Goal: Task Accomplishment & Management: Complete application form

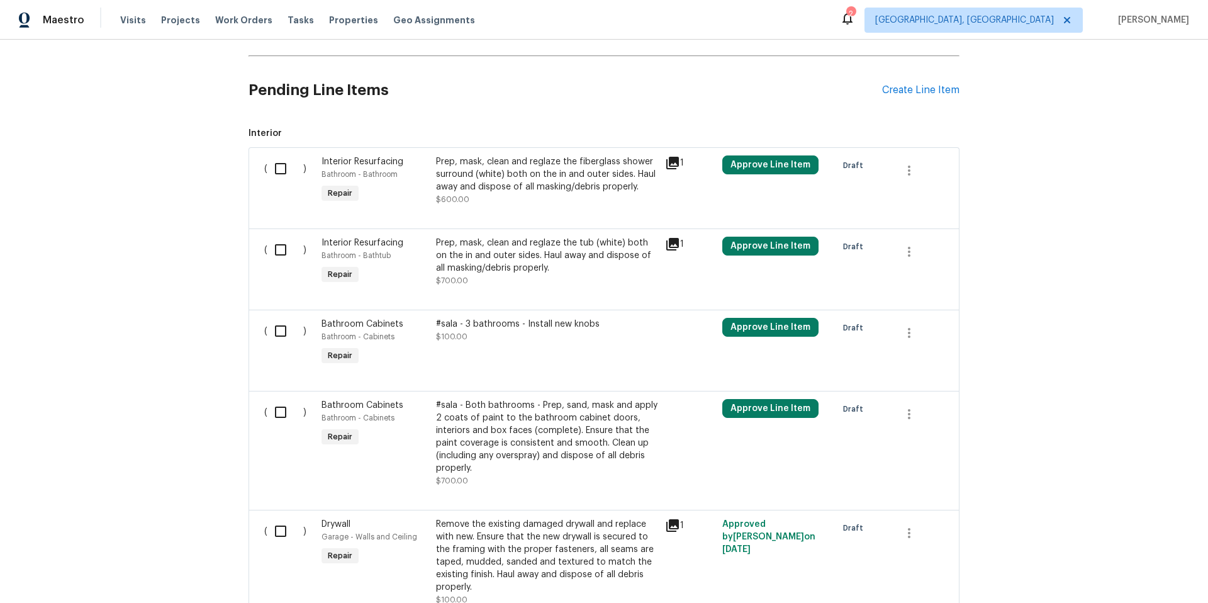
scroll to position [354, 0]
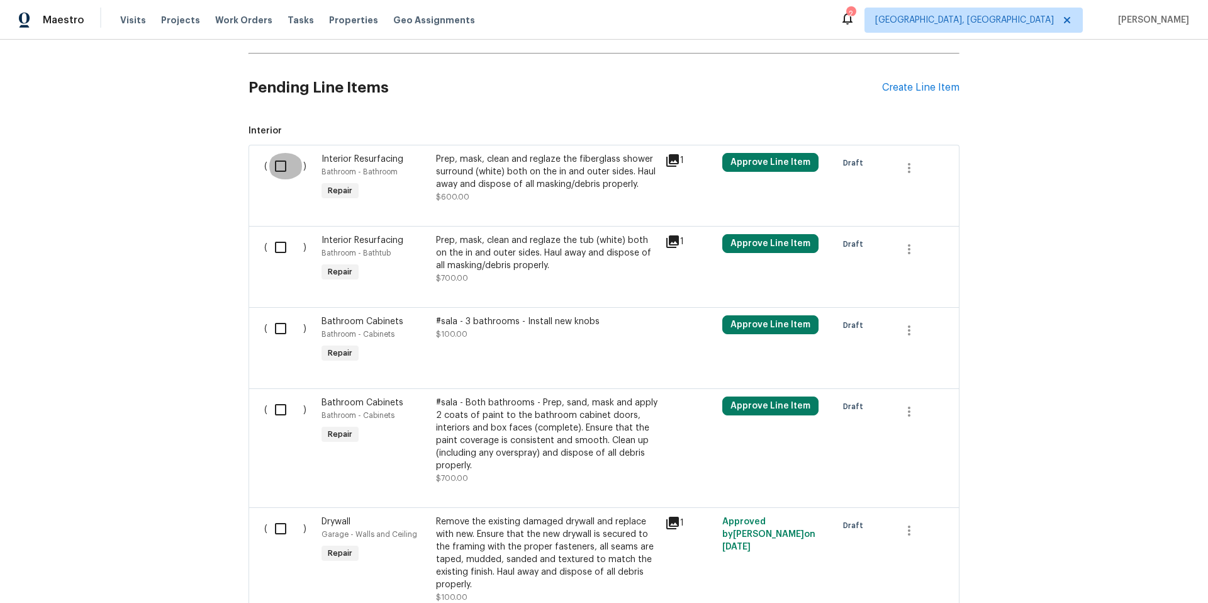
click at [275, 169] on input "checkbox" at bounding box center [285, 166] width 36 height 26
checkbox input "true"
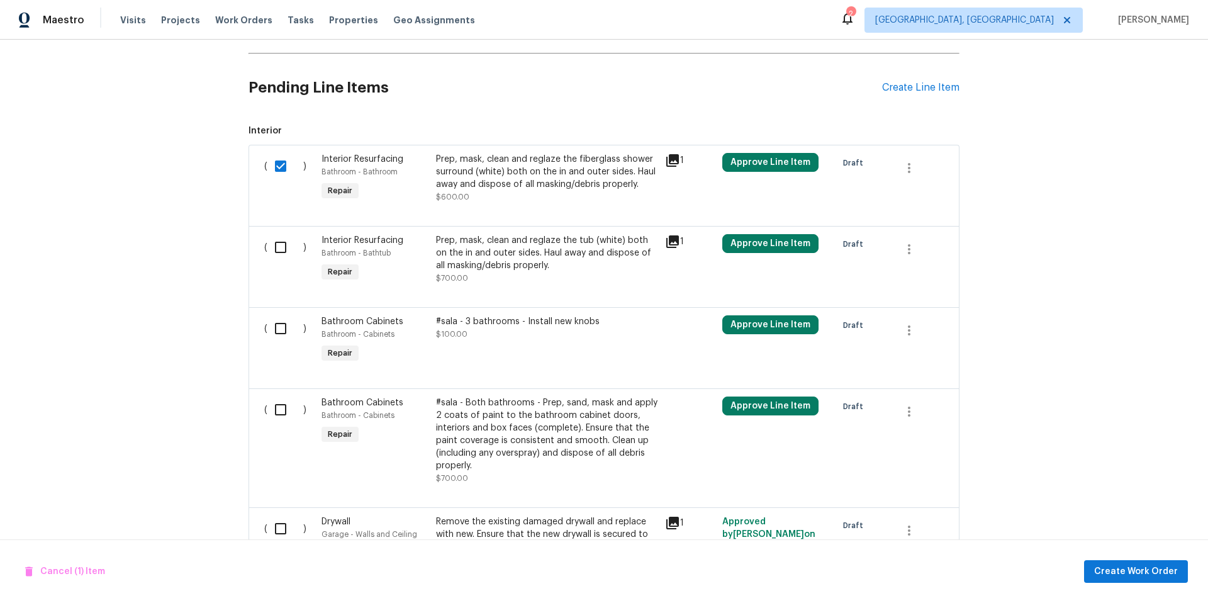
click at [275, 246] on input "checkbox" at bounding box center [285, 247] width 36 height 26
checkbox input "true"
click at [283, 335] on input "checkbox" at bounding box center [285, 328] width 36 height 26
checkbox input "true"
click at [281, 417] on input "checkbox" at bounding box center [285, 409] width 36 height 26
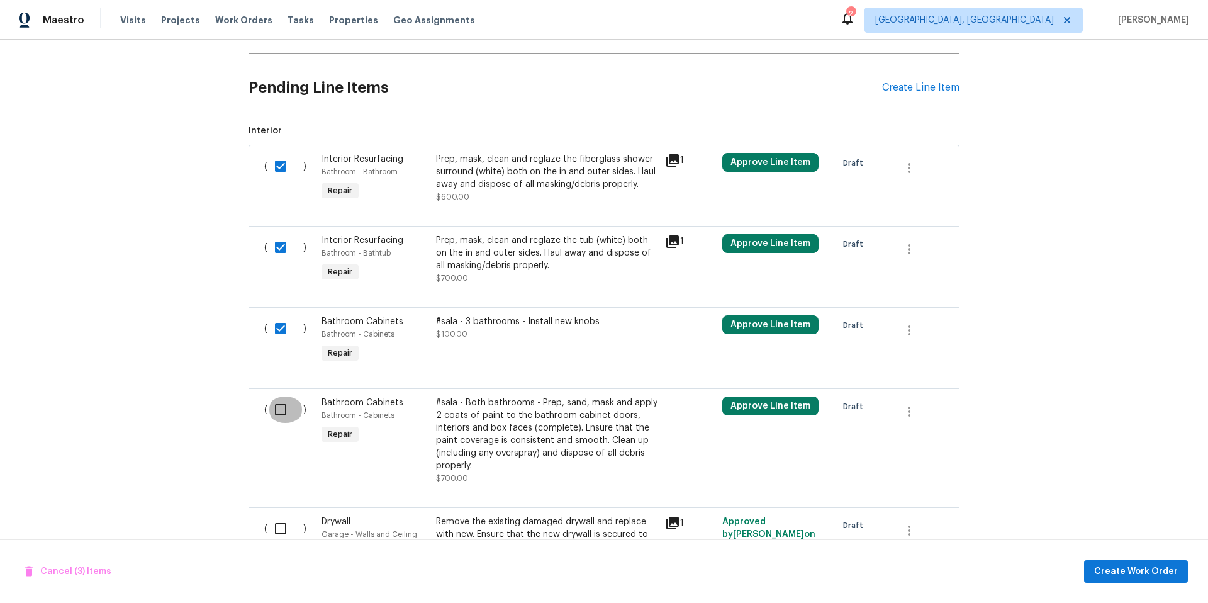
checkbox input "true"
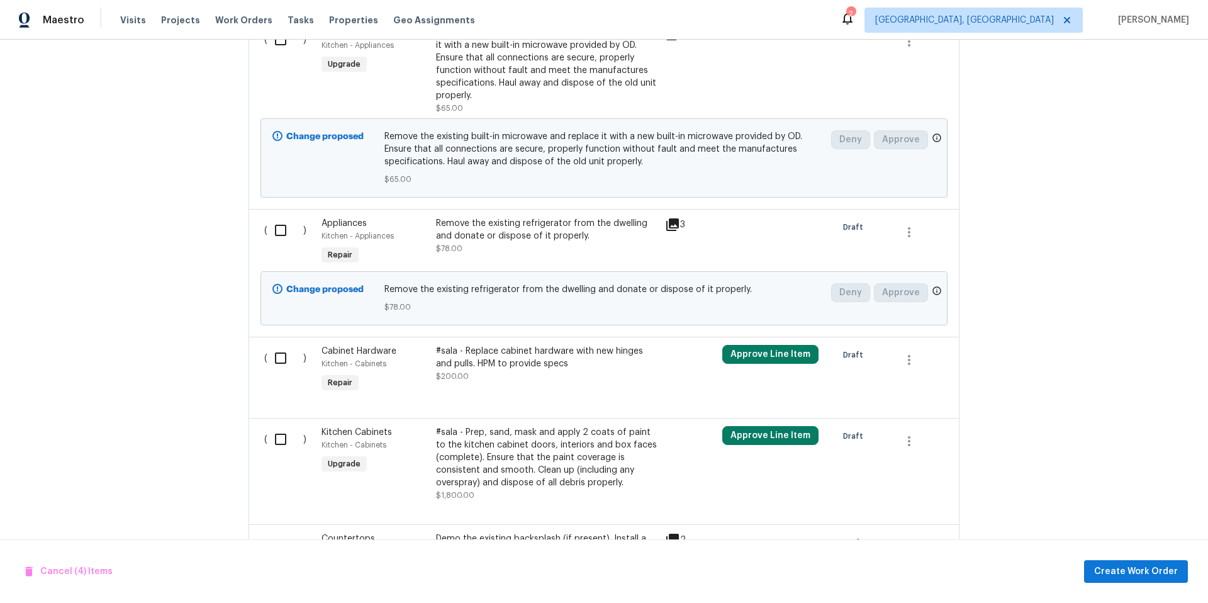
scroll to position [1672, 0]
click at [272, 43] on input "checkbox" at bounding box center [285, 39] width 36 height 26
checkbox input "true"
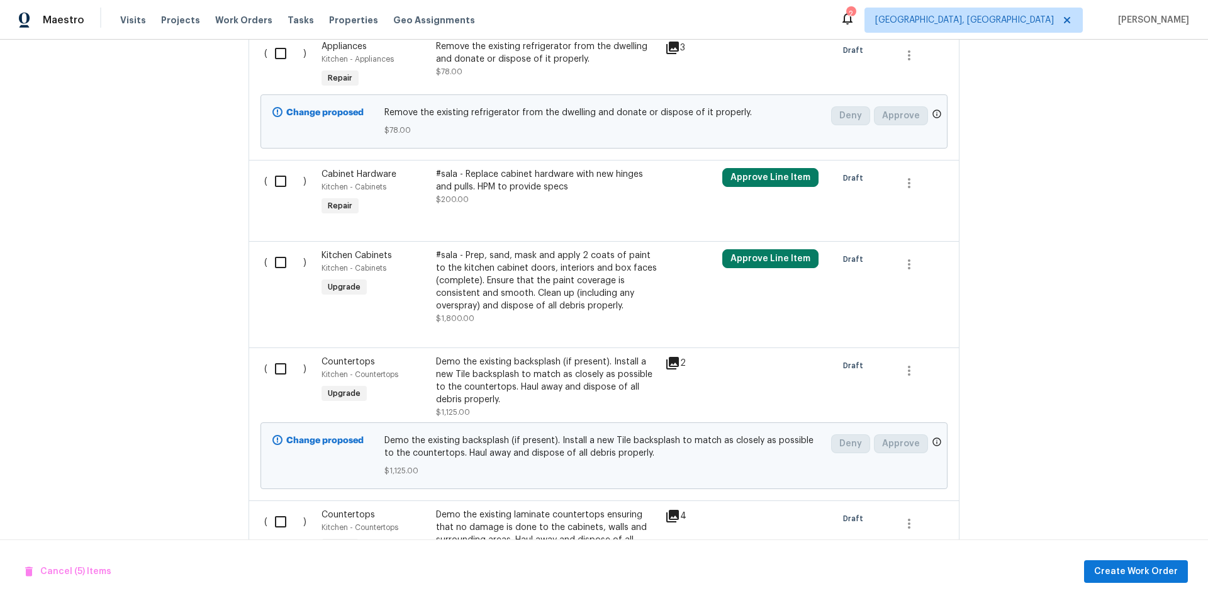
scroll to position [1912, 0]
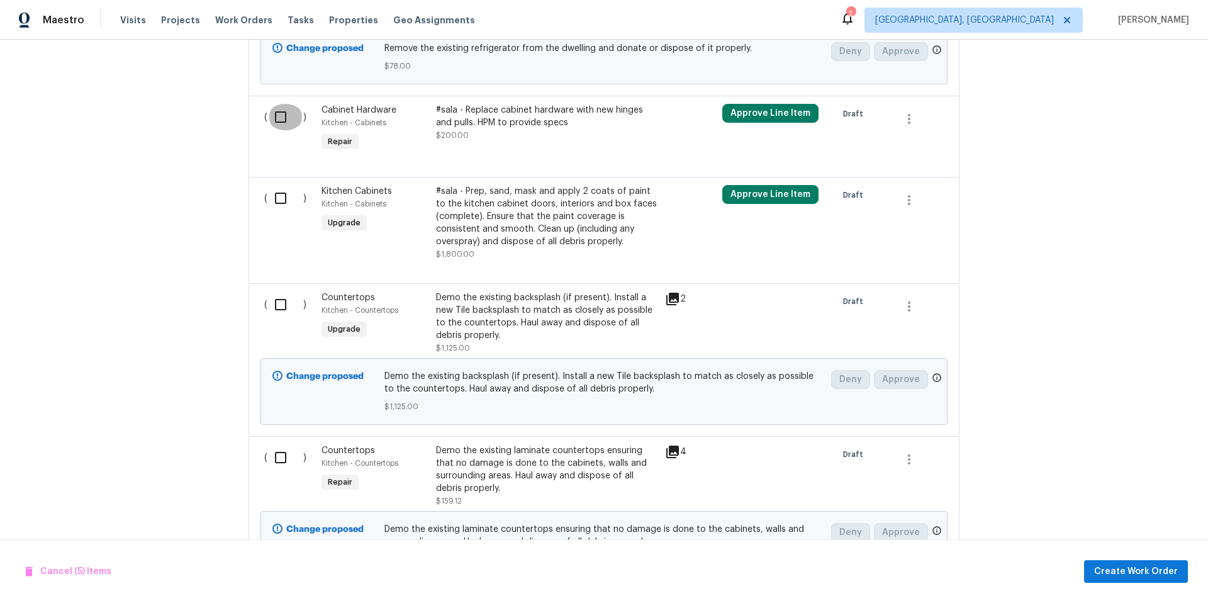
click at [276, 119] on input "checkbox" at bounding box center [285, 117] width 36 height 26
checkbox input "true"
click at [277, 197] on input "checkbox" at bounding box center [285, 198] width 36 height 26
checkbox input "true"
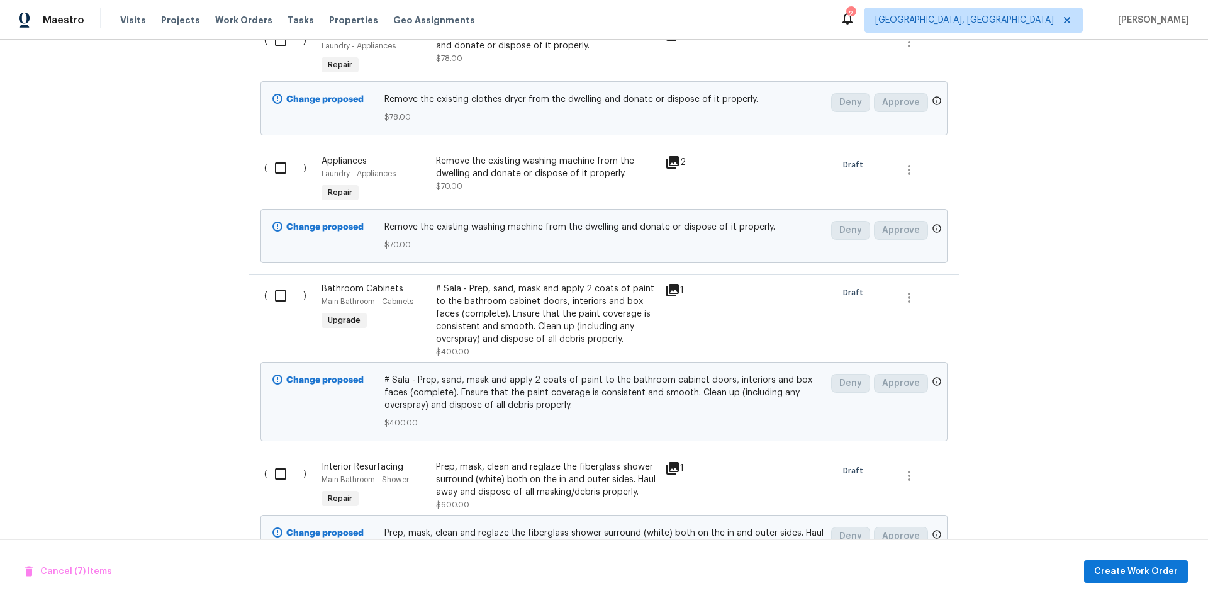
scroll to position [3158, 0]
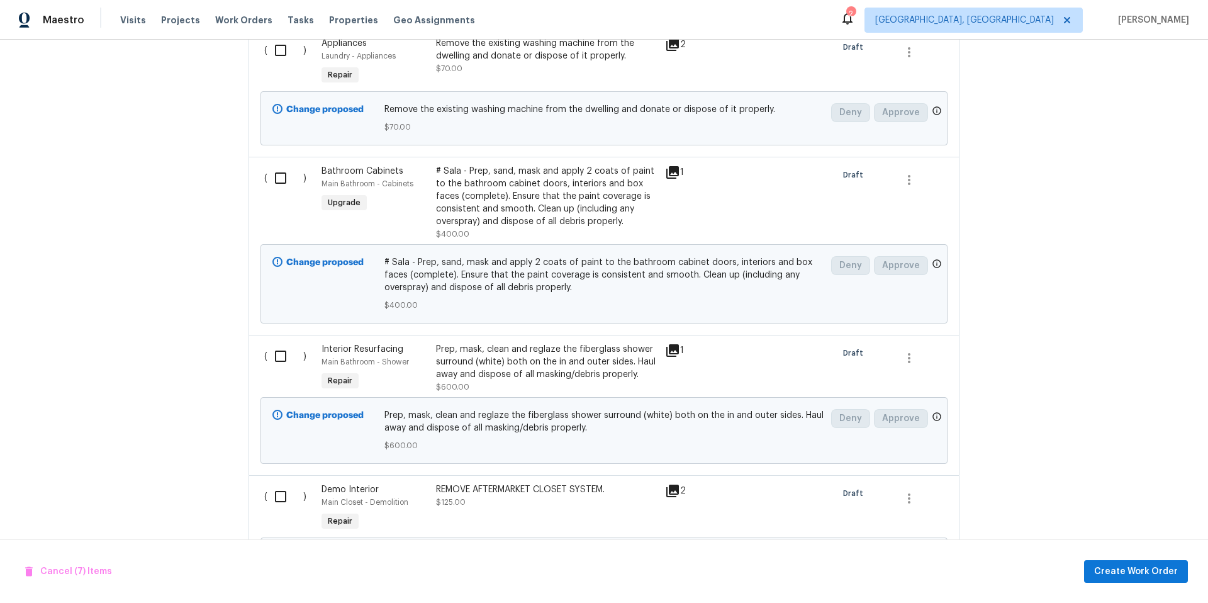
click at [272, 172] on input "checkbox" at bounding box center [285, 178] width 36 height 26
checkbox input "true"
click at [274, 346] on input "checkbox" at bounding box center [285, 356] width 36 height 26
checkbox input "true"
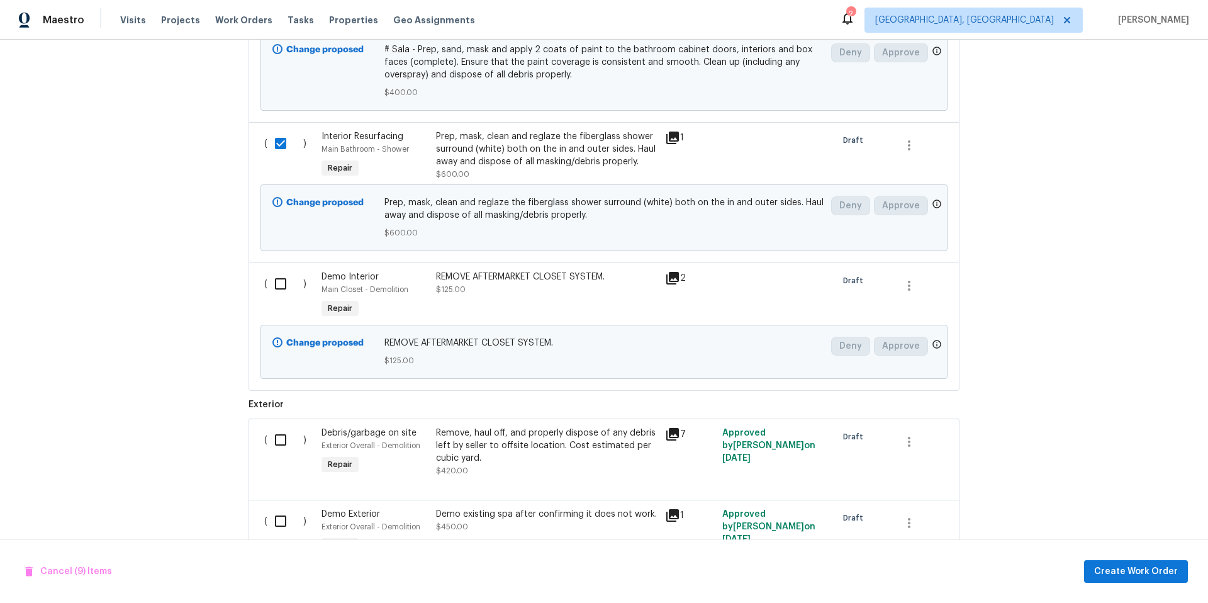
scroll to position [3372, 0]
click at [1160, 577] on span "Create Work Order" at bounding box center [1136, 572] width 84 height 16
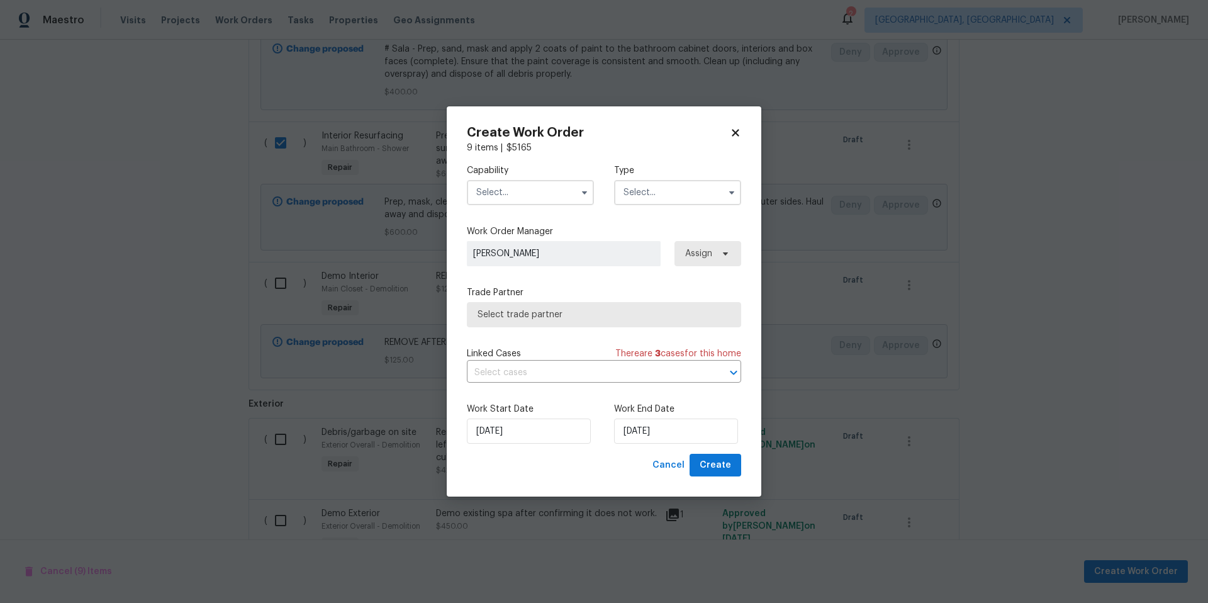
click at [504, 195] on input "text" at bounding box center [530, 192] width 127 height 25
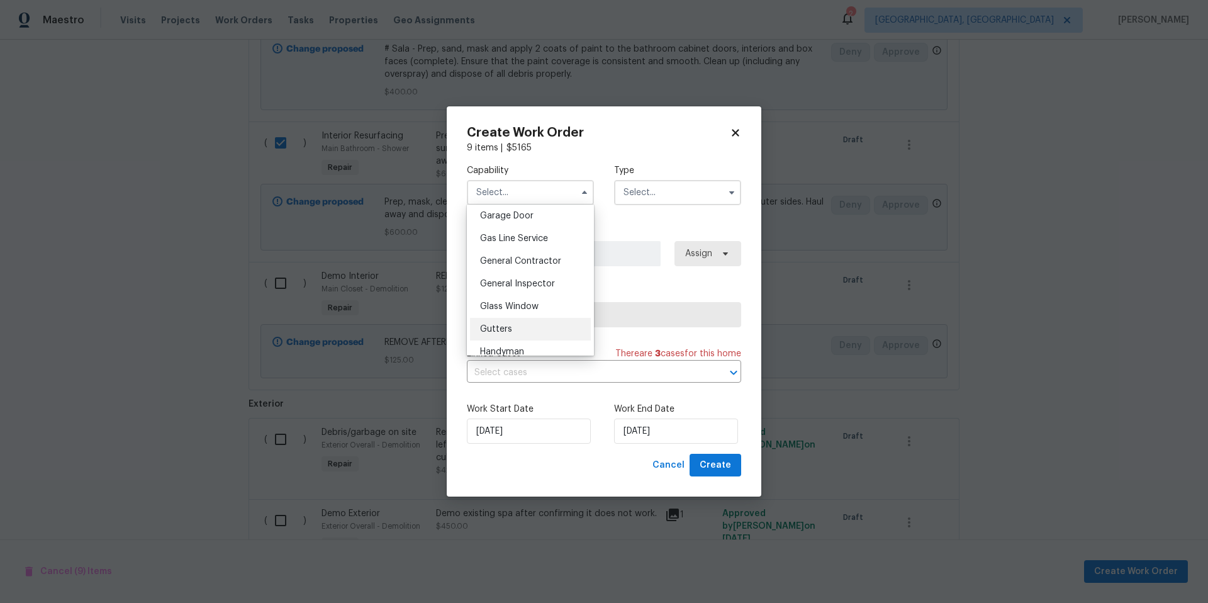
scroll to position [560, 0]
click at [533, 272] on div "General Contractor" at bounding box center [530, 260] width 121 height 23
type input "General Contractor"
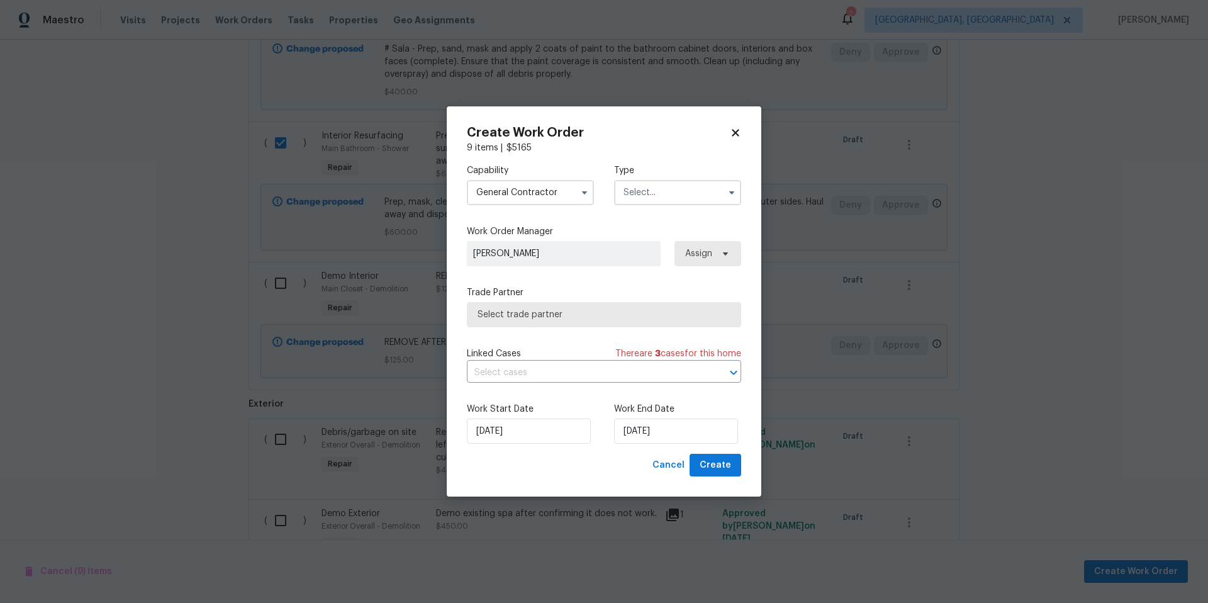
click at [633, 187] on input "text" at bounding box center [677, 192] width 127 height 25
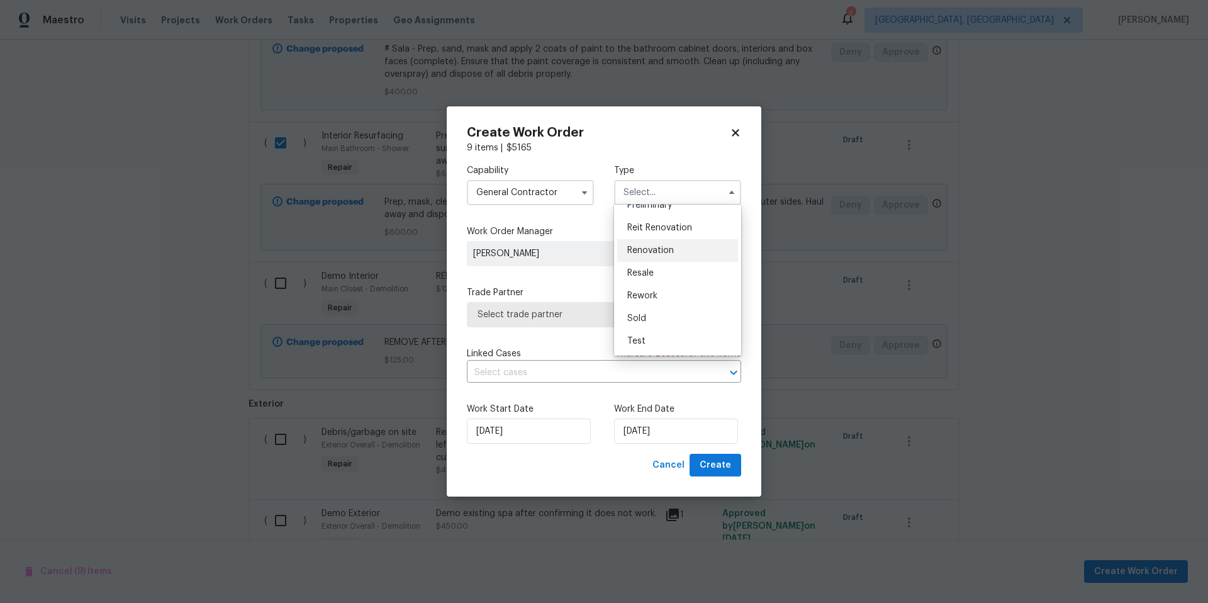
click at [665, 252] on span "Renovation" at bounding box center [650, 250] width 47 height 9
type input "Renovation"
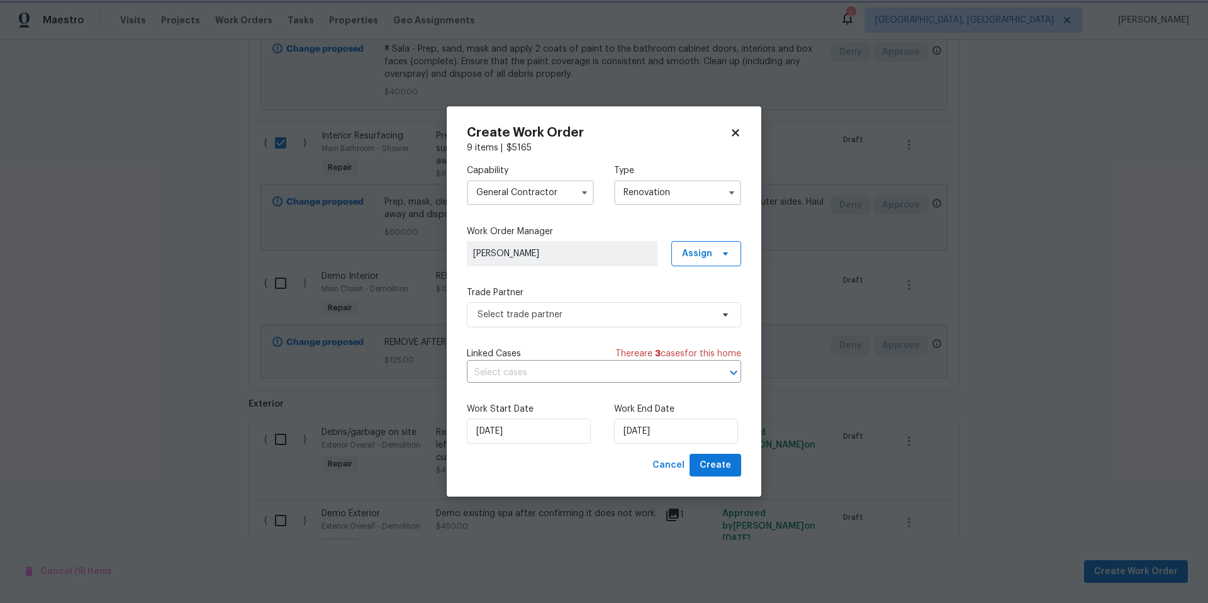
scroll to position [0, 0]
click at [560, 321] on span "Select trade partner" at bounding box center [604, 314] width 274 height 25
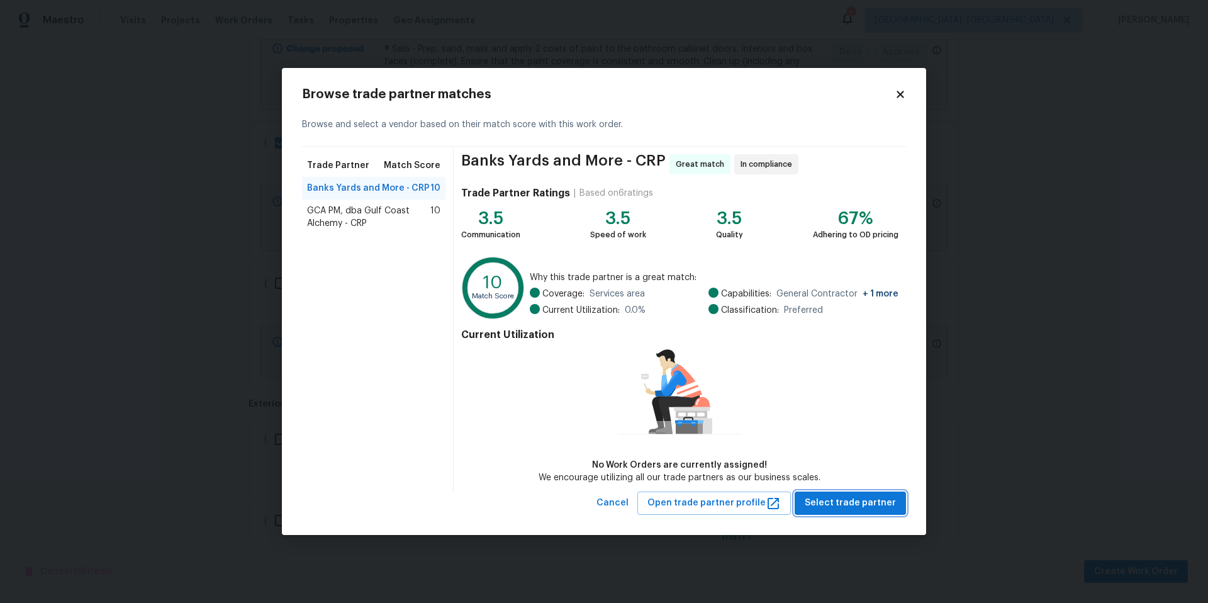
click at [882, 506] on span "Select trade partner" at bounding box center [849, 503] width 91 height 16
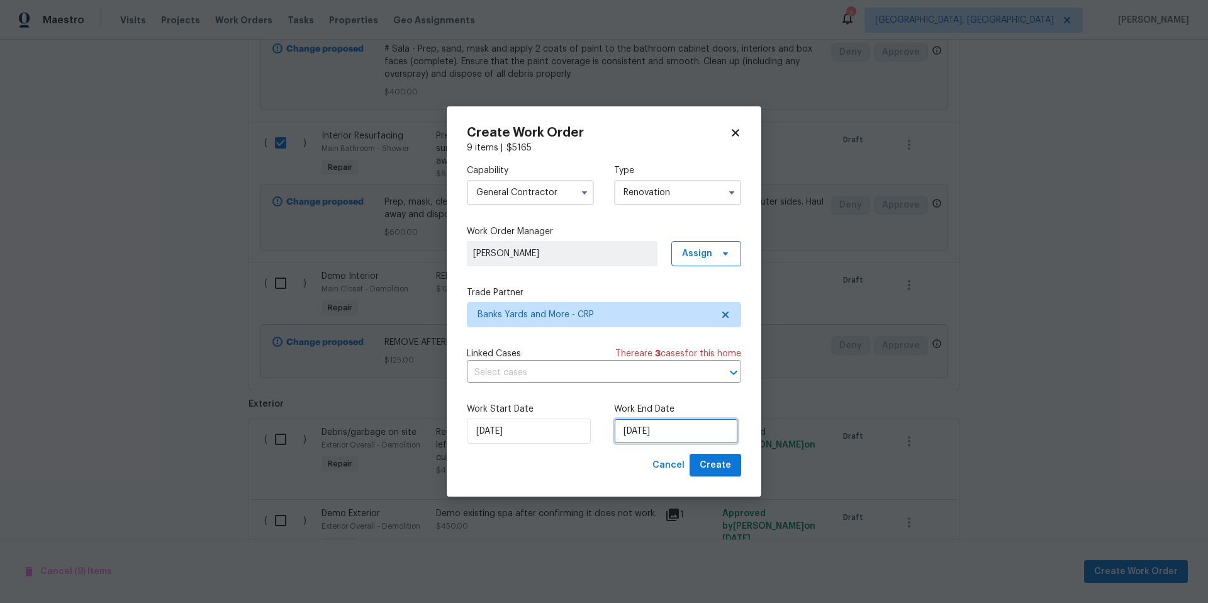
click at [675, 434] on input "[DATE]" at bounding box center [676, 430] width 124 height 25
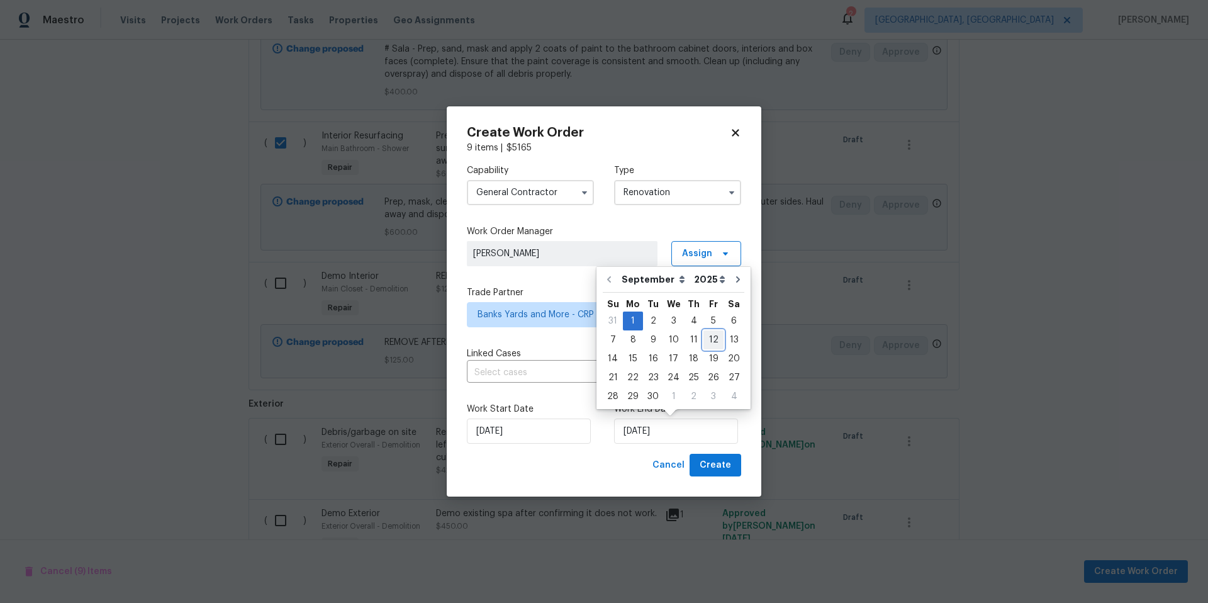
click at [706, 338] on div "12" at bounding box center [713, 340] width 20 height 18
type input "[DATE]"
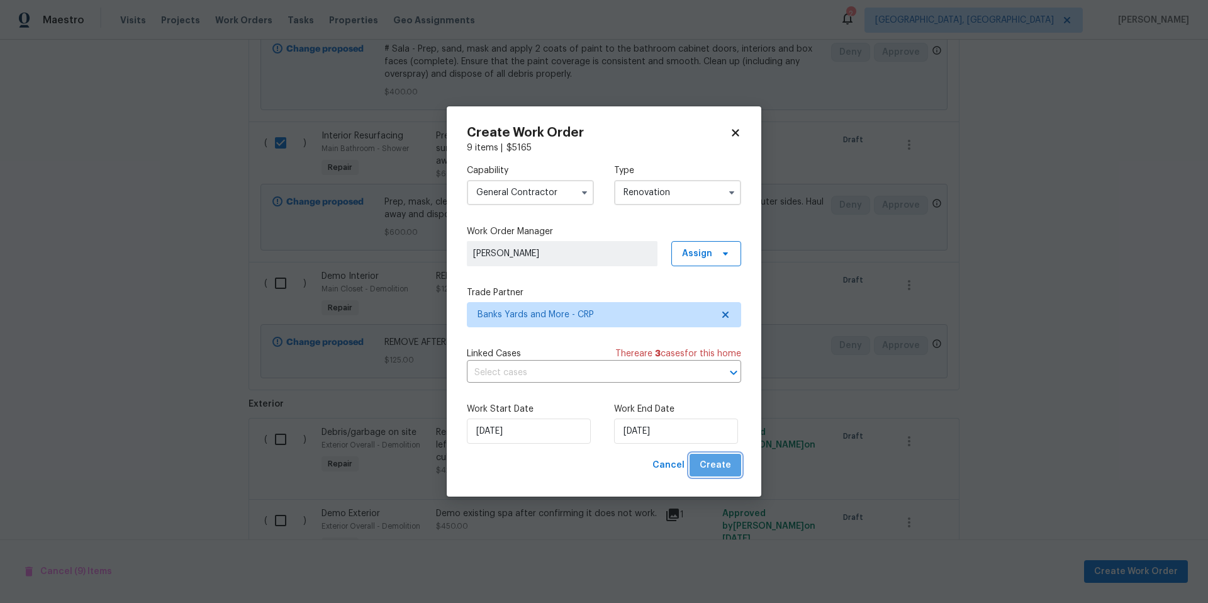
click at [725, 465] on span "Create" at bounding box center [714, 465] width 31 height 16
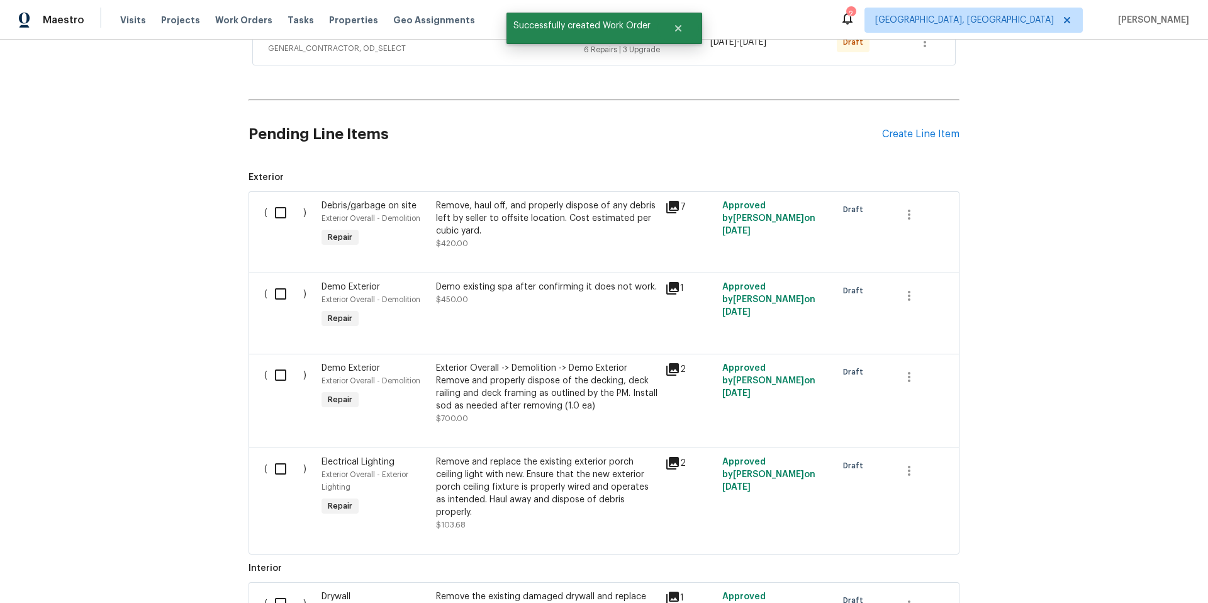
scroll to position [355, 0]
click at [270, 216] on input "checkbox" at bounding box center [285, 210] width 36 height 26
checkbox input "true"
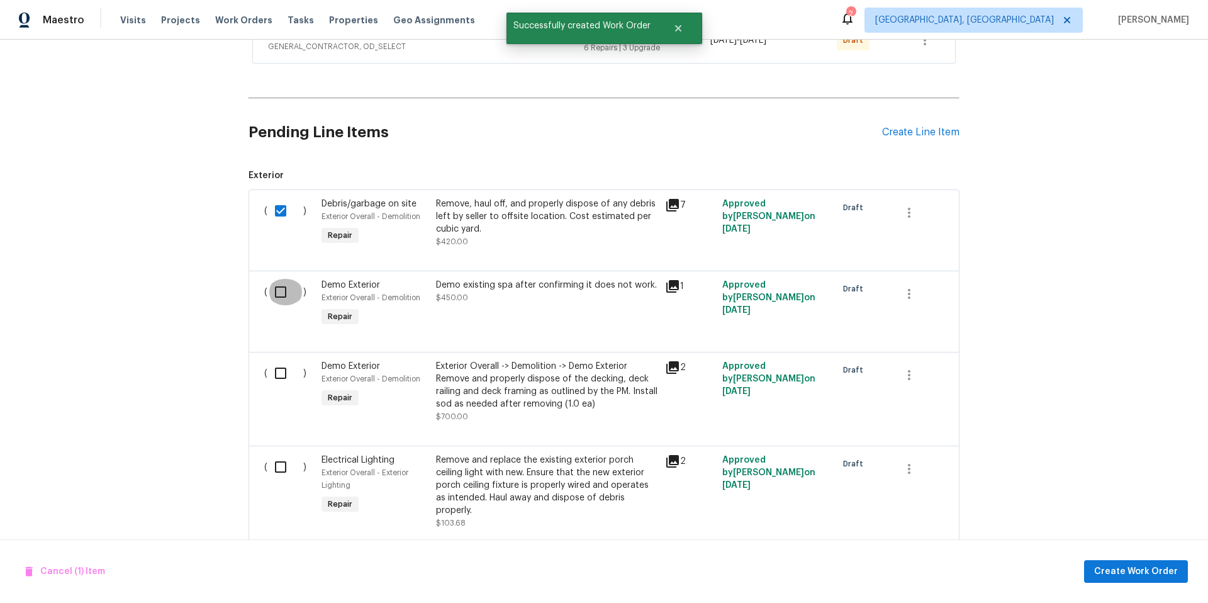
click at [278, 291] on input "checkbox" at bounding box center [285, 292] width 36 height 26
checkbox input "true"
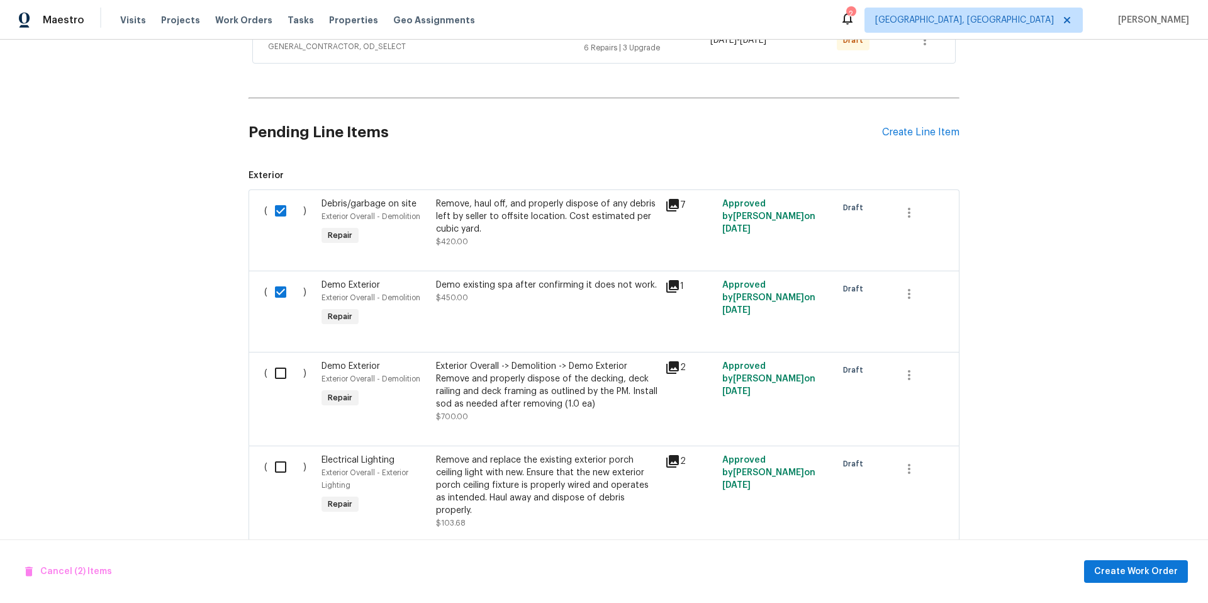
click at [278, 380] on input "checkbox" at bounding box center [285, 373] width 36 height 26
checkbox input "true"
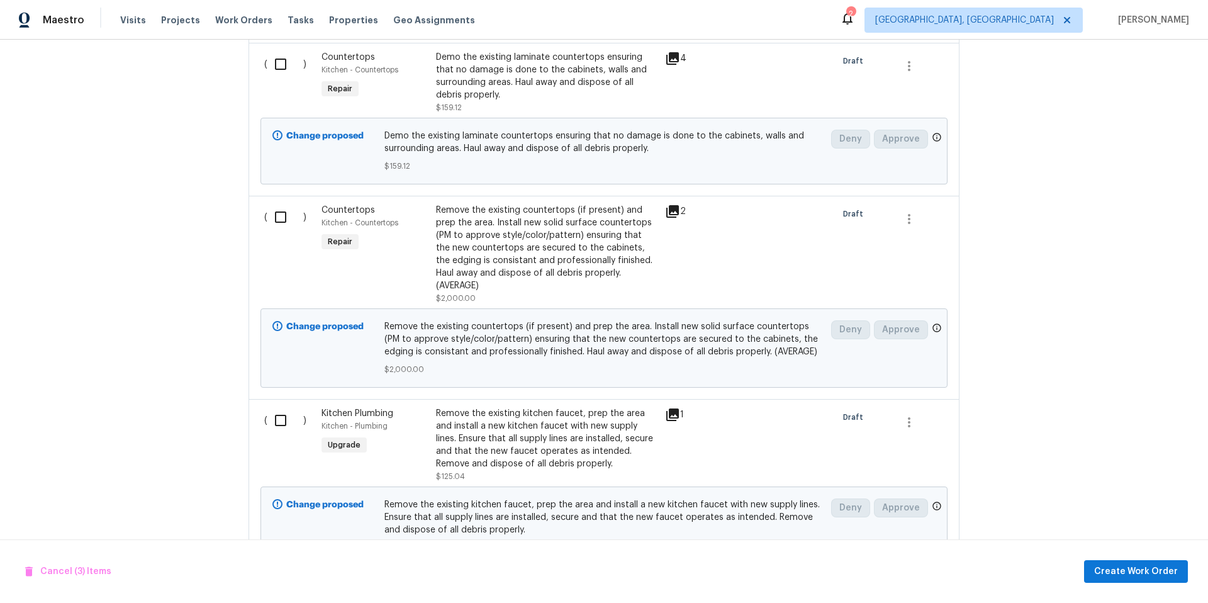
scroll to position [1981, 0]
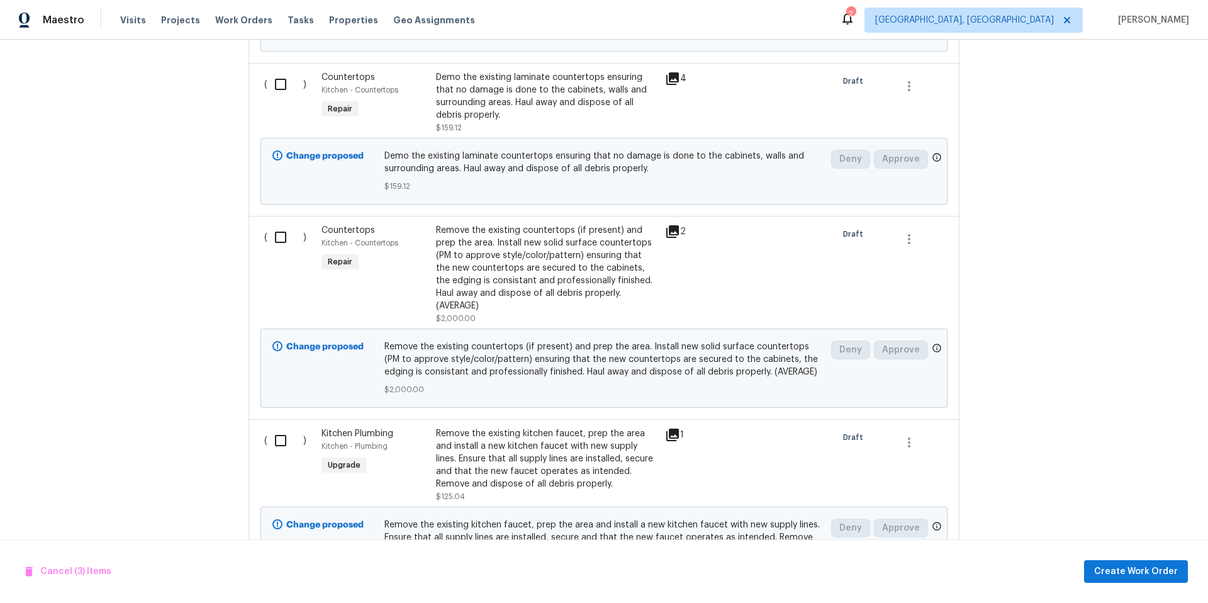
click at [275, 90] on input "checkbox" at bounding box center [285, 84] width 36 height 26
checkbox input "true"
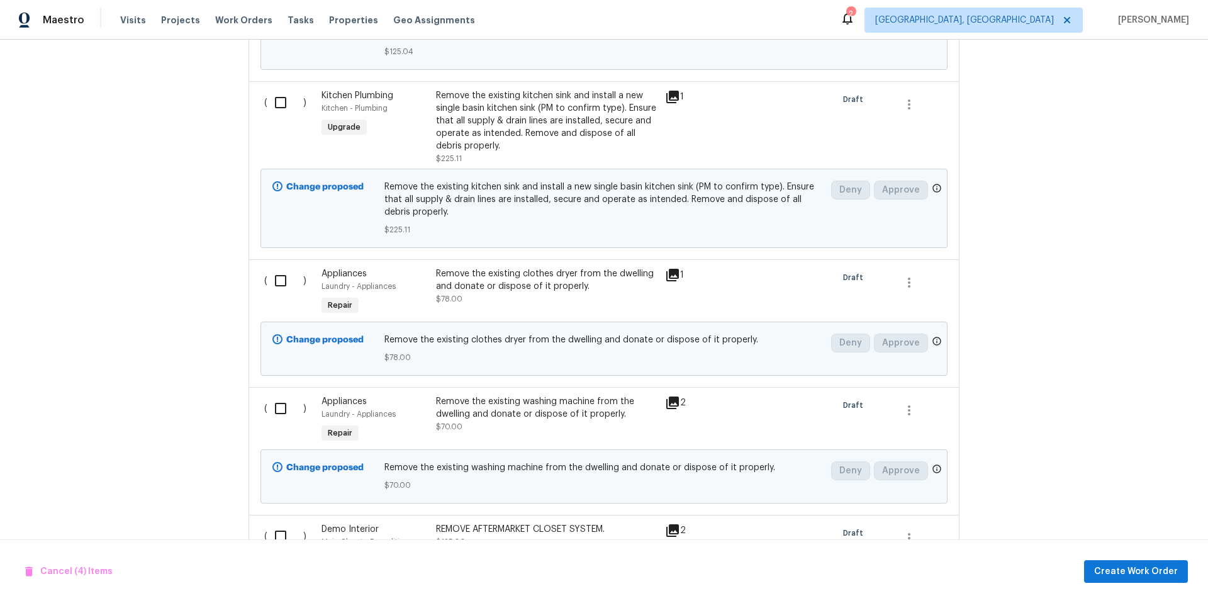
scroll to position [2504, 0]
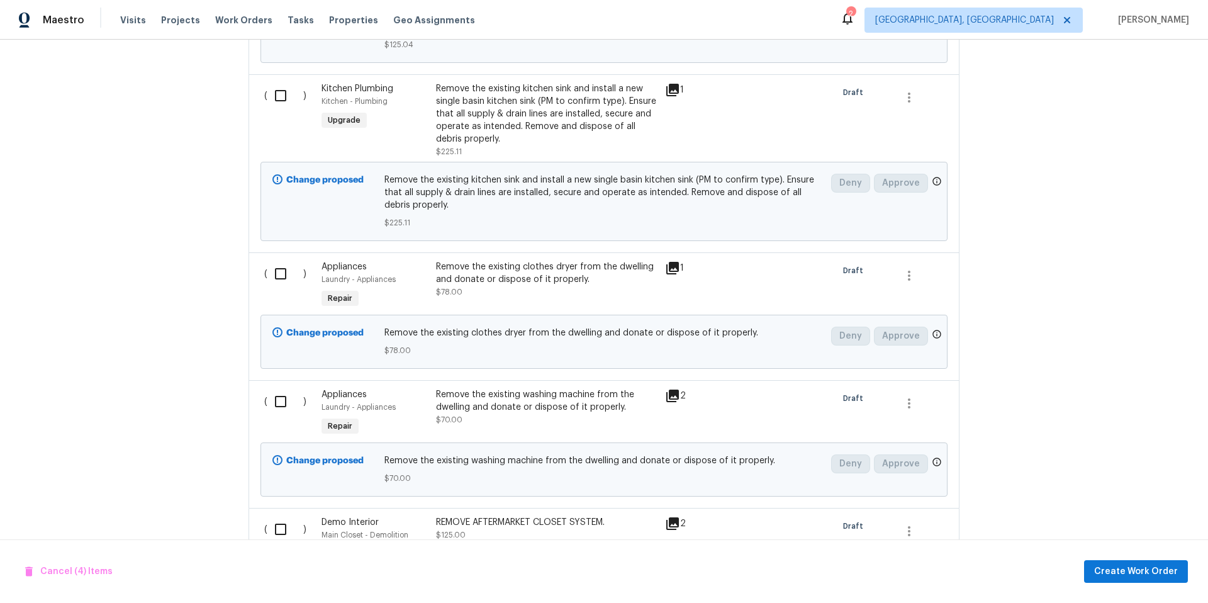
click at [272, 260] on input "checkbox" at bounding box center [285, 273] width 36 height 26
checkbox input "true"
click at [270, 393] on input "checkbox" at bounding box center [285, 401] width 36 height 26
checkbox input "true"
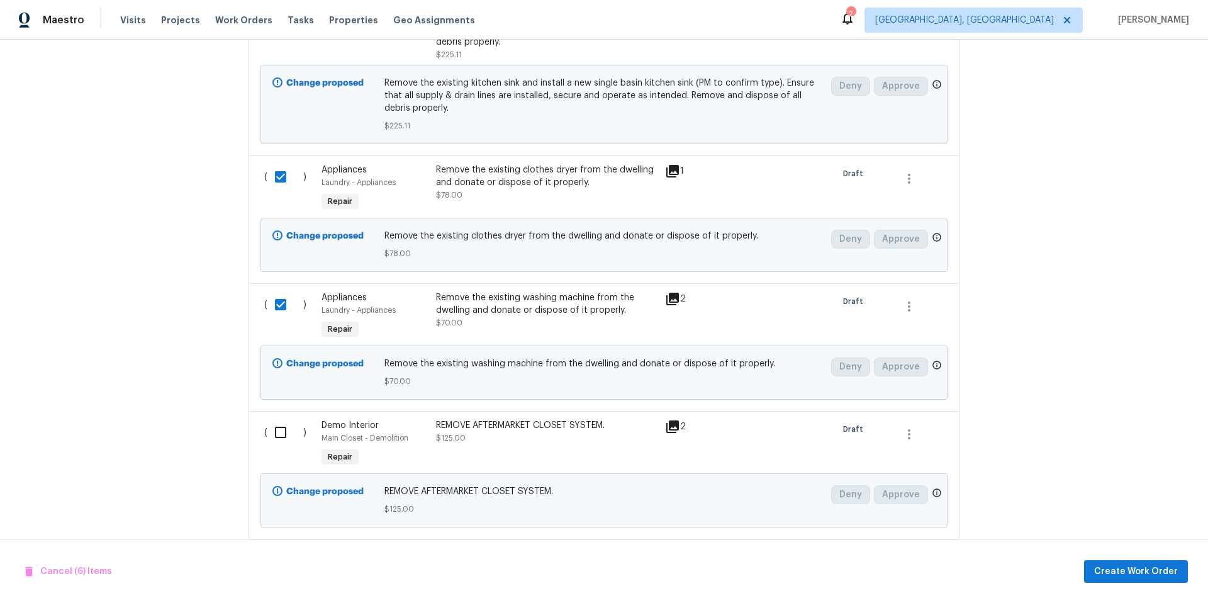
scroll to position [2619, 0]
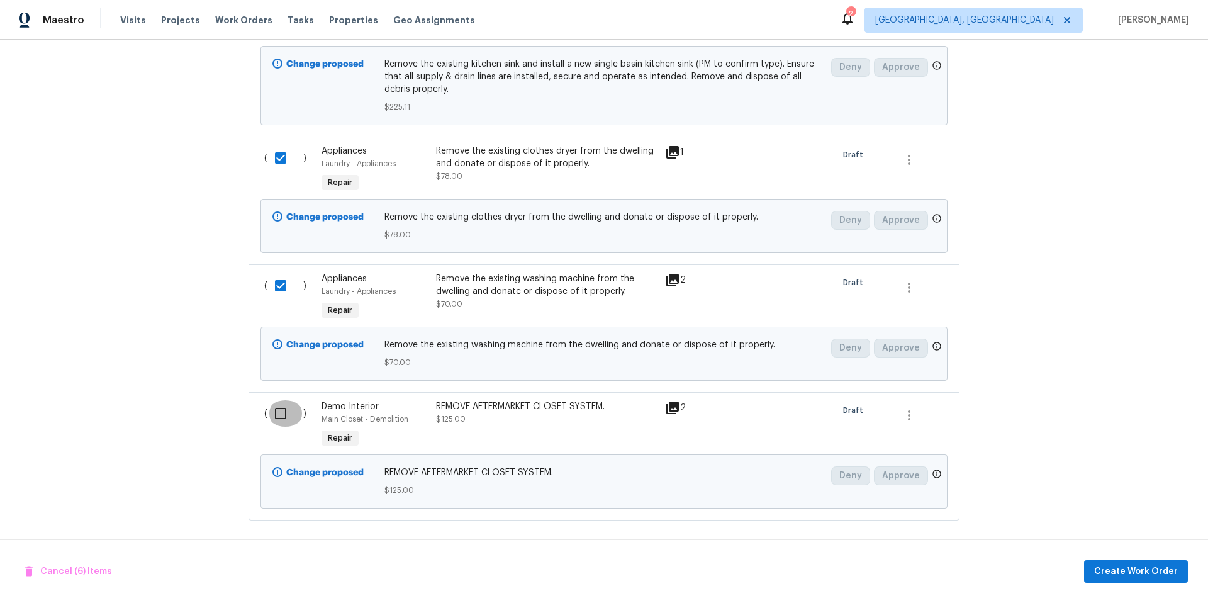
click at [271, 401] on input "checkbox" at bounding box center [285, 413] width 36 height 26
checkbox input "true"
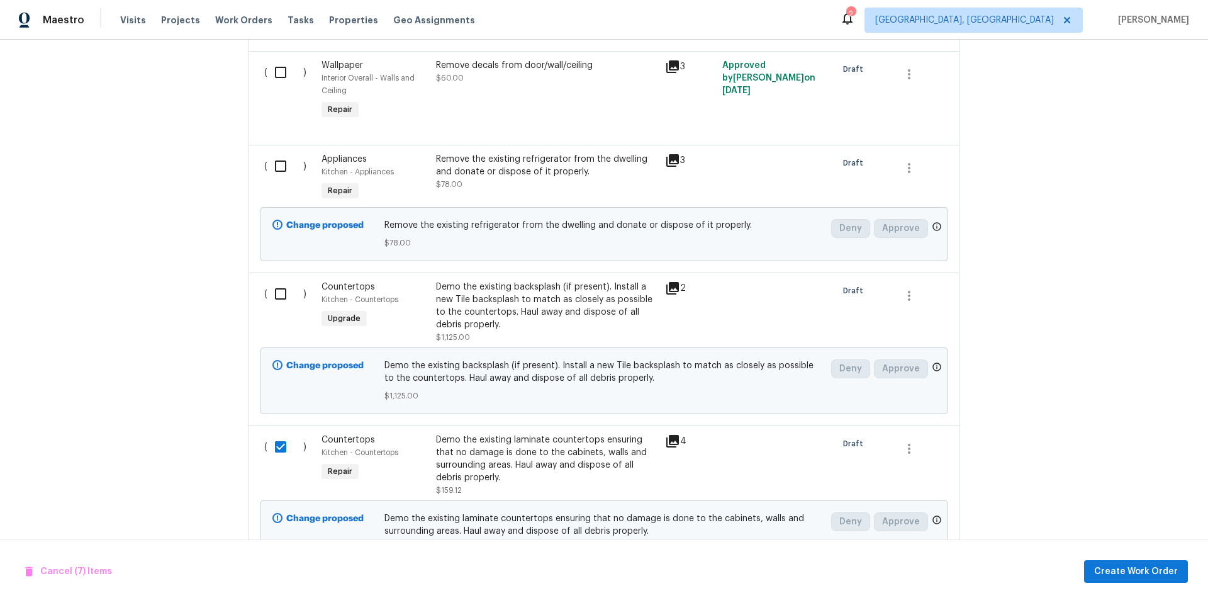
scroll to position [1599, 0]
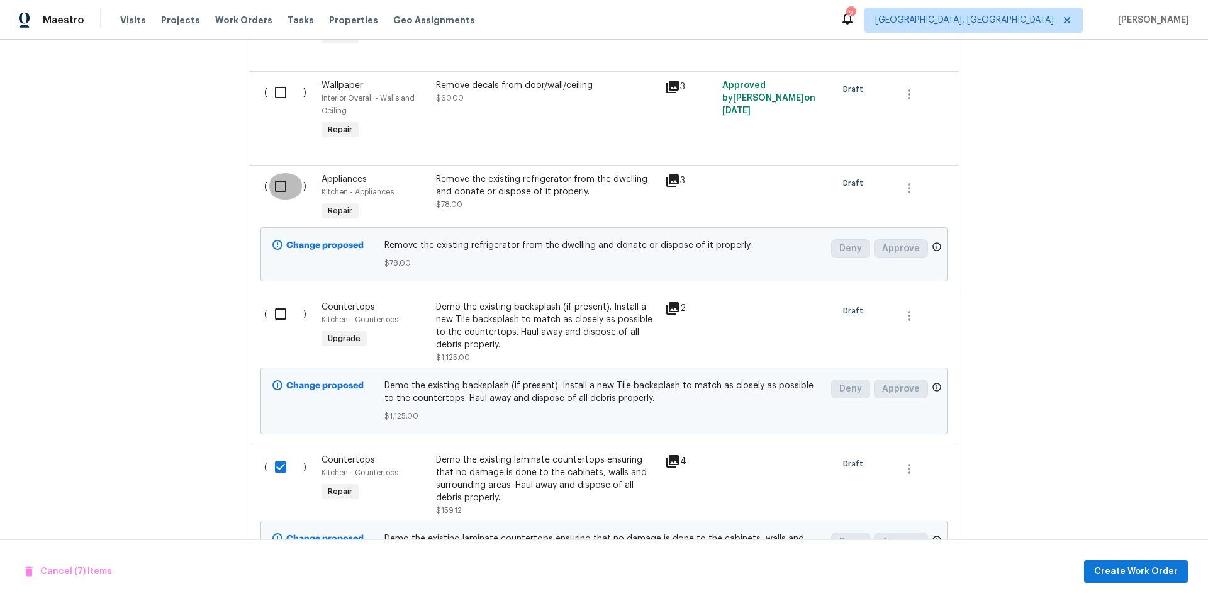
drag, startPoint x: 274, startPoint y: 189, endPoint x: 250, endPoint y: 199, distance: 26.3
click at [274, 191] on input "checkbox" at bounding box center [285, 186] width 36 height 26
checkbox input "true"
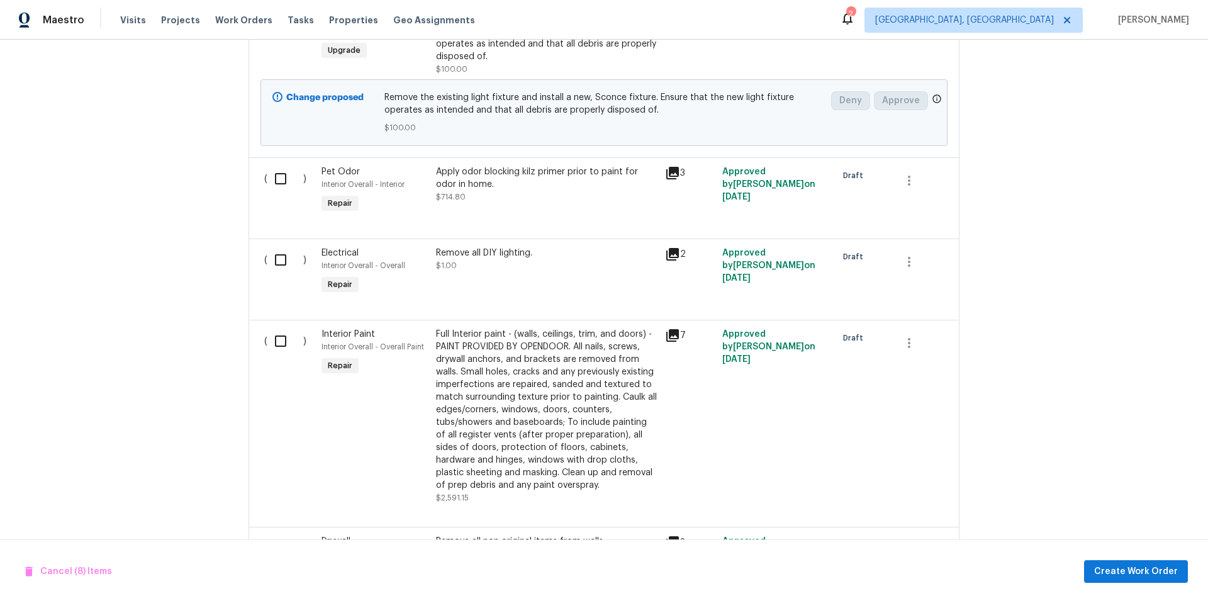
scroll to position [903, 0]
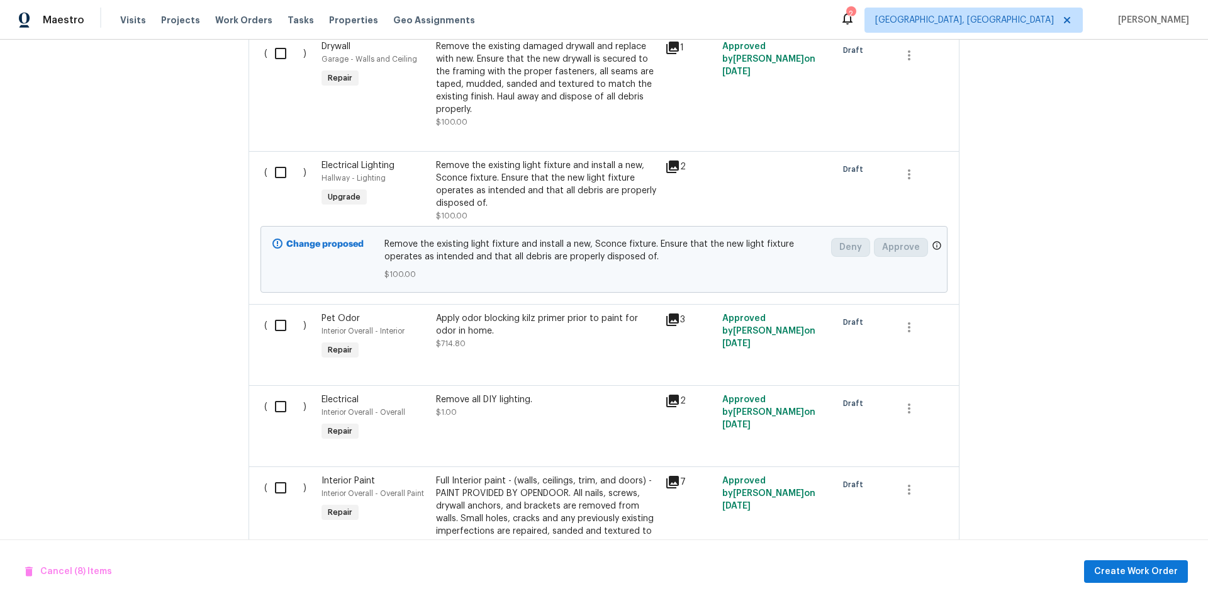
click at [275, 408] on input "checkbox" at bounding box center [285, 406] width 36 height 26
checkbox input "true"
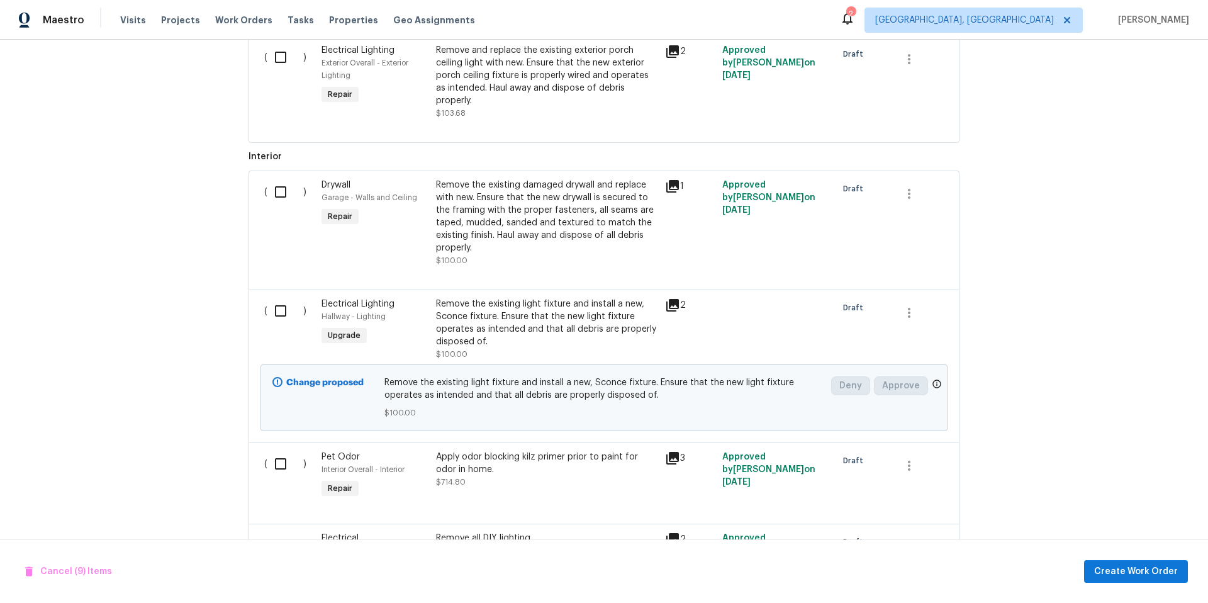
scroll to position [469, 0]
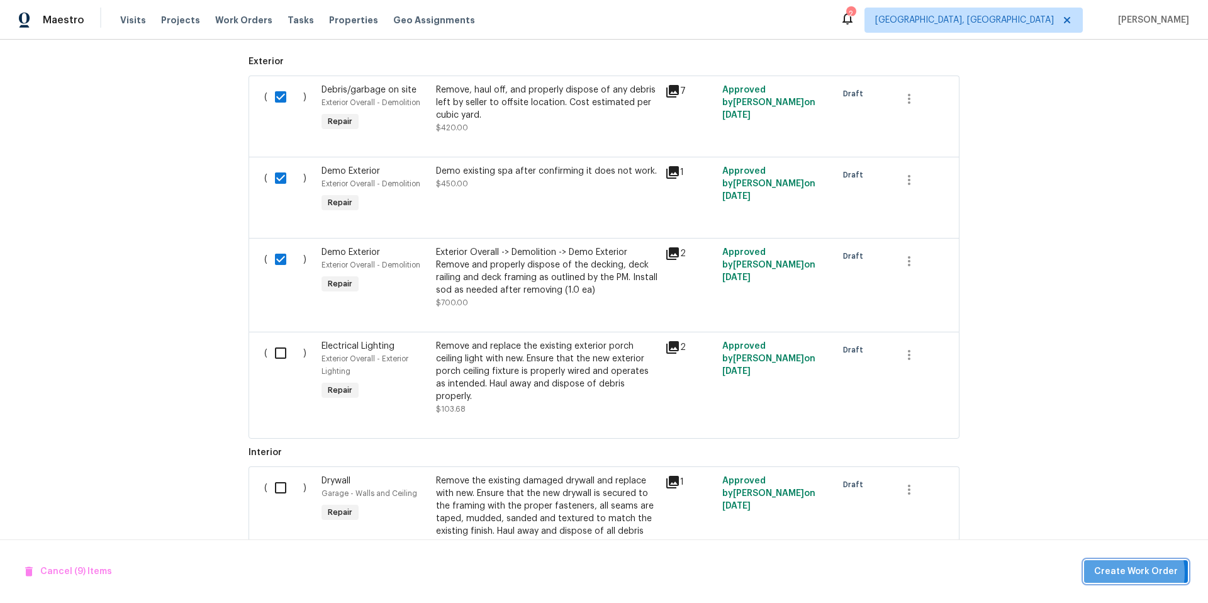
click at [1118, 572] on span "Create Work Order" at bounding box center [1136, 572] width 84 height 16
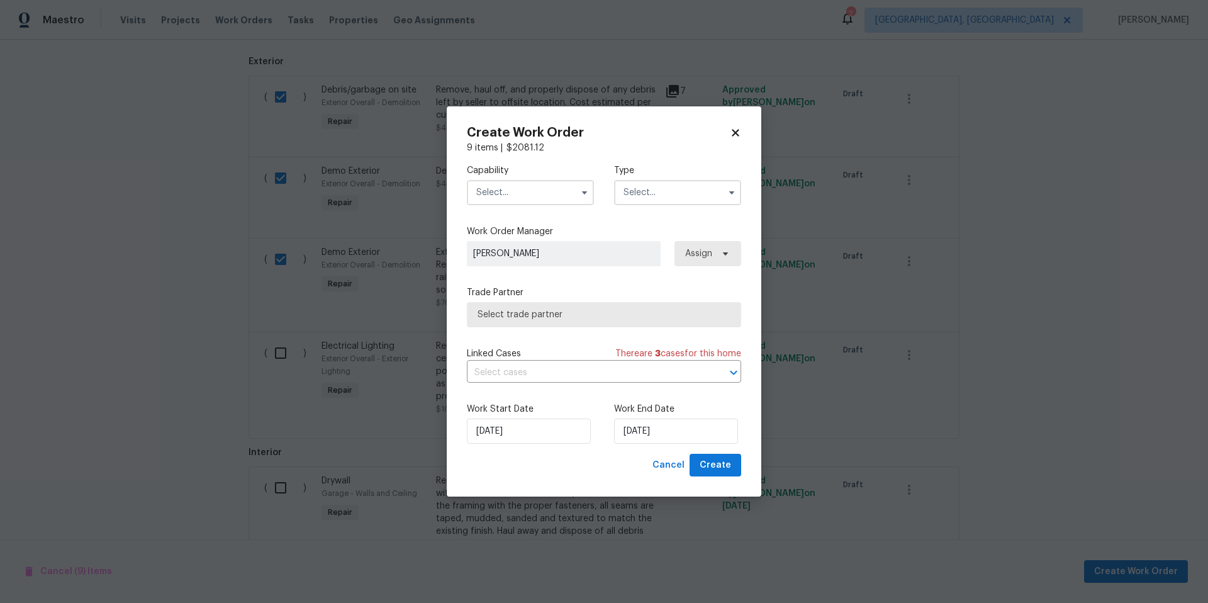
click at [503, 195] on input "text" at bounding box center [530, 192] width 127 height 25
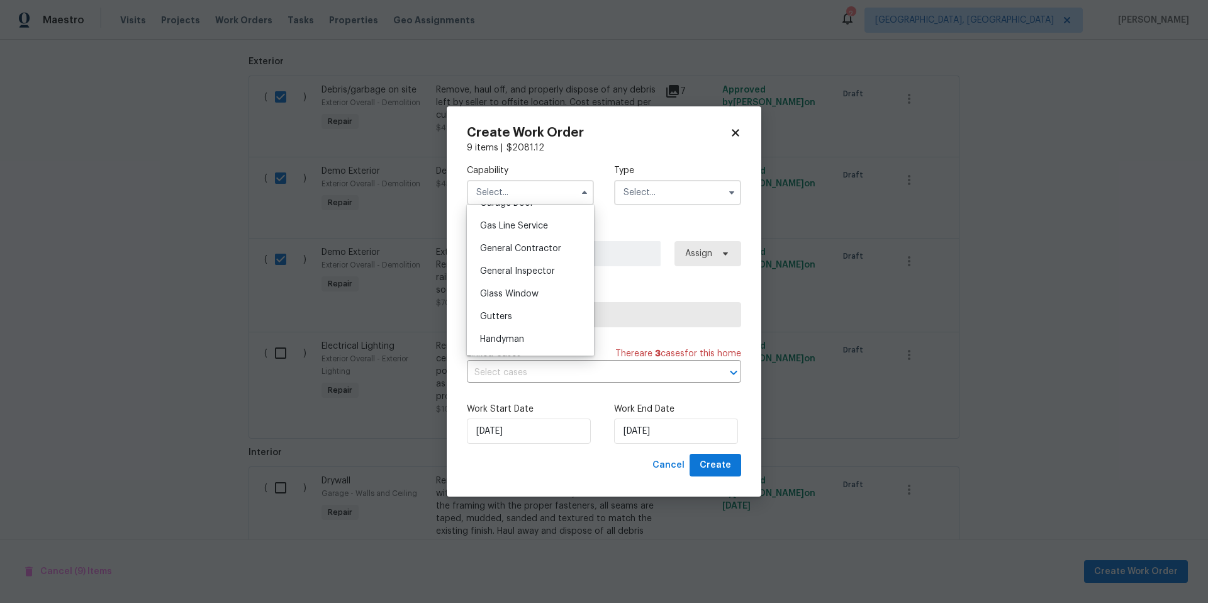
click at [545, 253] on span "General Contractor" at bounding box center [520, 248] width 81 height 9
type input "General Contractor"
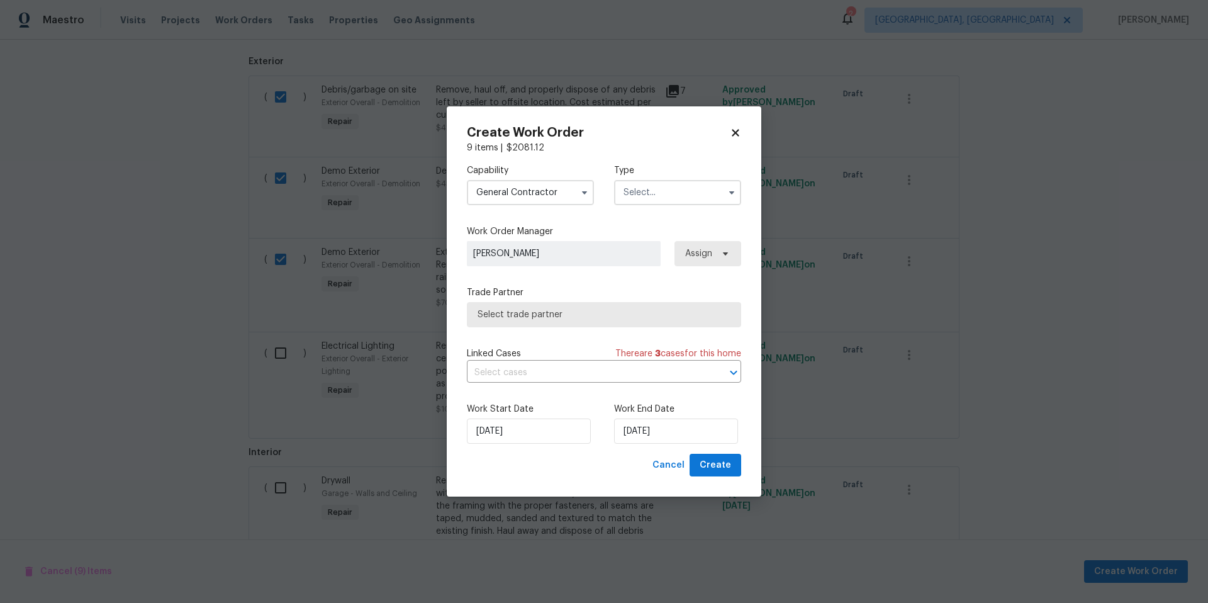
click at [651, 193] on input "text" at bounding box center [677, 192] width 127 height 25
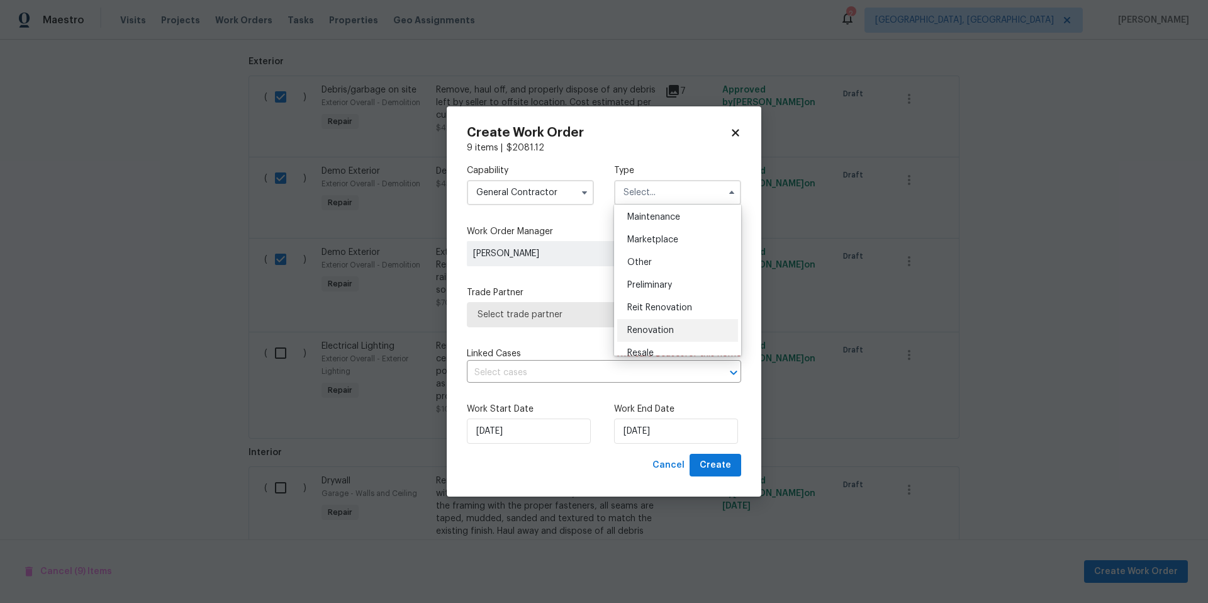
scroll to position [209, 0]
click at [680, 333] on div "Renovation" at bounding box center [677, 326] width 121 height 23
type input "Renovation"
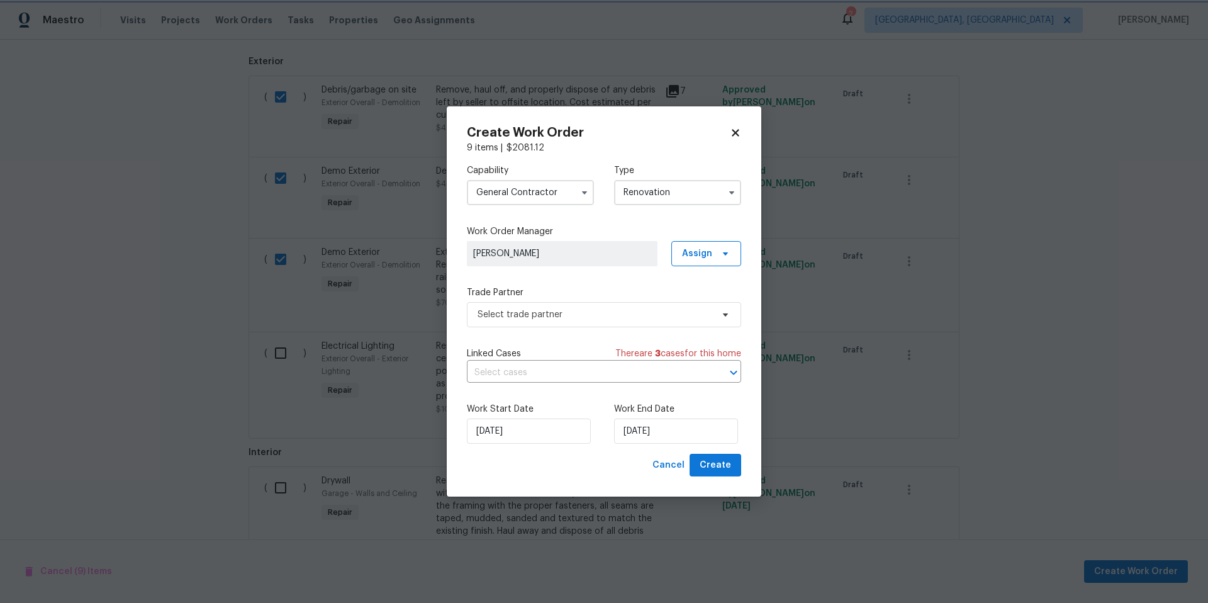
scroll to position [0, 0]
click at [587, 318] on span "Select trade partner" at bounding box center [594, 314] width 235 height 13
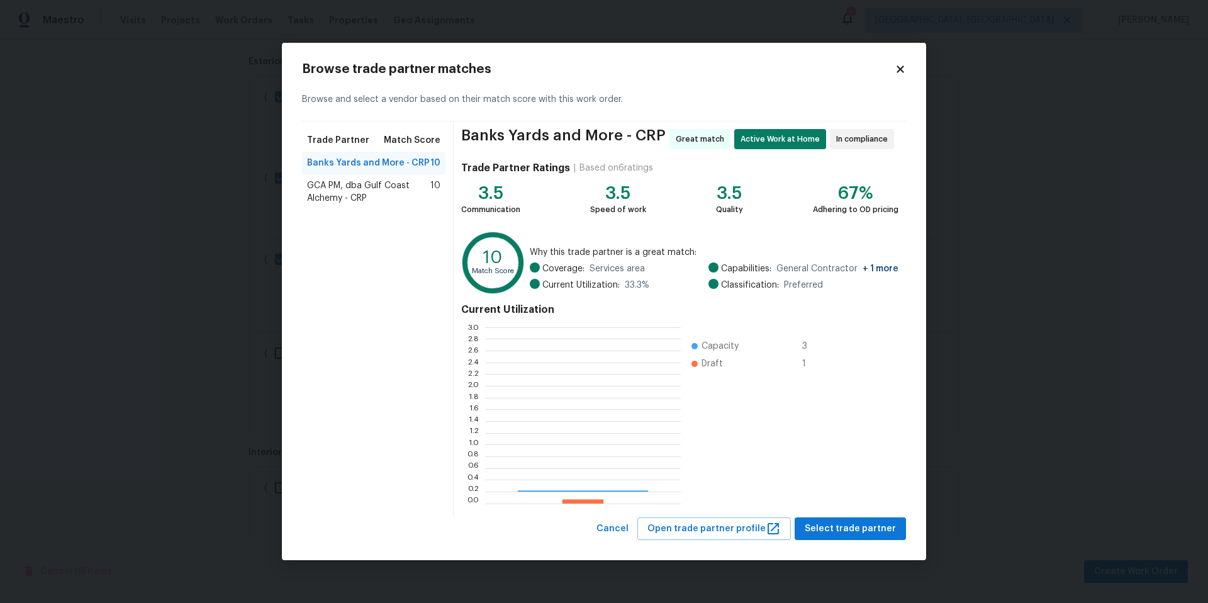
scroll to position [167, 187]
click at [823, 528] on span "Select trade partner" at bounding box center [849, 529] width 91 height 16
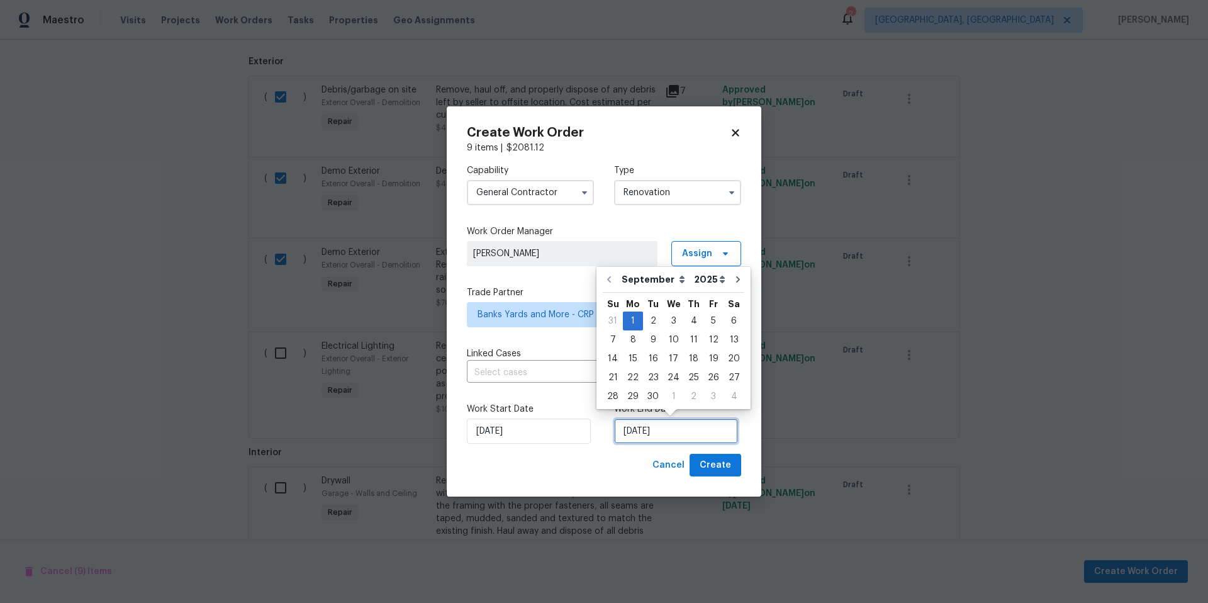
click at [674, 436] on input "[DATE]" at bounding box center [676, 430] width 124 height 25
click at [723, 322] on div "6" at bounding box center [733, 321] width 21 height 18
type input "[DATE]"
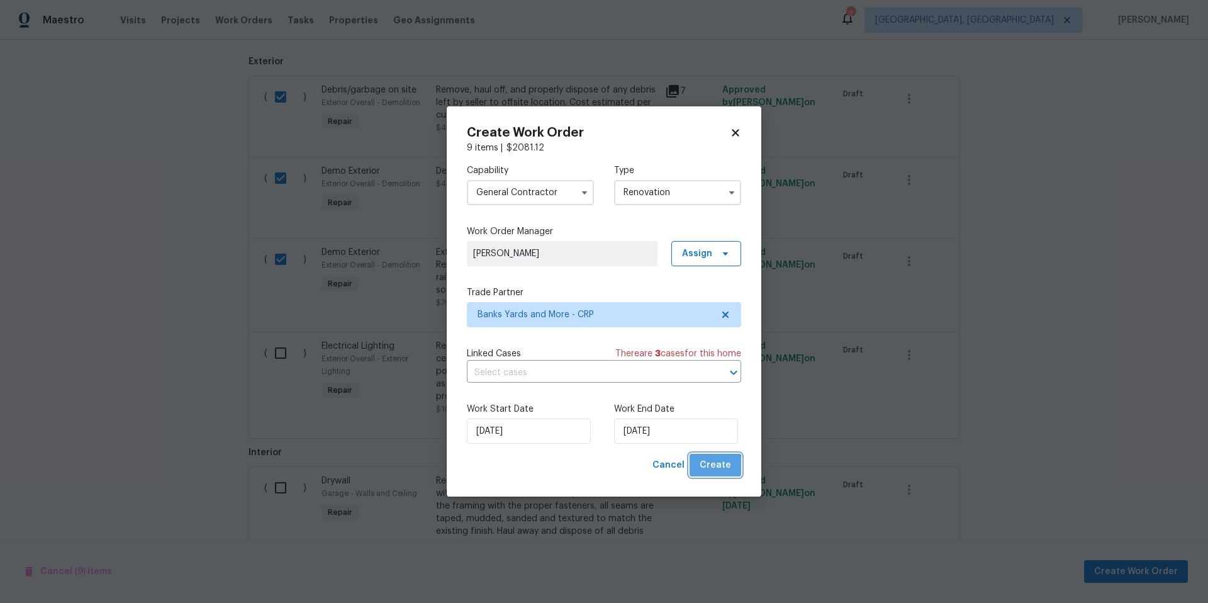
click at [716, 470] on span "Create" at bounding box center [714, 465] width 31 height 16
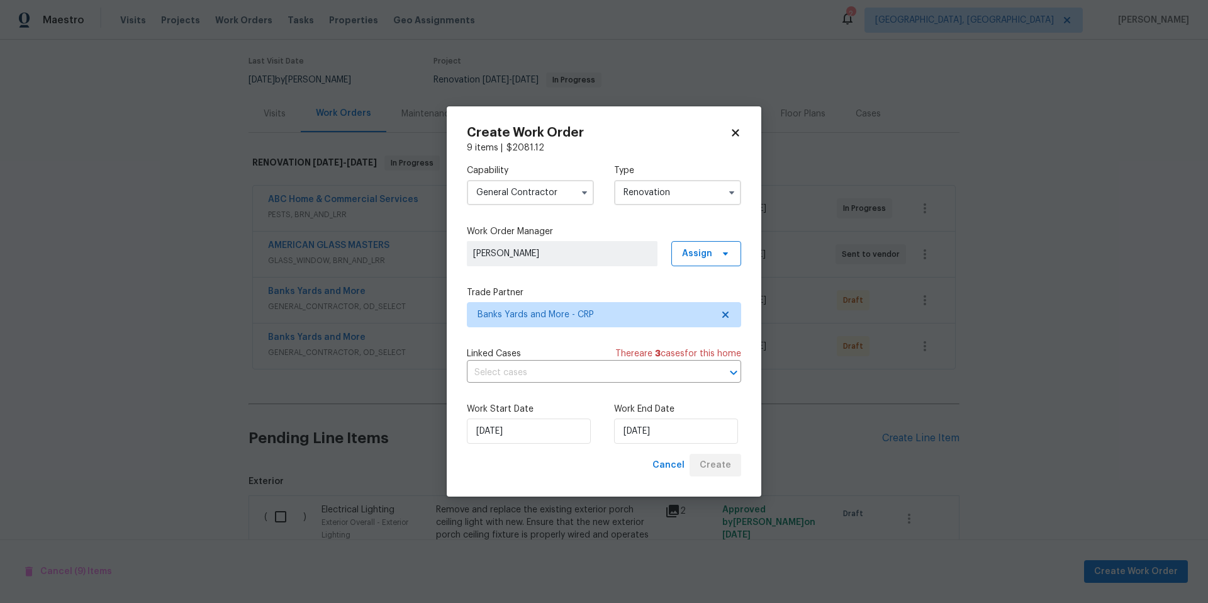
scroll to position [515, 0]
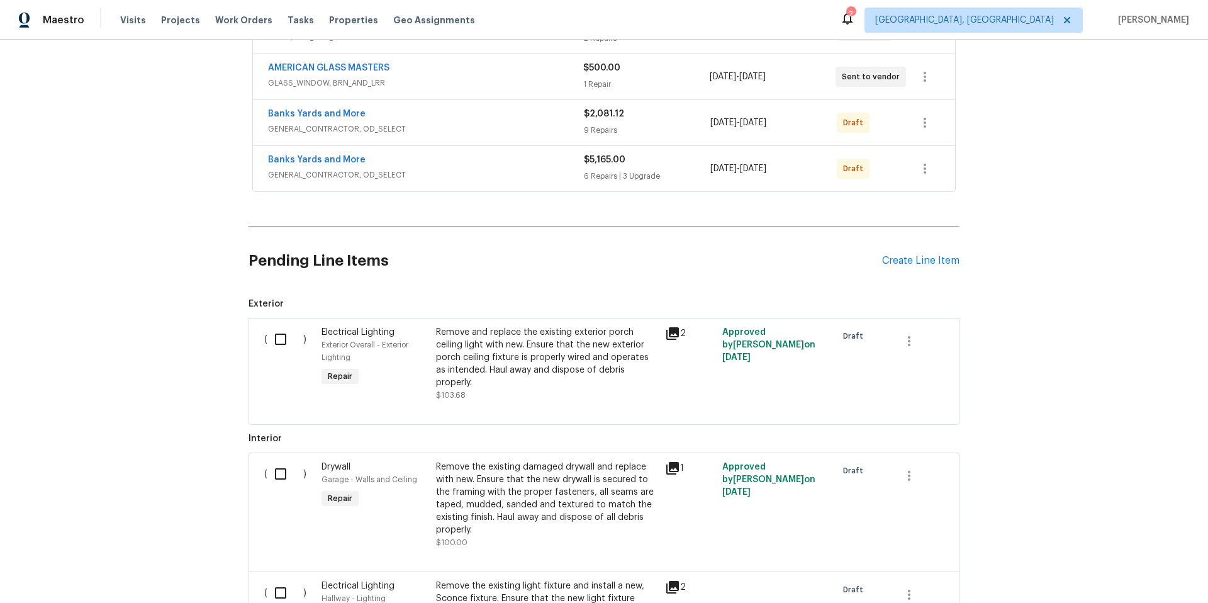
scroll to position [336, 0]
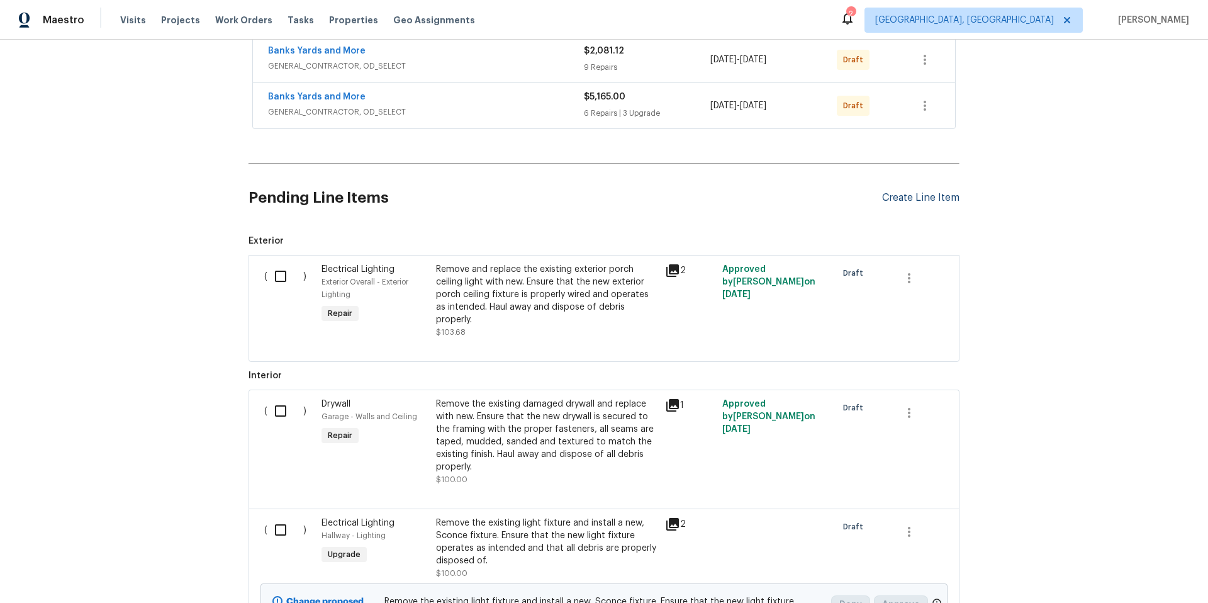
click at [943, 201] on div "Create Line Item" at bounding box center [920, 198] width 77 height 12
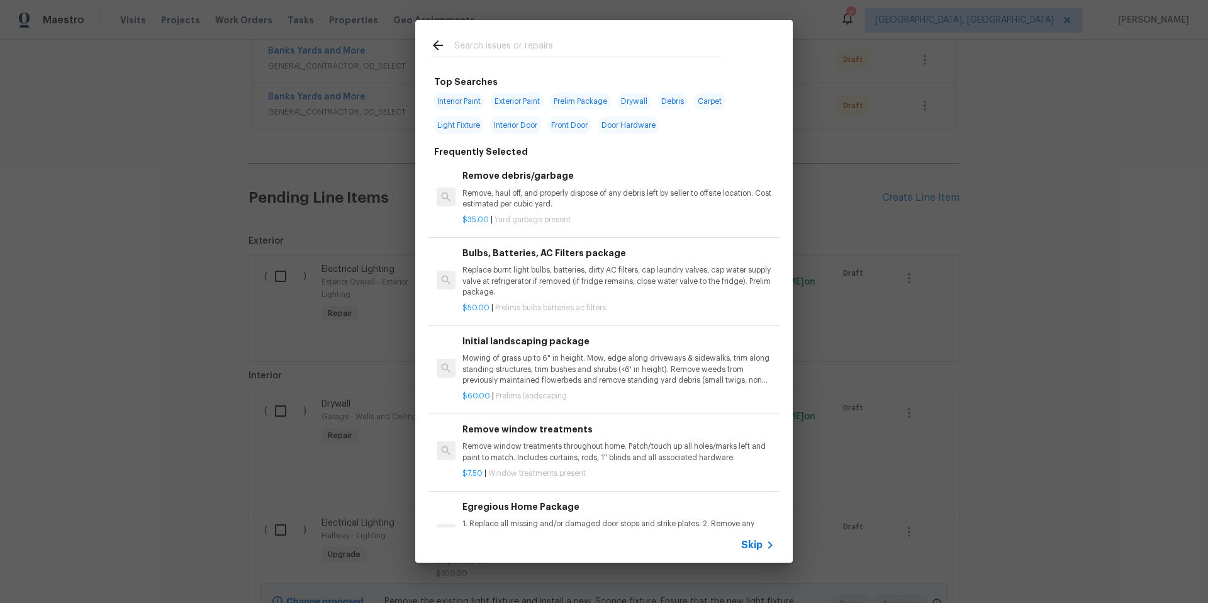
click at [530, 101] on span "Exterior Paint" at bounding box center [517, 101] width 53 height 18
type input "Exterior Paint"
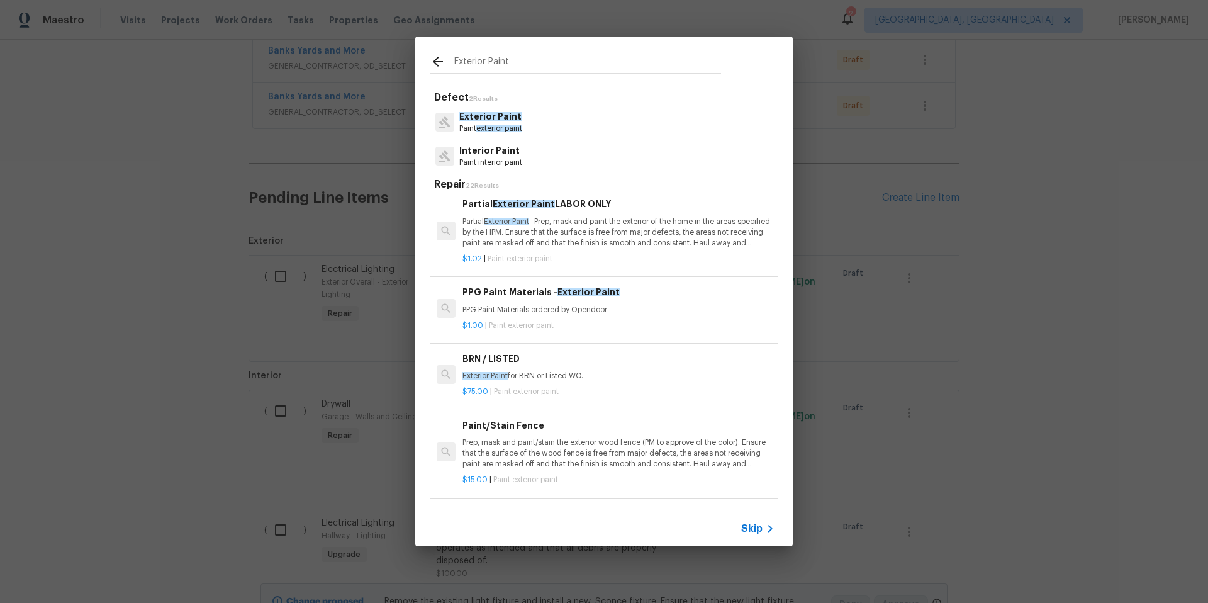
scroll to position [242, 0]
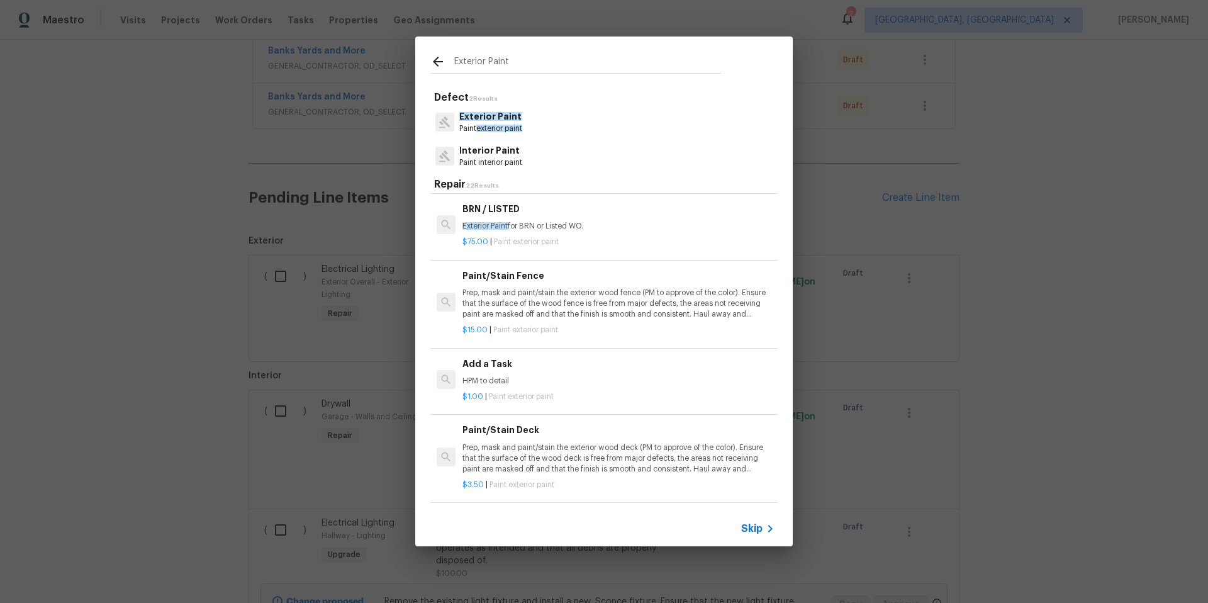
click at [499, 368] on h6 "Add a Task" at bounding box center [618, 364] width 312 height 14
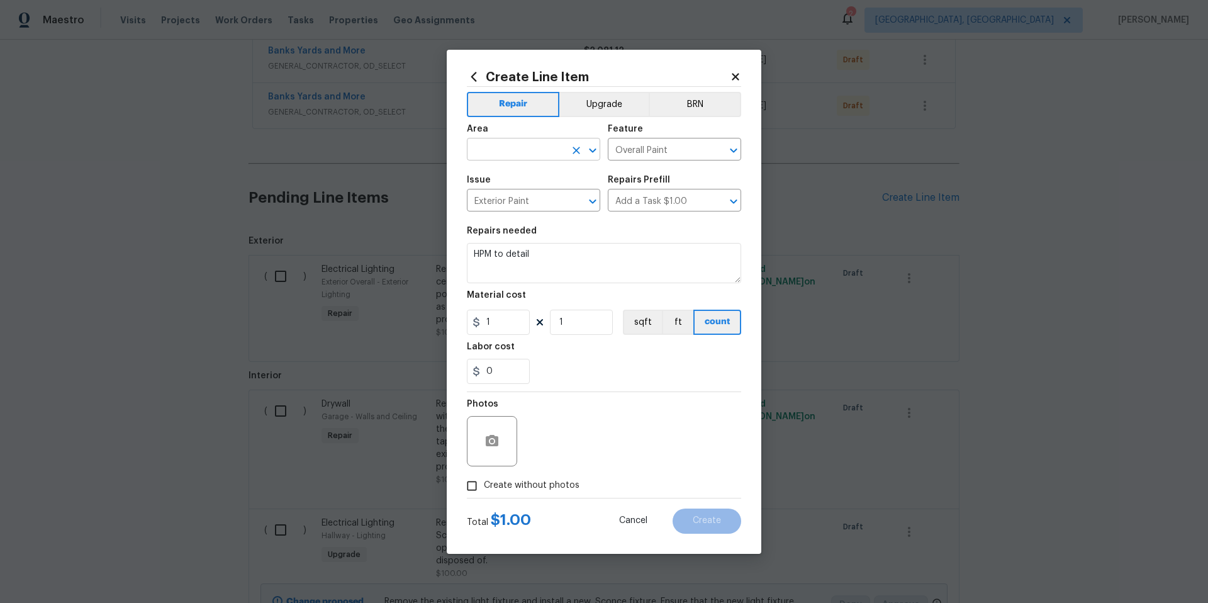
click at [501, 152] on input "text" at bounding box center [516, 150] width 98 height 19
click at [516, 201] on li "Exterior Overall" at bounding box center [533, 199] width 133 height 21
type input "Exterior Overall"
click at [508, 253] on textarea "HPM to detail" at bounding box center [604, 263] width 274 height 40
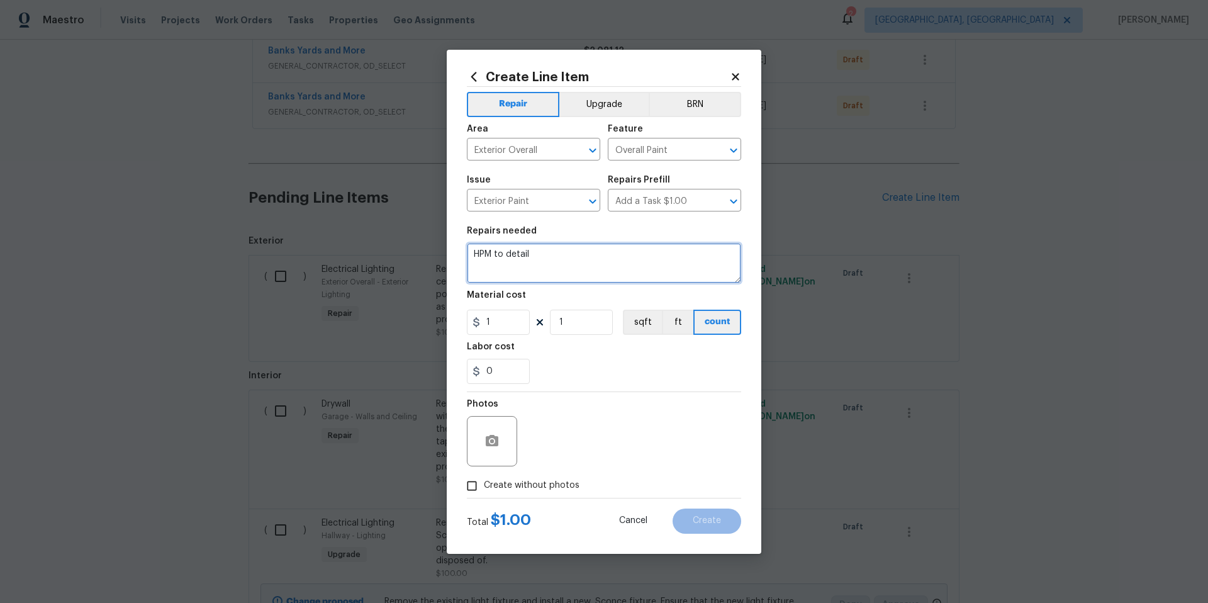
click at [508, 253] on textarea "HPM to detail" at bounding box center [604, 263] width 274 height 40
click at [509, 253] on textarea "HPM to detail" at bounding box center [604, 263] width 274 height 40
type textarea "Paint all exterior doors and trim if needed."
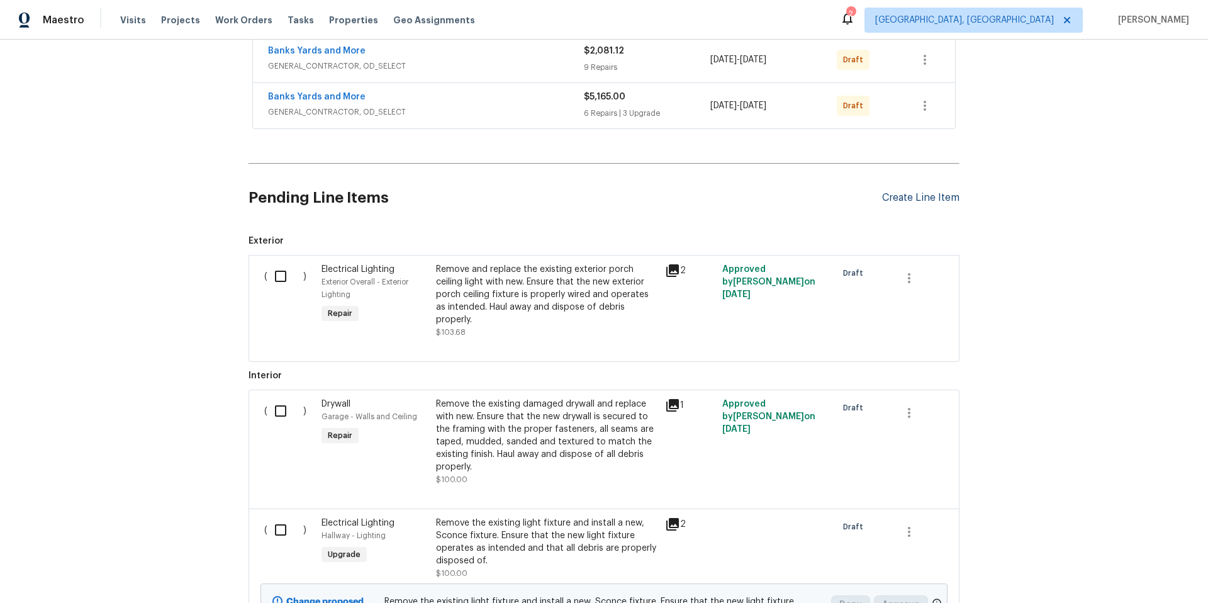
click at [938, 200] on div "Create Line Item" at bounding box center [920, 198] width 77 height 12
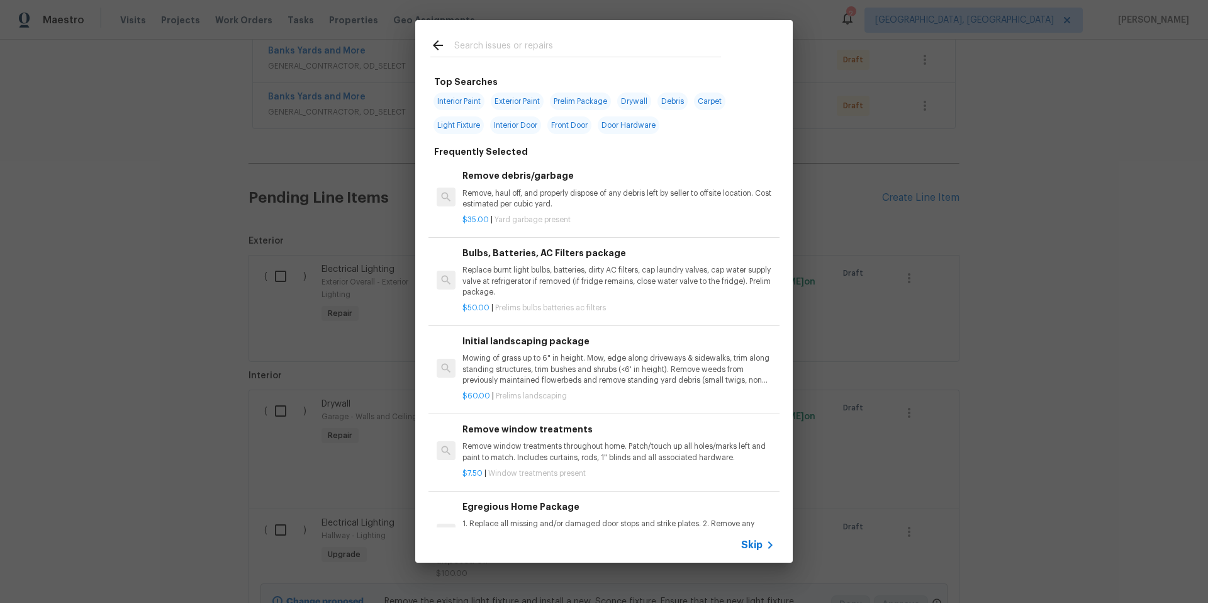
click at [504, 98] on span "Exterior Paint" at bounding box center [517, 101] width 53 height 18
type input "Exterior Paint"
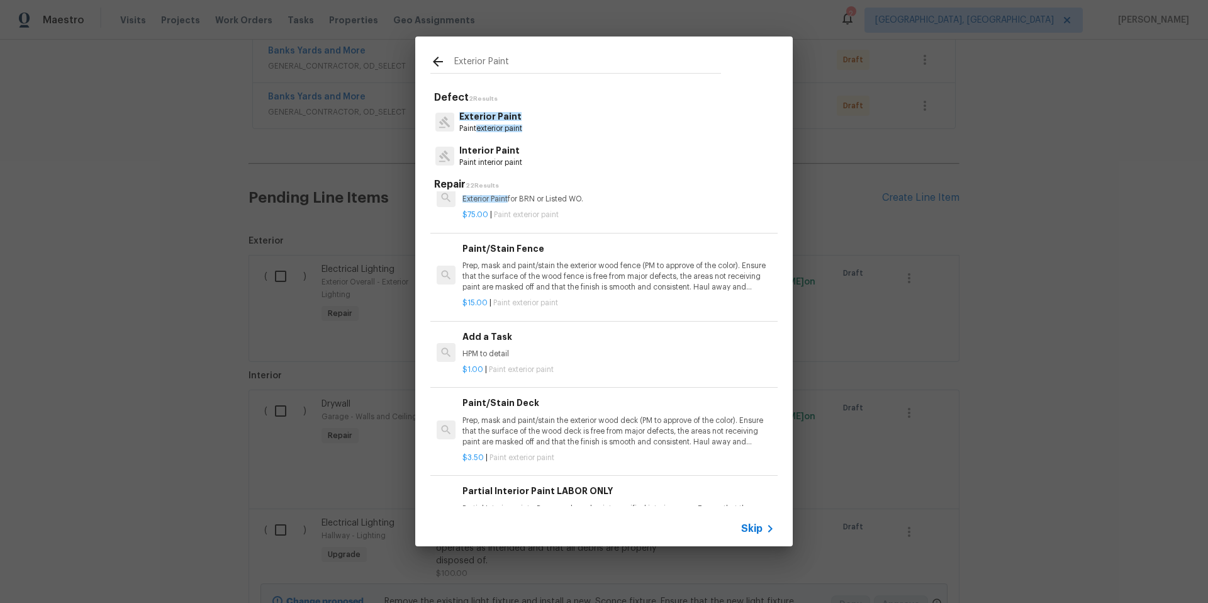
scroll to position [335, 0]
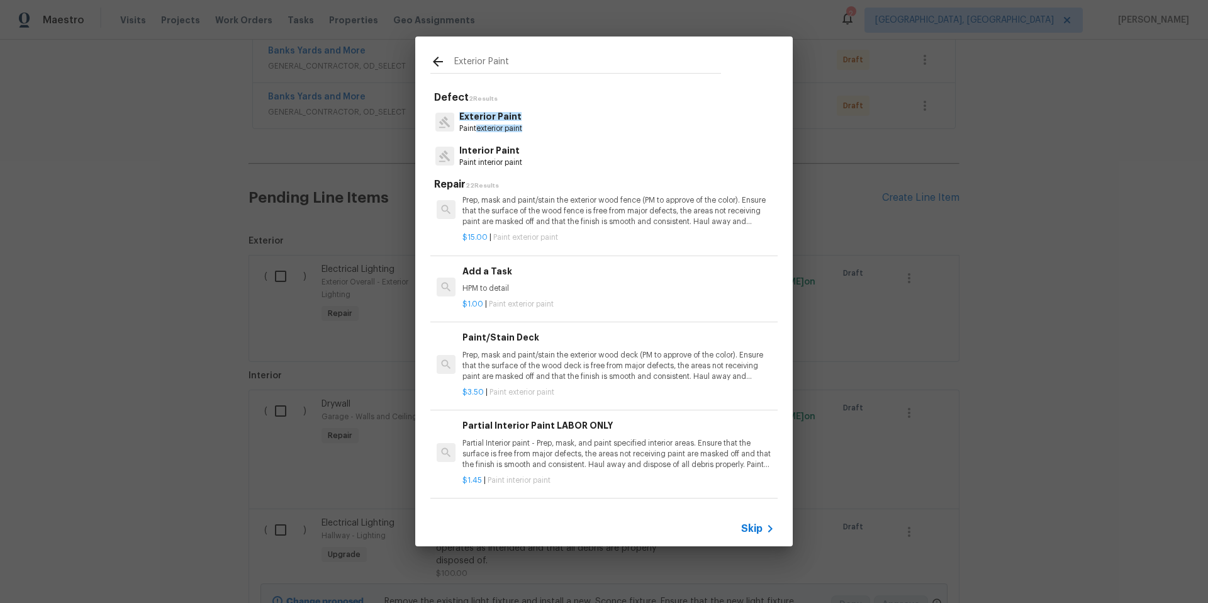
click at [509, 292] on p "HPM to detail" at bounding box center [618, 288] width 312 height 11
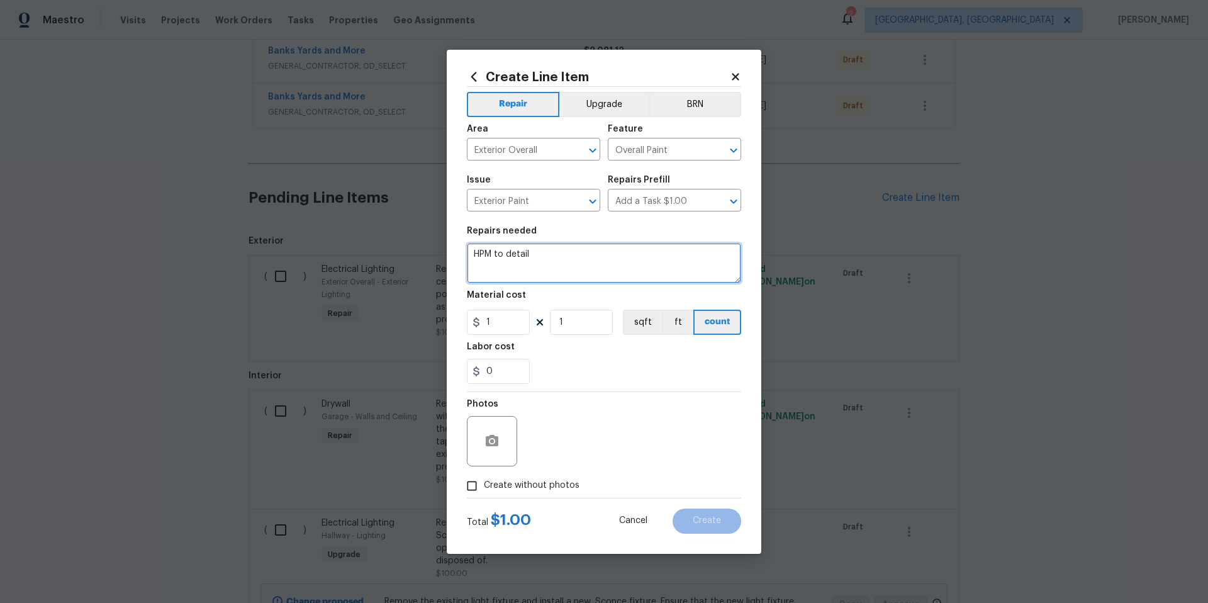
click at [540, 249] on textarea "HPM to detail" at bounding box center [604, 263] width 274 height 40
click at [540, 250] on textarea "HPM to detail" at bounding box center [604, 263] width 274 height 40
click at [540, 252] on textarea "HPM to detail" at bounding box center [604, 263] width 274 height 40
click at [540, 253] on textarea "HPM to detail" at bounding box center [604, 263] width 274 height 40
drag, startPoint x: 540, startPoint y: 253, endPoint x: 427, endPoint y: 252, distance: 113.2
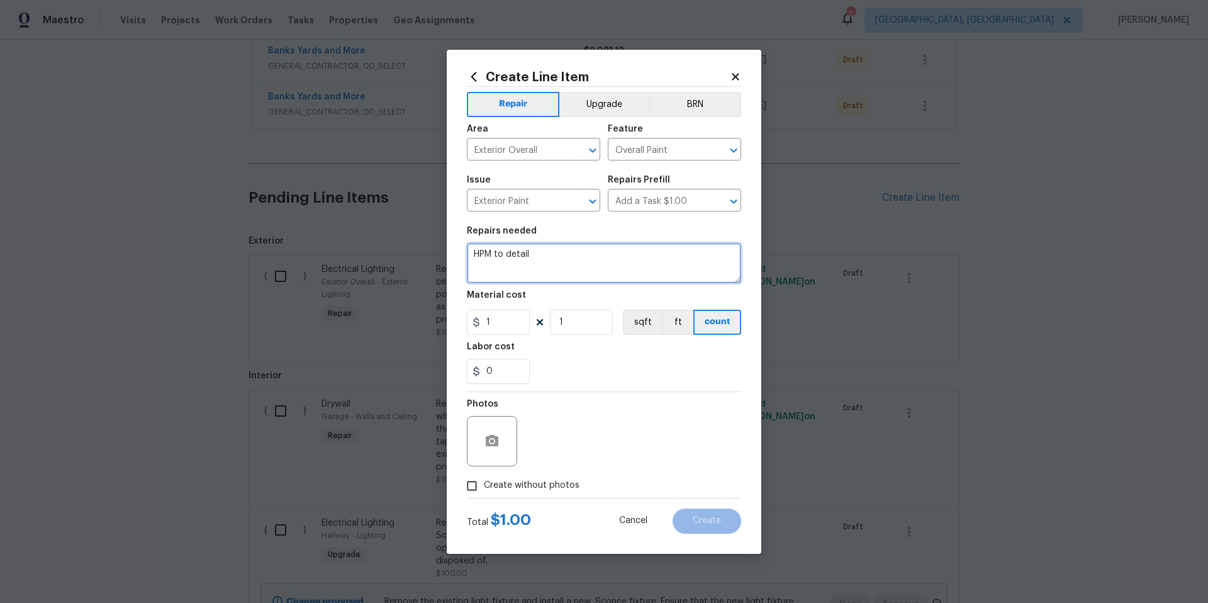
click at [427, 252] on div "Create Line Item Repair Upgrade BRN Area Exterior Overall ​ Feature Overall Pai…" at bounding box center [604, 301] width 1208 height 603
type textarea "Paint all exterior doors and trim."
click at [521, 326] on input "1" at bounding box center [498, 321] width 63 height 25
click at [523, 323] on input "1" at bounding box center [498, 321] width 63 height 25
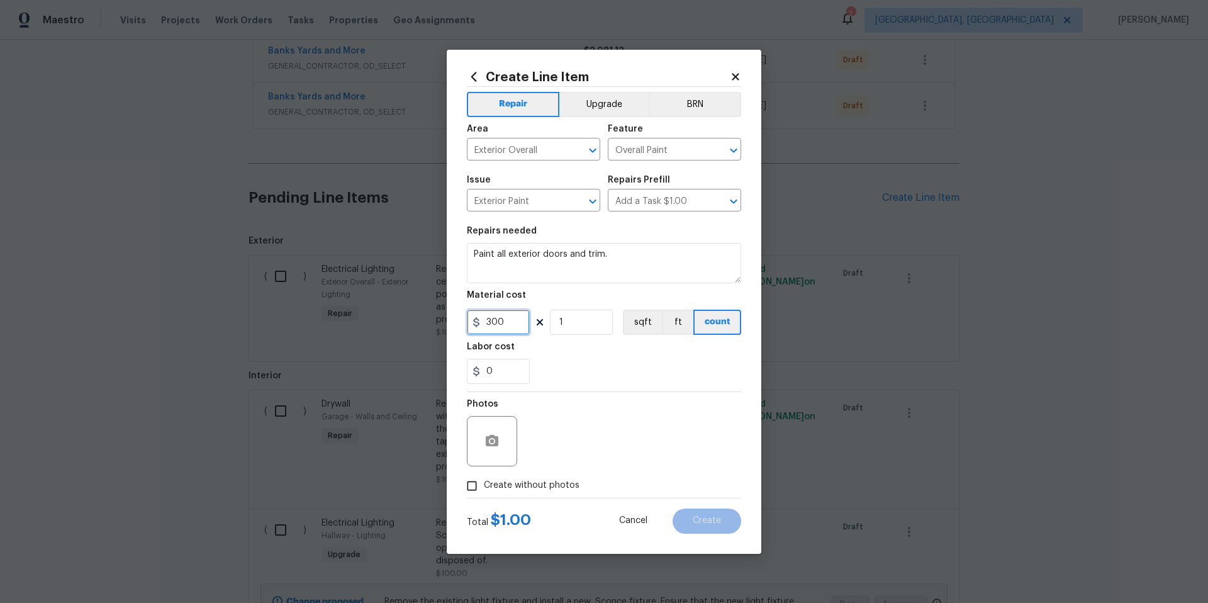
type input "300"
click at [499, 442] on icon "button" at bounding box center [491, 440] width 15 height 15
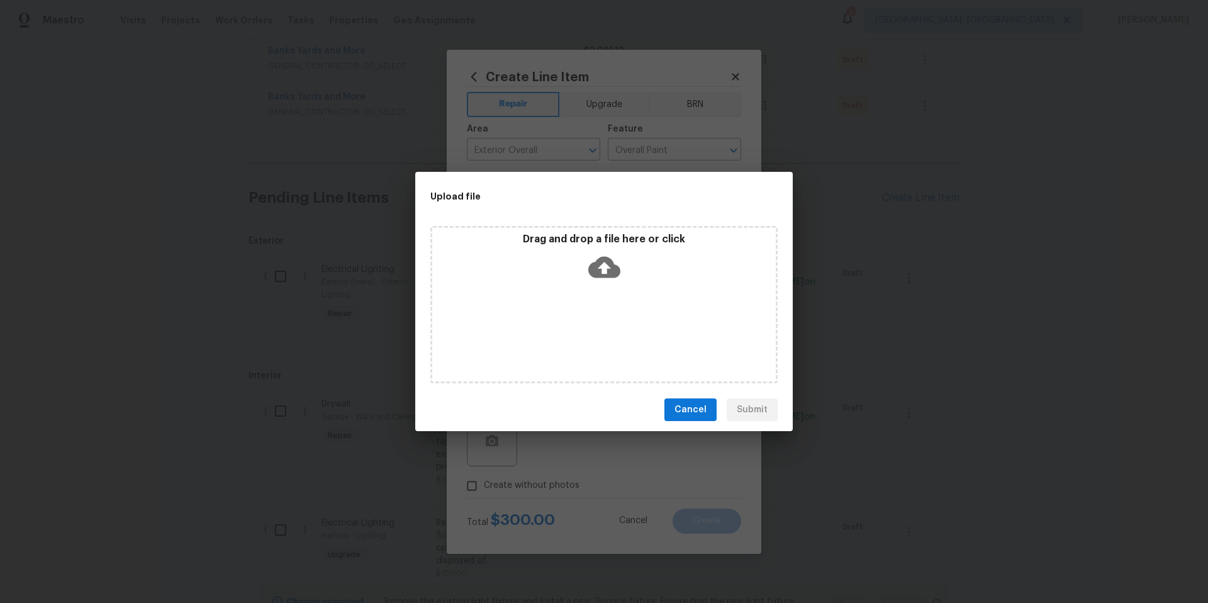
click at [607, 270] on icon at bounding box center [604, 267] width 32 height 21
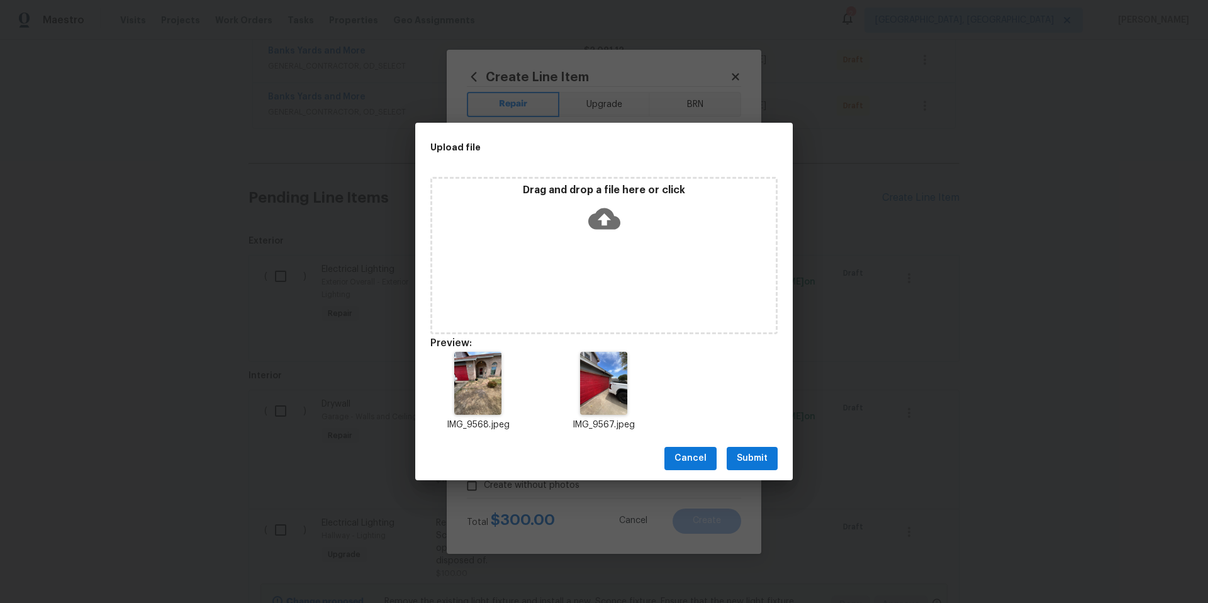
click at [759, 455] on span "Submit" at bounding box center [751, 458] width 31 height 16
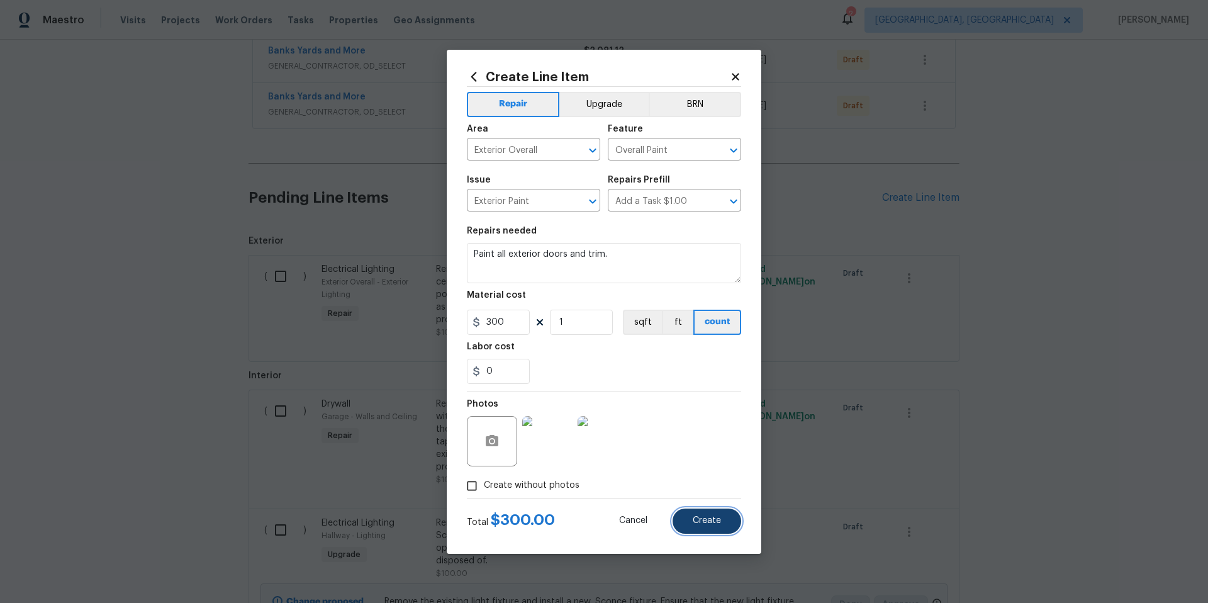
click at [691, 523] on button "Create" at bounding box center [706, 520] width 69 height 25
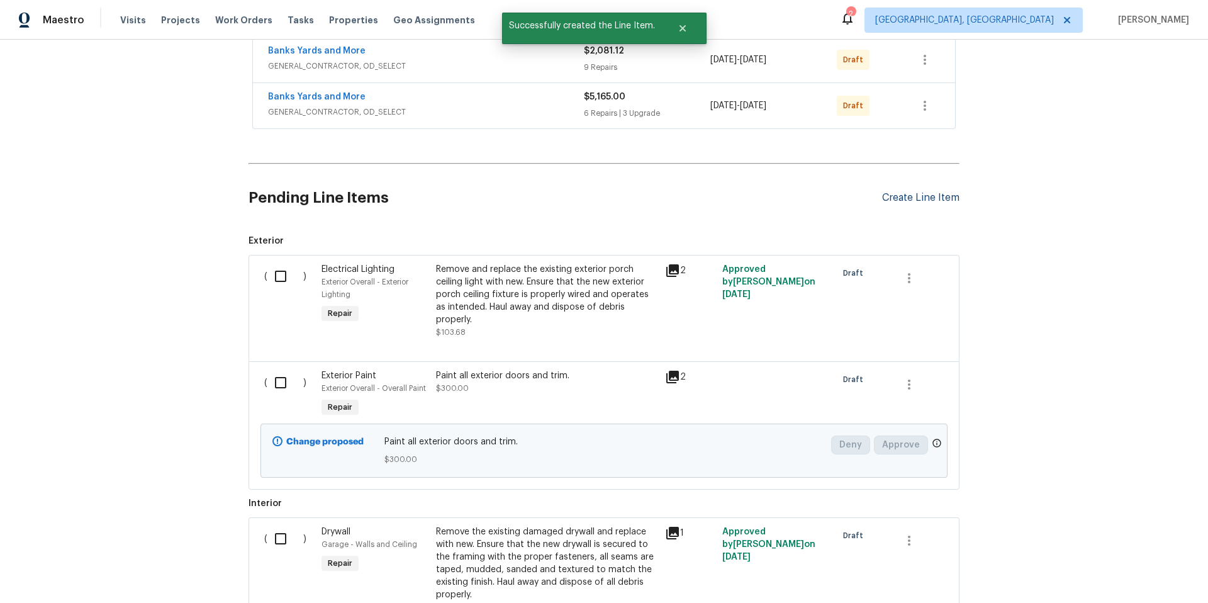
click at [885, 199] on div "Create Line Item" at bounding box center [920, 198] width 77 height 12
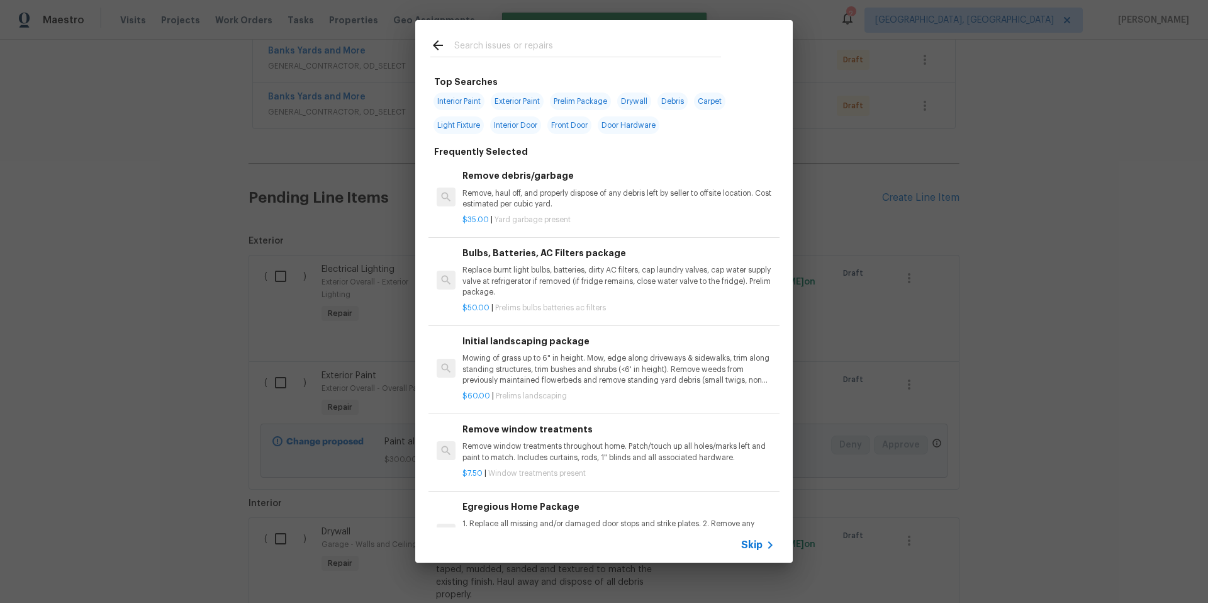
click at [467, 46] on input "text" at bounding box center [587, 47] width 267 height 19
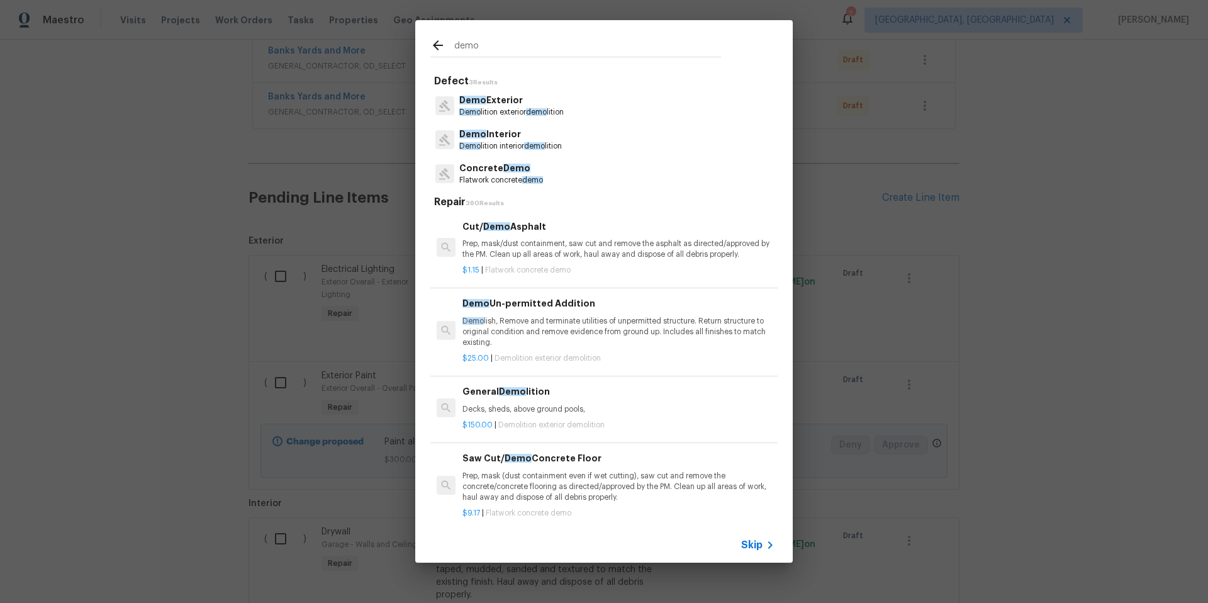
type input "demo"
click at [534, 119] on div "Demo Exterior Demo lition exterior demo lition" at bounding box center [603, 106] width 347 height 34
click at [536, 114] on span "demo" at bounding box center [536, 112] width 21 height 8
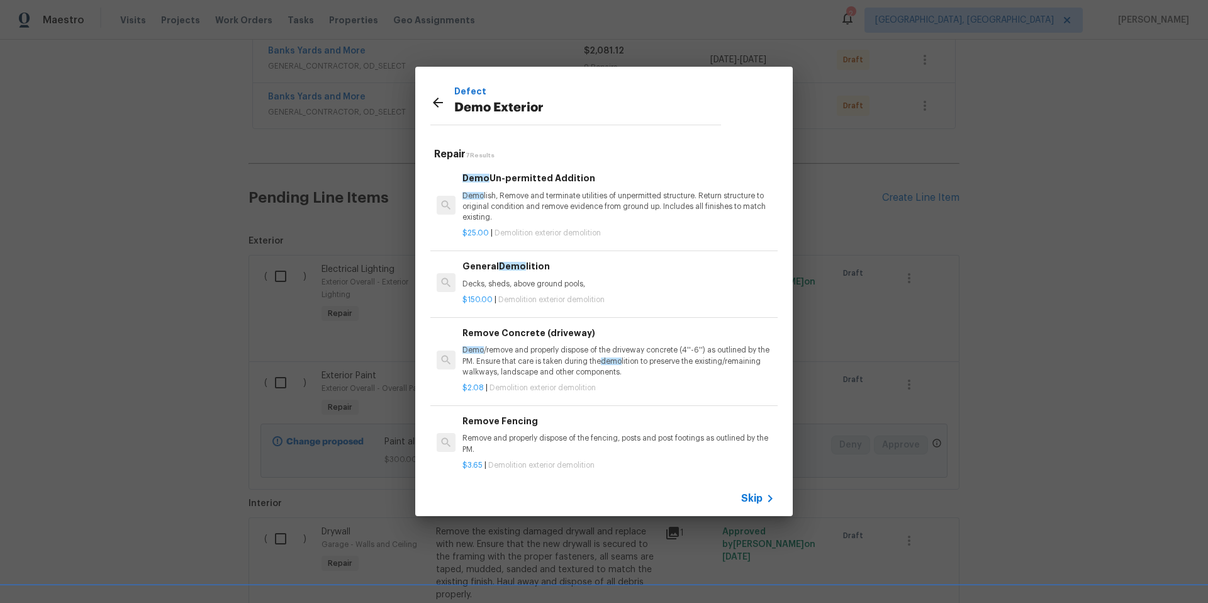
click at [438, 103] on icon at bounding box center [438, 102] width 10 height 10
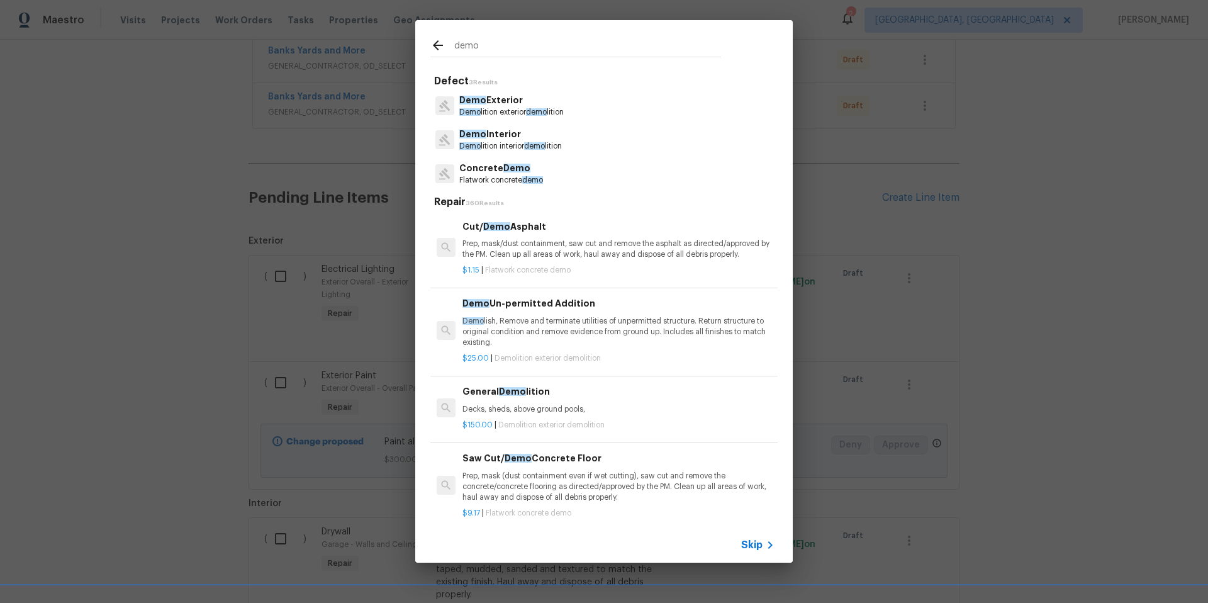
click at [435, 47] on icon at bounding box center [438, 45] width 10 height 10
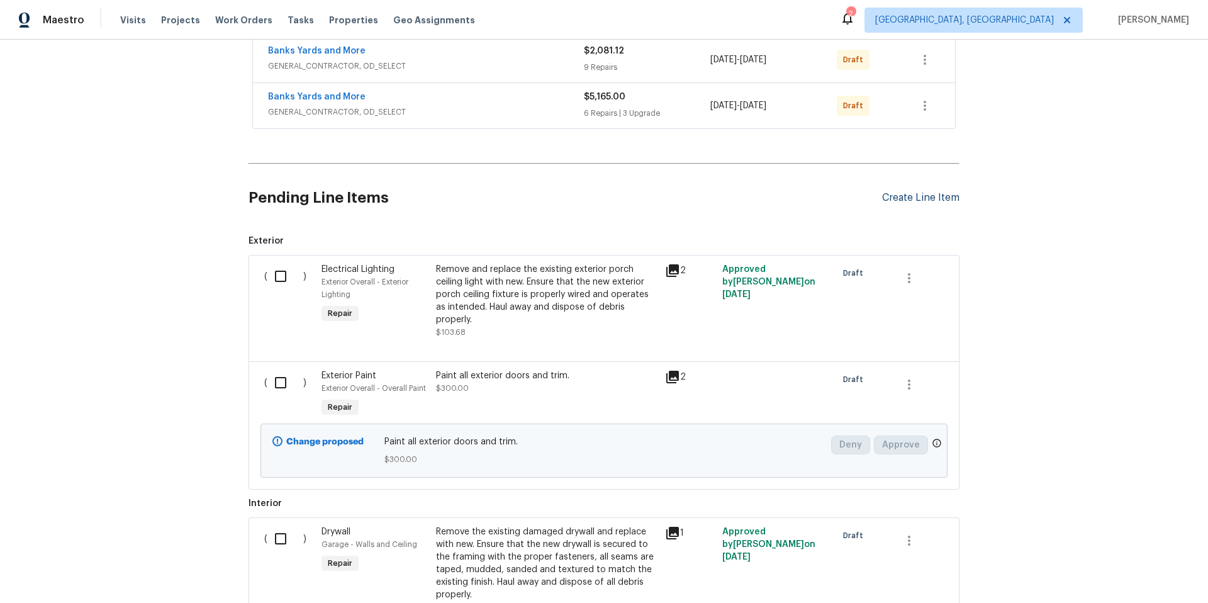
click at [911, 199] on div "Create Line Item" at bounding box center [920, 198] width 77 height 12
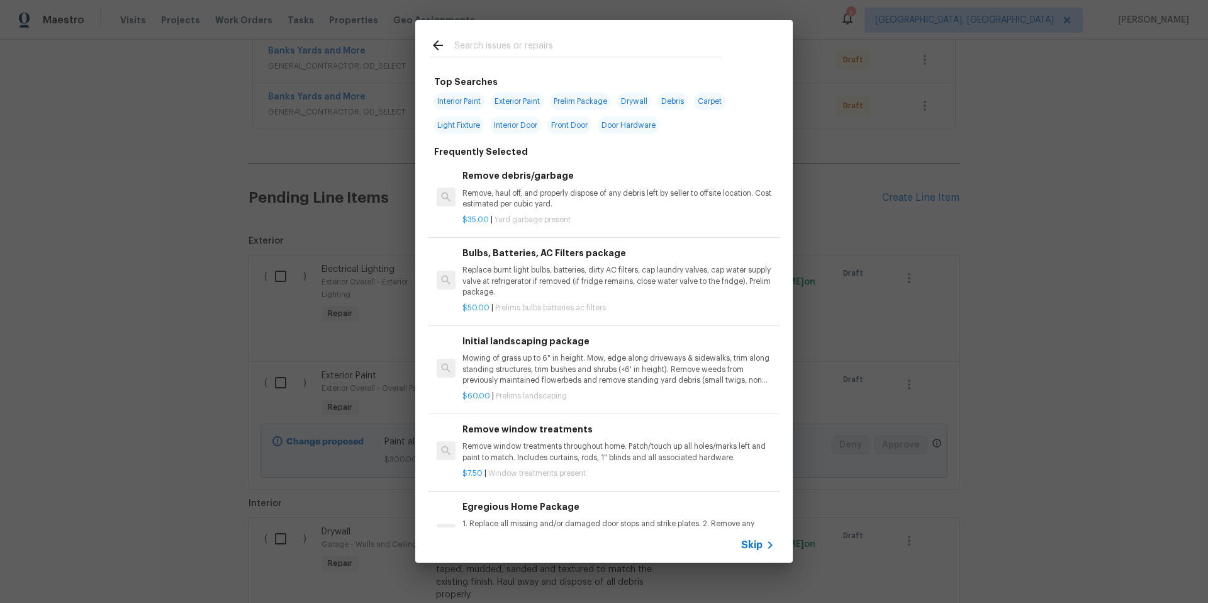
click at [454, 40] on div at bounding box center [575, 47] width 291 height 19
click at [465, 46] on input "text" at bounding box center [587, 47] width 267 height 19
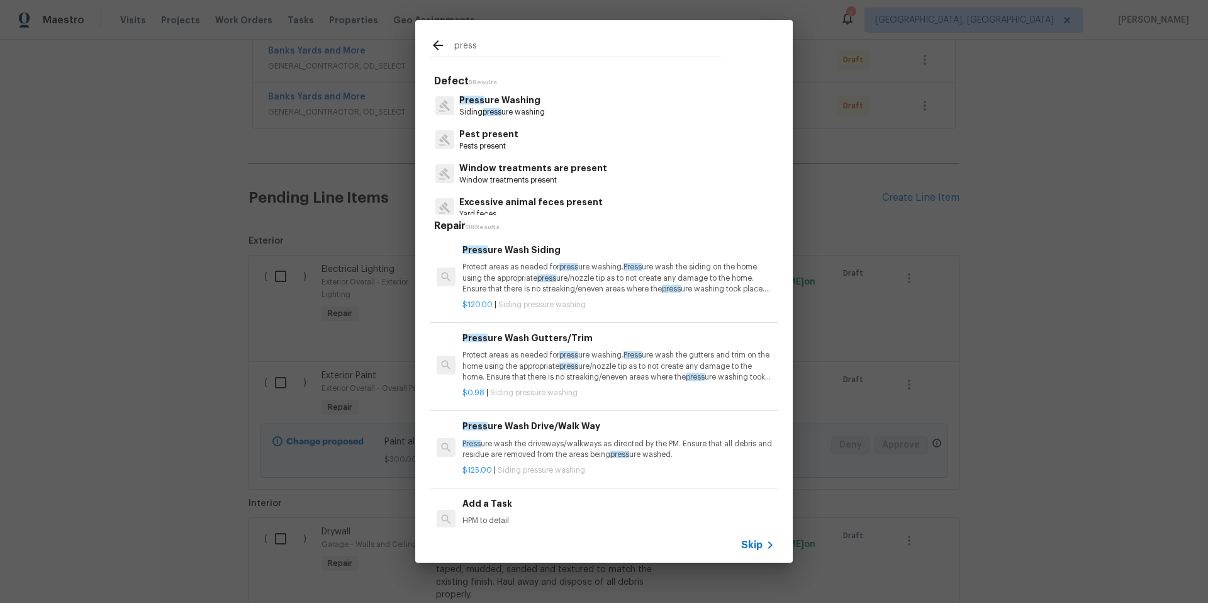
type input "press"
click at [435, 45] on icon at bounding box center [438, 45] width 10 height 10
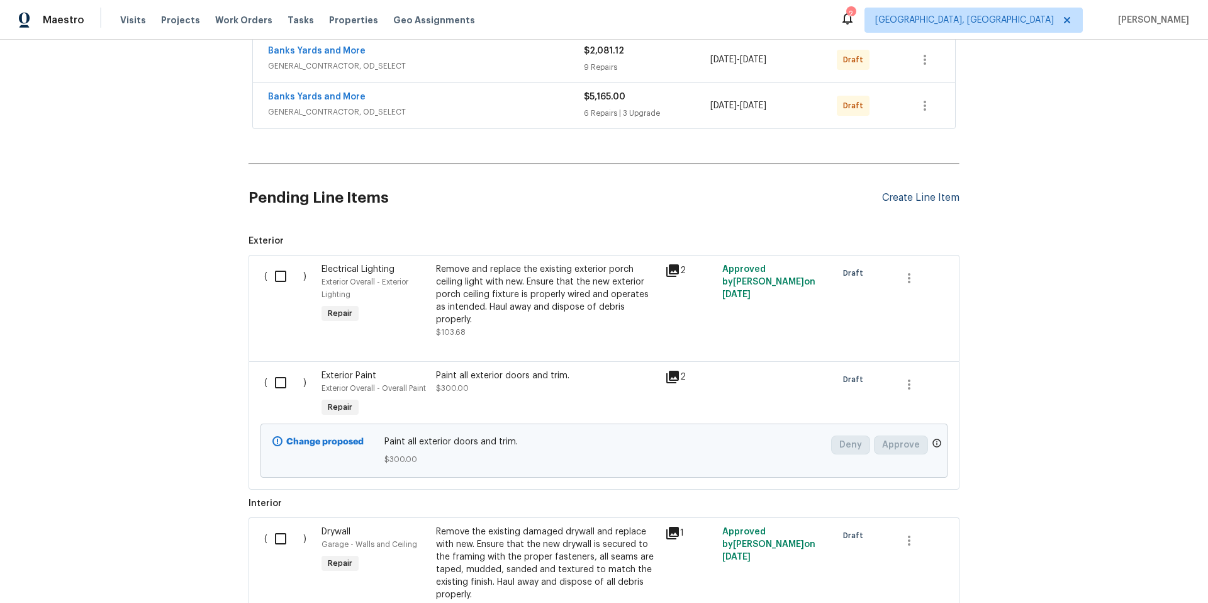
click at [884, 199] on div "Create Line Item" at bounding box center [920, 198] width 77 height 12
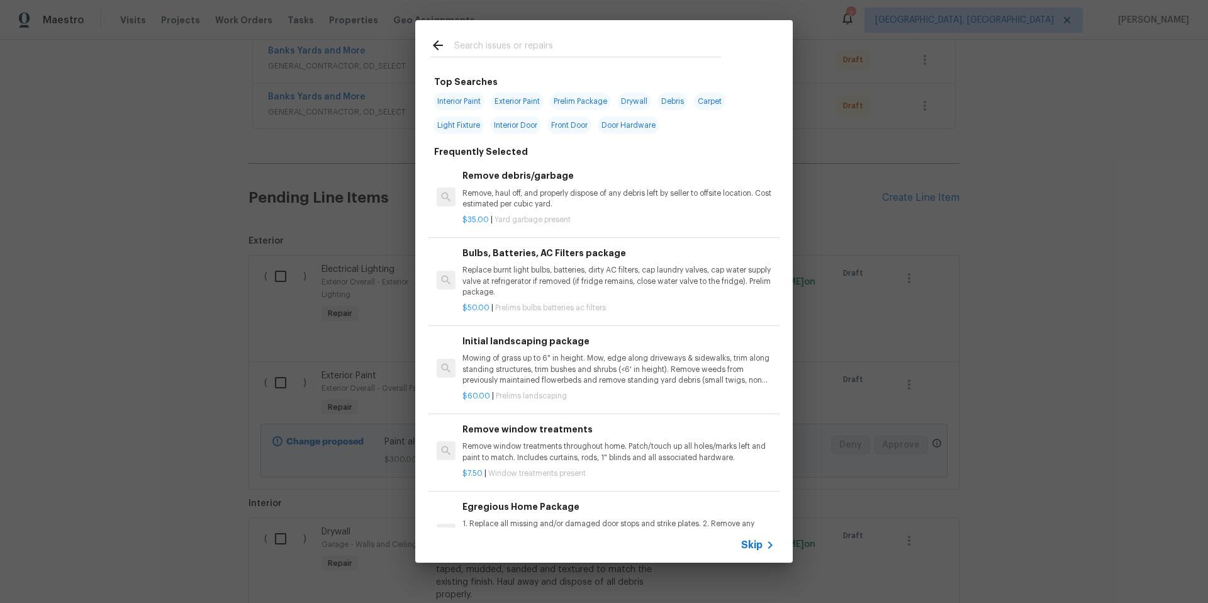
drag, startPoint x: 814, startPoint y: 200, endPoint x: 807, endPoint y: 202, distance: 7.8
click at [814, 201] on div "Top Searches Interior Paint Exterior Paint Prelim Package Drywall Debris Carpet…" at bounding box center [604, 291] width 1208 height 582
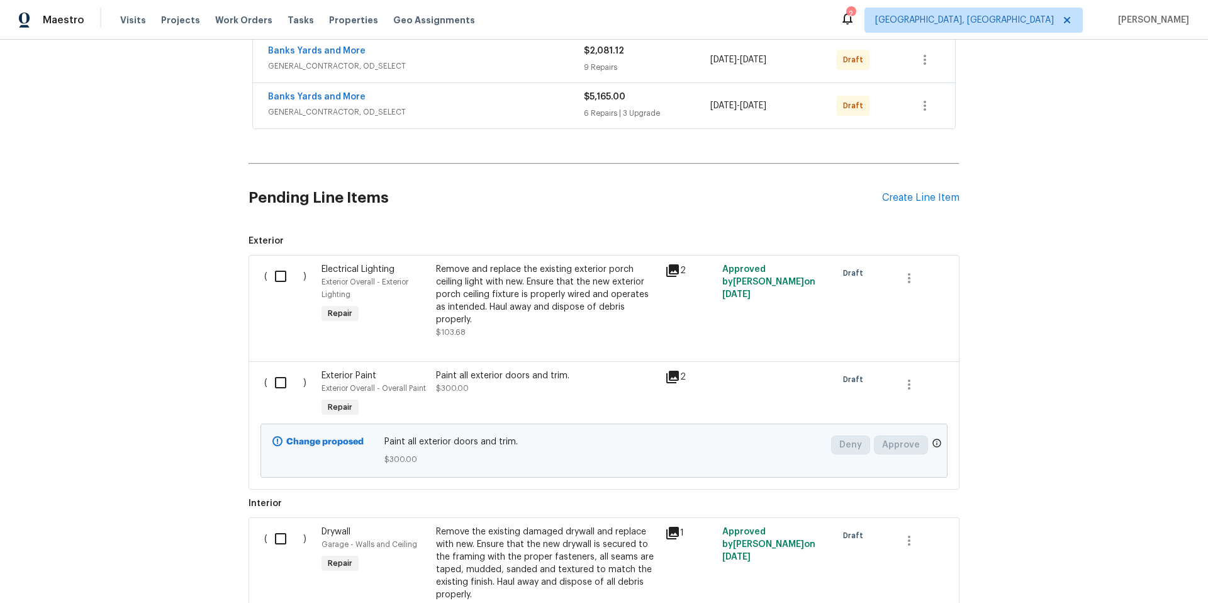
click at [325, 57] on span "Banks Yards and More" at bounding box center [316, 51] width 97 height 13
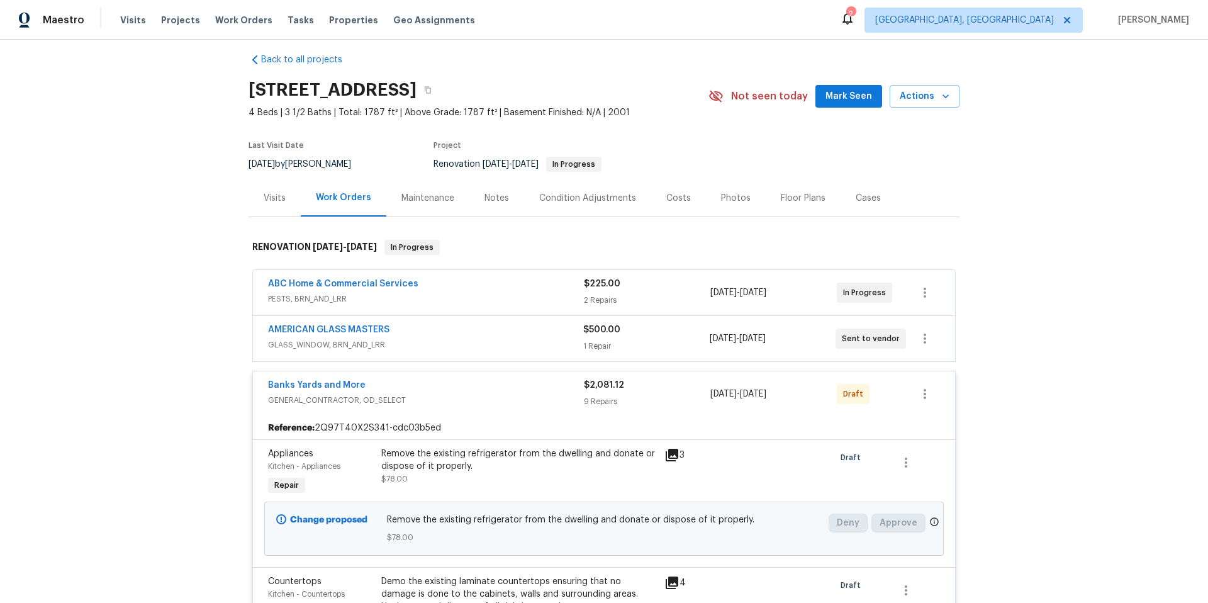
scroll to position [0, 0]
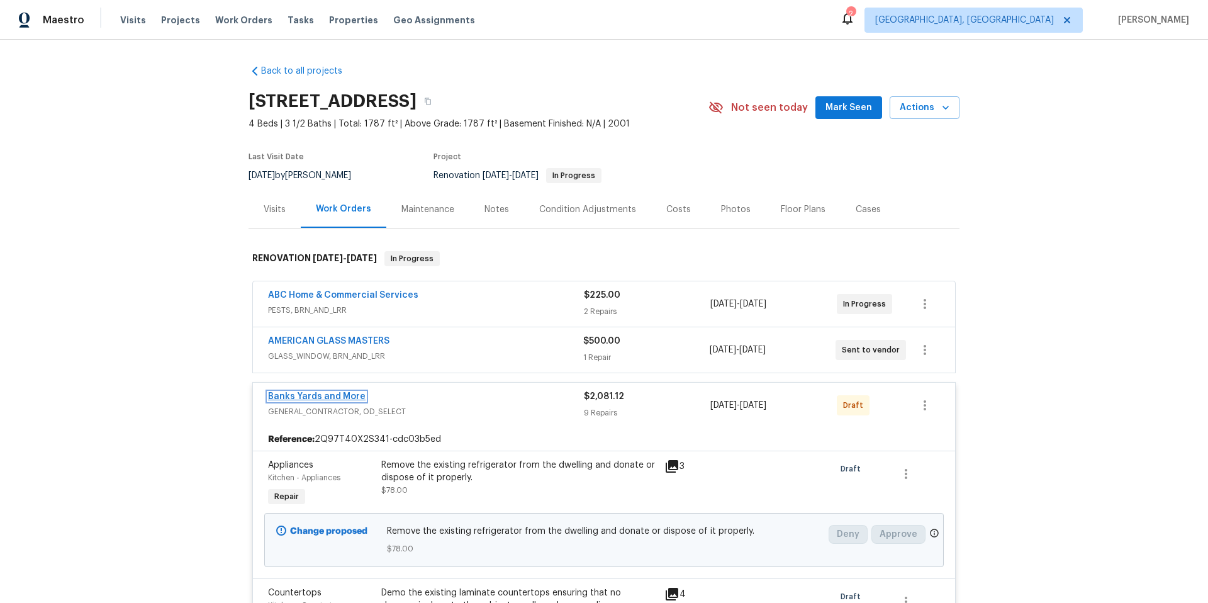
click at [327, 395] on link "Banks Yards and More" at bounding box center [316, 396] width 97 height 9
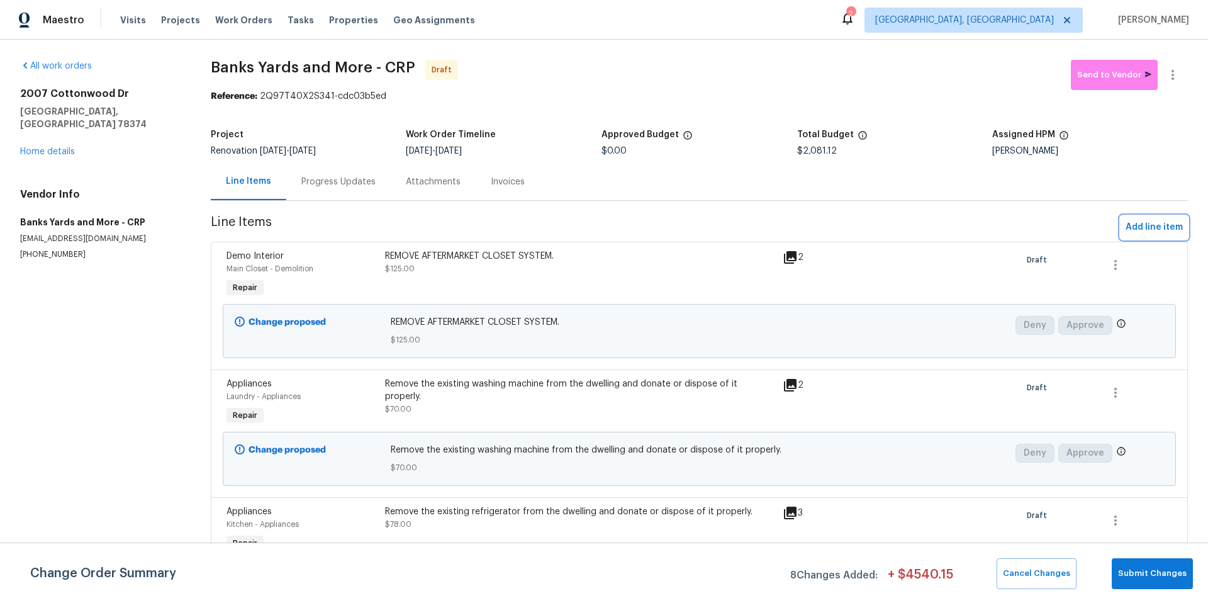
click at [1136, 228] on span "Add line item" at bounding box center [1153, 227] width 57 height 16
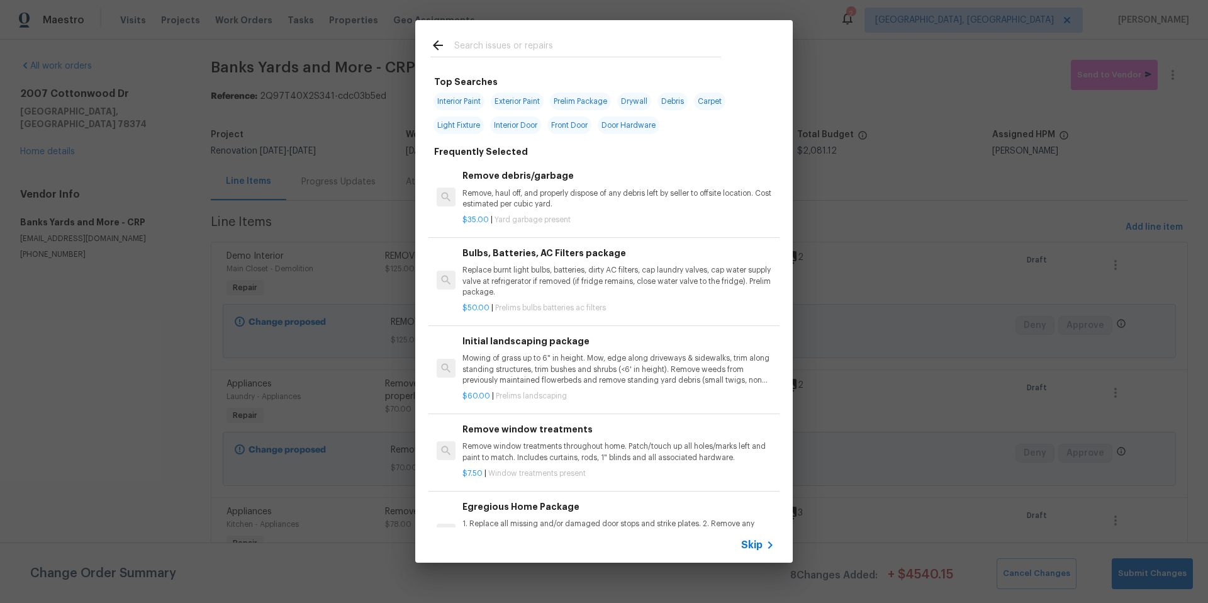
click at [494, 47] on input "text" at bounding box center [587, 47] width 267 height 19
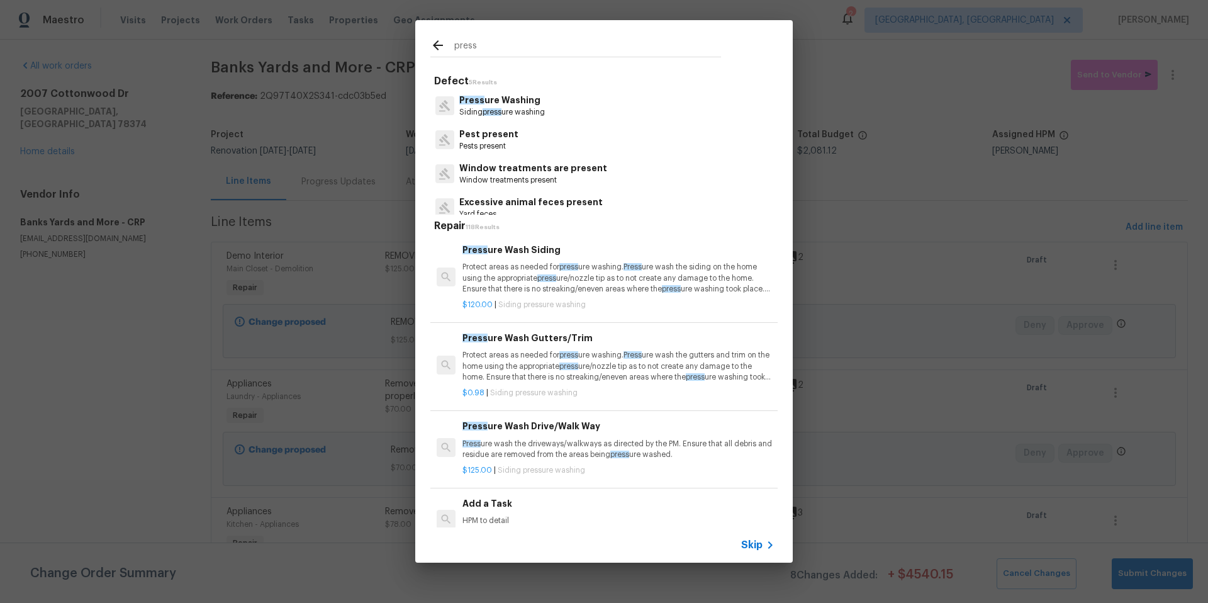
type input "press"
click at [523, 104] on p "Press ure Washing" at bounding box center [502, 100] width 86 height 13
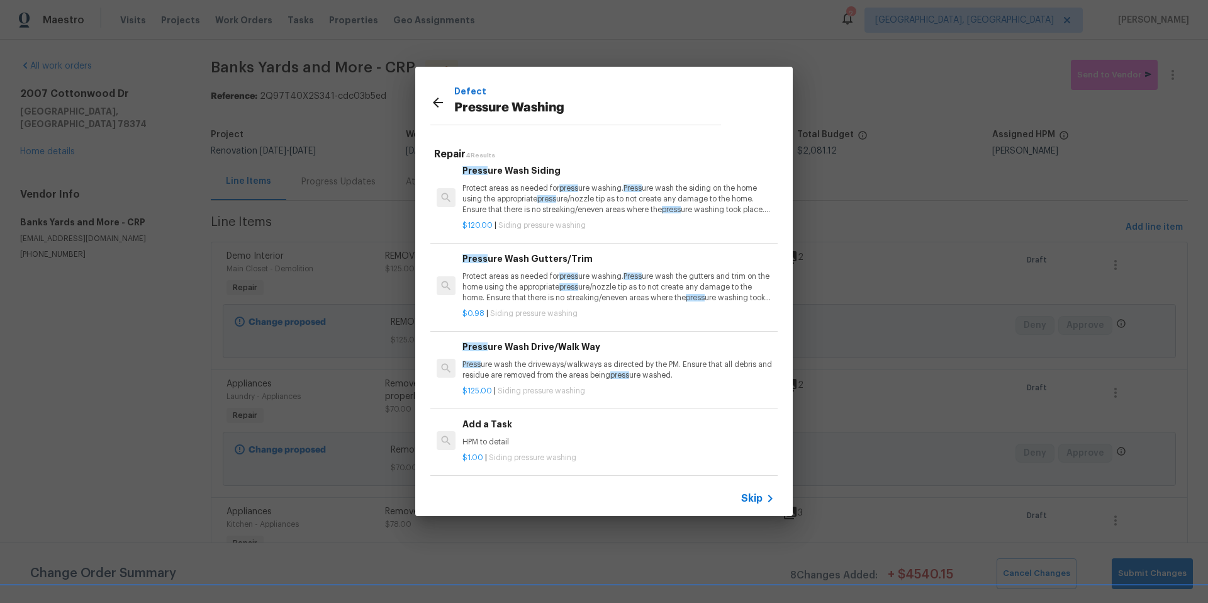
scroll to position [17, 0]
click at [506, 215] on div "$120.00 | Siding pressure washing" at bounding box center [618, 223] width 312 height 16
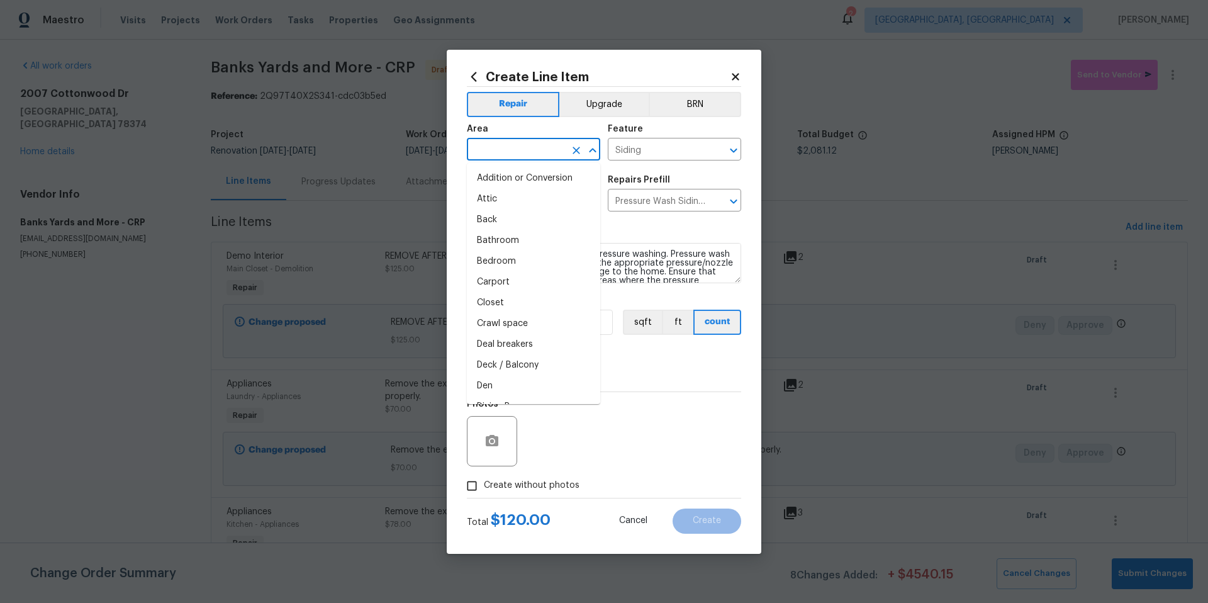
click at [519, 153] on input "text" at bounding box center [516, 150] width 98 height 19
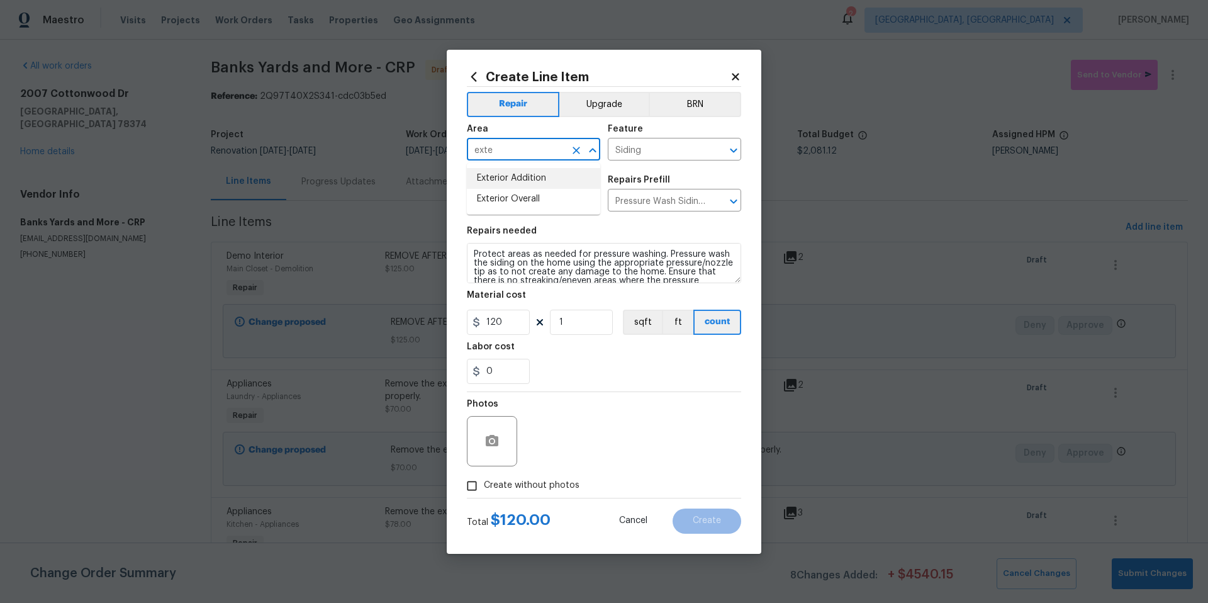
click at [555, 181] on li "Exterior Addition" at bounding box center [533, 178] width 133 height 21
type input "Exterior Addition"
click at [517, 322] on input "120" at bounding box center [498, 321] width 63 height 25
click at [518, 321] on input "120" at bounding box center [498, 321] width 63 height 25
click at [514, 326] on input "120" at bounding box center [498, 321] width 63 height 25
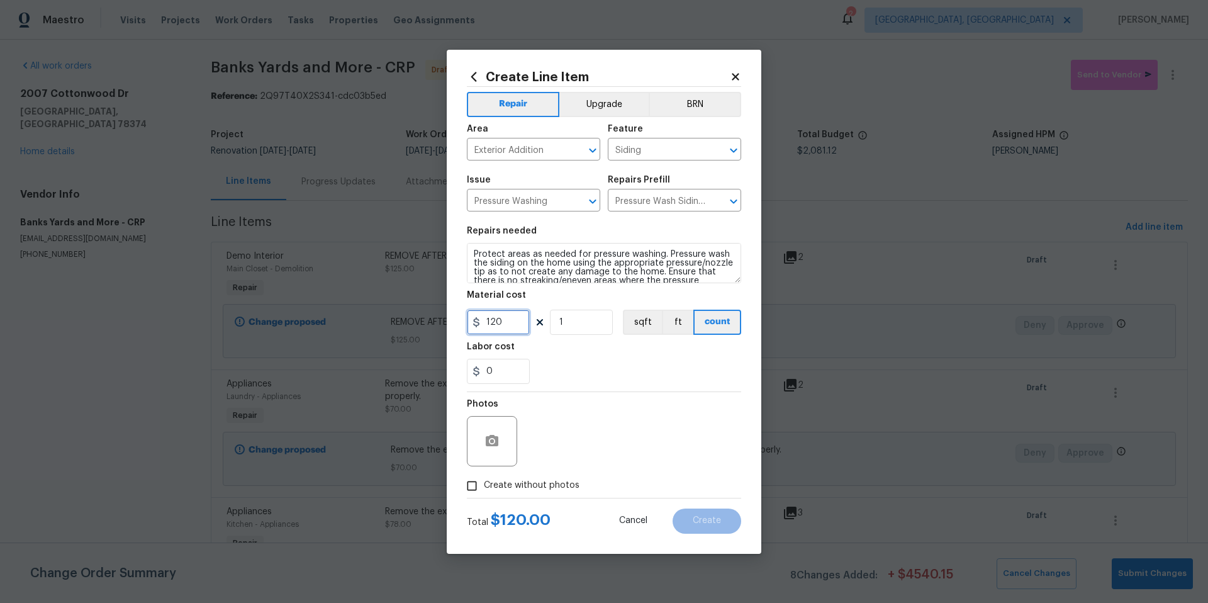
click at [509, 326] on input "120" at bounding box center [498, 321] width 63 height 25
click at [508, 326] on input "120" at bounding box center [498, 321] width 63 height 25
drag, startPoint x: 504, startPoint y: 326, endPoint x: 477, endPoint y: 321, distance: 28.1
click at [478, 322] on div "120" at bounding box center [498, 321] width 63 height 25
type input "220"
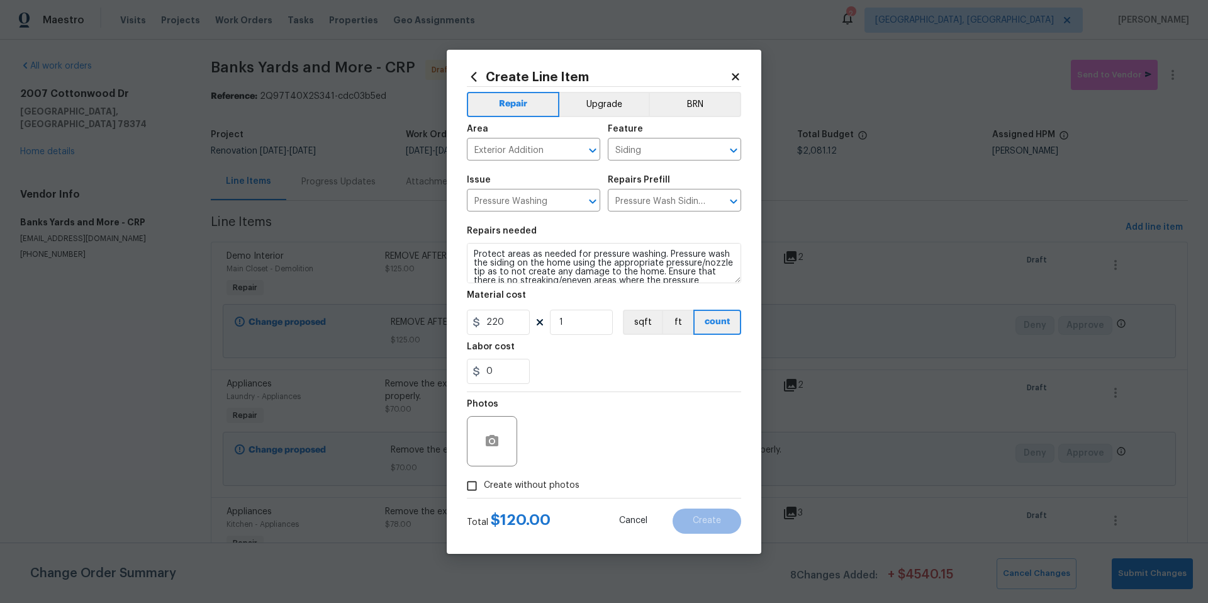
click at [672, 368] on div "0" at bounding box center [604, 370] width 274 height 25
click at [498, 447] on icon "button" at bounding box center [491, 440] width 15 height 15
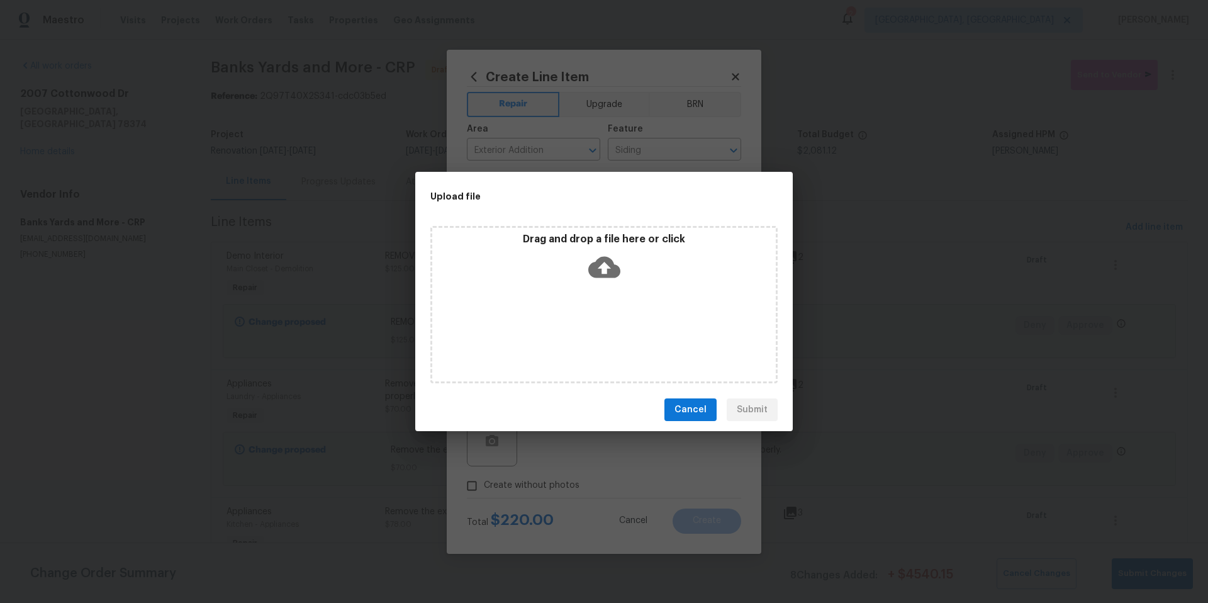
click at [605, 269] on icon at bounding box center [604, 267] width 32 height 32
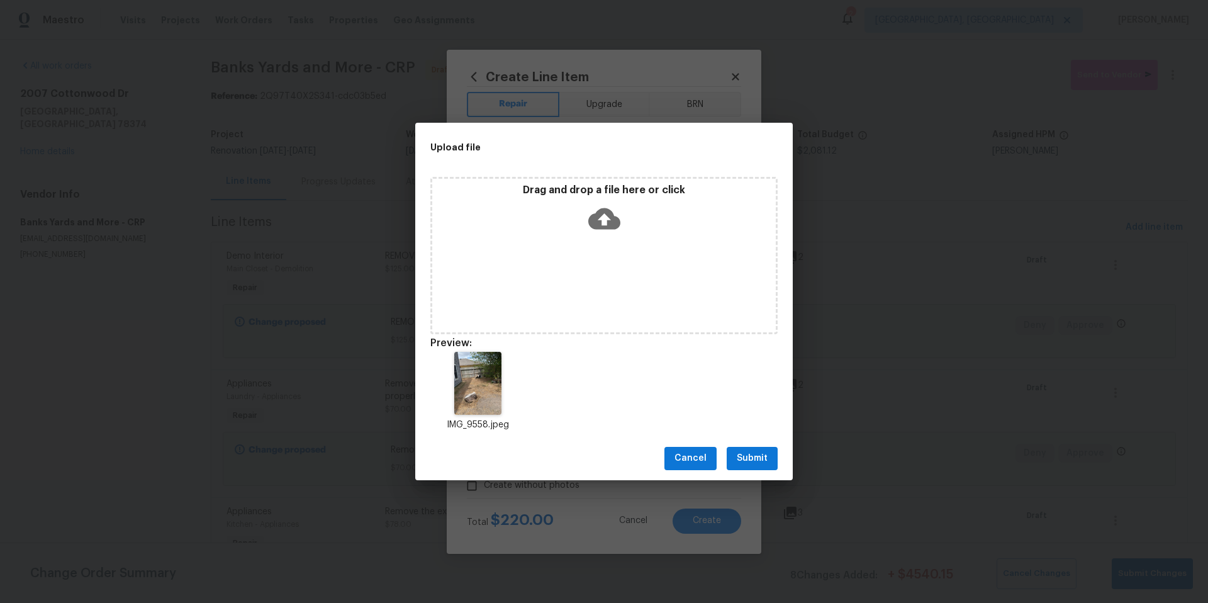
click at [767, 454] on span "Submit" at bounding box center [751, 458] width 31 height 16
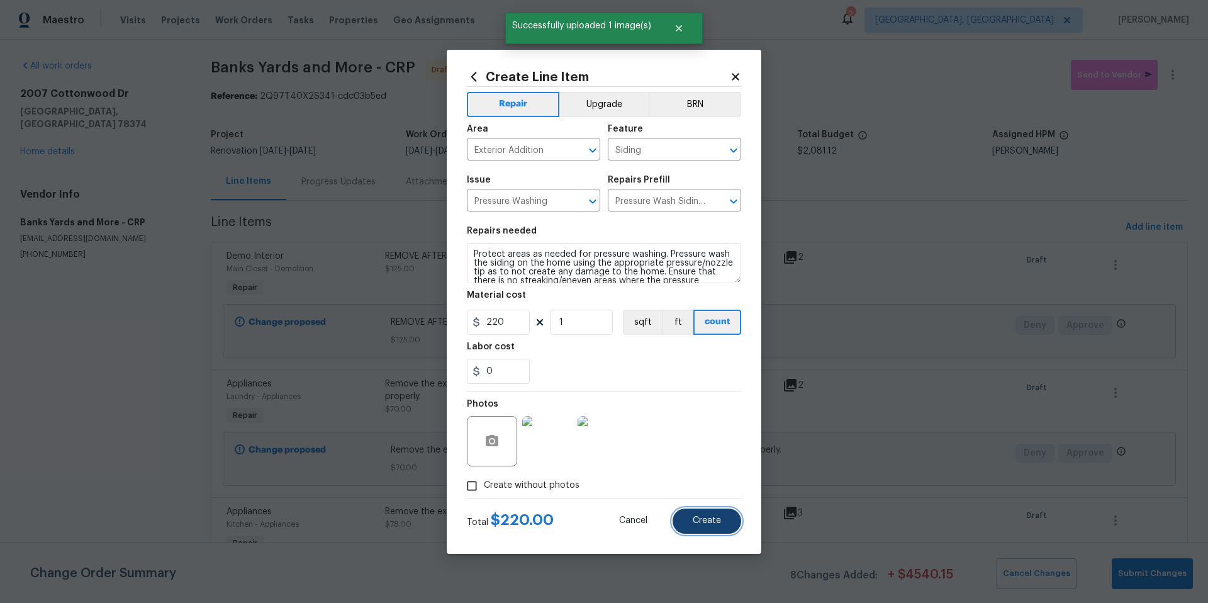
click at [712, 523] on span "Create" at bounding box center [706, 520] width 28 height 9
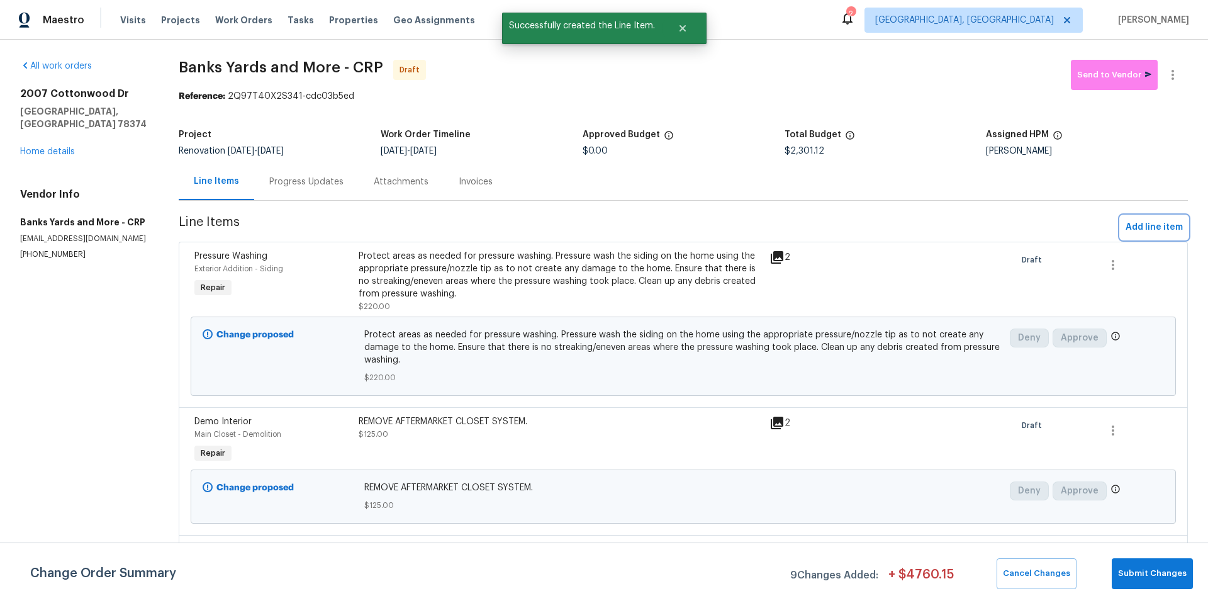
click at [1125, 228] on span "Add line item" at bounding box center [1153, 227] width 57 height 16
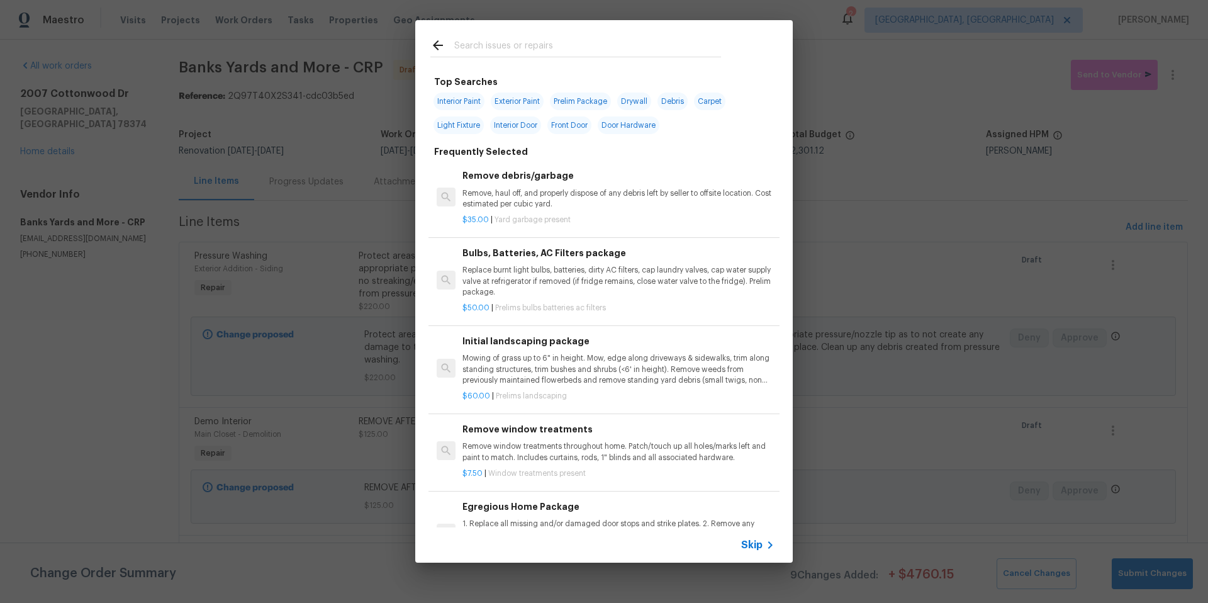
click at [487, 48] on input "text" at bounding box center [587, 47] width 267 height 19
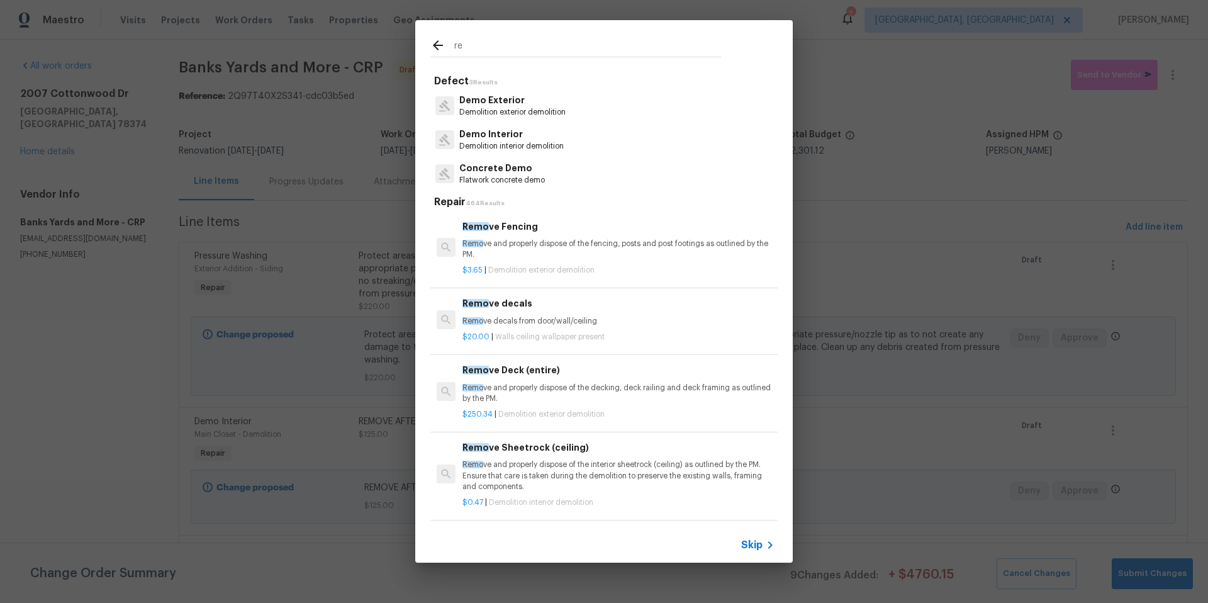
type input "r"
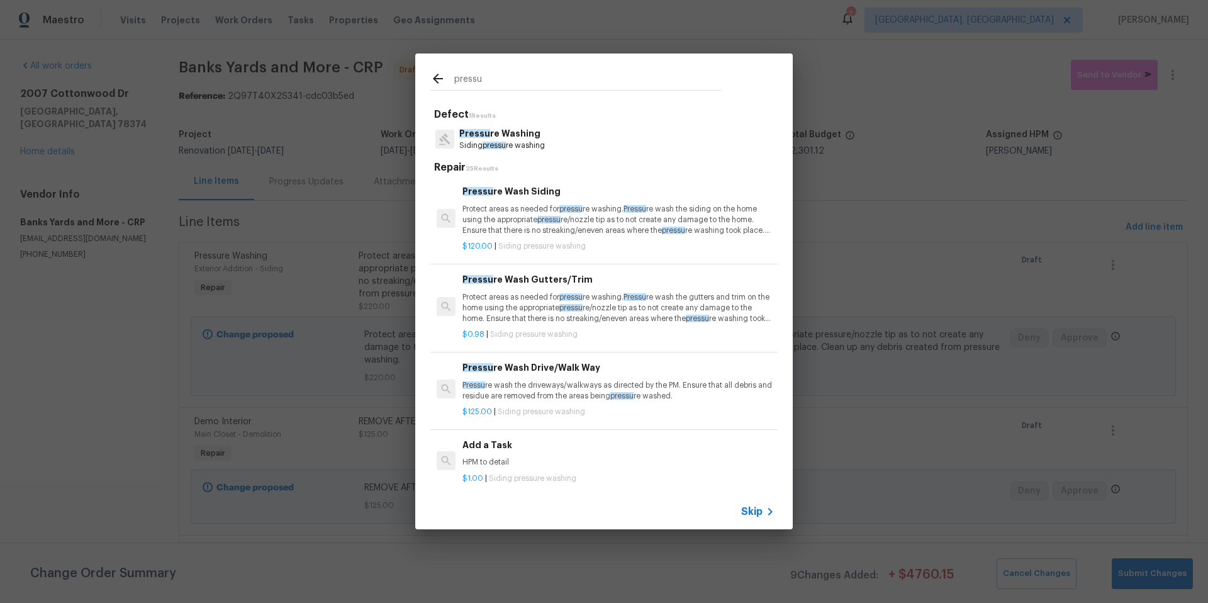
type input "pressu"
click at [533, 209] on p "Protect areas as needed for pressu re washing. Pressu re wash the siding on the…" at bounding box center [618, 220] width 312 height 32
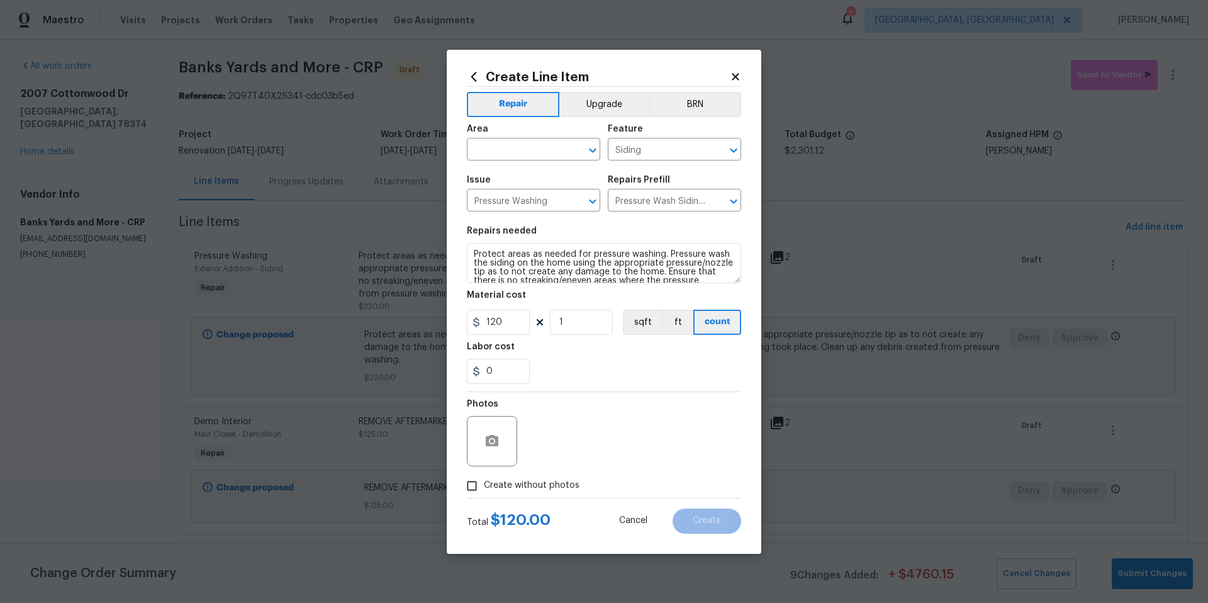
click at [472, 77] on icon at bounding box center [474, 76] width 6 height 9
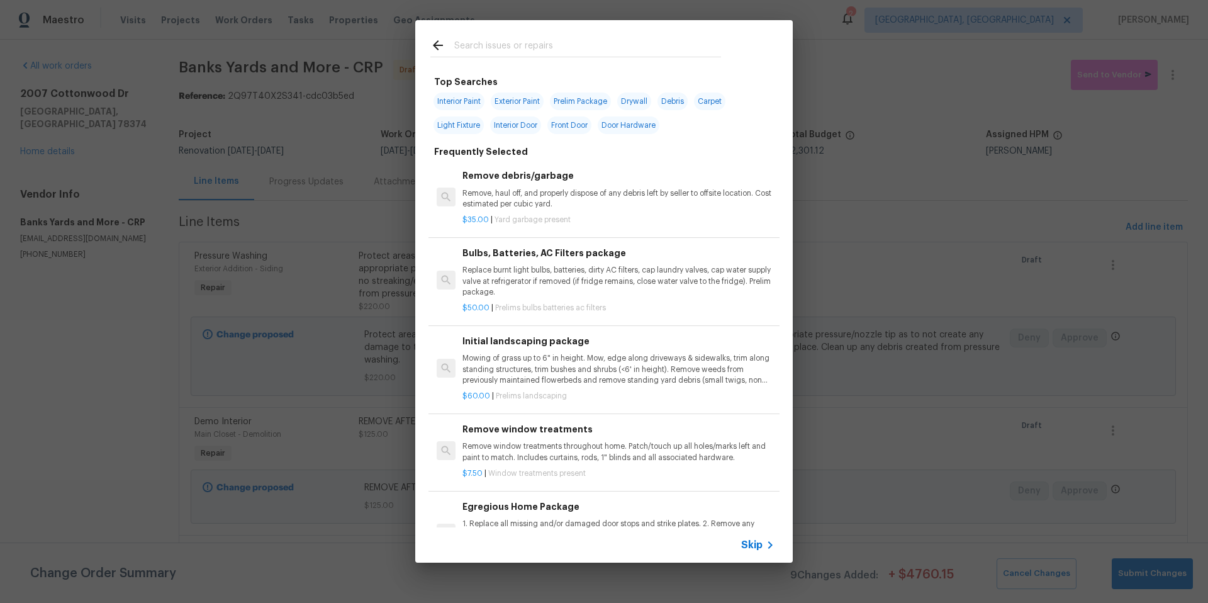
click at [485, 43] on input "text" at bounding box center [587, 47] width 267 height 19
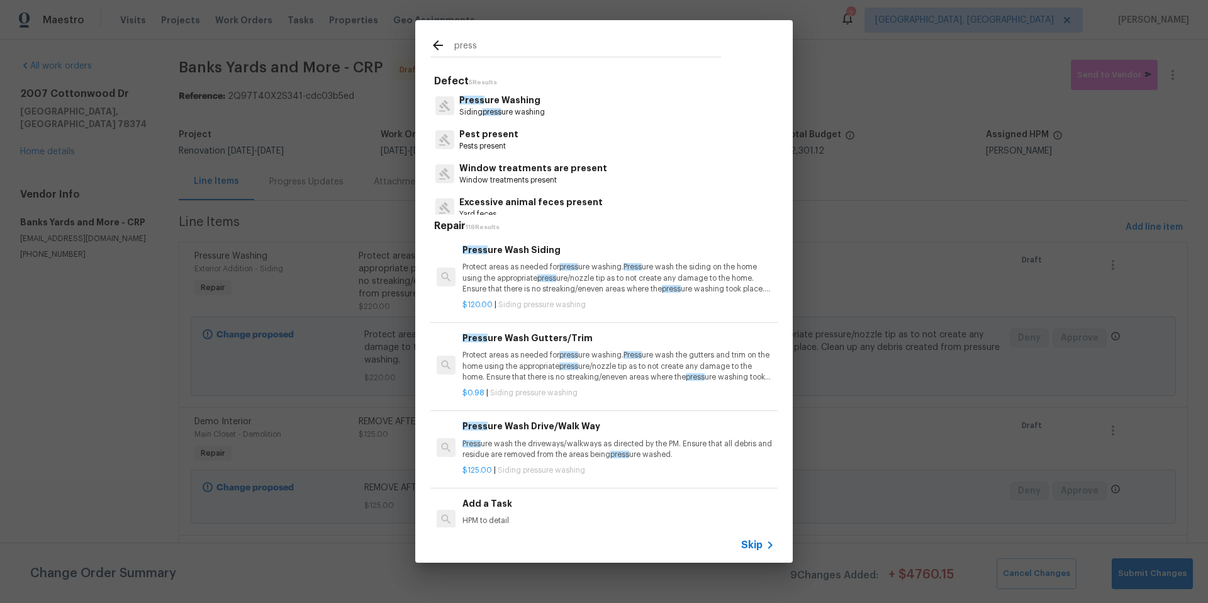
type input "press"
click at [504, 105] on p "Press ure Washing" at bounding box center [502, 100] width 86 height 13
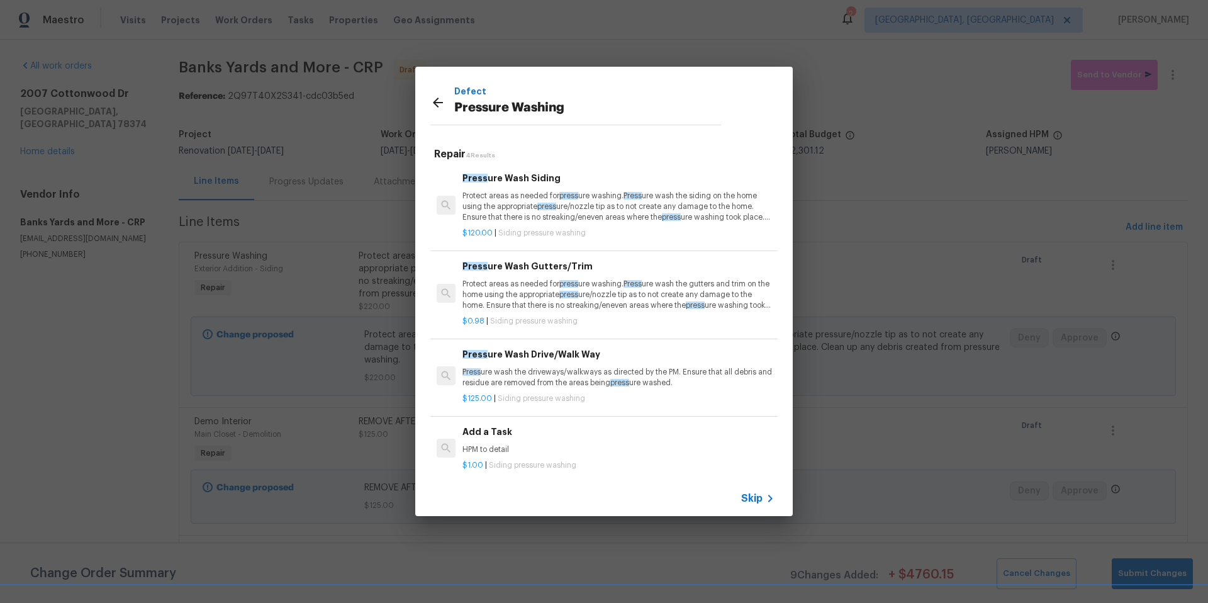
click at [557, 381] on p "Press ure wash the driveways/walkways as directed by the PM. Ensure that all de…" at bounding box center [618, 377] width 312 height 21
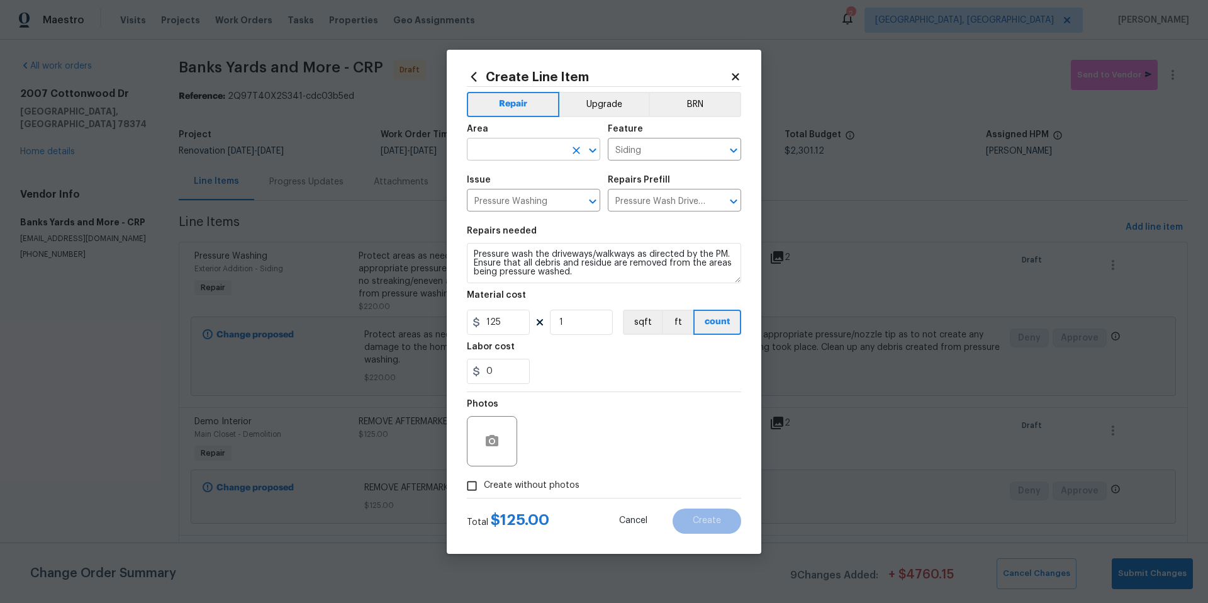
click at [517, 157] on input "text" at bounding box center [516, 150] width 98 height 19
click at [540, 198] on li "Exterior Overall" at bounding box center [533, 199] width 133 height 21
type input "Exterior Overall"
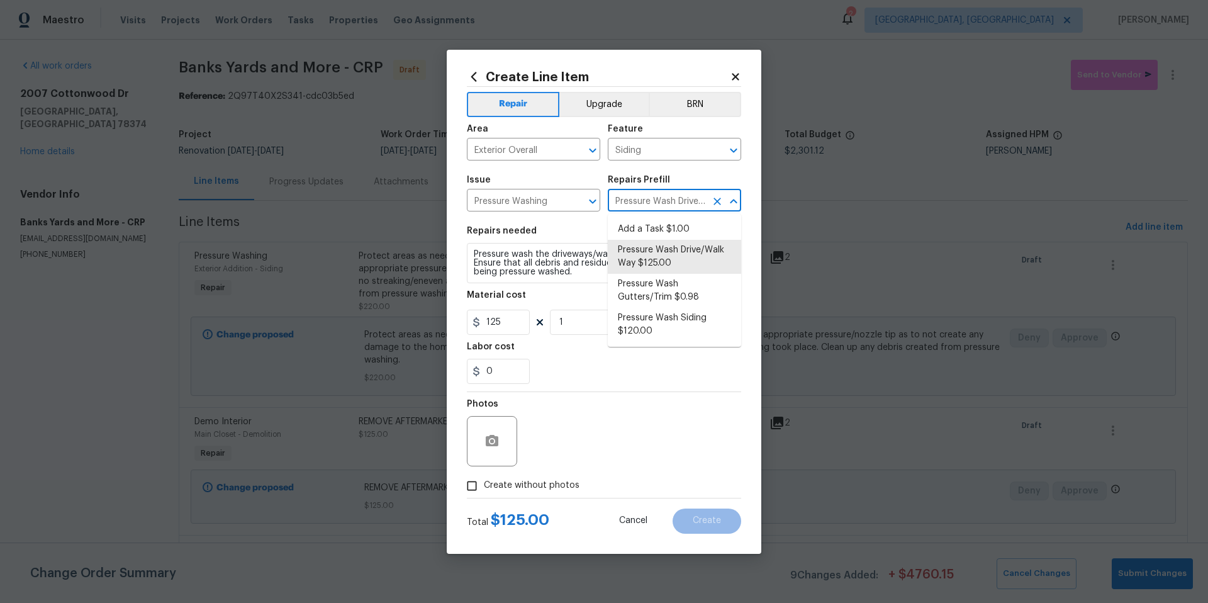
click at [664, 198] on input "Pressure Wash Drive/Walk Way $125.00" at bounding box center [657, 201] width 98 height 19
click at [655, 148] on input "Siding" at bounding box center [657, 150] width 98 height 19
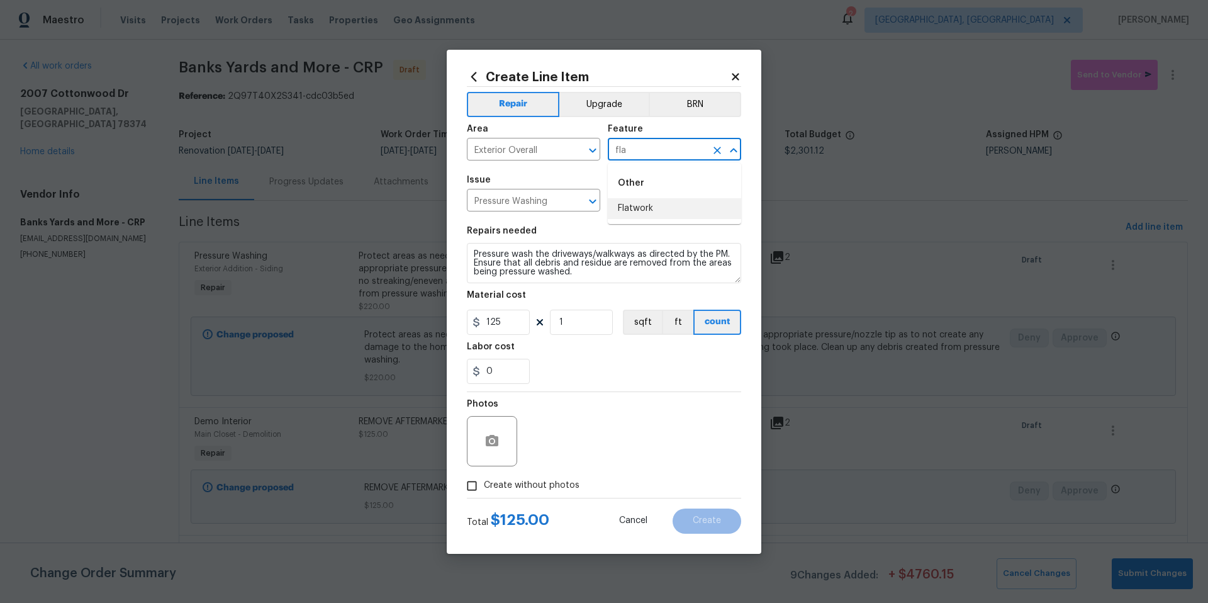
click at [657, 211] on li "Flatwork" at bounding box center [674, 208] width 133 height 21
type input "Flatwork"
click at [487, 448] on button "button" at bounding box center [492, 441] width 30 height 30
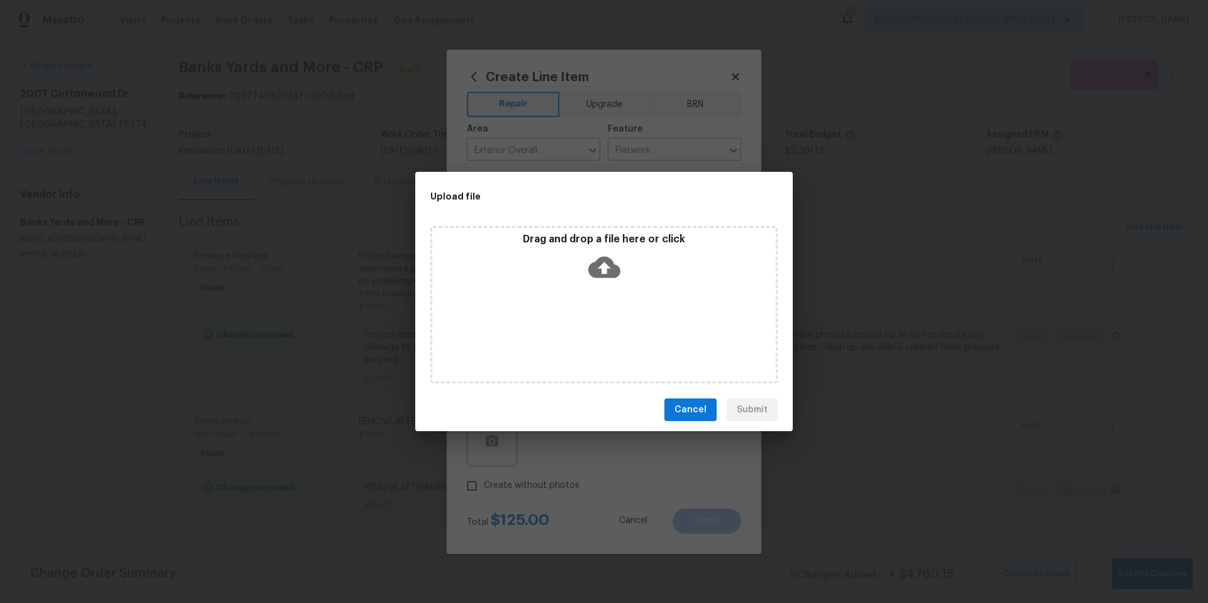
click at [596, 271] on icon at bounding box center [604, 267] width 32 height 21
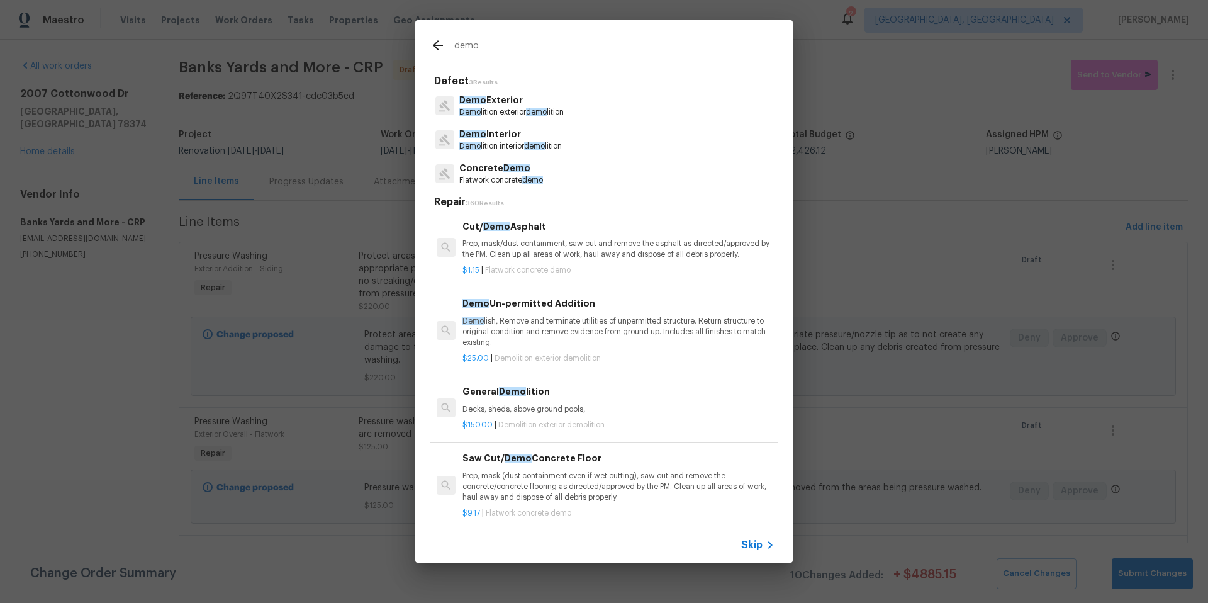
type input "demo"
click at [519, 106] on p "Demo Exterior" at bounding box center [511, 100] width 104 height 13
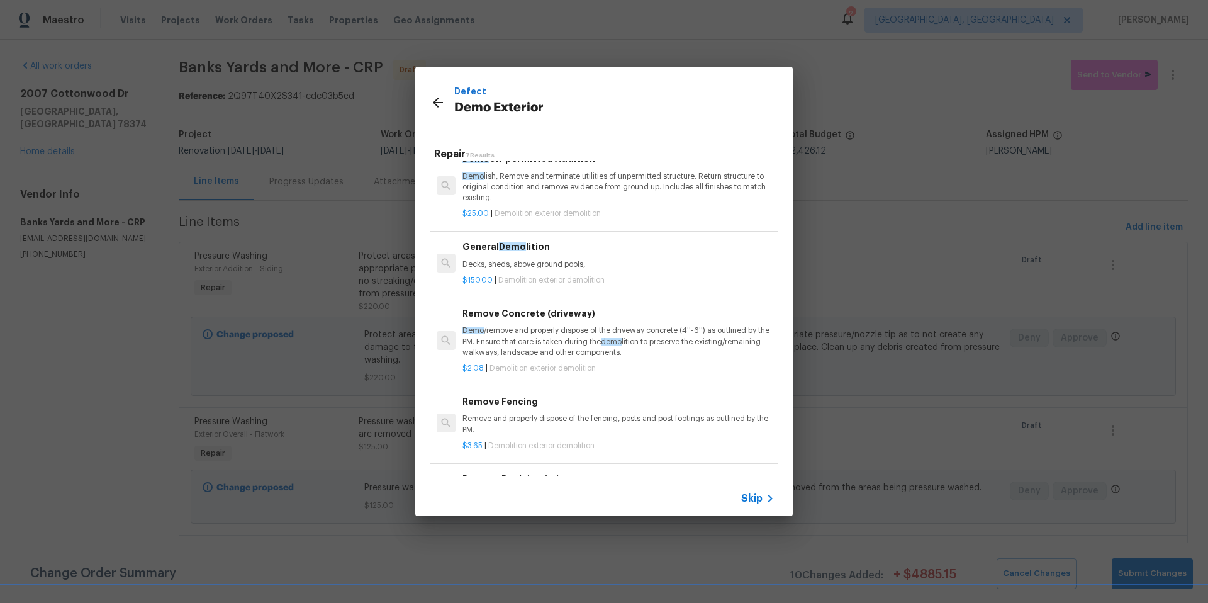
scroll to position [20, 0]
click at [545, 328] on p "Demo /remove and properly dispose of the driveway concrete (4''-6'') as outline…" at bounding box center [618, 341] width 312 height 32
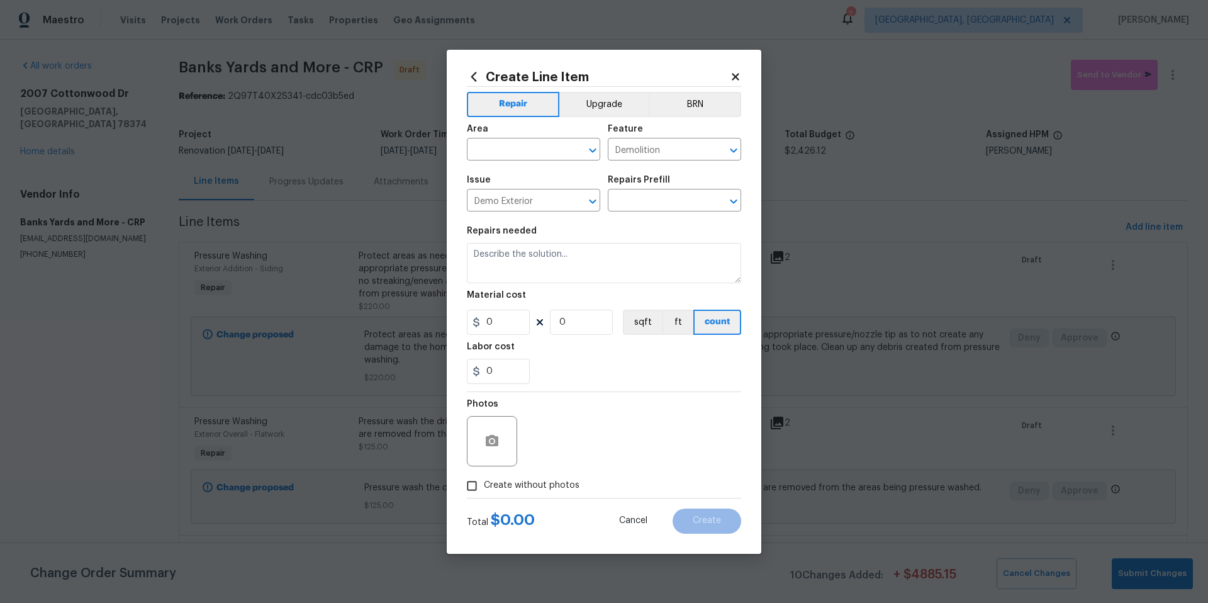
type input "Remove Concrete (driveway) $2.08"
type textarea "Demo/remove and properly dispose of the driveway concrete (4''-6'') as outlined…"
type input "2.08"
type input "1"
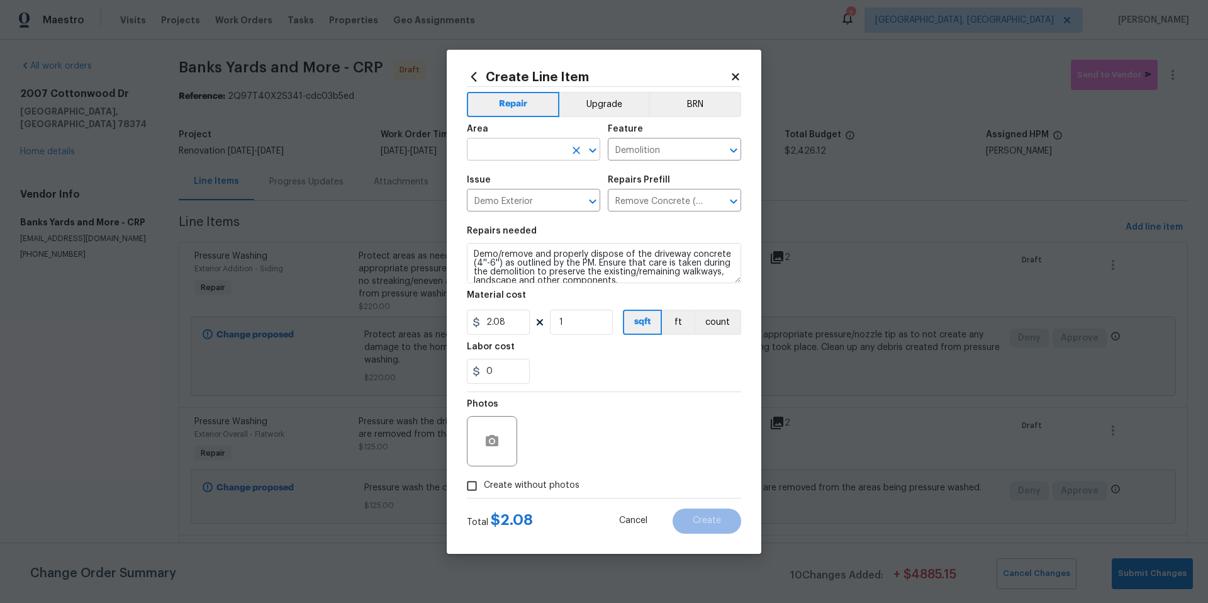
click at [504, 150] on input "text" at bounding box center [516, 150] width 98 height 19
click at [504, 181] on li "Back" at bounding box center [533, 178] width 133 height 21
type input "Back"
click at [492, 441] on circle "button" at bounding box center [492, 440] width 4 height 4
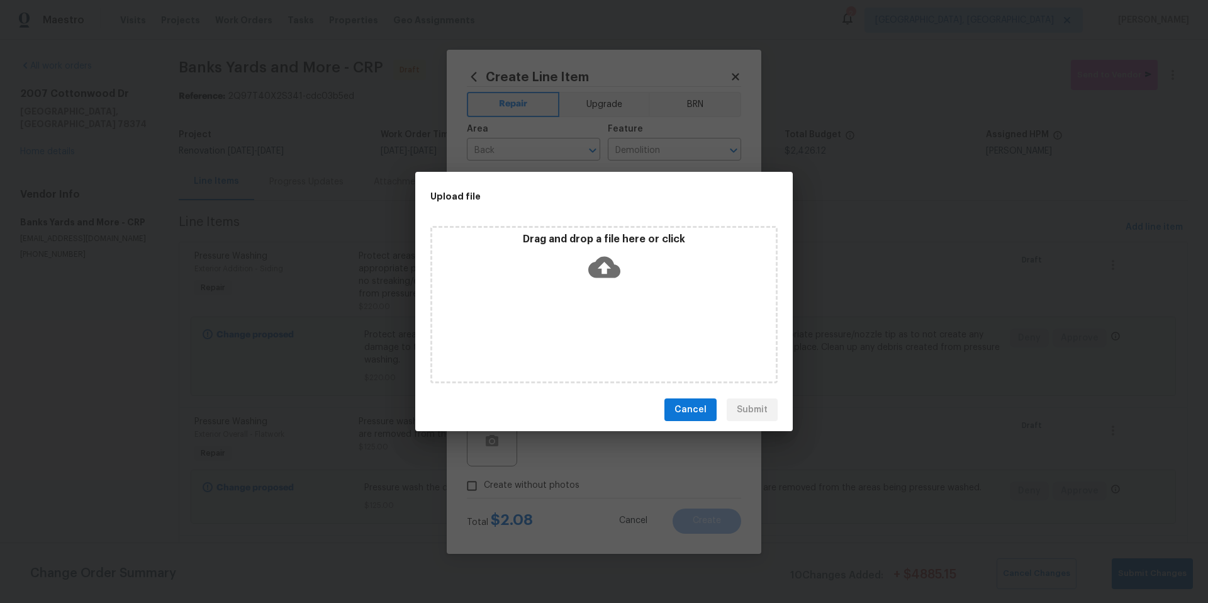
click at [599, 273] on icon at bounding box center [604, 267] width 32 height 21
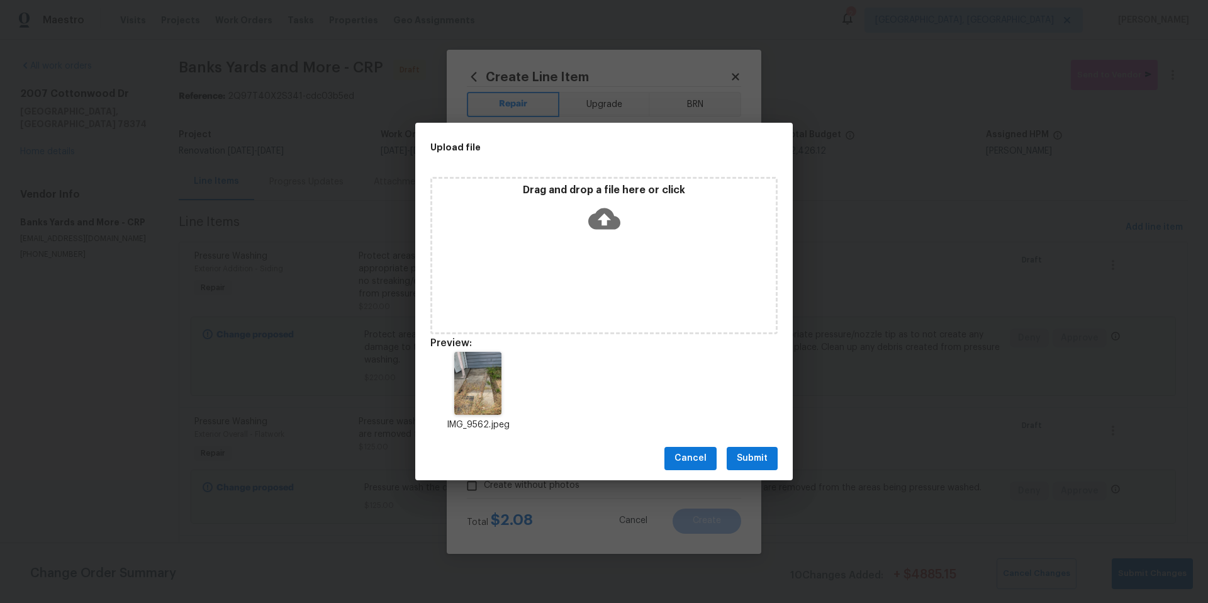
click at [763, 458] on span "Submit" at bounding box center [751, 458] width 31 height 16
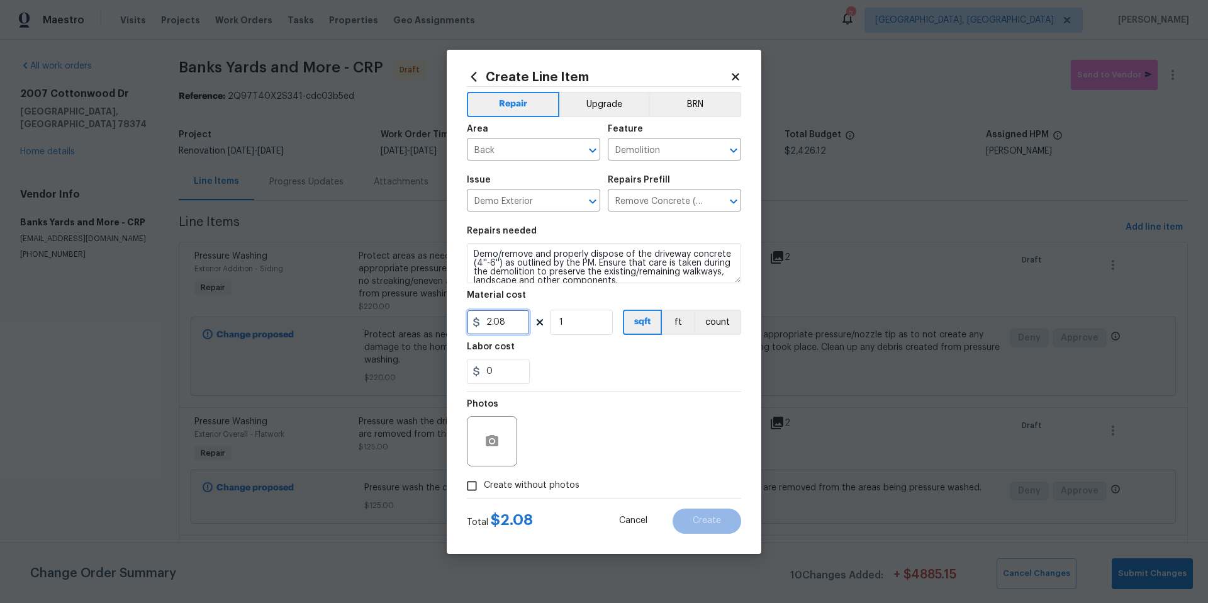
click at [491, 322] on input "2.08" at bounding box center [498, 321] width 63 height 25
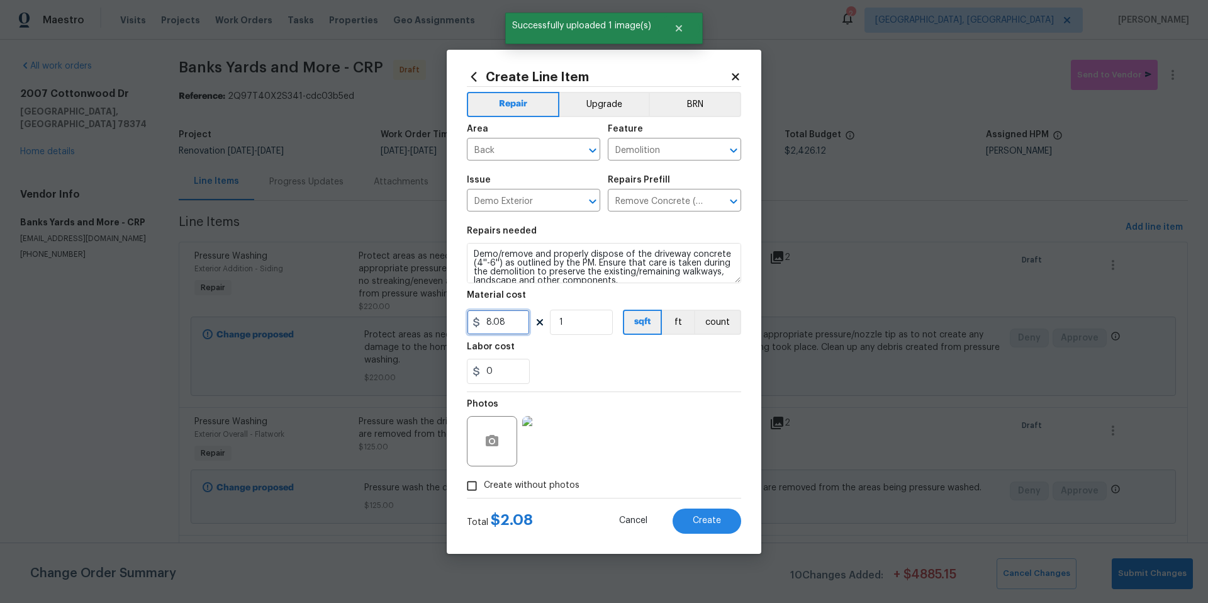
type input "8.08"
click at [632, 364] on div "0" at bounding box center [604, 370] width 274 height 25
click at [572, 325] on input "1" at bounding box center [581, 321] width 63 height 25
click at [569, 325] on input "1" at bounding box center [581, 321] width 63 height 25
click at [570, 326] on input "1" at bounding box center [581, 321] width 63 height 25
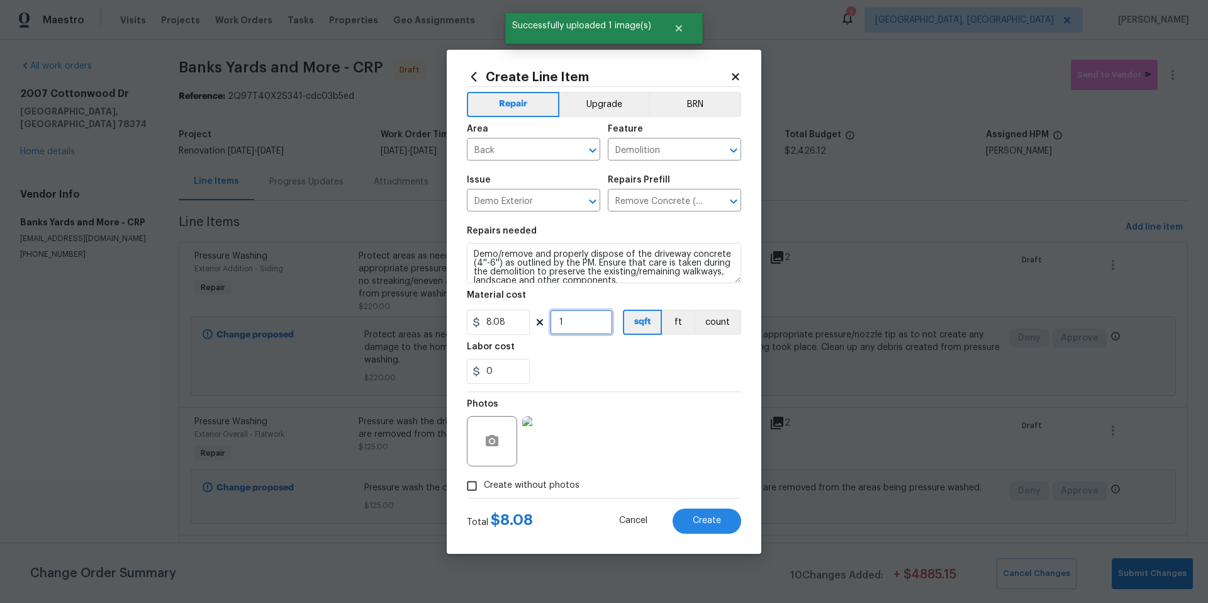
drag, startPoint x: 570, startPoint y: 326, endPoint x: 545, endPoint y: 323, distance: 25.4
click at [550, 325] on input "1" at bounding box center [581, 321] width 63 height 25
type input "24"
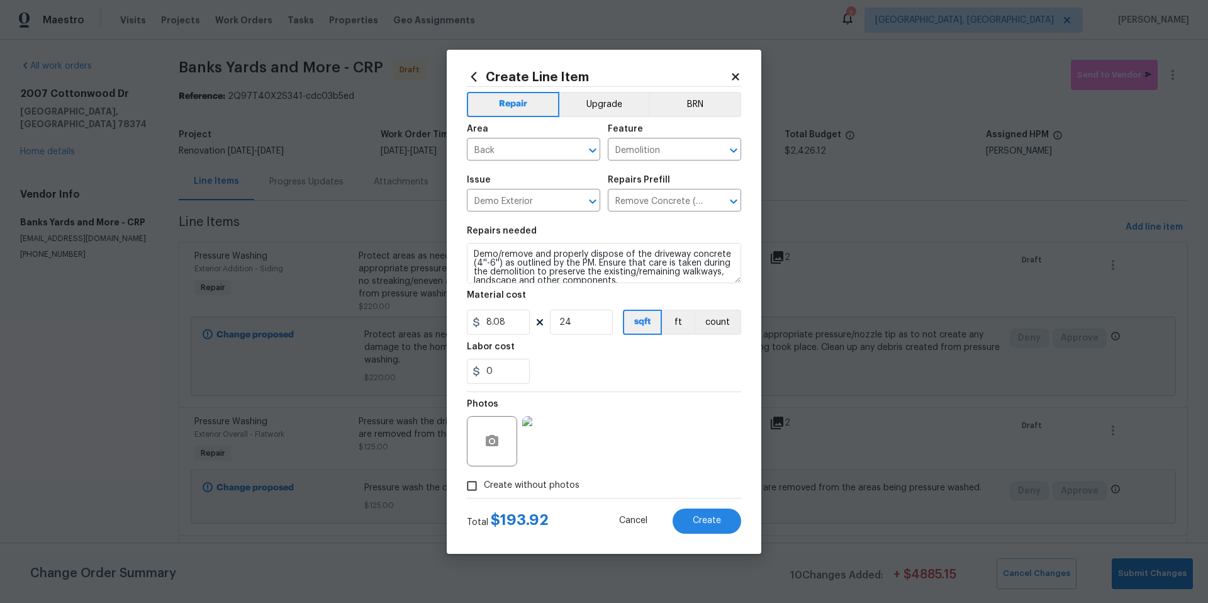
click at [680, 364] on div "0" at bounding box center [604, 370] width 274 height 25
click at [491, 321] on input "8.08" at bounding box center [498, 321] width 63 height 25
type input "12.08"
click at [626, 370] on div "0" at bounding box center [604, 370] width 274 height 25
click at [577, 325] on input "24" at bounding box center [581, 321] width 63 height 25
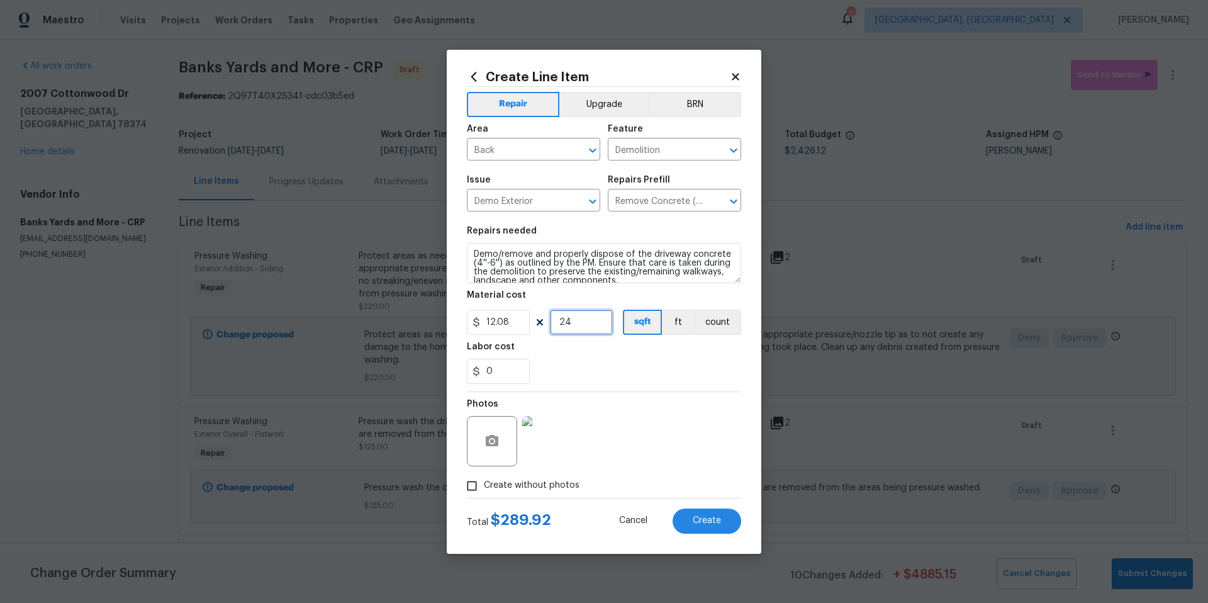
click at [579, 323] on input "24" at bounding box center [581, 321] width 63 height 25
click at [564, 325] on input "24" at bounding box center [581, 321] width 63 height 25
click at [567, 325] on input "24" at bounding box center [581, 321] width 63 height 25
click at [573, 324] on input "24" at bounding box center [581, 321] width 63 height 25
type input "16"
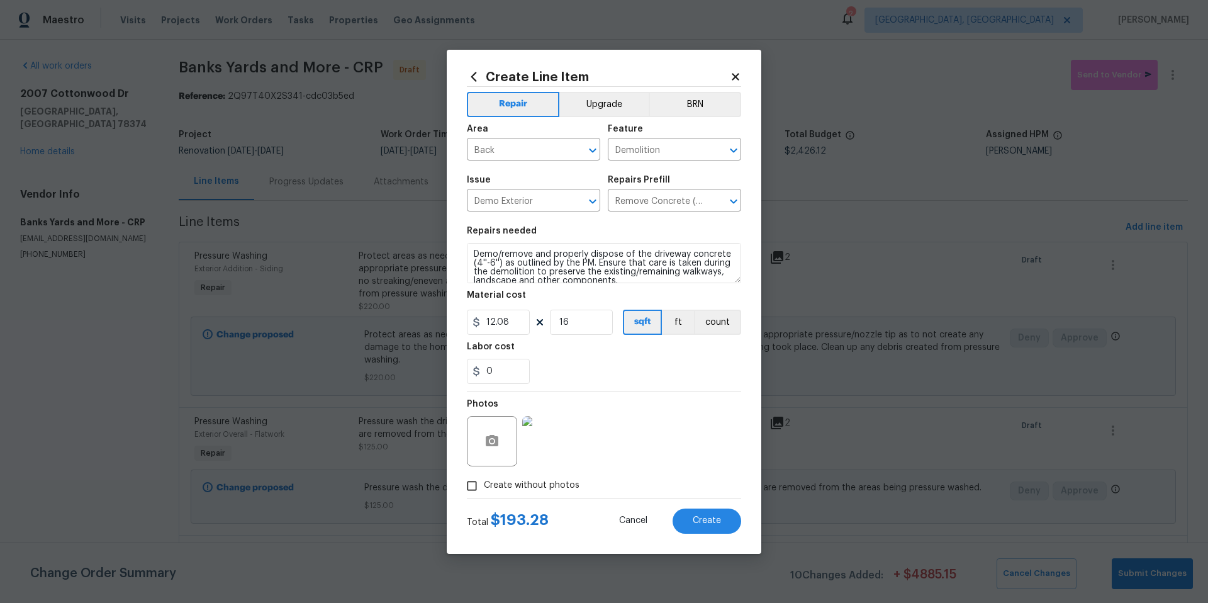
click at [605, 362] on div "0" at bounding box center [604, 370] width 274 height 25
click at [707, 526] on button "Create" at bounding box center [706, 520] width 69 height 25
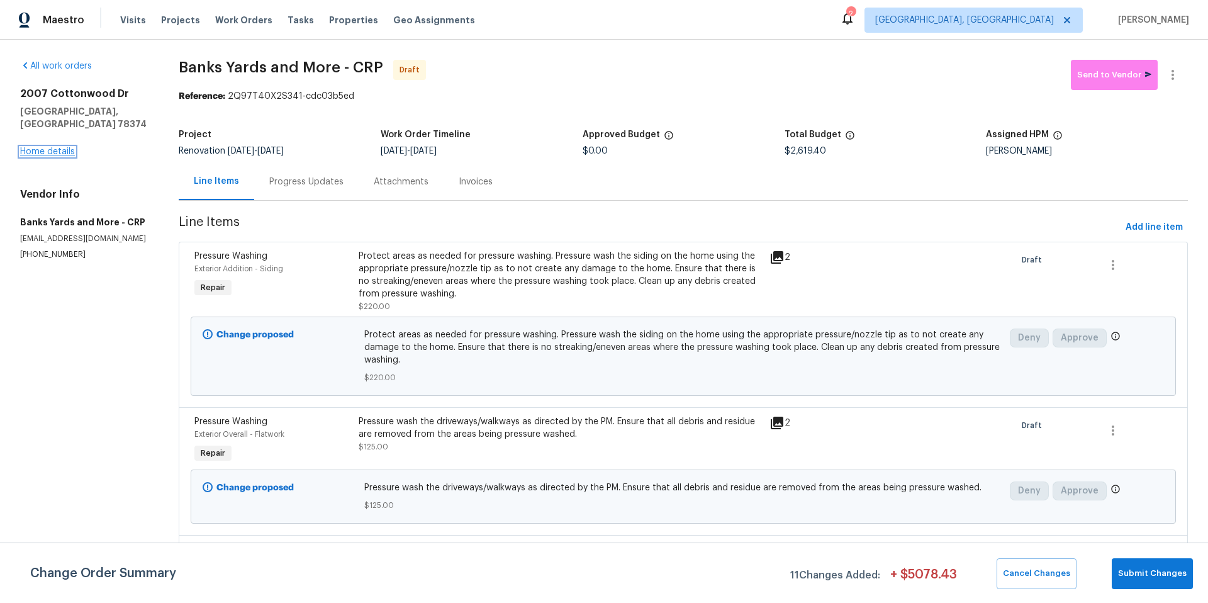
click at [51, 147] on link "Home details" at bounding box center [47, 151] width 55 height 9
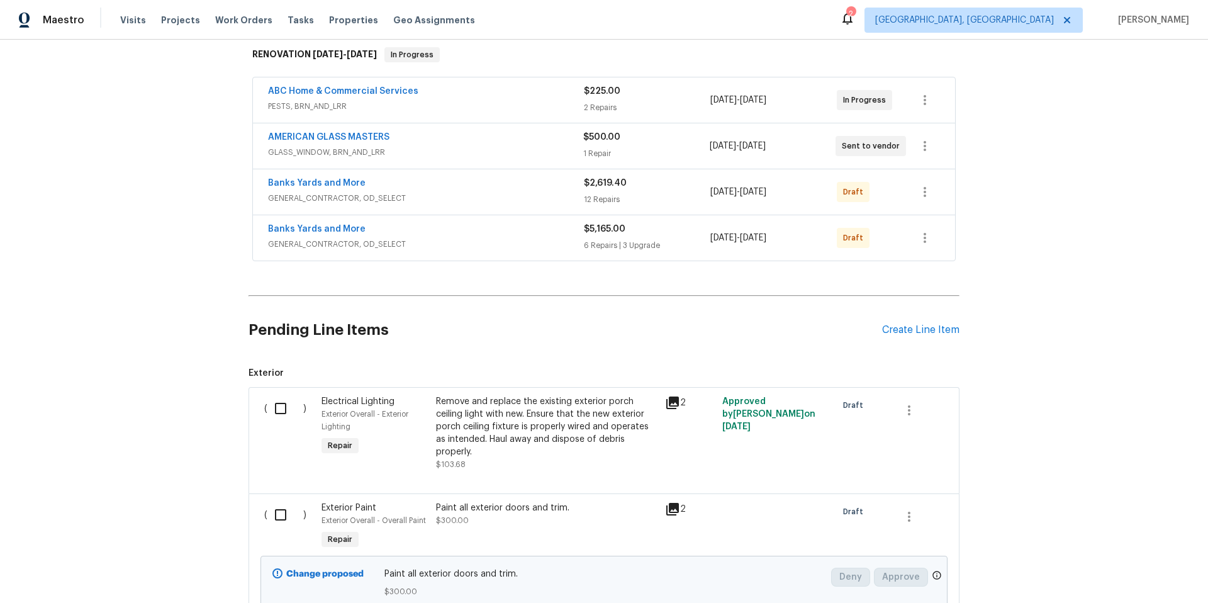
scroll to position [180, 0]
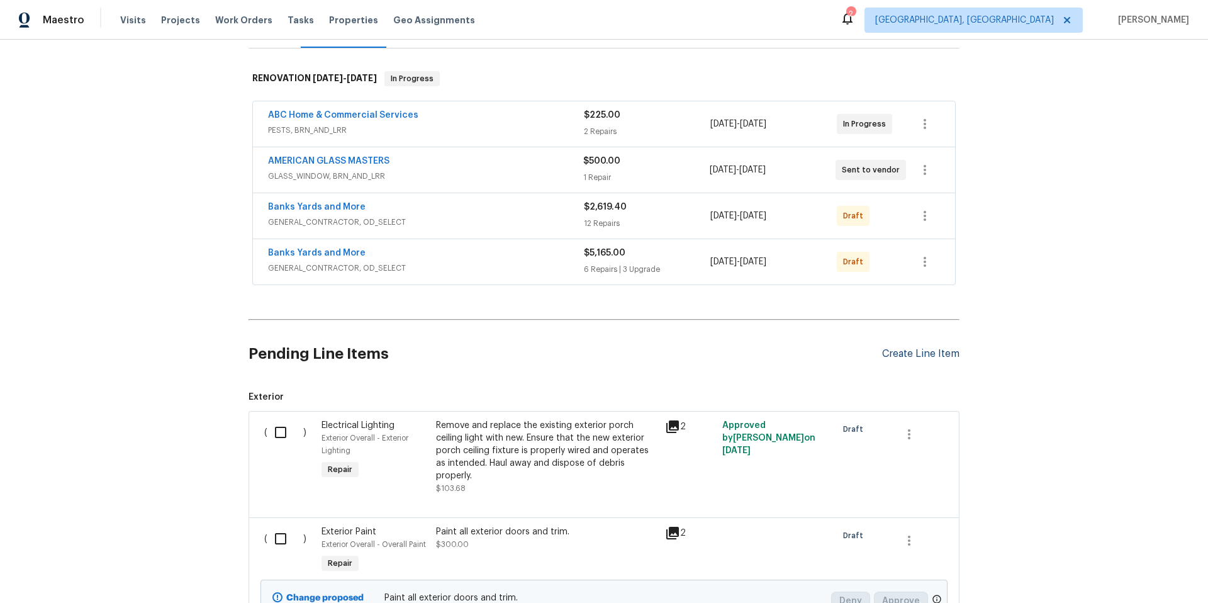
click at [903, 356] on div "Create Line Item" at bounding box center [920, 354] width 77 height 12
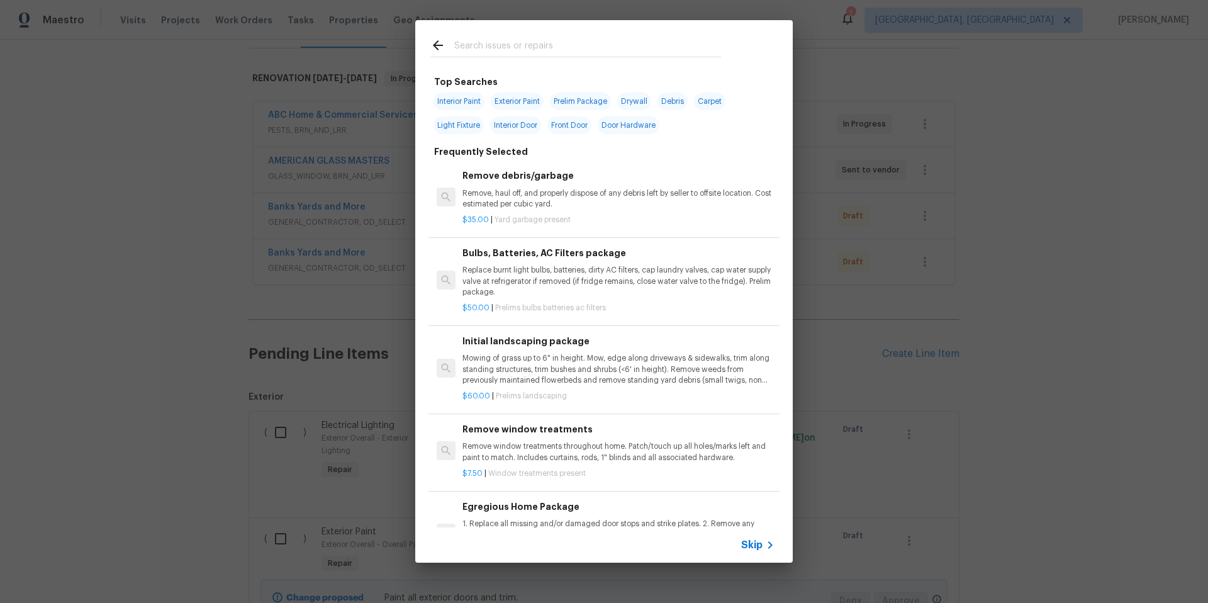
click at [470, 129] on span "Light Fixture" at bounding box center [458, 125] width 50 height 18
type input "Light Fixture"
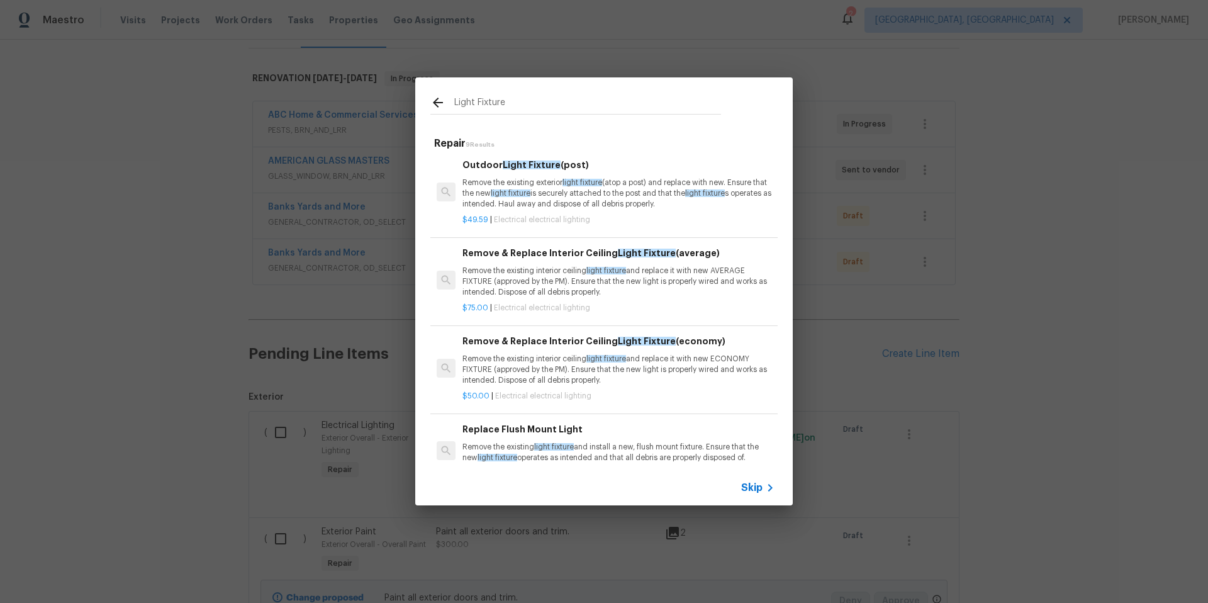
scroll to position [225, 0]
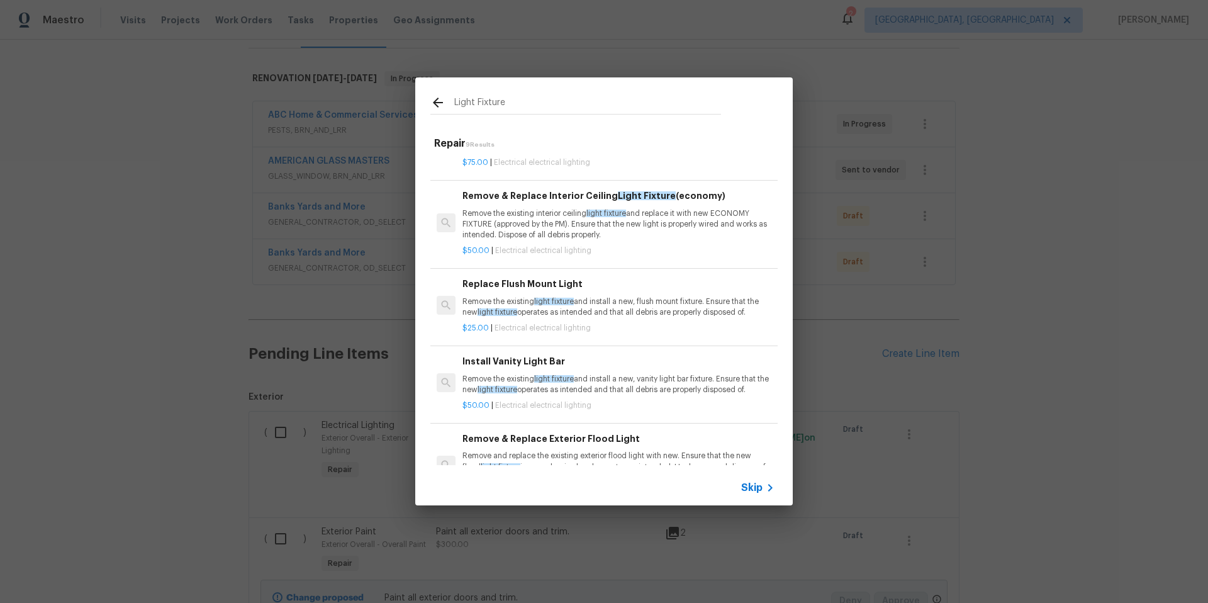
click at [545, 231] on p "Remove the existing interior ceiling light fixture and replace it with new ECON…" at bounding box center [618, 224] width 312 height 32
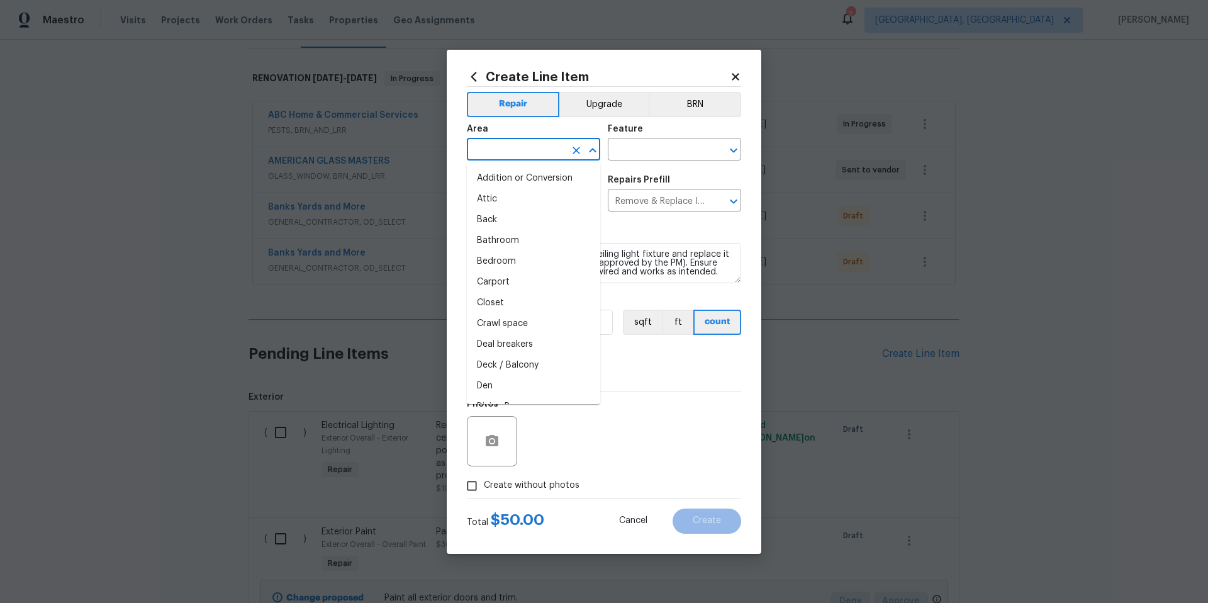
click at [505, 144] on input "text" at bounding box center [516, 150] width 98 height 19
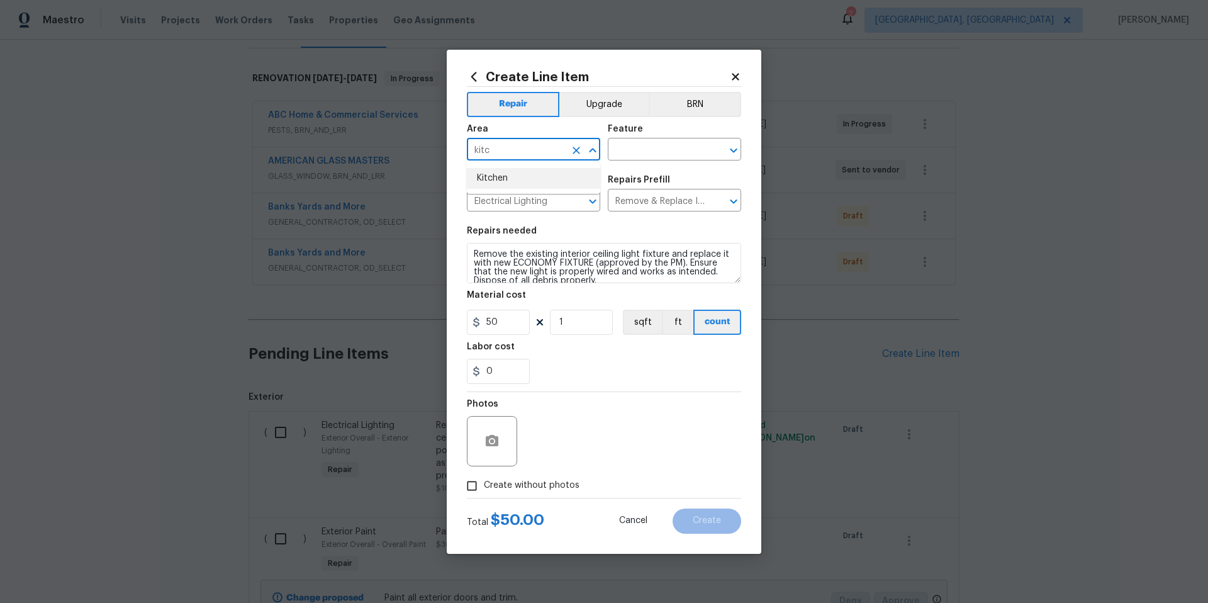
click at [493, 178] on li "Kitchen" at bounding box center [533, 178] width 133 height 21
type input "Kitchen"
click at [642, 155] on input "text" at bounding box center [657, 150] width 98 height 19
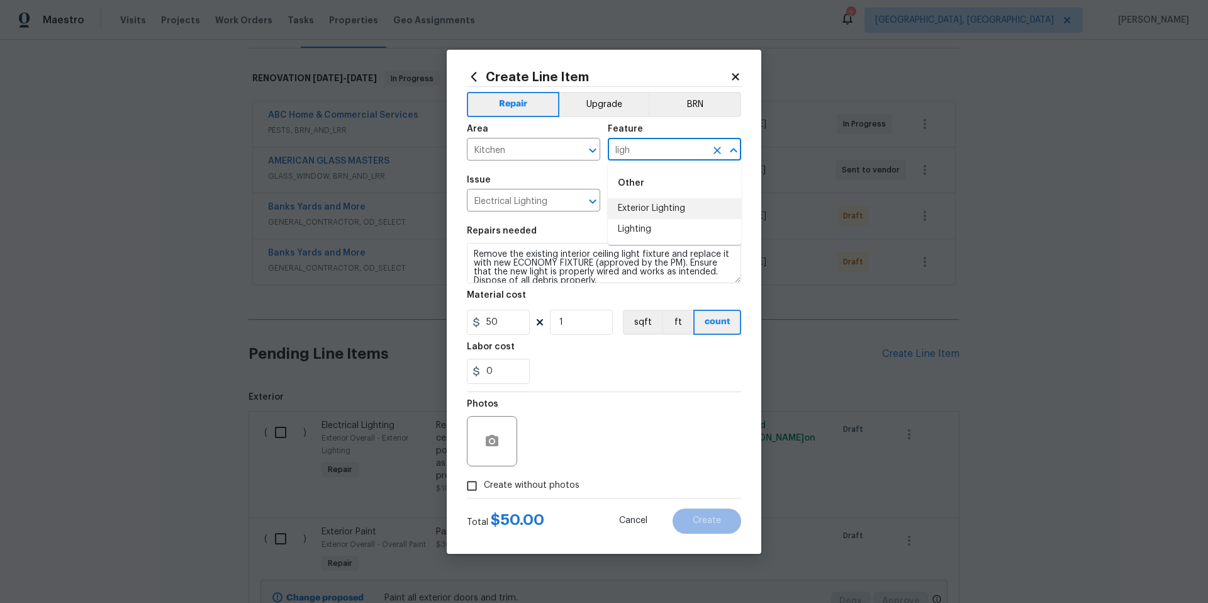
click at [684, 208] on li "Exterior Lighting" at bounding box center [674, 208] width 133 height 21
type input "Exterior Lighting"
click at [712, 148] on icon "Clear" at bounding box center [717, 150] width 13 height 13
click at [682, 230] on li "Lighting" at bounding box center [674, 229] width 133 height 21
type input "Lighting"
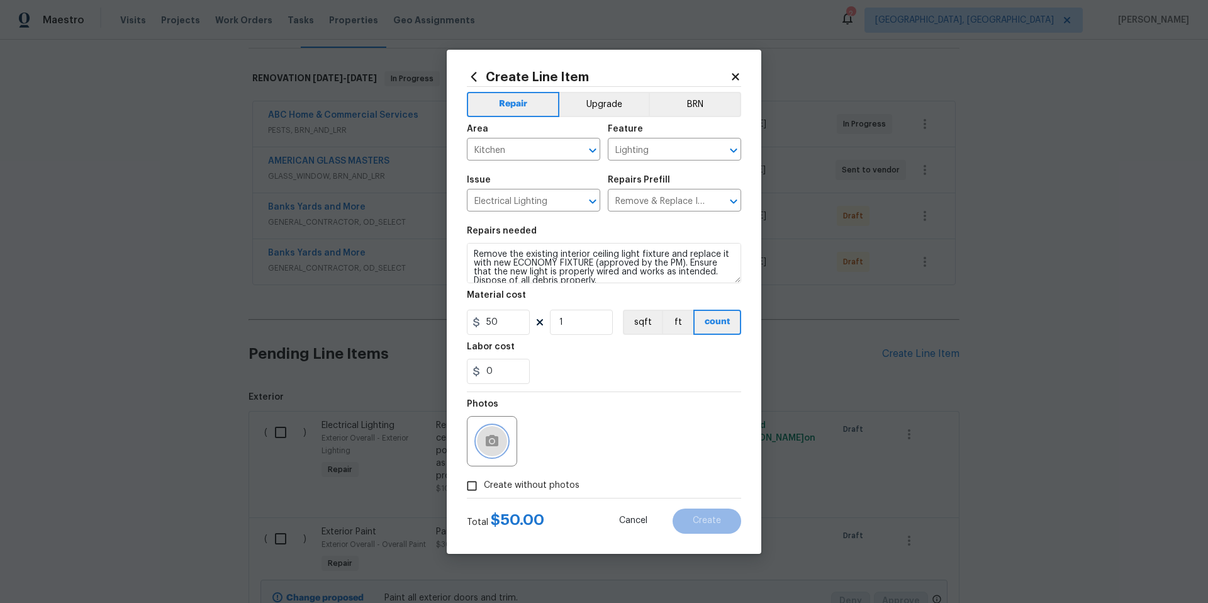
click at [491, 440] on circle "button" at bounding box center [492, 440] width 4 height 4
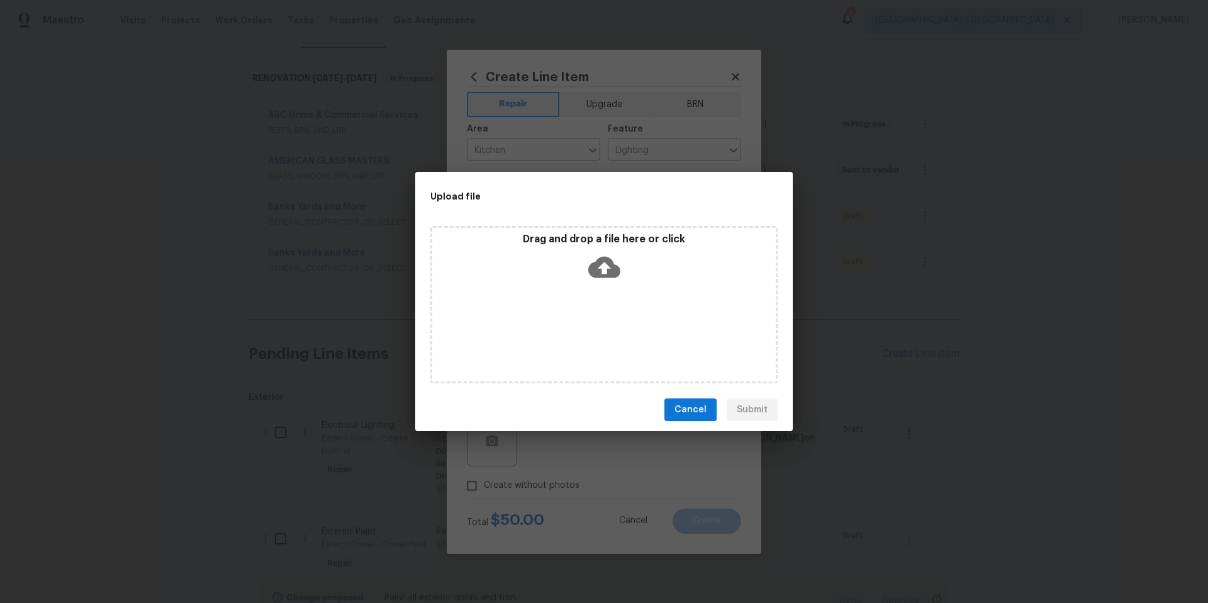
click at [601, 270] on icon at bounding box center [604, 267] width 32 height 32
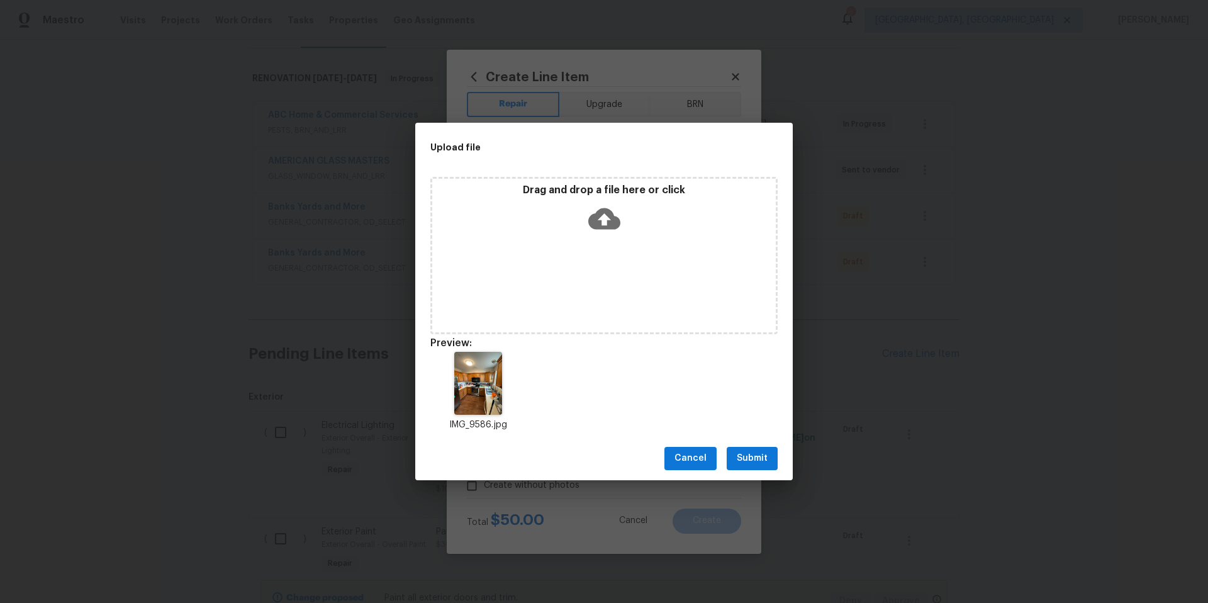
click at [762, 467] on button "Submit" at bounding box center [751, 458] width 51 height 23
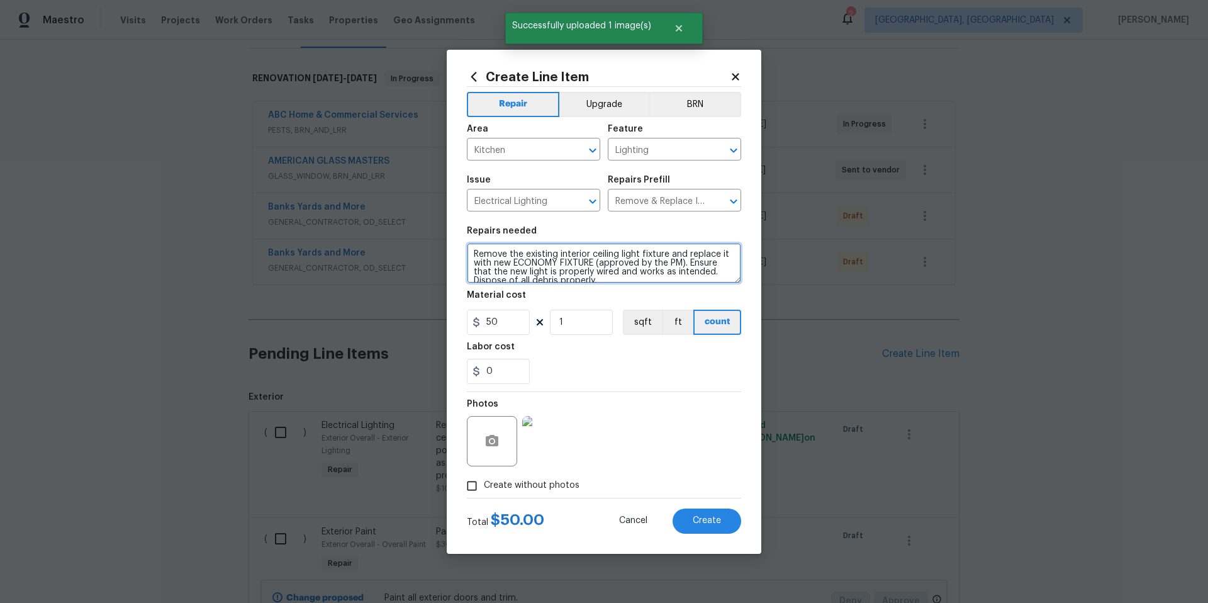
click at [645, 281] on textarea "Remove the existing interior ceiling light fixture and replace it with new ECON…" at bounding box center [604, 263] width 274 height 40
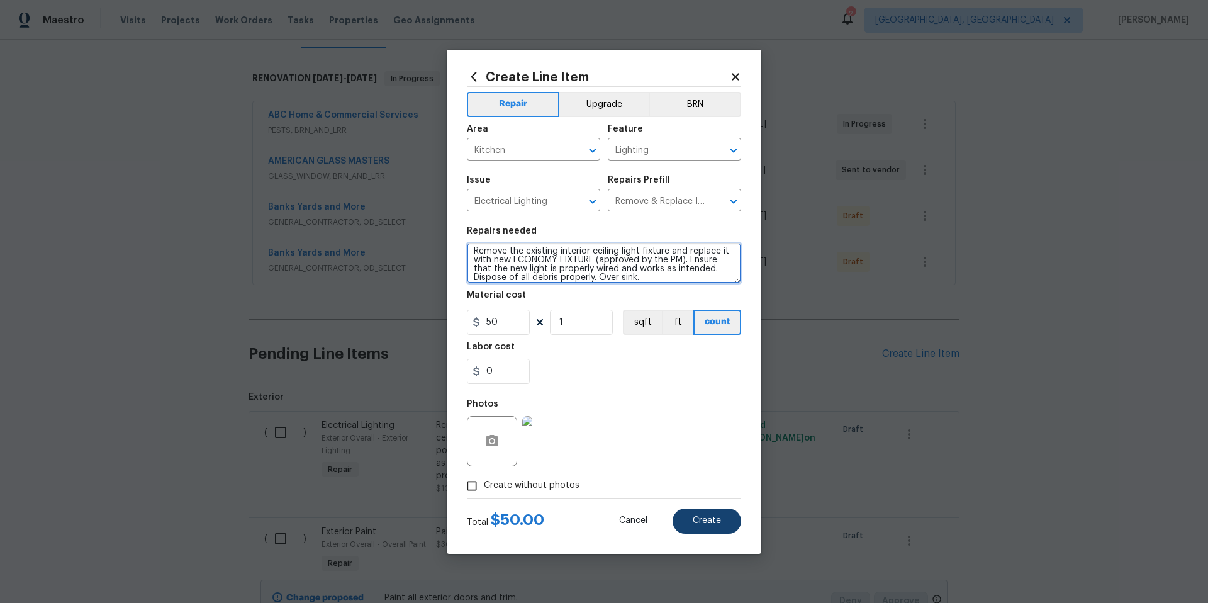
type textarea "Remove the existing interior ceiling light fixture and replace it with new ECON…"
click at [706, 522] on span "Create" at bounding box center [706, 520] width 28 height 9
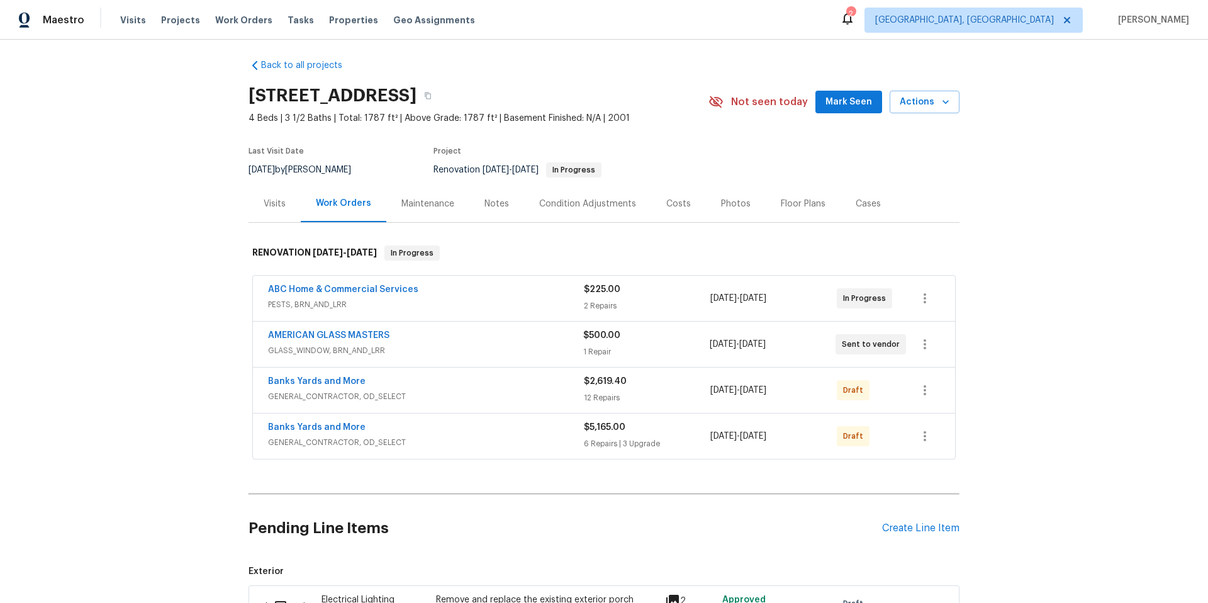
scroll to position [0, 0]
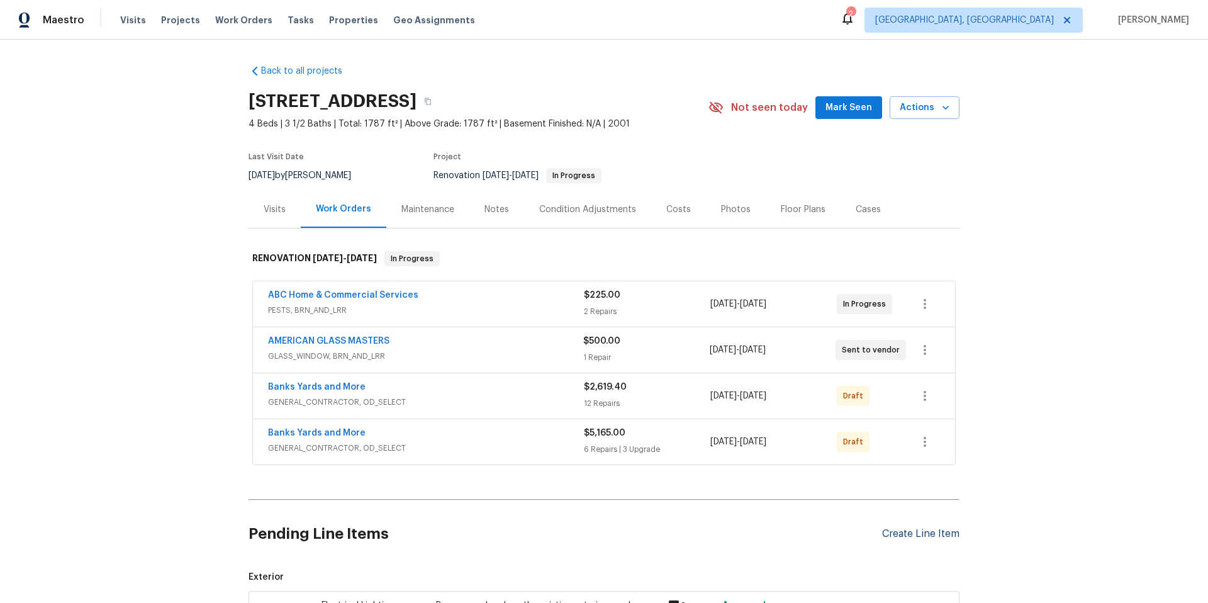
click at [906, 532] on div "Create Line Item" at bounding box center [920, 534] width 77 height 12
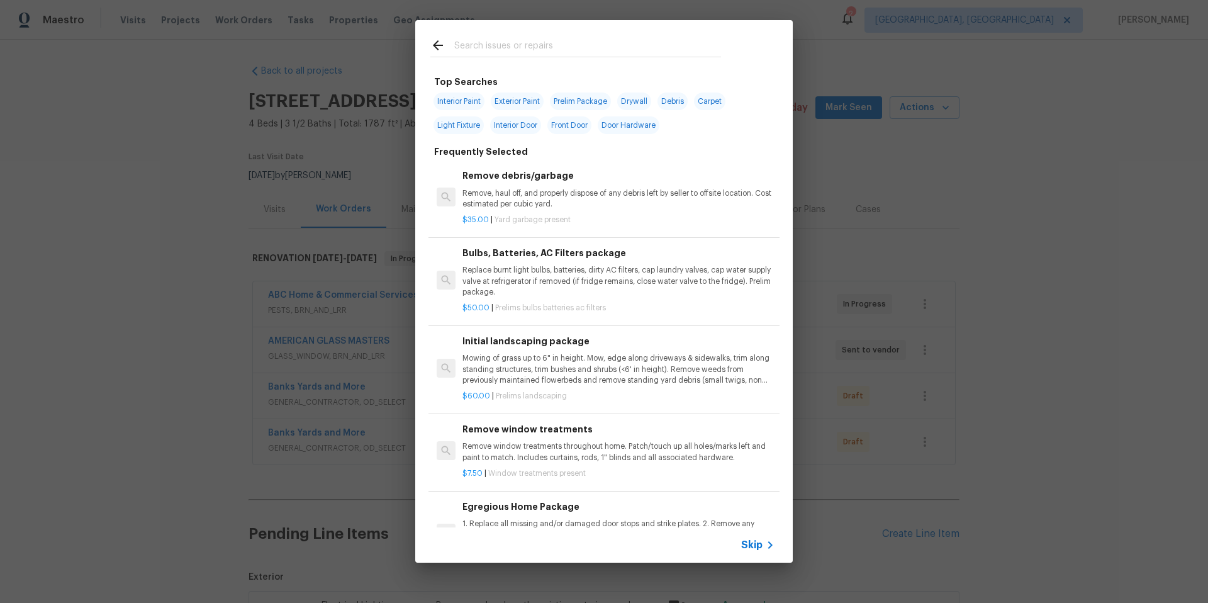
click at [492, 45] on input "text" at bounding box center [587, 47] width 267 height 19
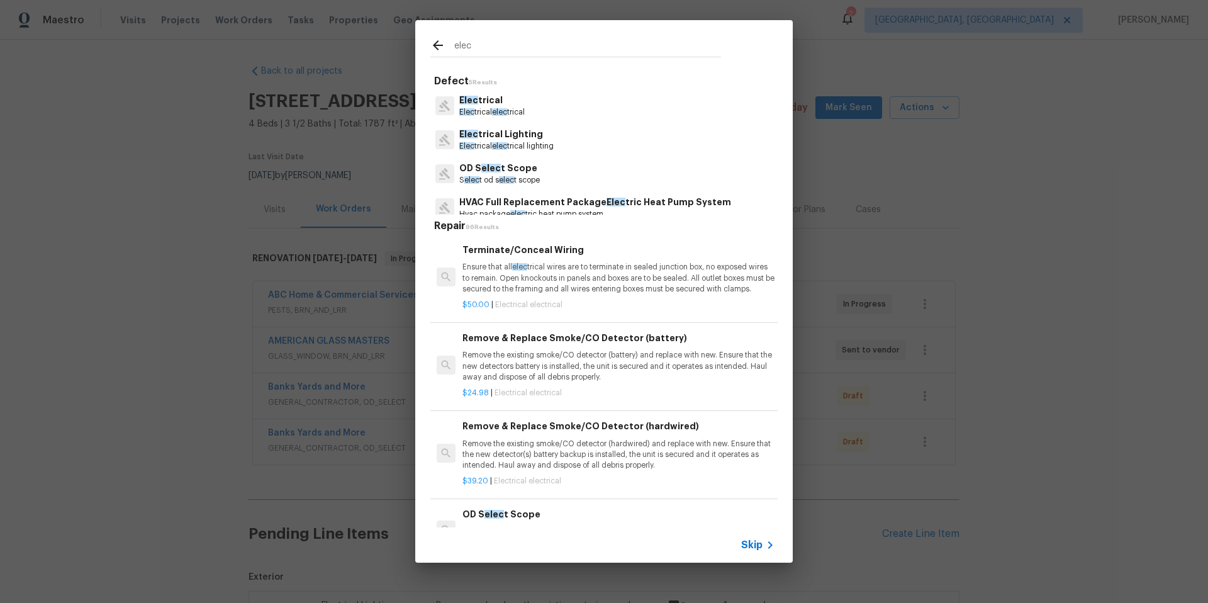
type input "elec"
click at [524, 111] on p "Elec trical elec trical" at bounding box center [491, 112] width 65 height 11
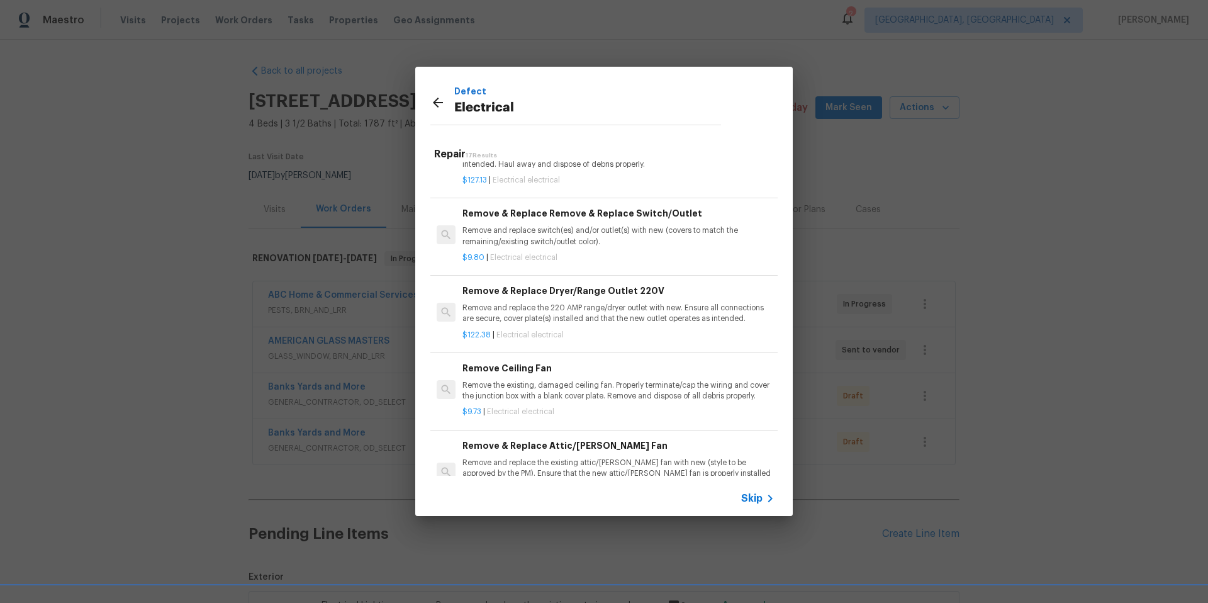
scroll to position [596, 0]
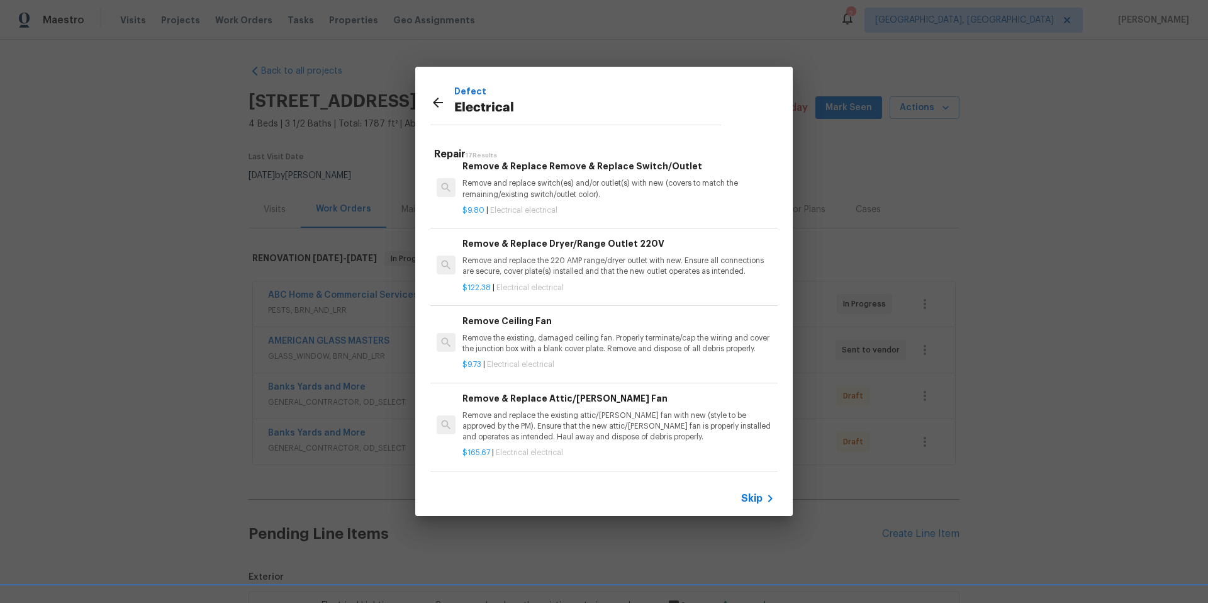
click at [564, 190] on p "Remove and replace switch(es) and/or outlet(s) with new (covers to match the re…" at bounding box center [618, 188] width 312 height 21
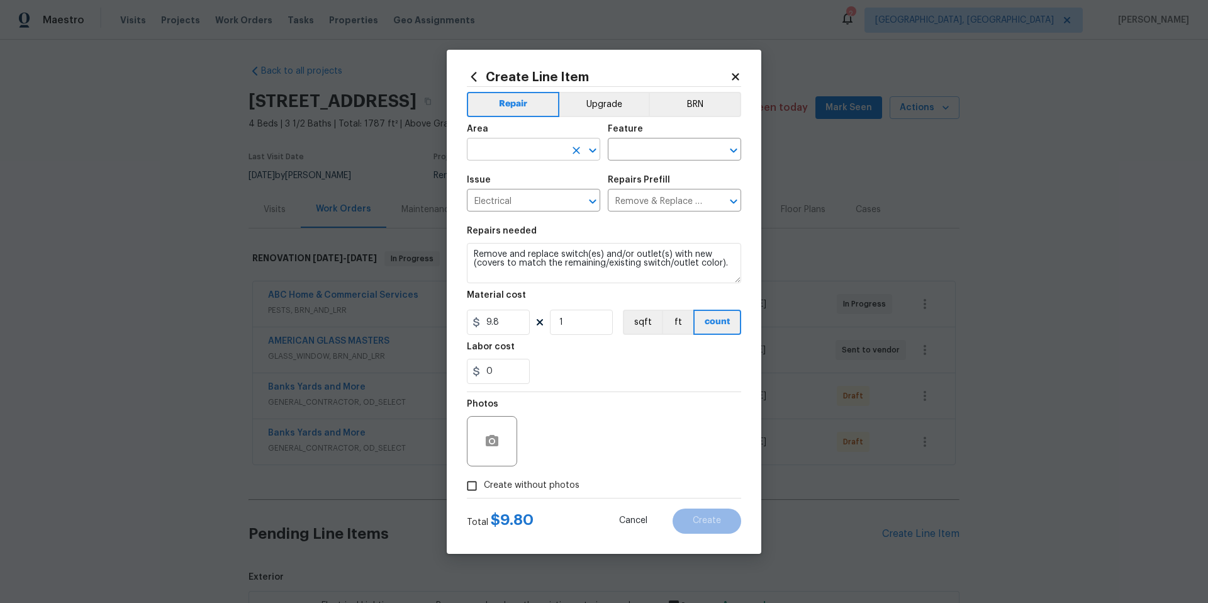
click at [483, 148] on input "text" at bounding box center [516, 150] width 98 height 19
click at [496, 207] on li "Interior Overall" at bounding box center [533, 199] width 133 height 21
type input "Interior Overall"
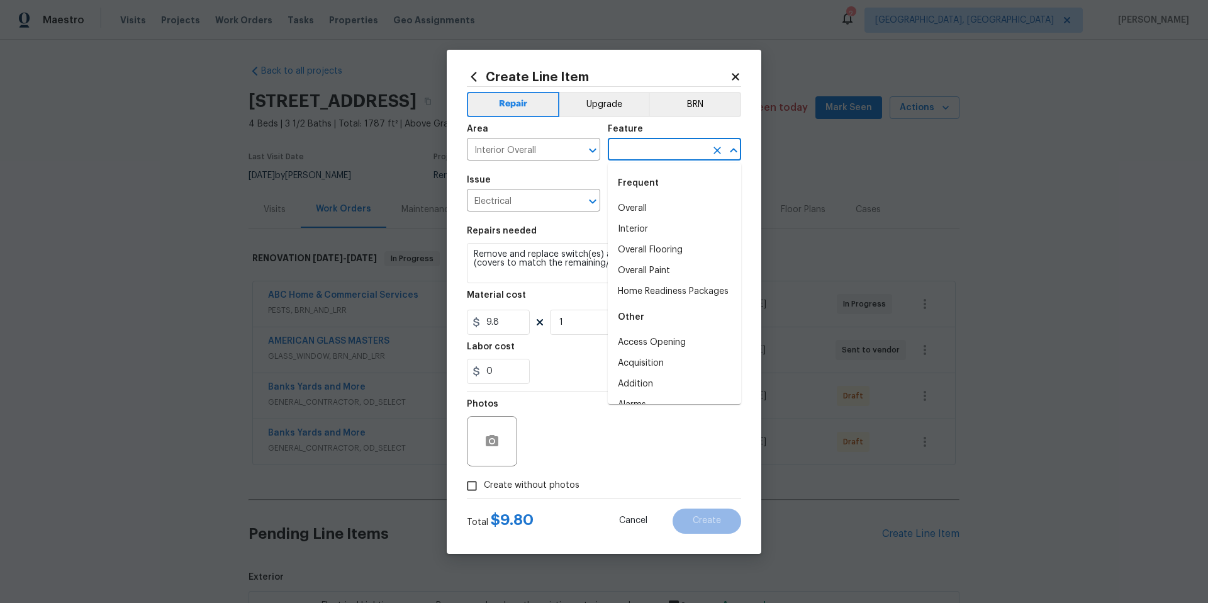
click at [625, 148] on input "text" at bounding box center [657, 150] width 98 height 19
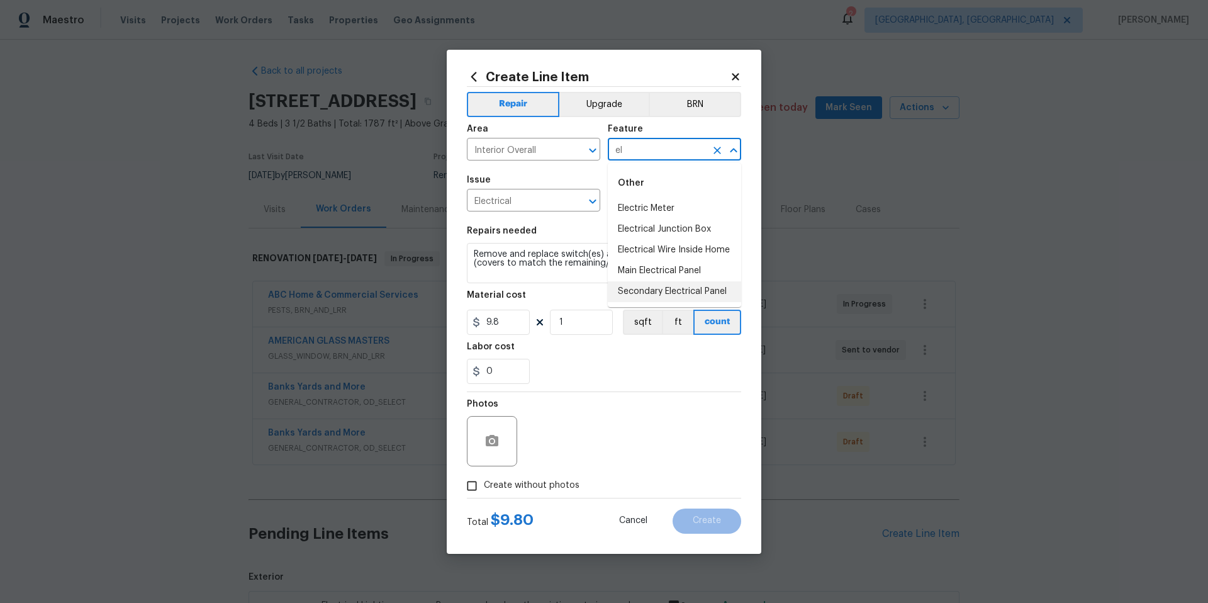
type input "e"
click at [691, 244] on li "Switches and Outlets" at bounding box center [674, 250] width 133 height 21
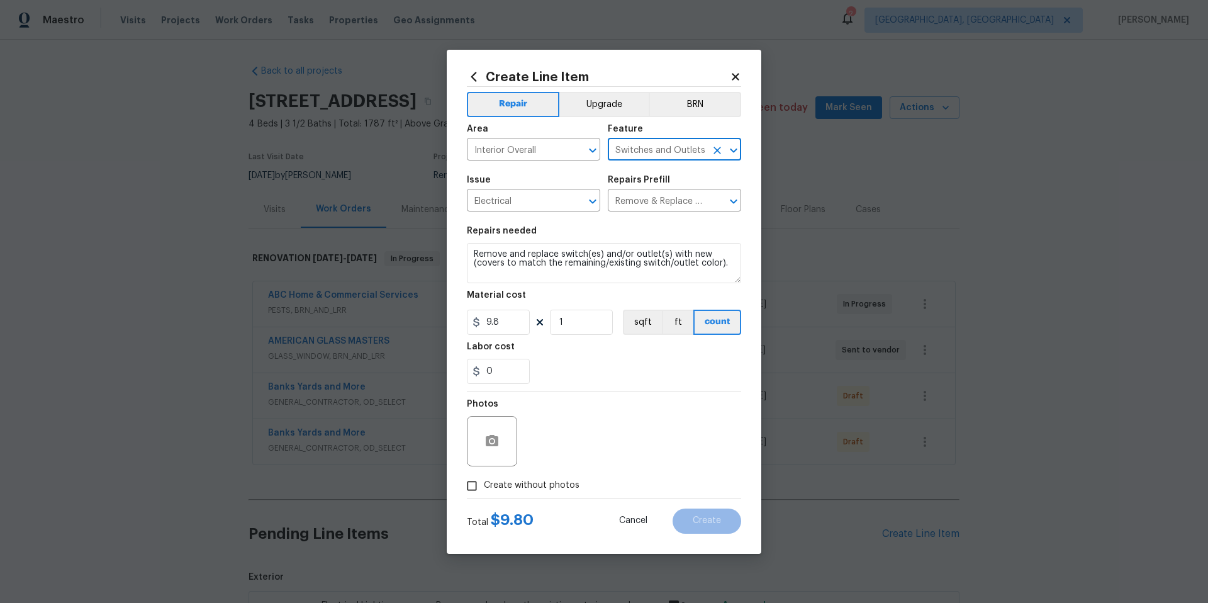
type input "Switches and Outlets"
click at [568, 323] on input "1" at bounding box center [581, 321] width 63 height 25
click at [568, 324] on input "1" at bounding box center [581, 321] width 63 height 25
type input "30"
click at [607, 364] on div "0" at bounding box center [604, 370] width 274 height 25
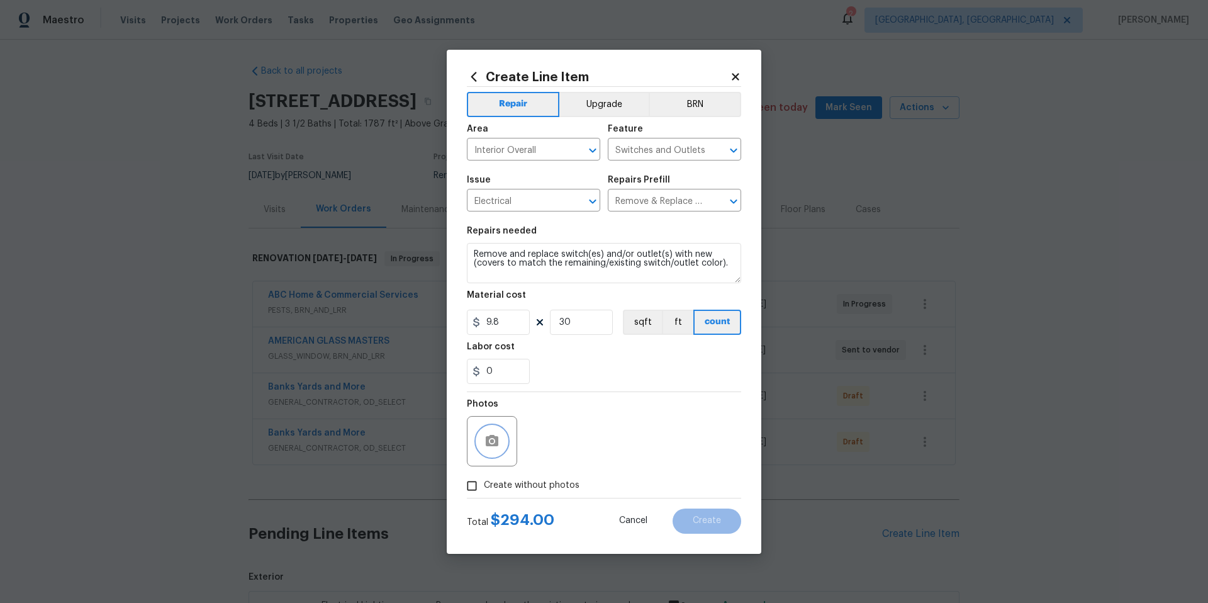
click at [496, 440] on icon "button" at bounding box center [492, 440] width 13 height 11
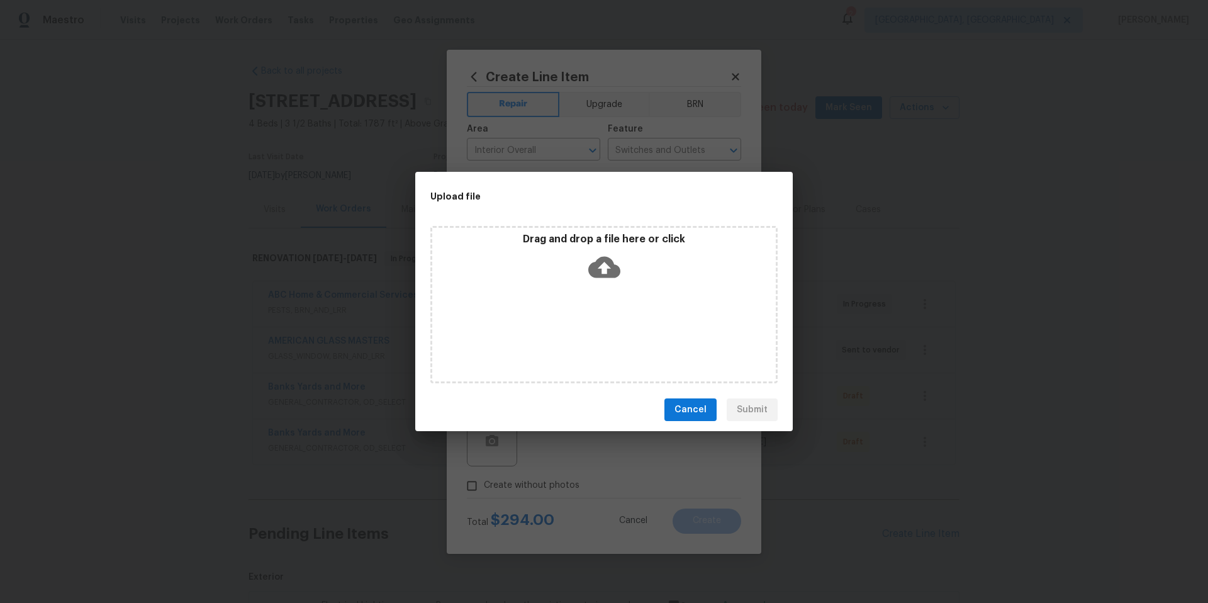
click at [599, 267] on icon at bounding box center [604, 267] width 32 height 32
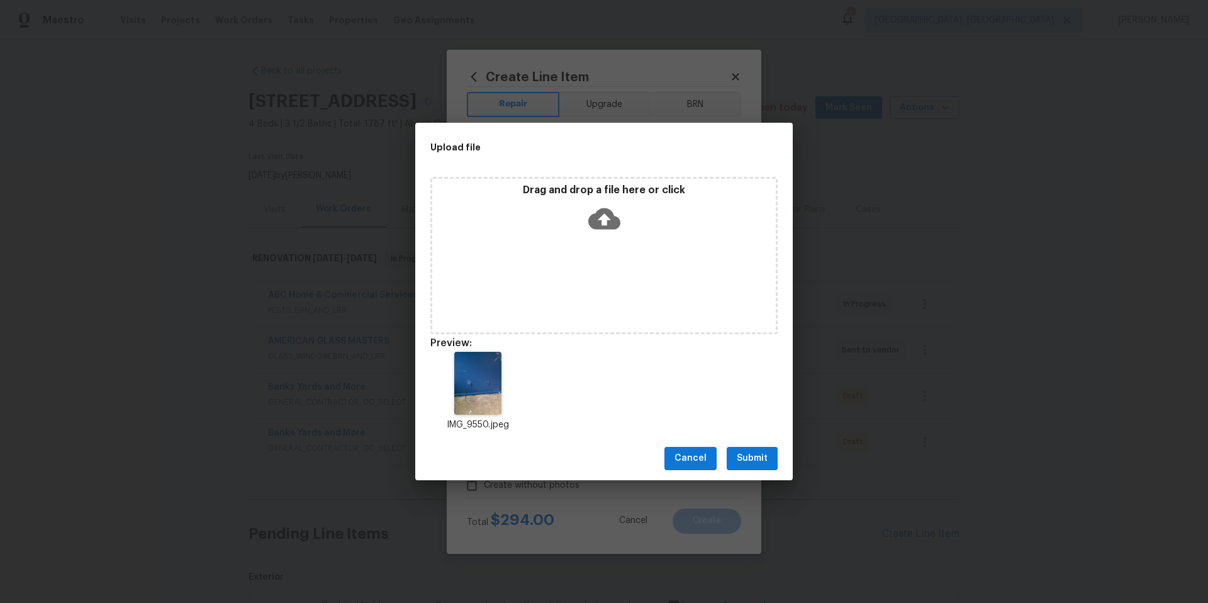
click at [766, 461] on span "Submit" at bounding box center [751, 458] width 31 height 16
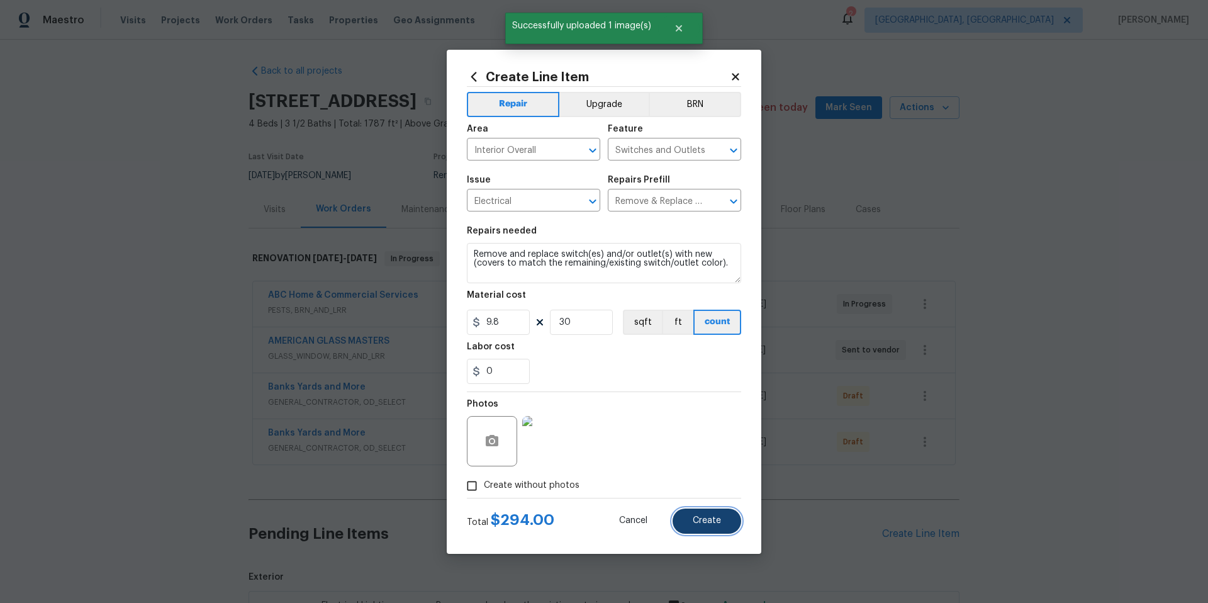
click at [707, 520] on span "Create" at bounding box center [706, 520] width 28 height 9
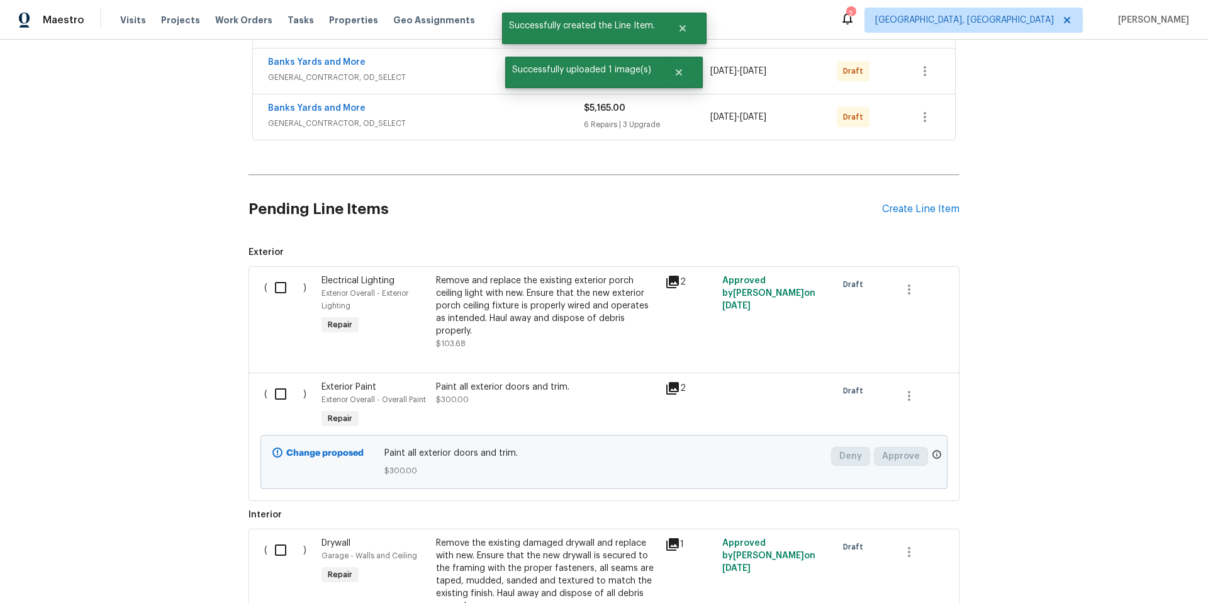
scroll to position [350, 0]
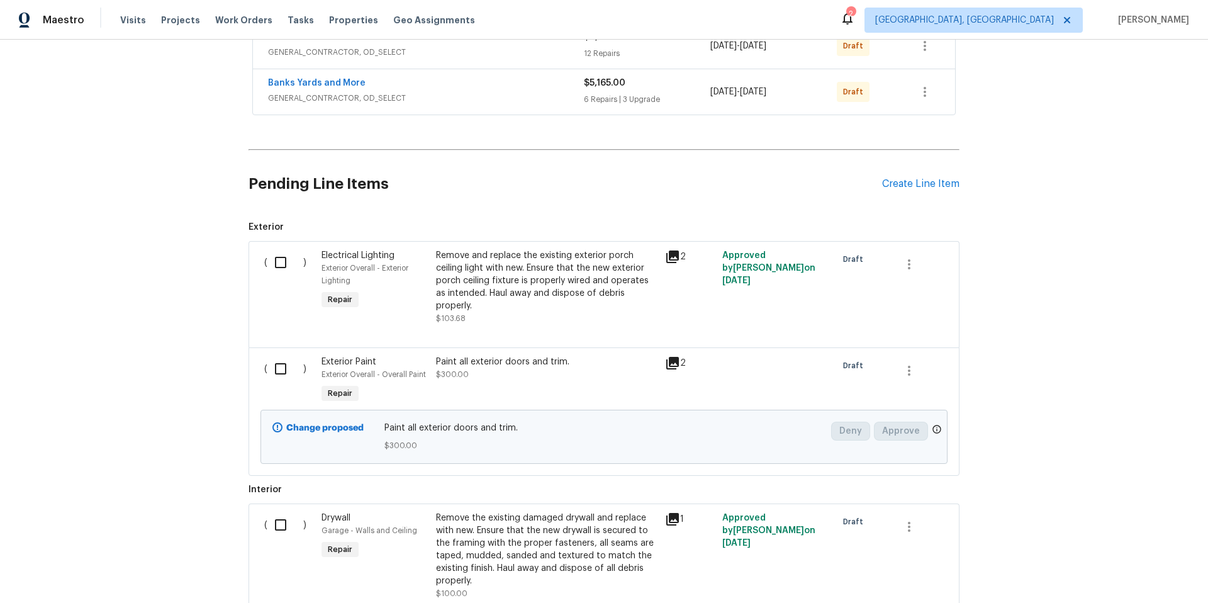
click at [275, 264] on input "checkbox" at bounding box center [285, 262] width 36 height 26
checkbox input "true"
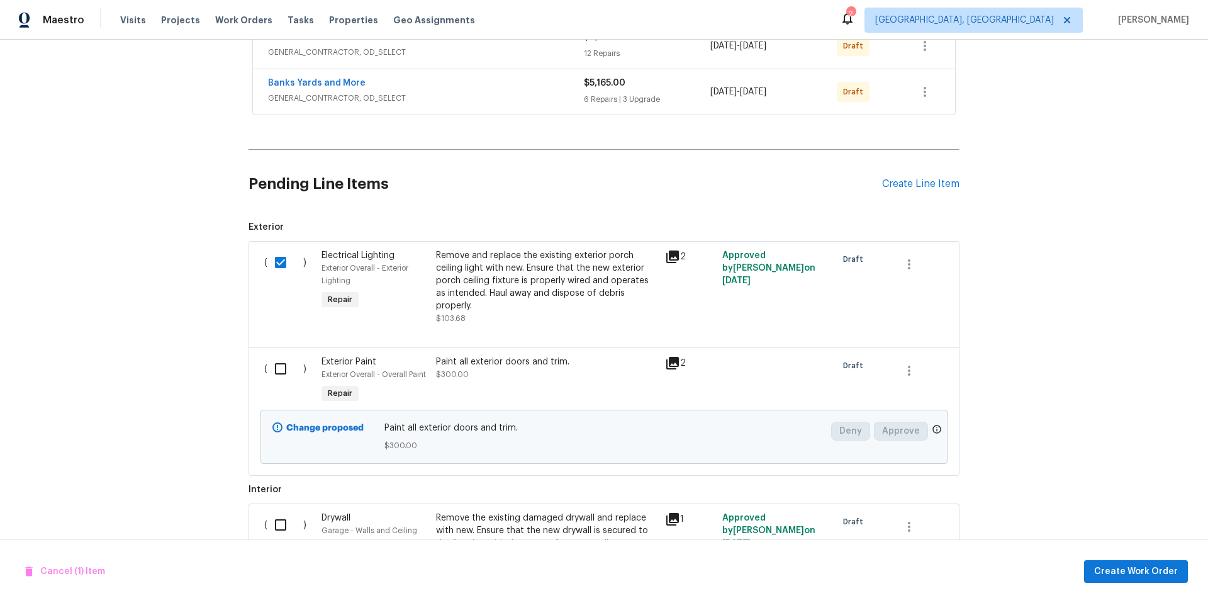
click at [277, 365] on input "checkbox" at bounding box center [285, 368] width 36 height 26
checkbox input "true"
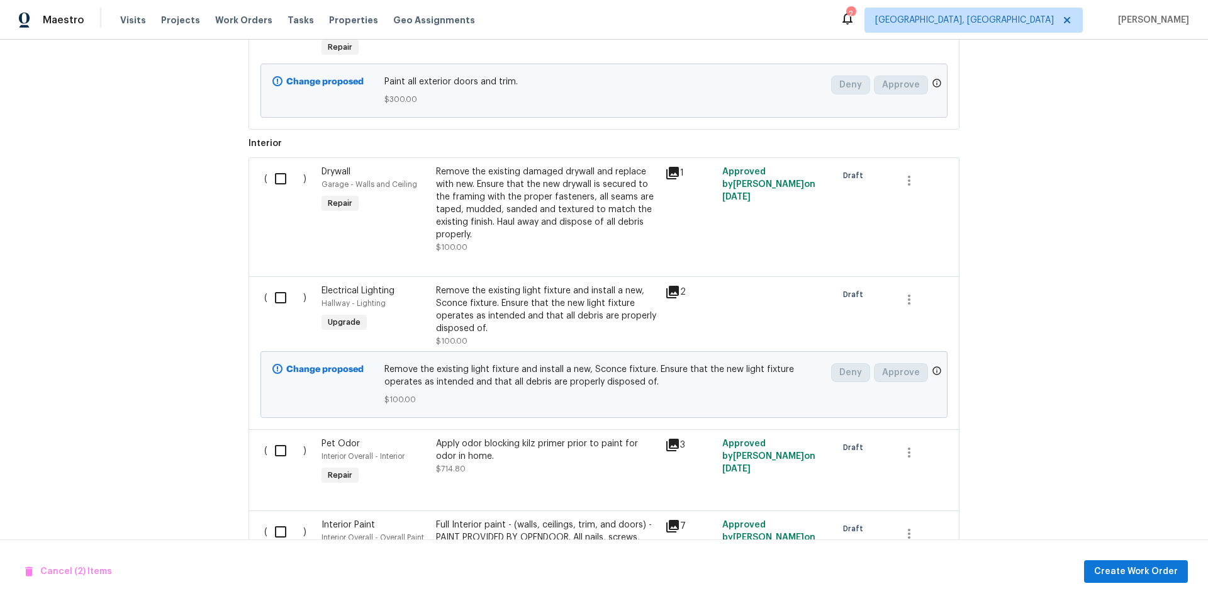
scroll to position [621, 0]
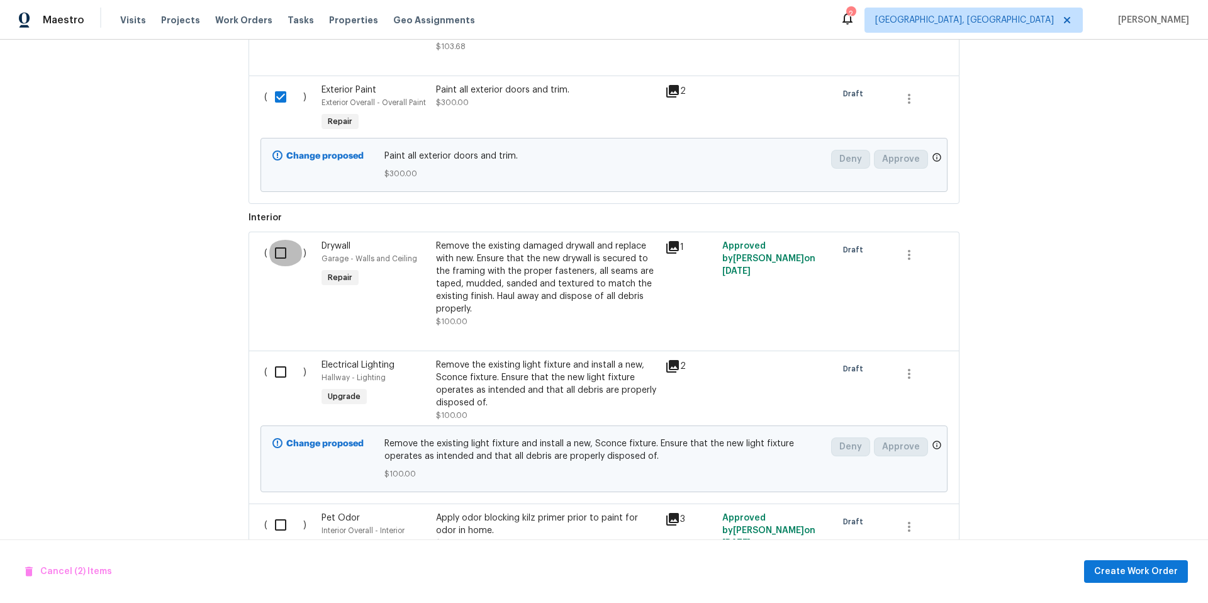
click at [282, 257] on input "checkbox" at bounding box center [285, 253] width 36 height 26
checkbox input "true"
click at [276, 373] on input "checkbox" at bounding box center [285, 371] width 36 height 26
checkbox input "true"
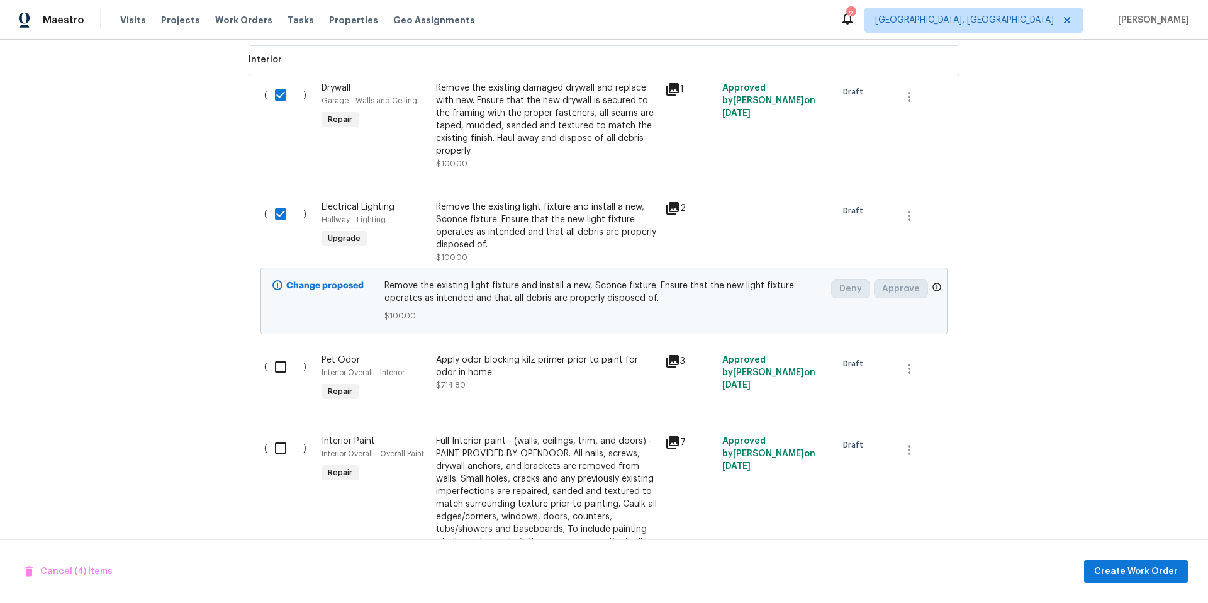
scroll to position [798, 0]
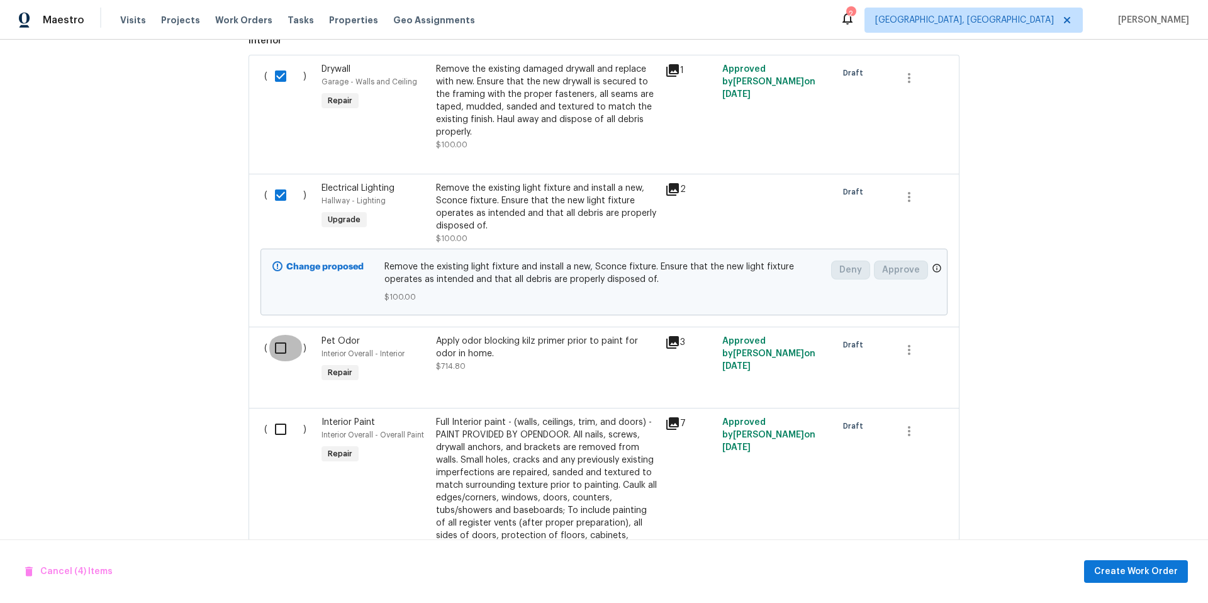
click at [278, 355] on input "checkbox" at bounding box center [285, 348] width 36 height 26
checkbox input "true"
click at [278, 428] on input "checkbox" at bounding box center [285, 429] width 36 height 26
checkbox input "true"
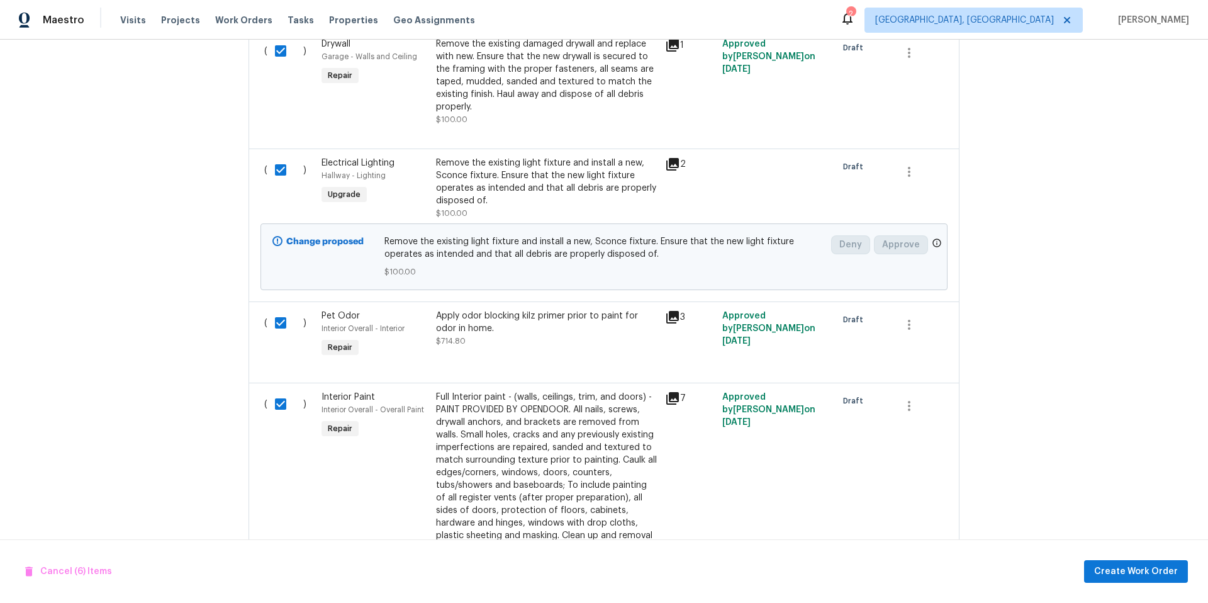
scroll to position [1155, 0]
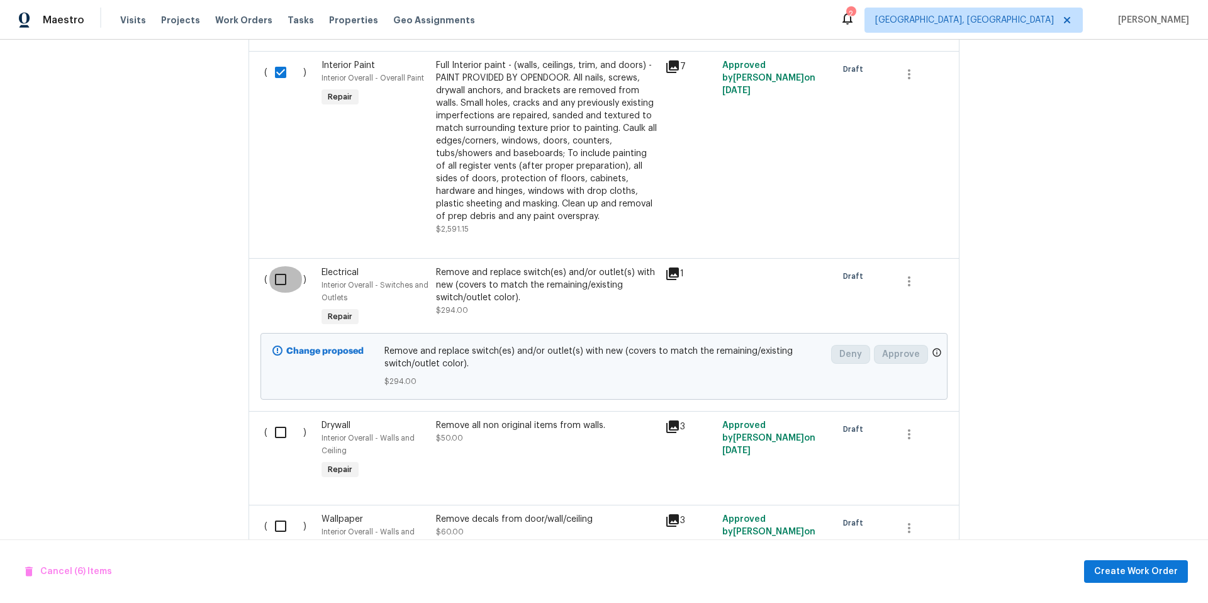
click at [277, 288] on input "checkbox" at bounding box center [285, 279] width 36 height 26
checkbox input "true"
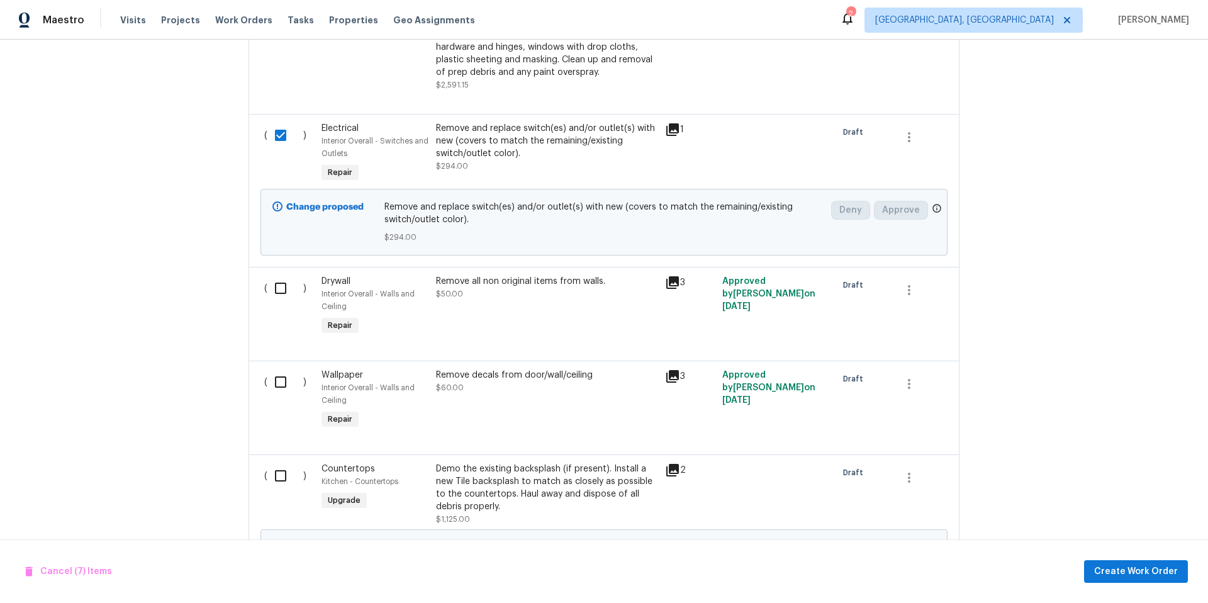
scroll to position [1305, 0]
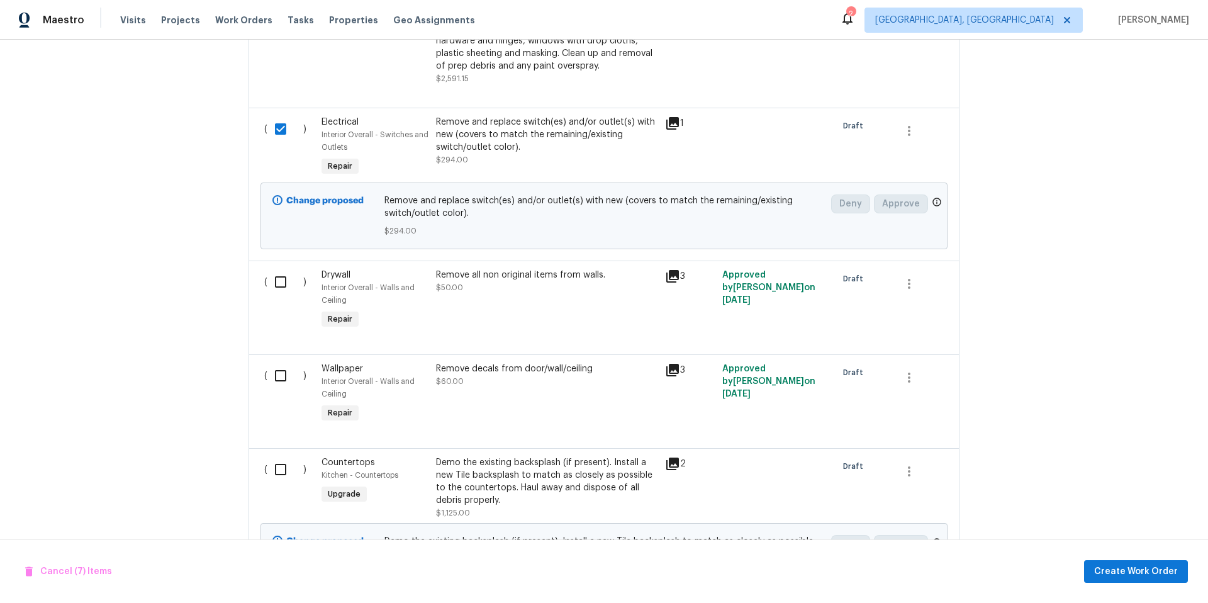
click at [272, 286] on input "checkbox" at bounding box center [285, 282] width 36 height 26
checkbox input "true"
click at [271, 380] on input "checkbox" at bounding box center [285, 375] width 36 height 26
checkbox input "true"
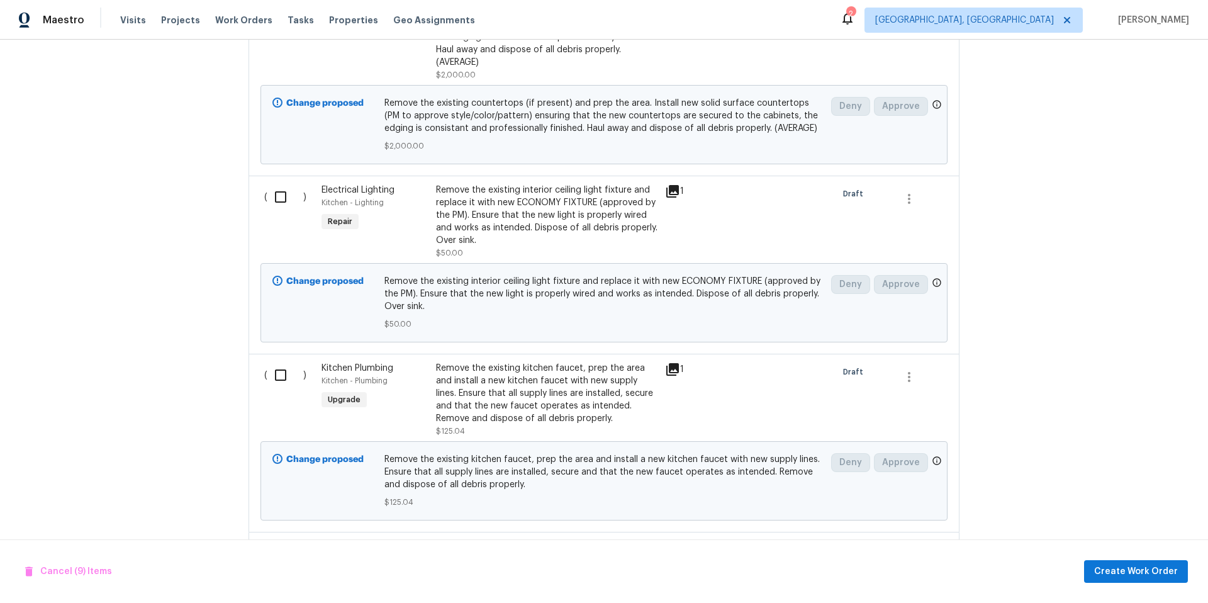
scroll to position [1933, 0]
click at [272, 194] on input "checkbox" at bounding box center [285, 197] width 36 height 26
checkbox input "true"
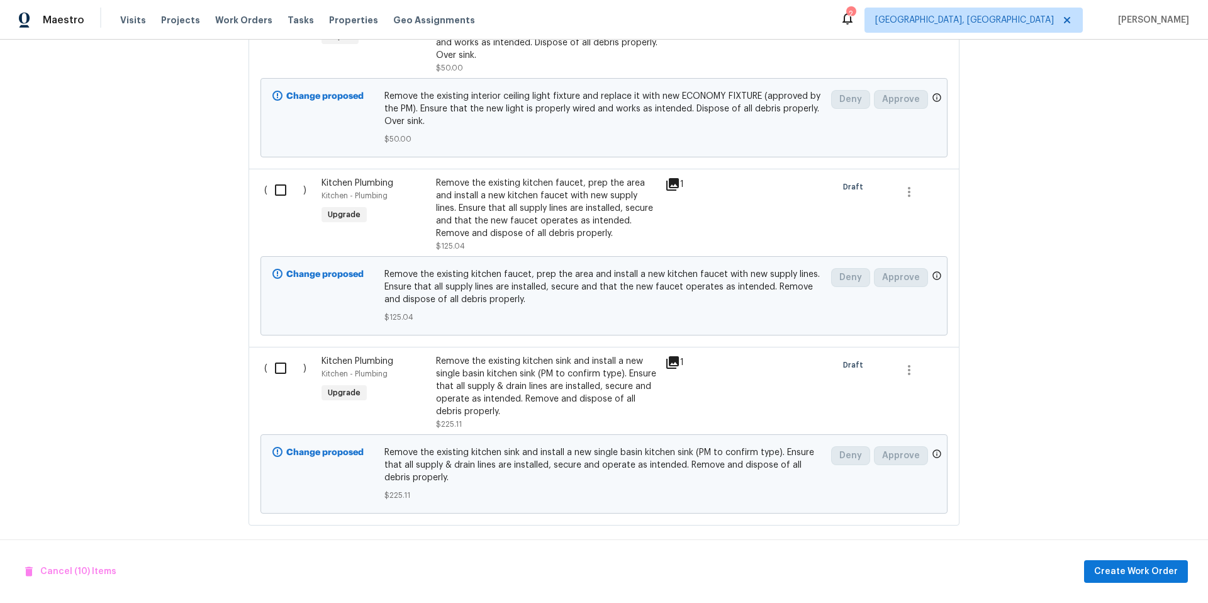
scroll to position [2123, 0]
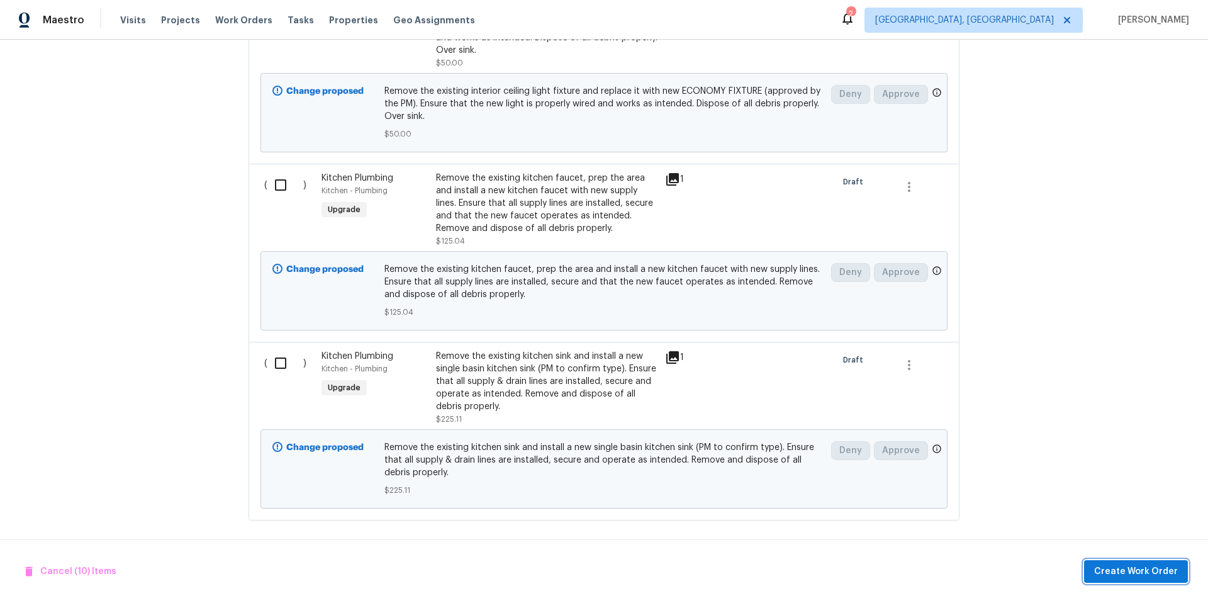
click at [1125, 575] on span "Create Work Order" at bounding box center [1136, 572] width 84 height 16
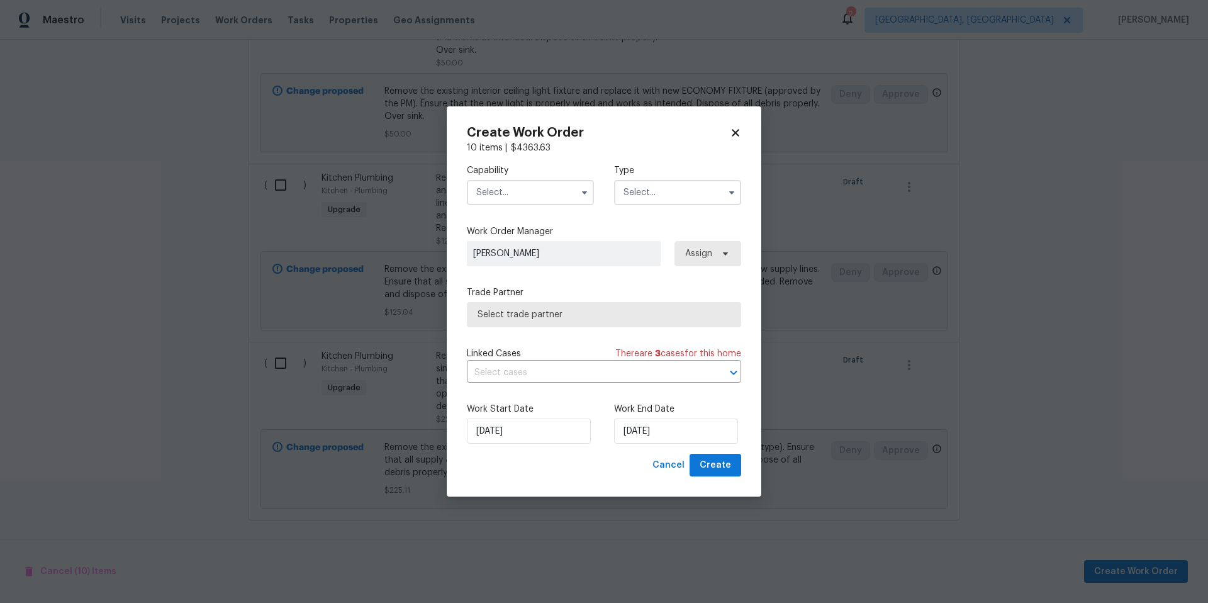
click at [515, 199] on input "text" at bounding box center [530, 192] width 127 height 25
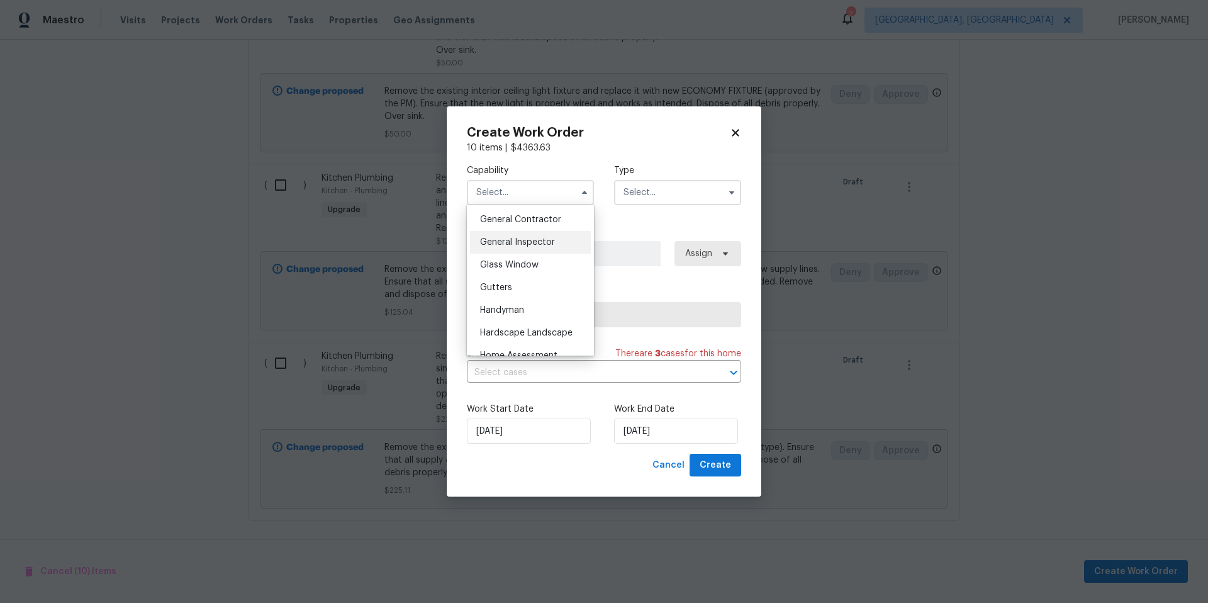
scroll to position [587, 0]
click at [526, 245] on div "General Contractor" at bounding box center [530, 233] width 121 height 23
type input "General Contractor"
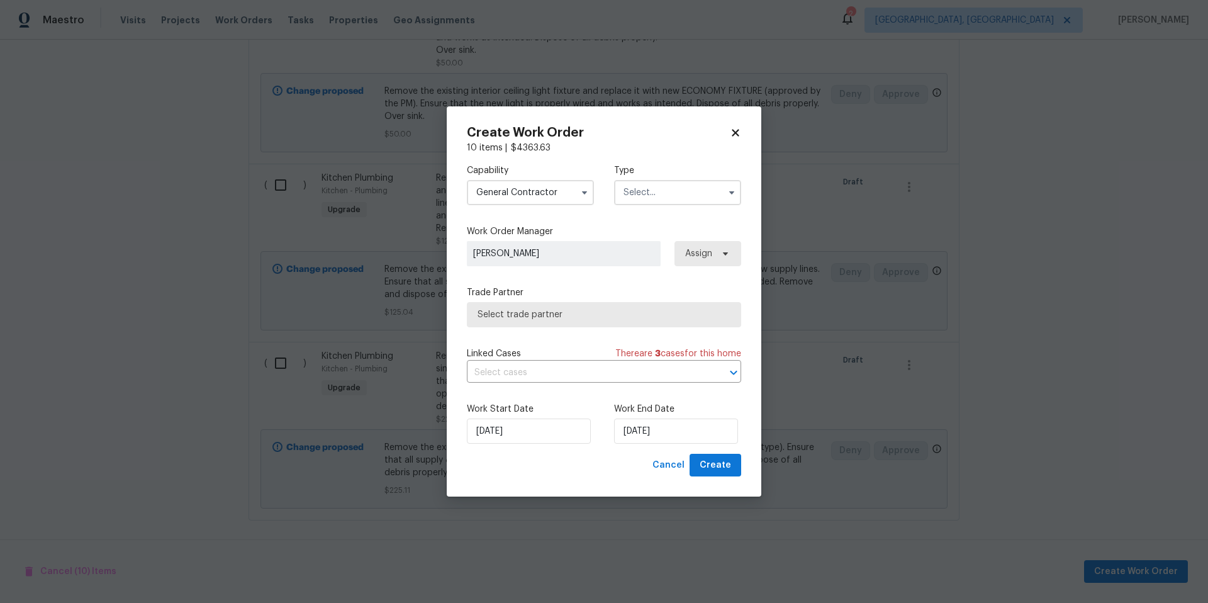
click at [648, 189] on input "text" at bounding box center [677, 192] width 127 height 25
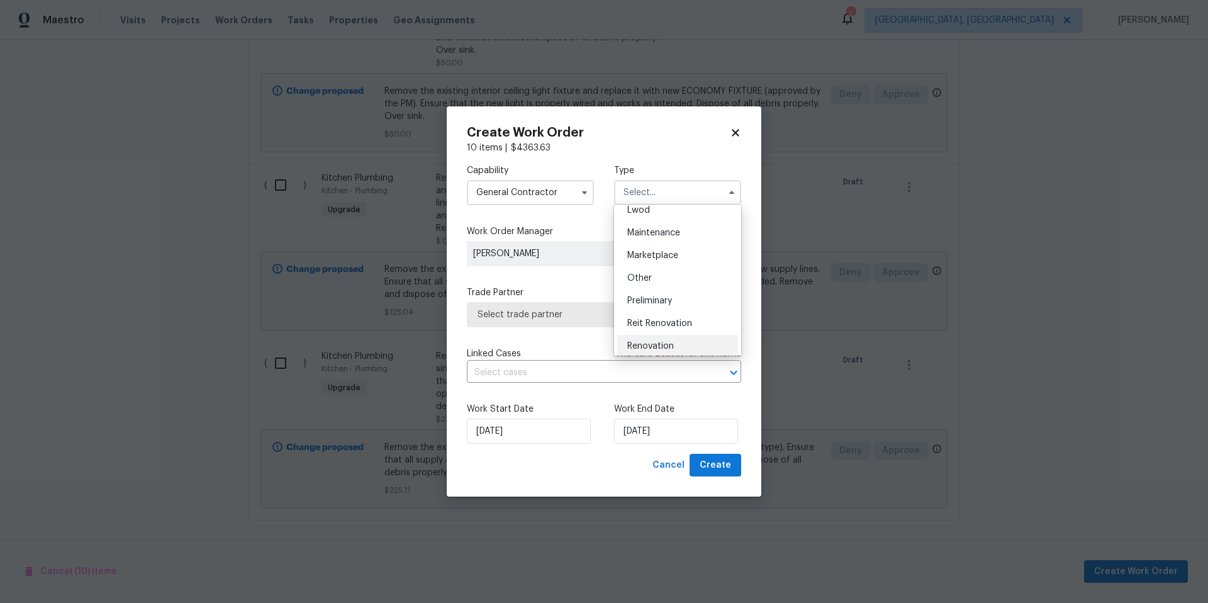
click at [677, 344] on div "Renovation" at bounding box center [677, 346] width 121 height 23
type input "Renovation"
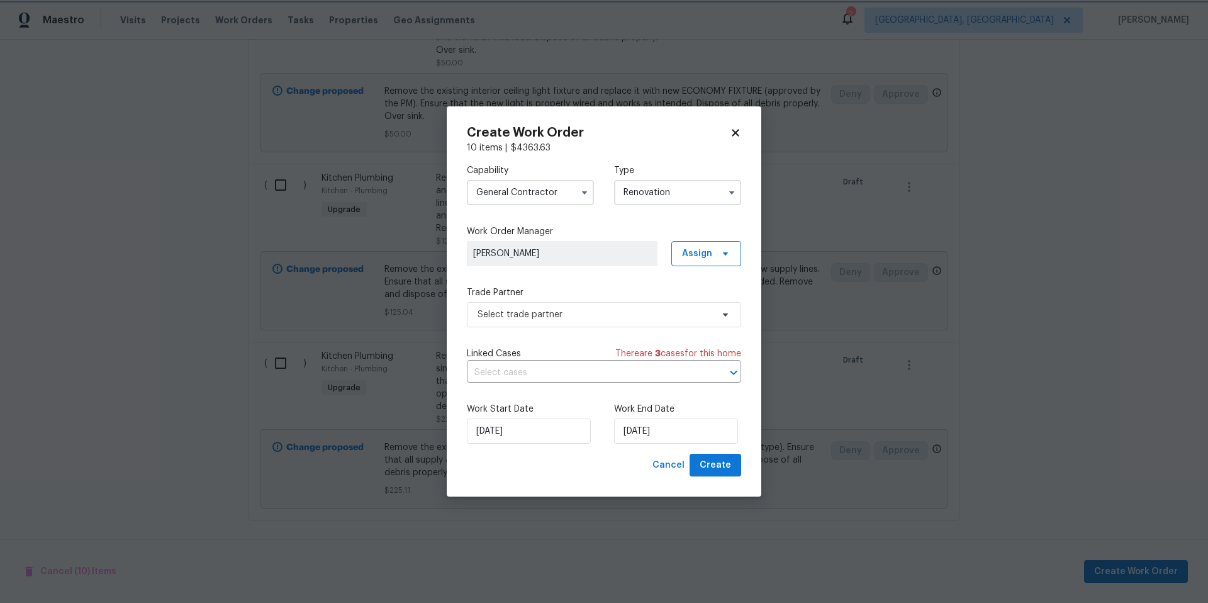
scroll to position [0, 0]
click at [577, 318] on span "Select trade partner" at bounding box center [594, 314] width 235 height 13
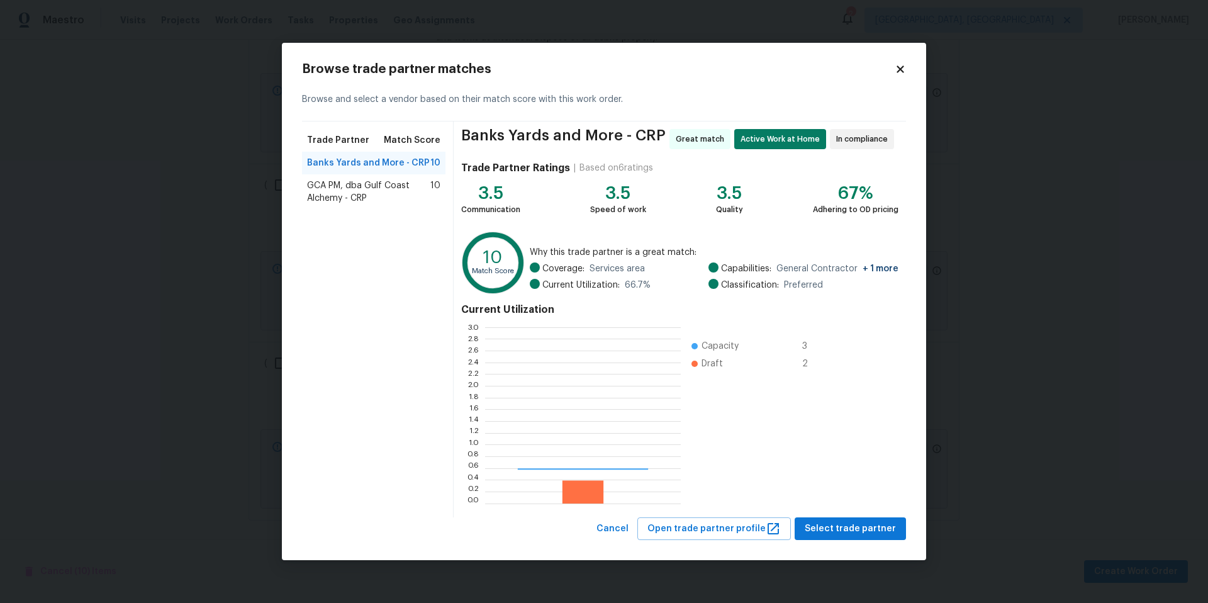
scroll to position [167, 187]
click at [830, 528] on span "Select trade partner" at bounding box center [849, 529] width 91 height 16
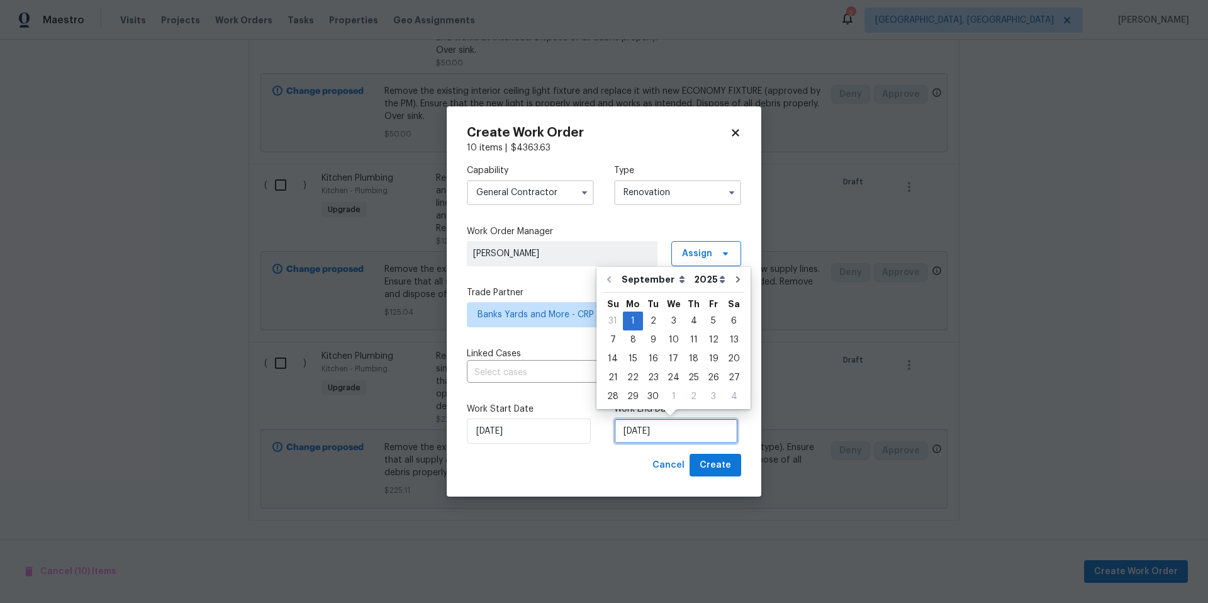
click at [695, 430] on input "[DATE]" at bounding box center [676, 430] width 124 height 25
click at [689, 361] on div "18" at bounding box center [693, 359] width 19 height 18
type input "9/18/2025"
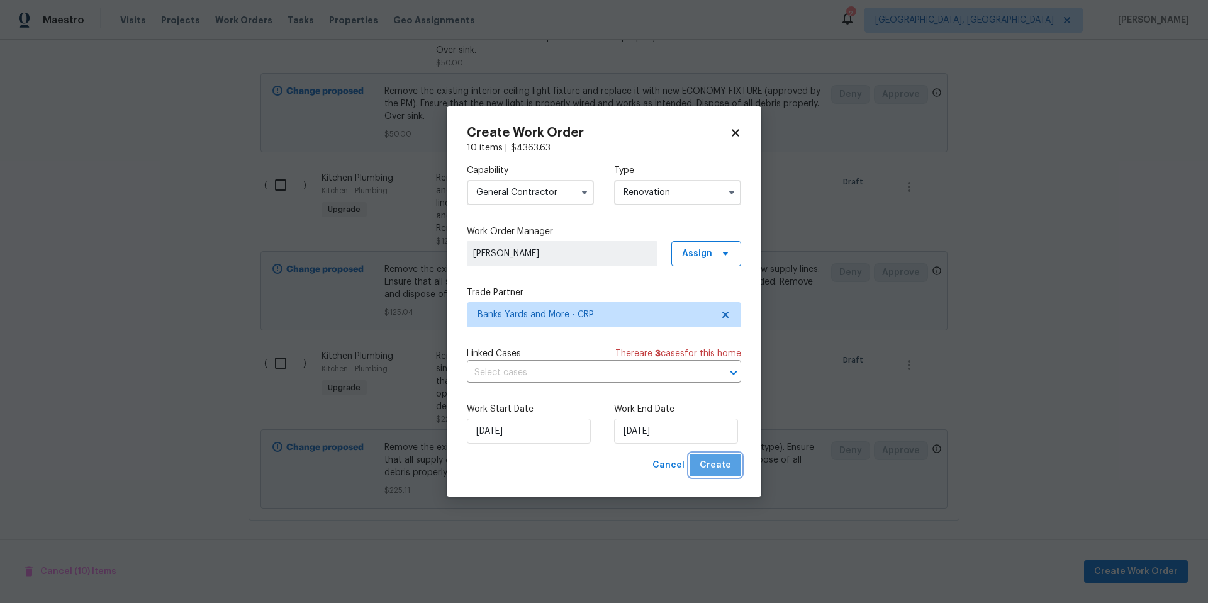
click at [723, 464] on span "Create" at bounding box center [714, 465] width 31 height 16
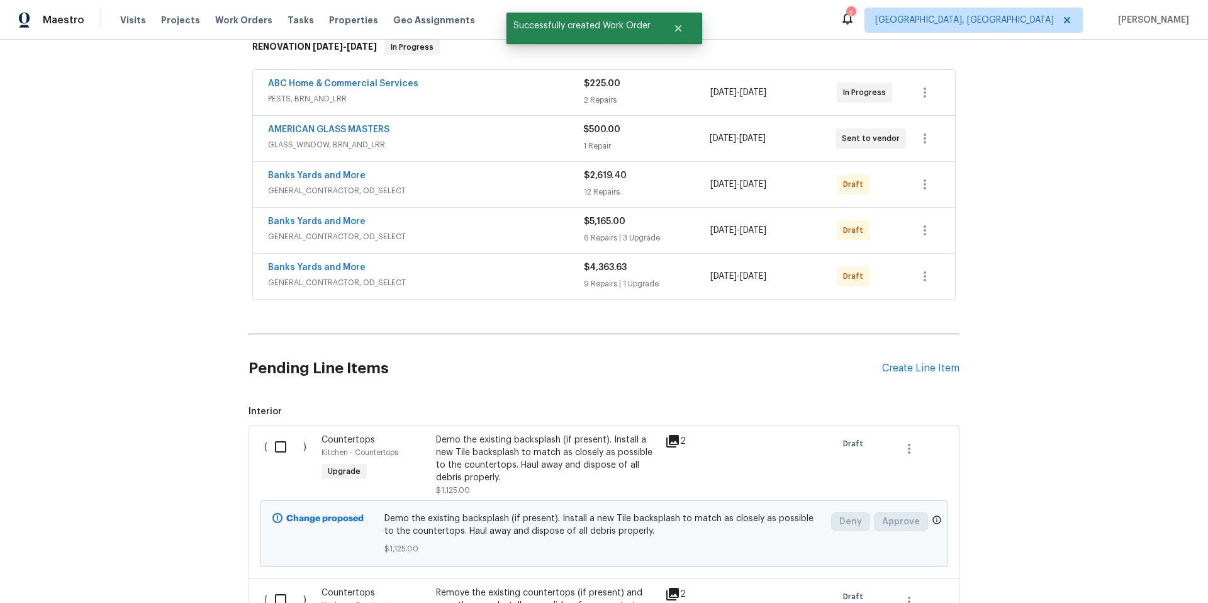
scroll to position [260, 0]
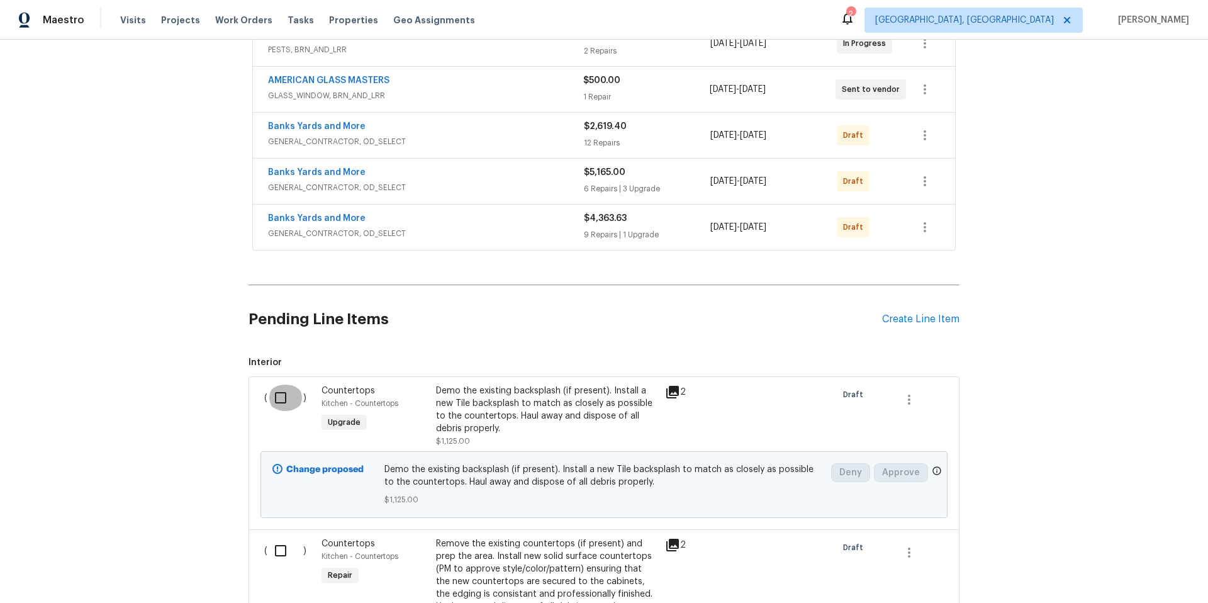
click at [280, 403] on input "checkbox" at bounding box center [285, 397] width 36 height 26
checkbox input "true"
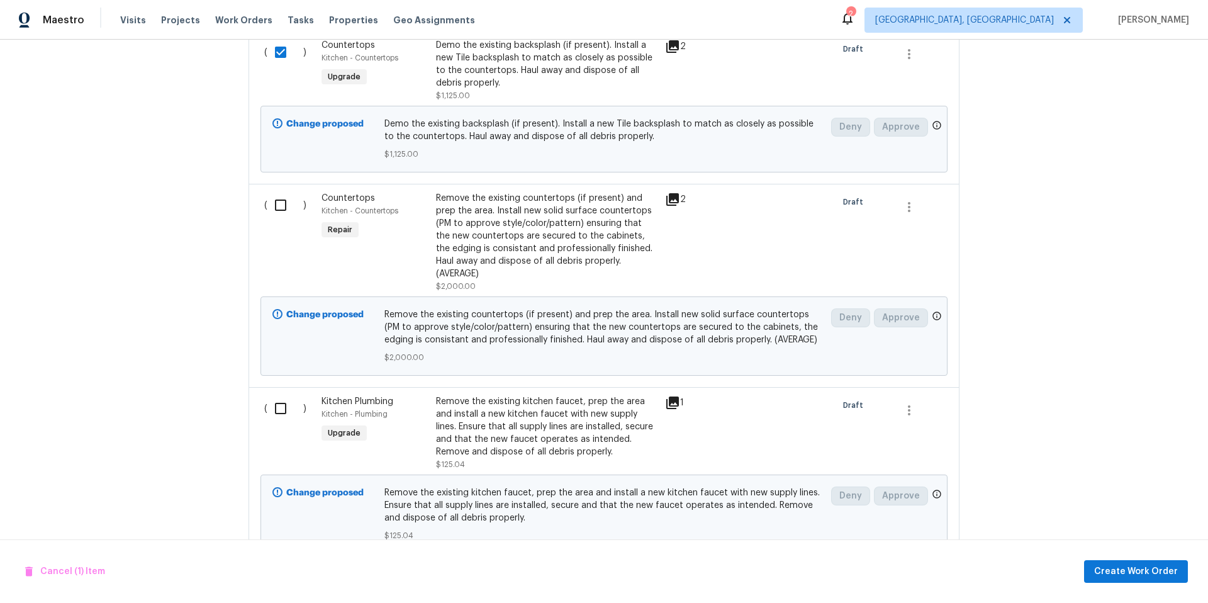
scroll to position [605, 0]
drag, startPoint x: 274, startPoint y: 211, endPoint x: 272, endPoint y: 245, distance: 34.6
click at [274, 211] on input "checkbox" at bounding box center [285, 205] width 36 height 26
checkbox input "true"
click at [281, 397] on input "checkbox" at bounding box center [285, 409] width 36 height 26
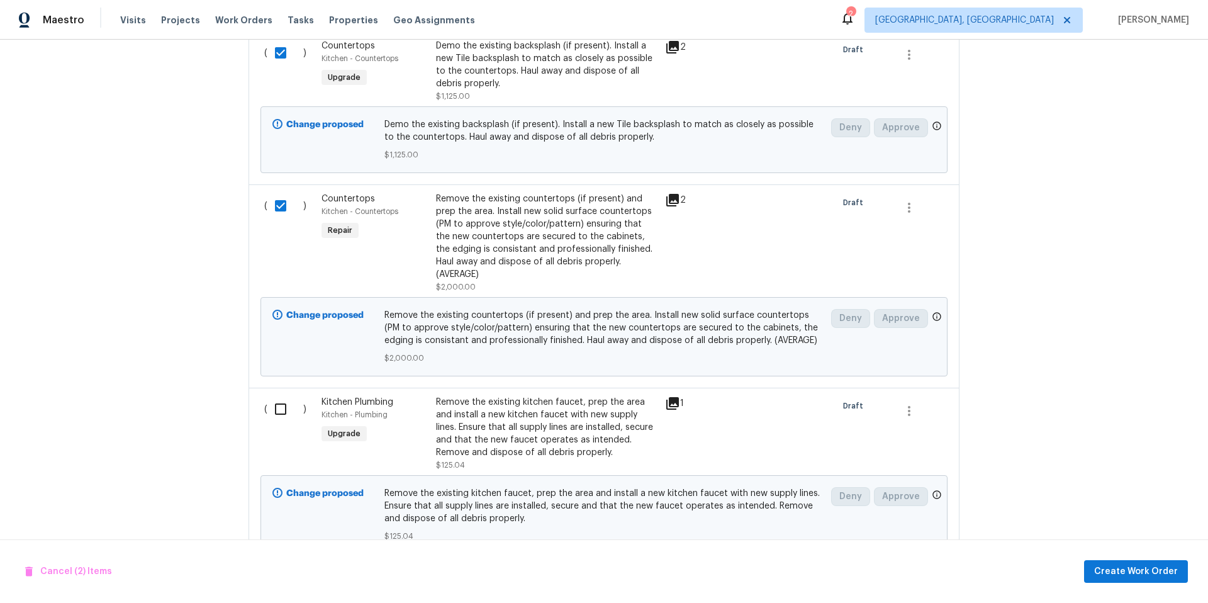
checkbox input "true"
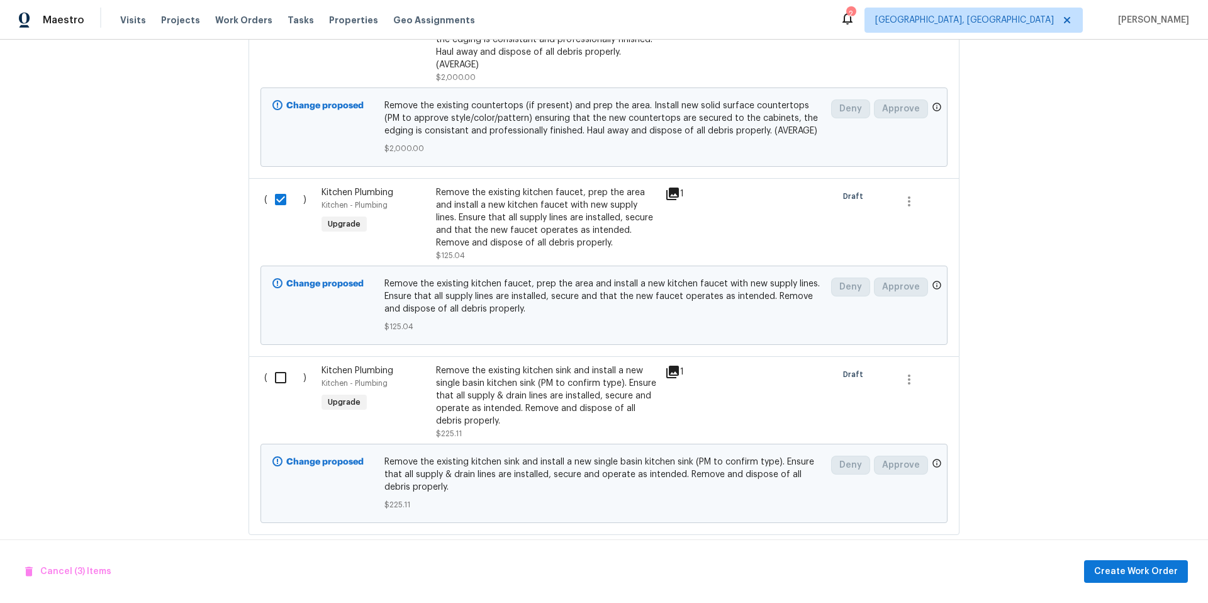
scroll to position [819, 0]
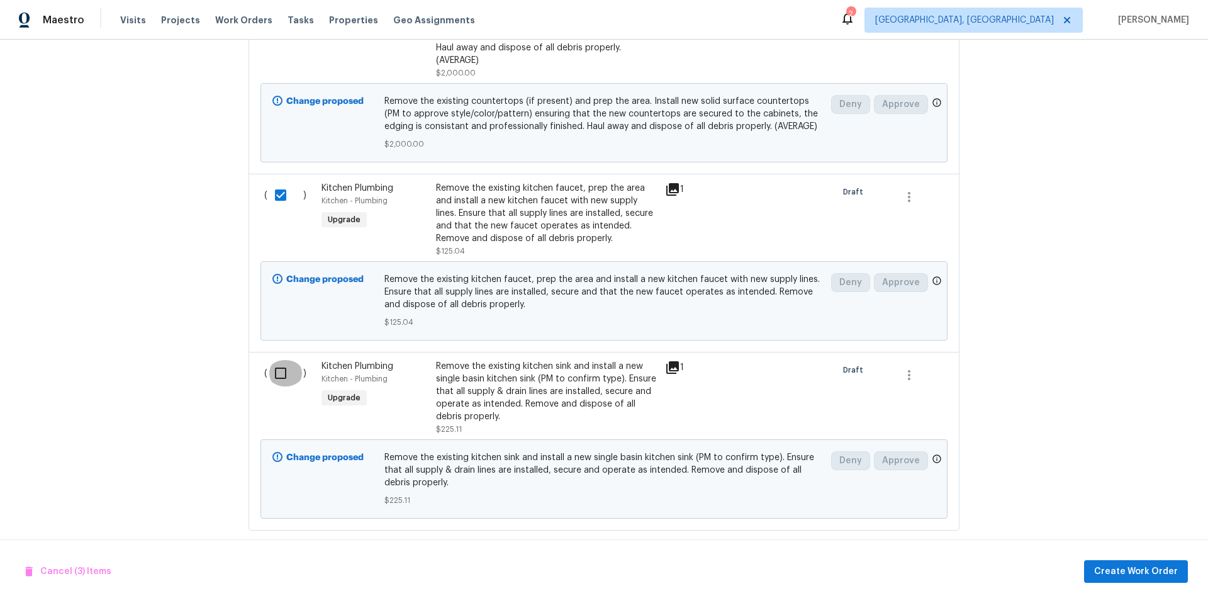
click at [274, 372] on input "checkbox" at bounding box center [285, 373] width 36 height 26
checkbox input "true"
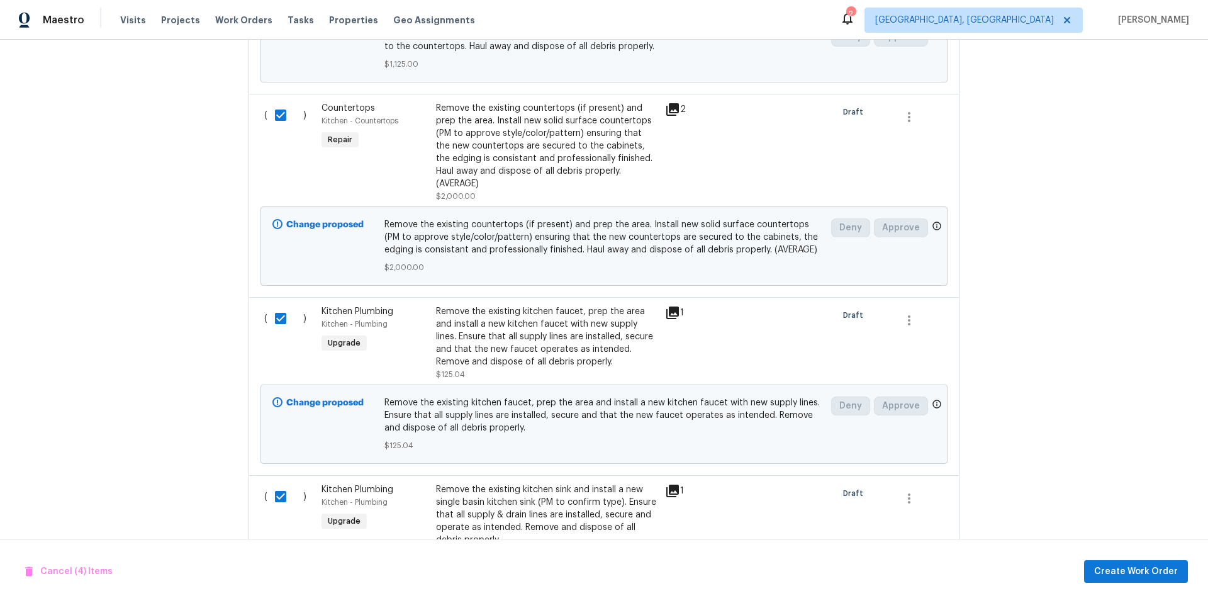
scroll to position [574, 0]
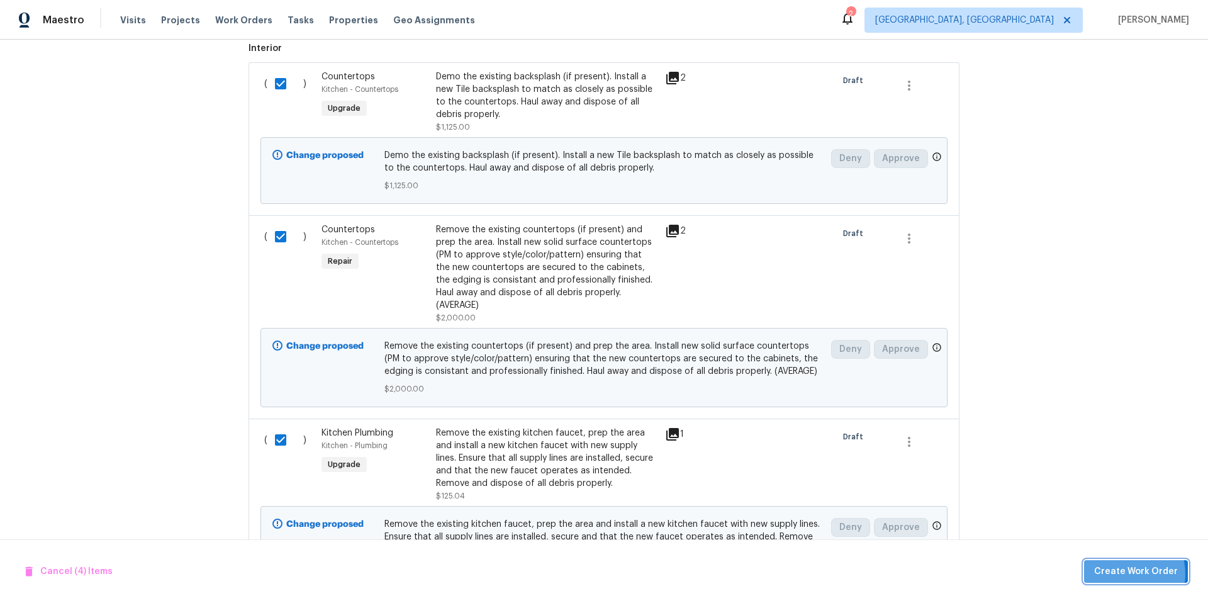
click at [1125, 573] on span "Create Work Order" at bounding box center [1136, 572] width 84 height 16
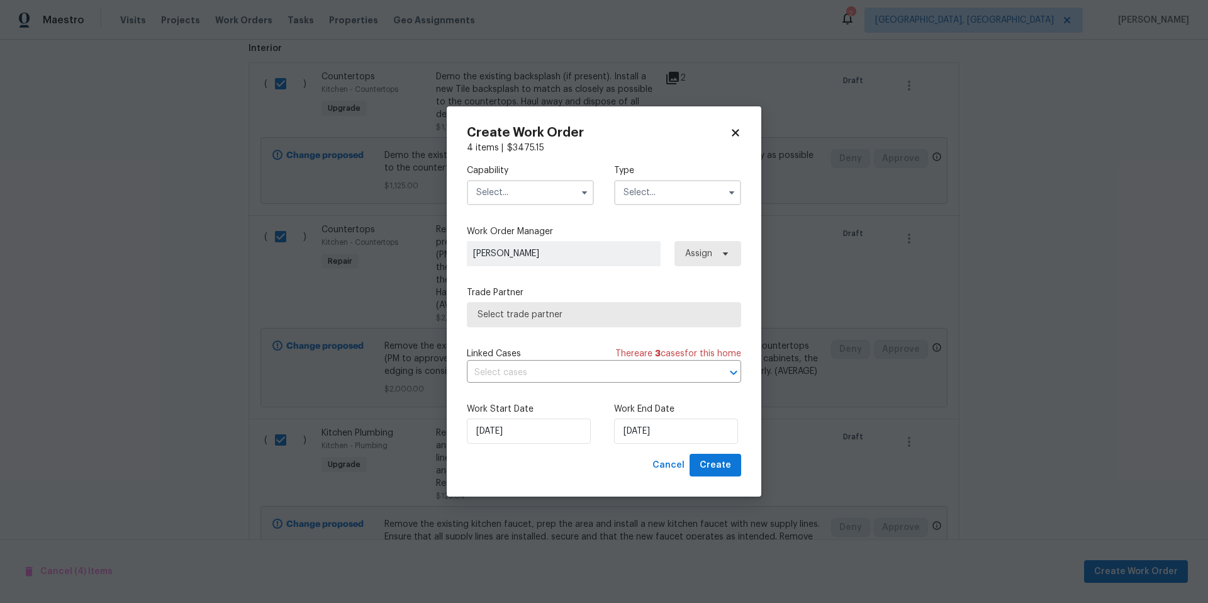
click at [533, 194] on input "text" at bounding box center [530, 192] width 127 height 25
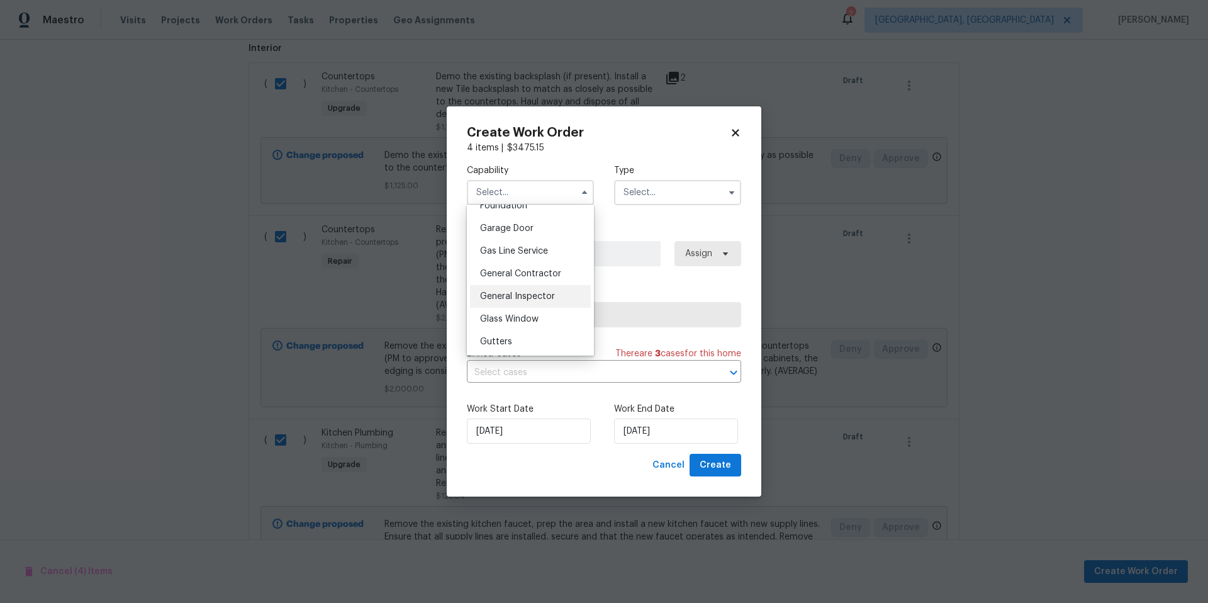
scroll to position [565, 0]
click at [535, 259] on span "General Contractor" at bounding box center [520, 254] width 81 height 9
type input "General Contractor"
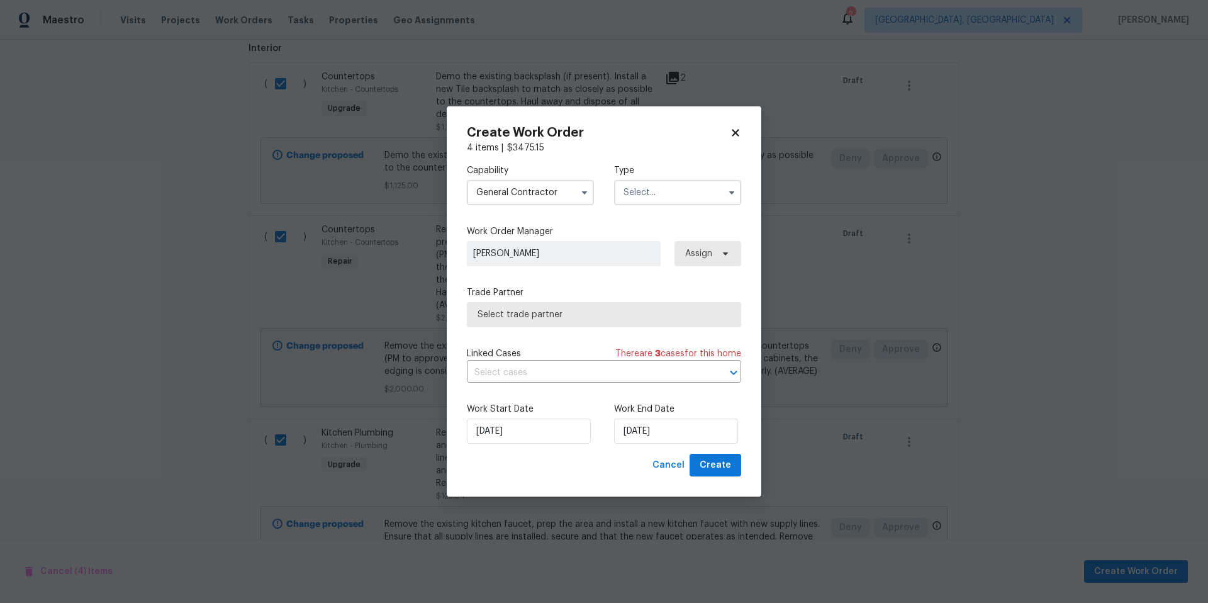
click at [633, 197] on input "text" at bounding box center [677, 192] width 127 height 25
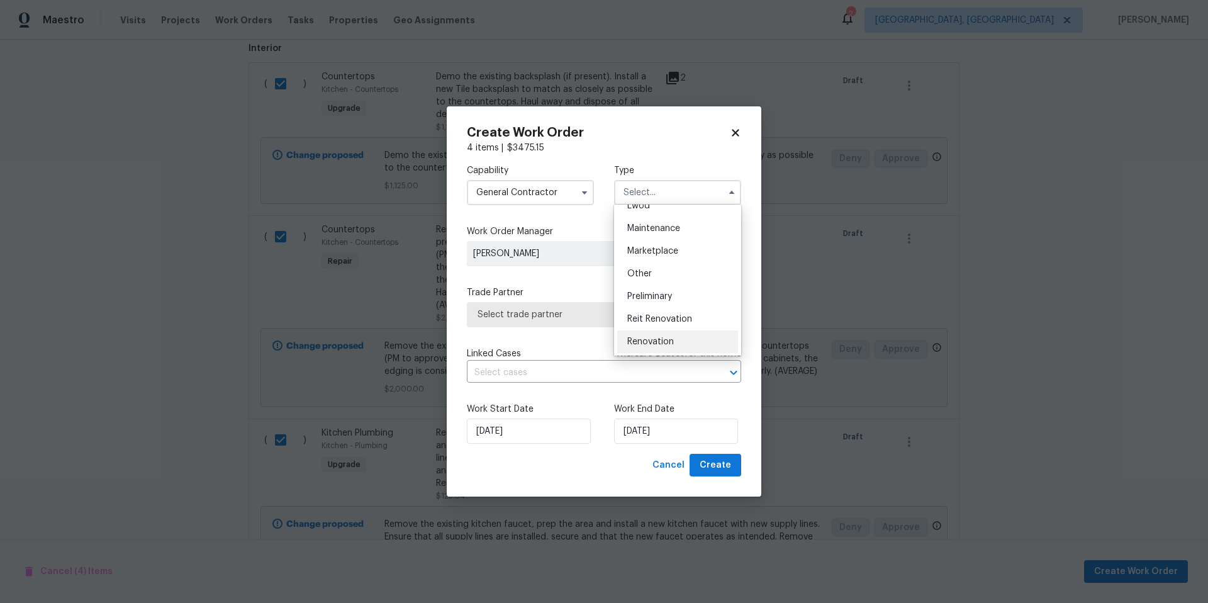
click at [677, 336] on div "Renovation" at bounding box center [677, 341] width 121 height 23
type input "Renovation"
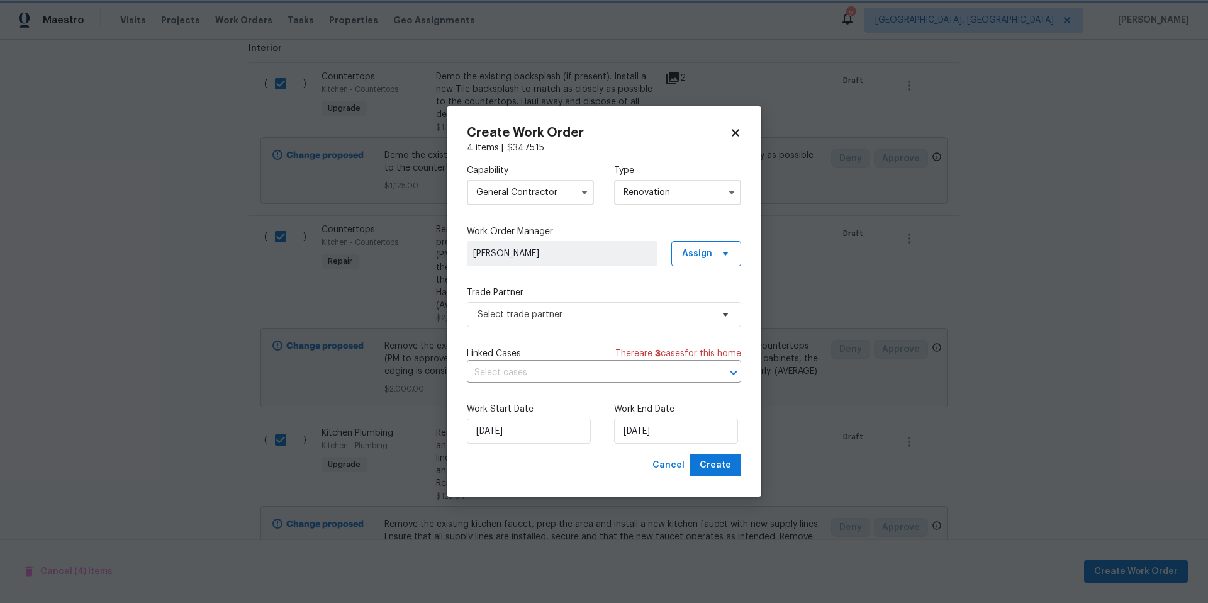
scroll to position [0, 0]
click at [632, 312] on span "Select trade partner" at bounding box center [594, 314] width 235 height 13
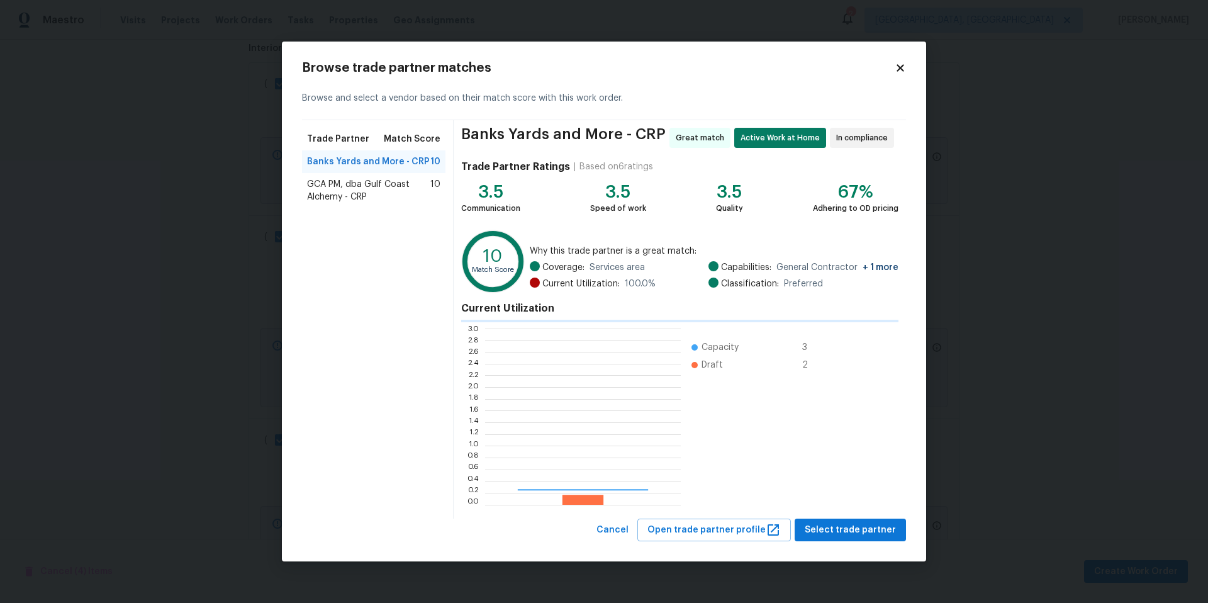
scroll to position [167, 187]
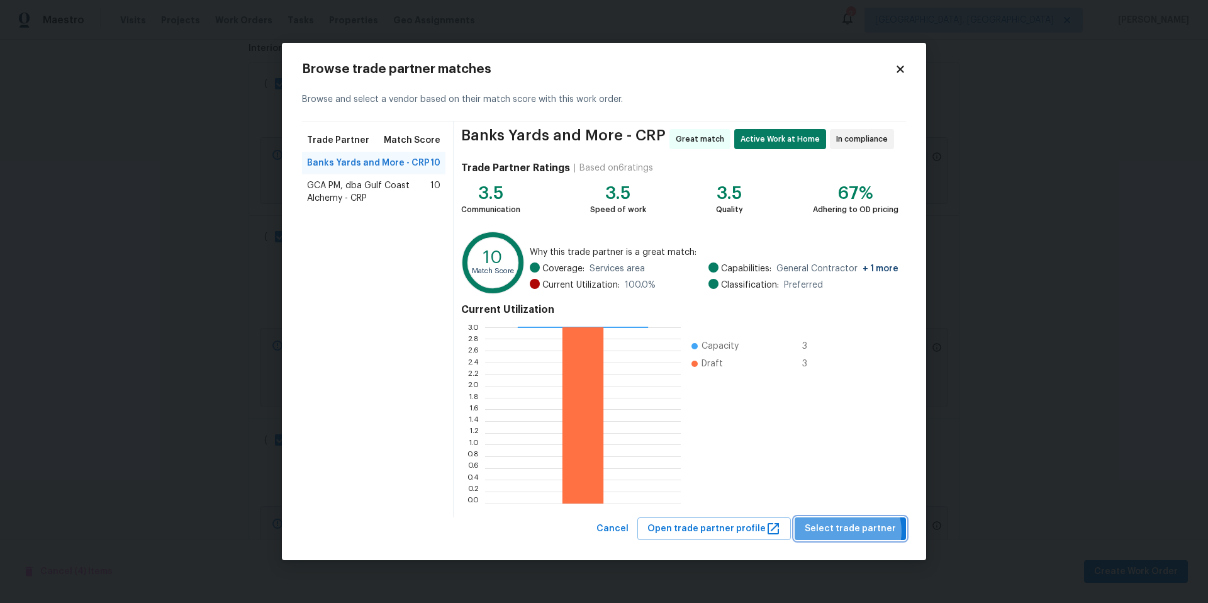
click at [850, 531] on span "Select trade partner" at bounding box center [849, 529] width 91 height 16
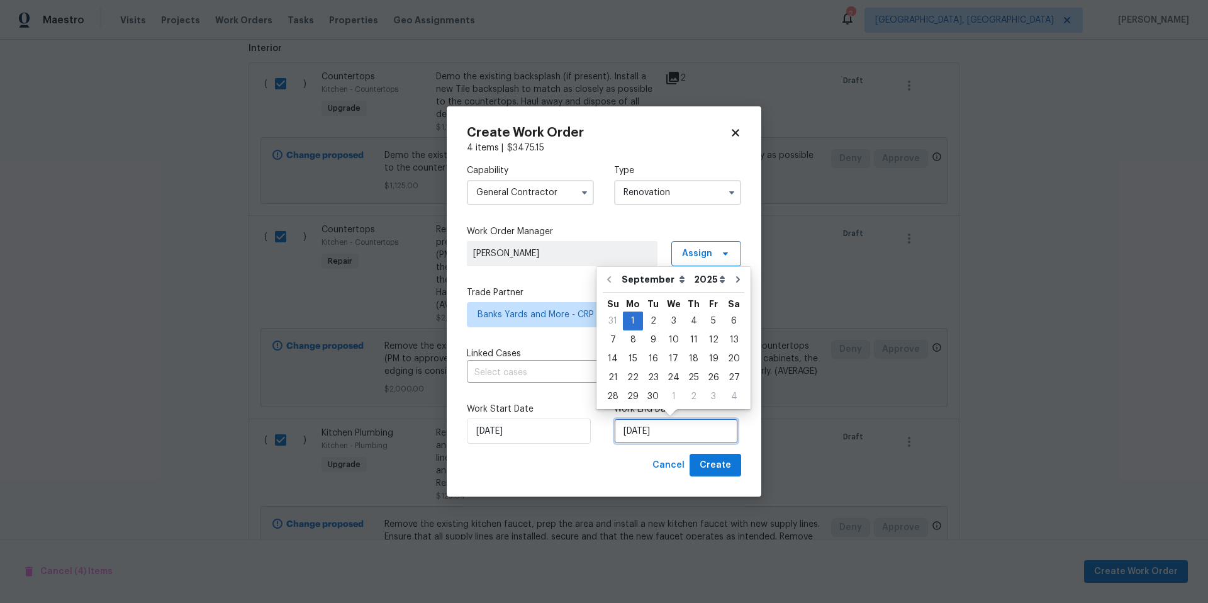
click at [667, 437] on input "[DATE]" at bounding box center [676, 430] width 124 height 25
click at [709, 354] on div "19" at bounding box center [713, 359] width 20 height 18
type input "9/19/2025"
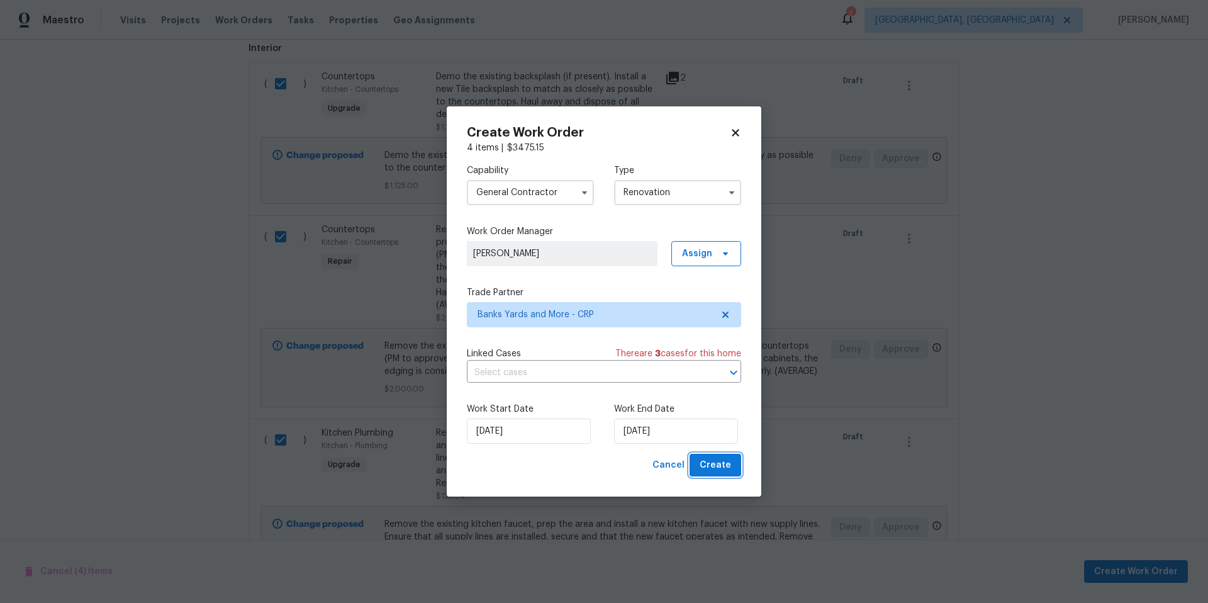
click at [725, 460] on span "Create" at bounding box center [714, 465] width 31 height 16
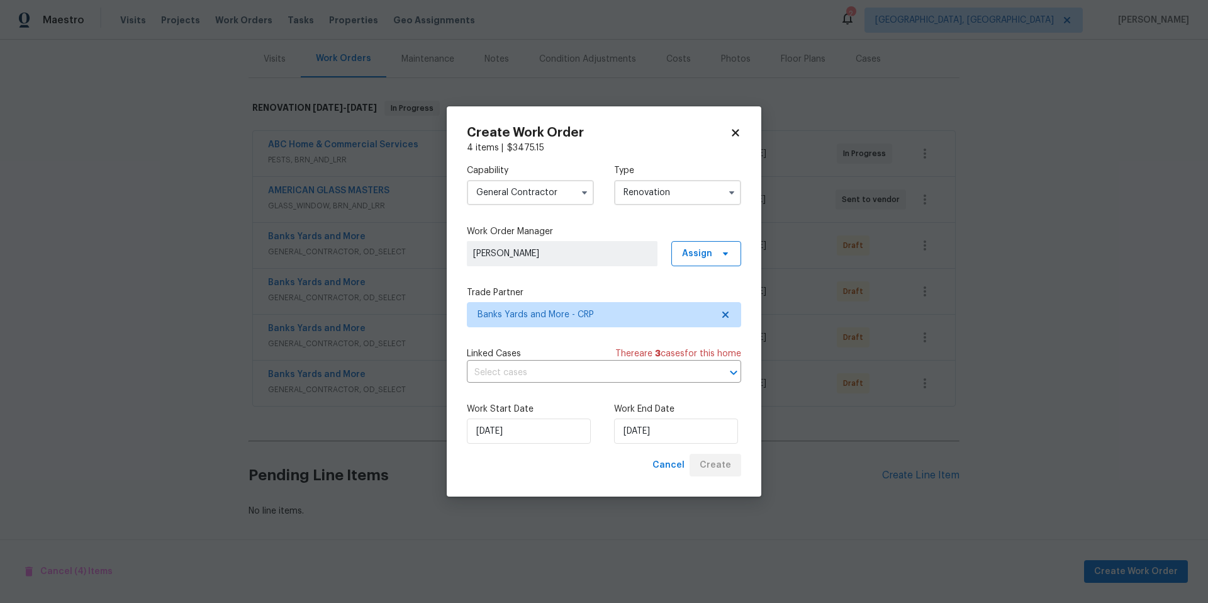
scroll to position [160, 0]
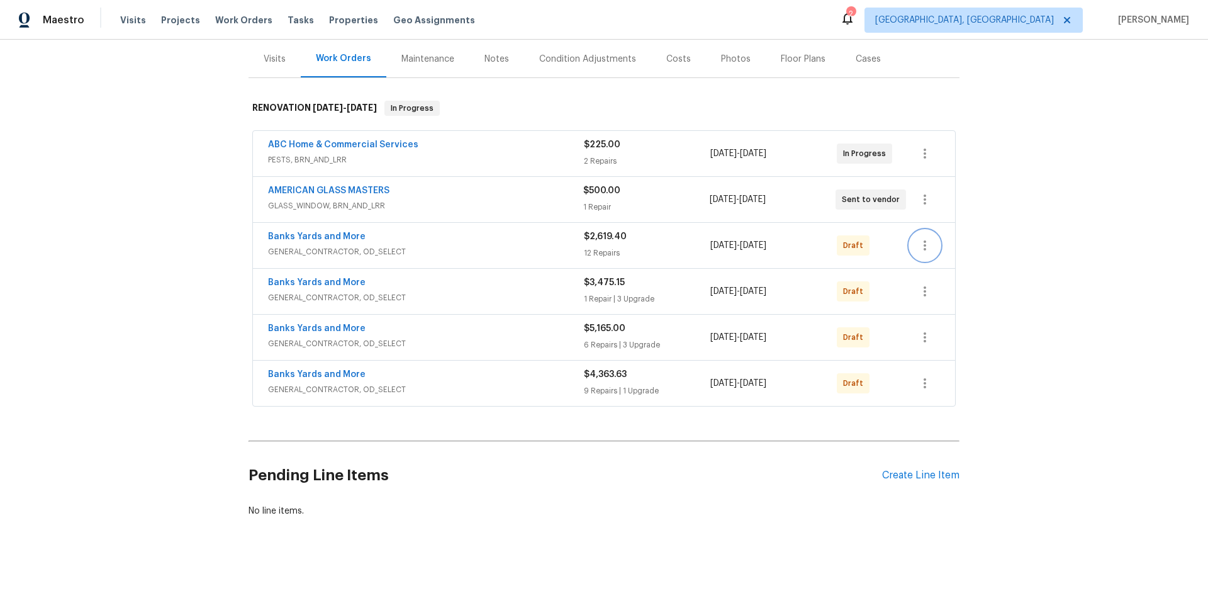
click at [923, 240] on icon "button" at bounding box center [924, 245] width 3 height 10
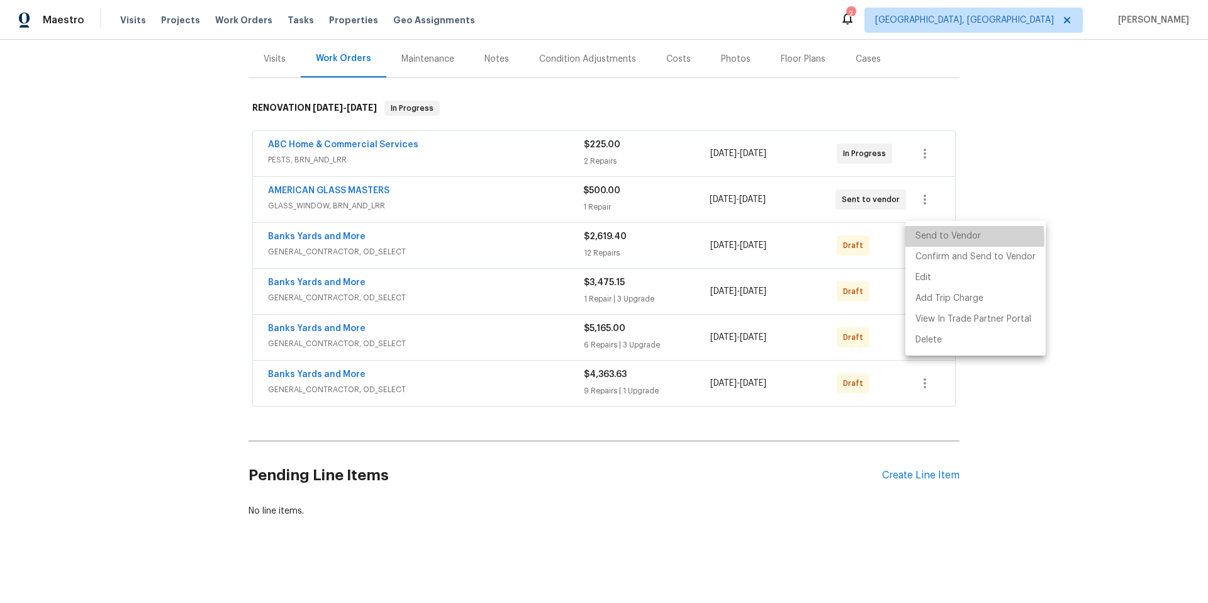
click at [920, 242] on li "Send to Vendor" at bounding box center [975, 236] width 140 height 21
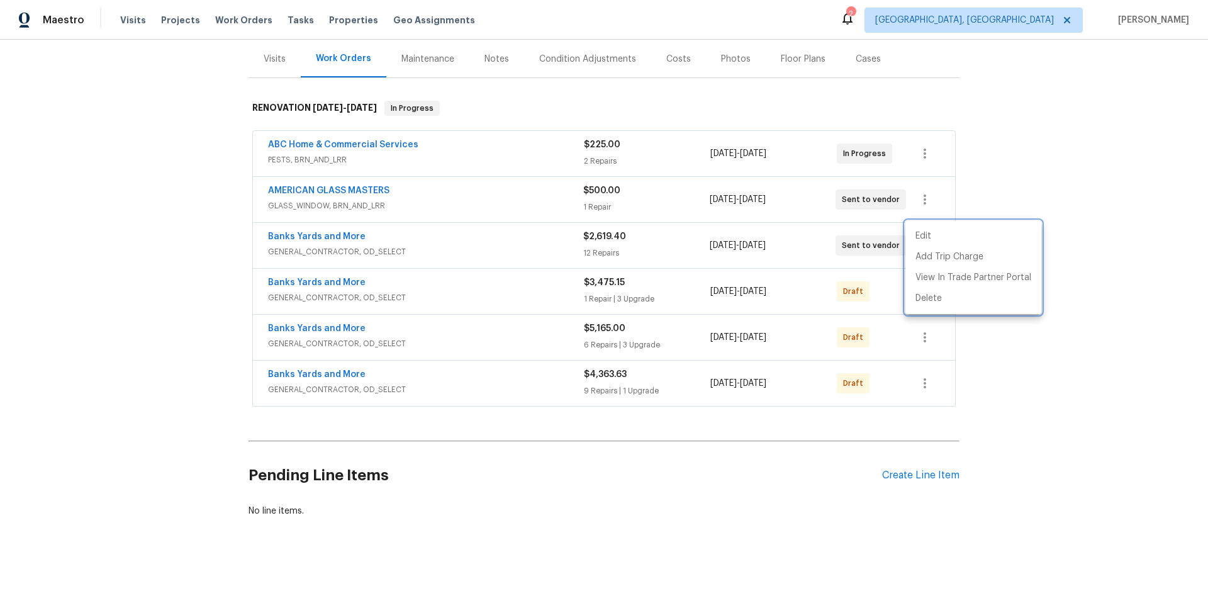
click at [875, 285] on div at bounding box center [604, 301] width 1208 height 603
click at [918, 284] on icon "button" at bounding box center [924, 291] width 15 height 15
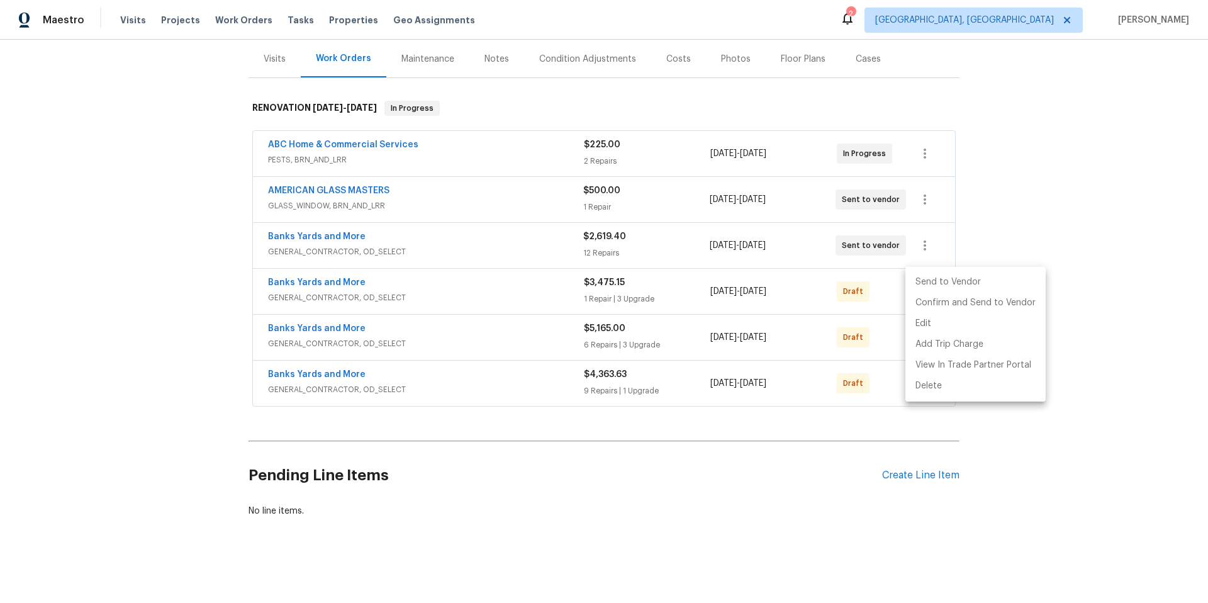
click at [918, 283] on li "Send to Vendor" at bounding box center [975, 282] width 140 height 21
click at [883, 325] on div at bounding box center [604, 301] width 1208 height 603
click at [923, 332] on icon "button" at bounding box center [924, 337] width 3 height 10
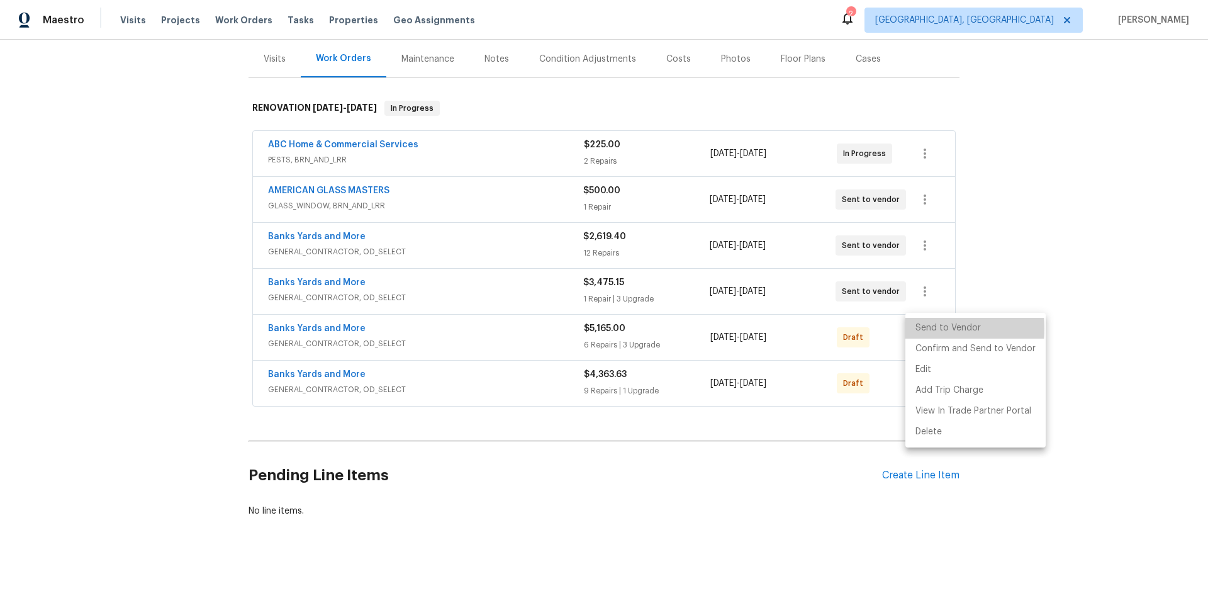
click at [918, 328] on li "Send to Vendor" at bounding box center [975, 328] width 140 height 21
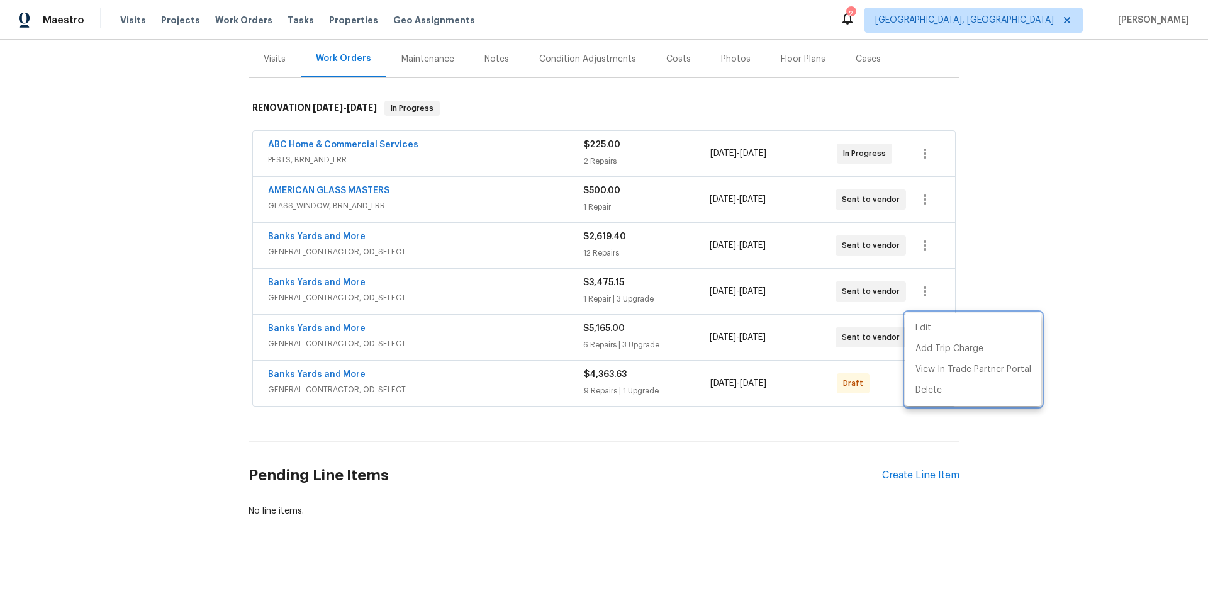
click at [874, 367] on div at bounding box center [604, 301] width 1208 height 603
click at [921, 376] on icon "button" at bounding box center [924, 382] width 15 height 15
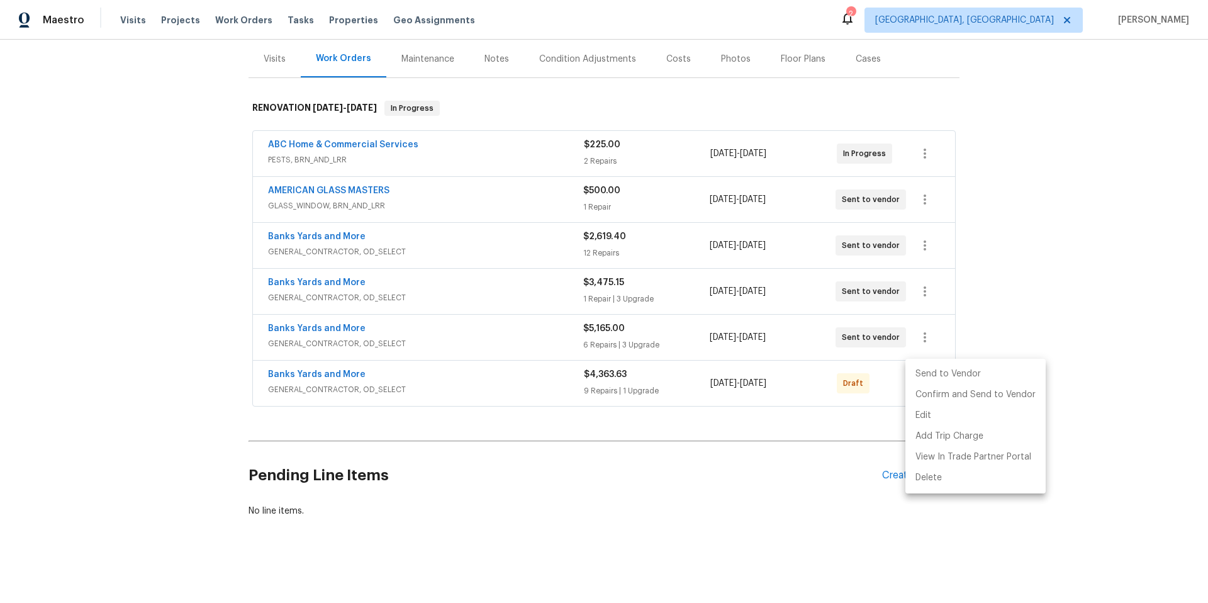
click at [922, 374] on li "Send to Vendor" at bounding box center [975, 374] width 140 height 21
